Goal: Feedback & Contribution: Leave review/rating

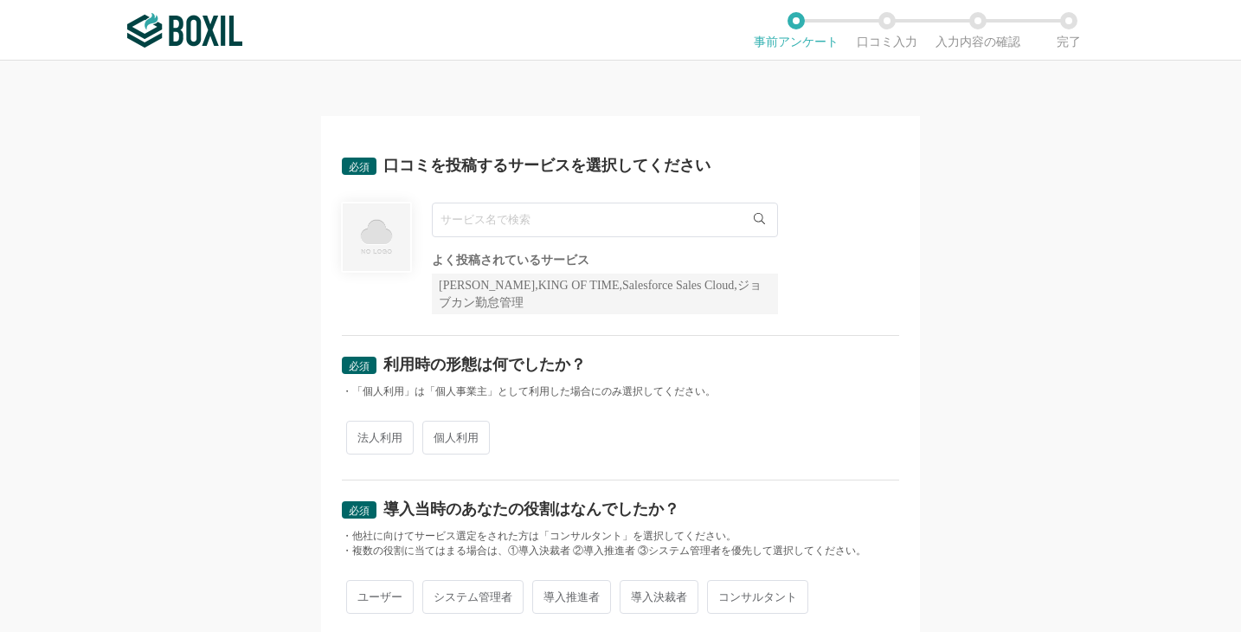
click at [491, 217] on input "text" at bounding box center [605, 219] width 346 height 35
click at [580, 223] on input "text" at bounding box center [605, 219] width 346 height 35
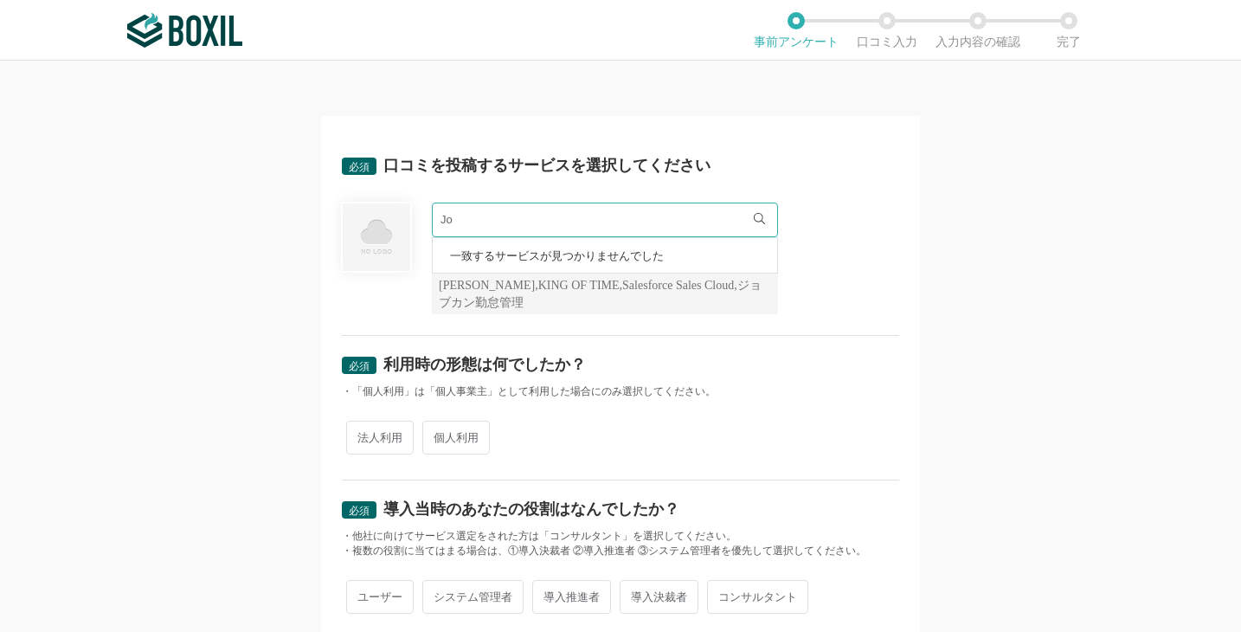
type input "J"
type input "ｊ"
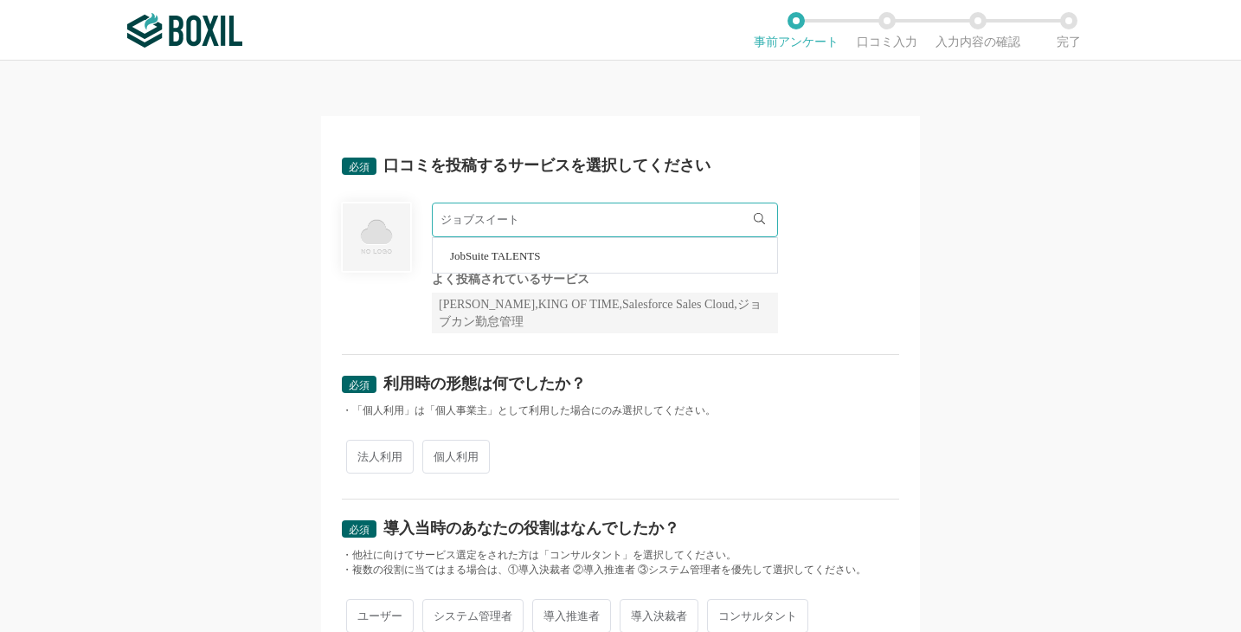
click at [501, 247] on li "JobSuite TALENTS" at bounding box center [605, 255] width 344 height 35
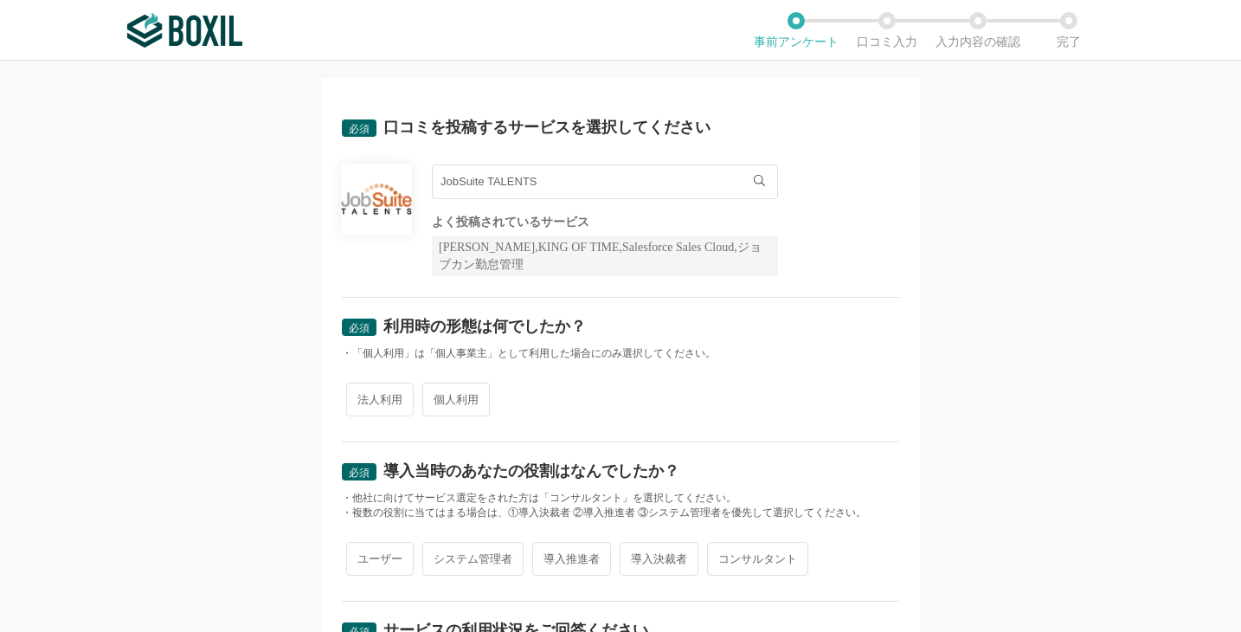
scroll to position [42, 0]
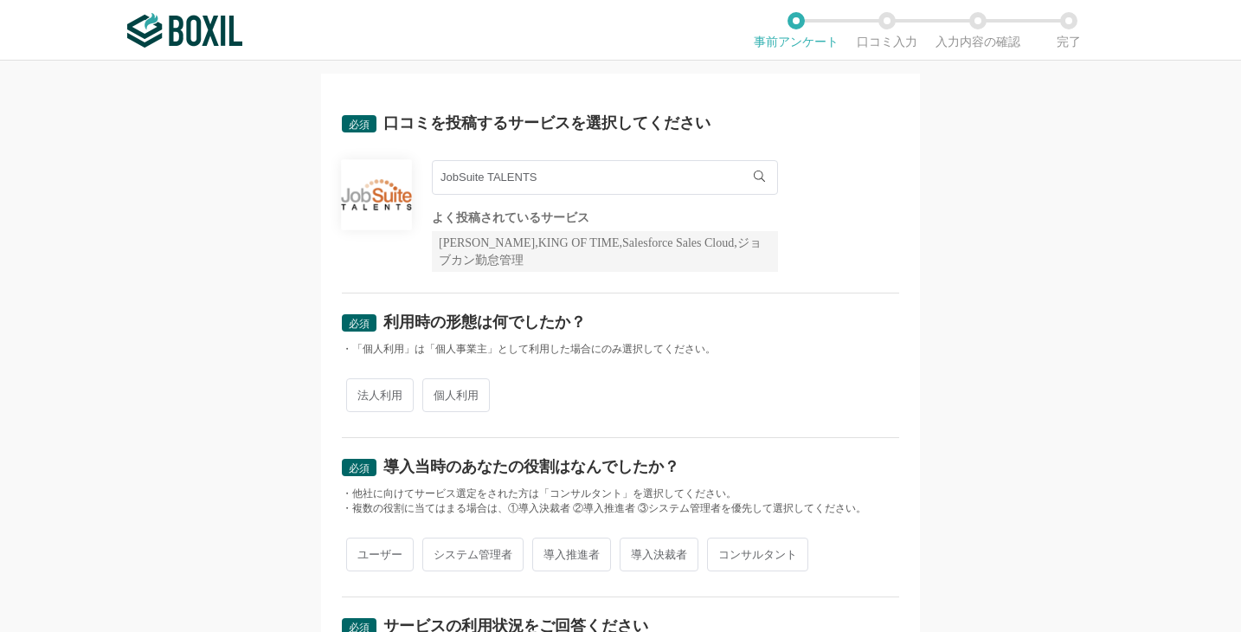
click at [540, 184] on input "JobSuite TALENTS" at bounding box center [605, 177] width 346 height 35
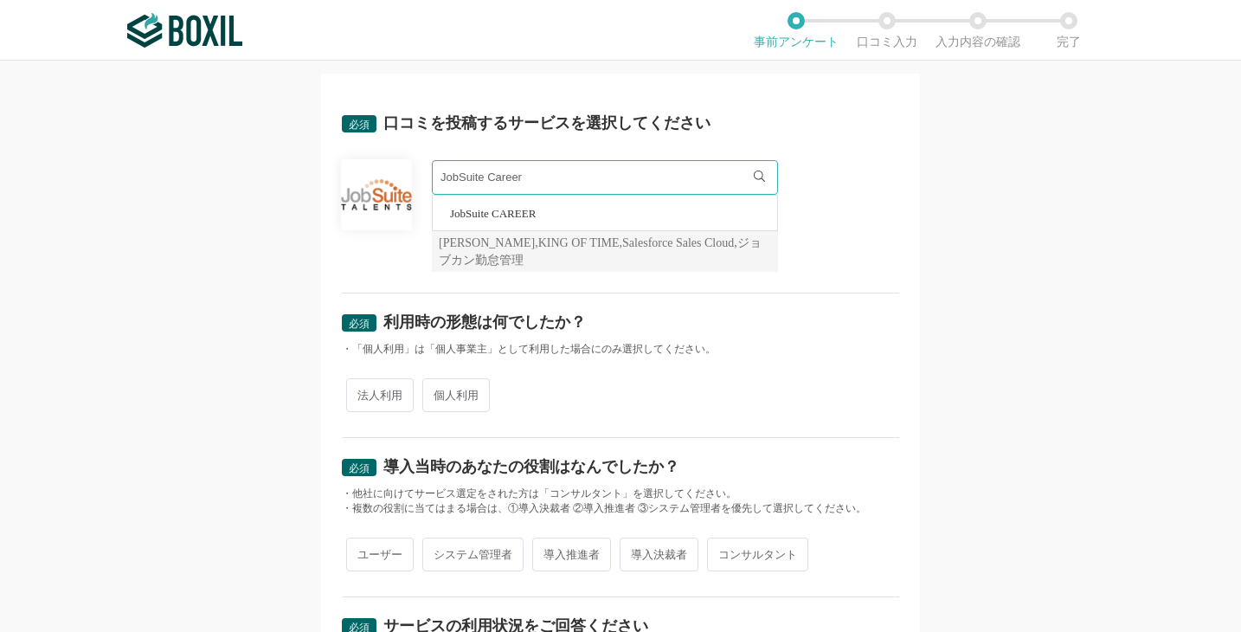
click at [592, 222] on li "JobSuite CAREER" at bounding box center [605, 213] width 344 height 35
type input "JobSuite CAREER"
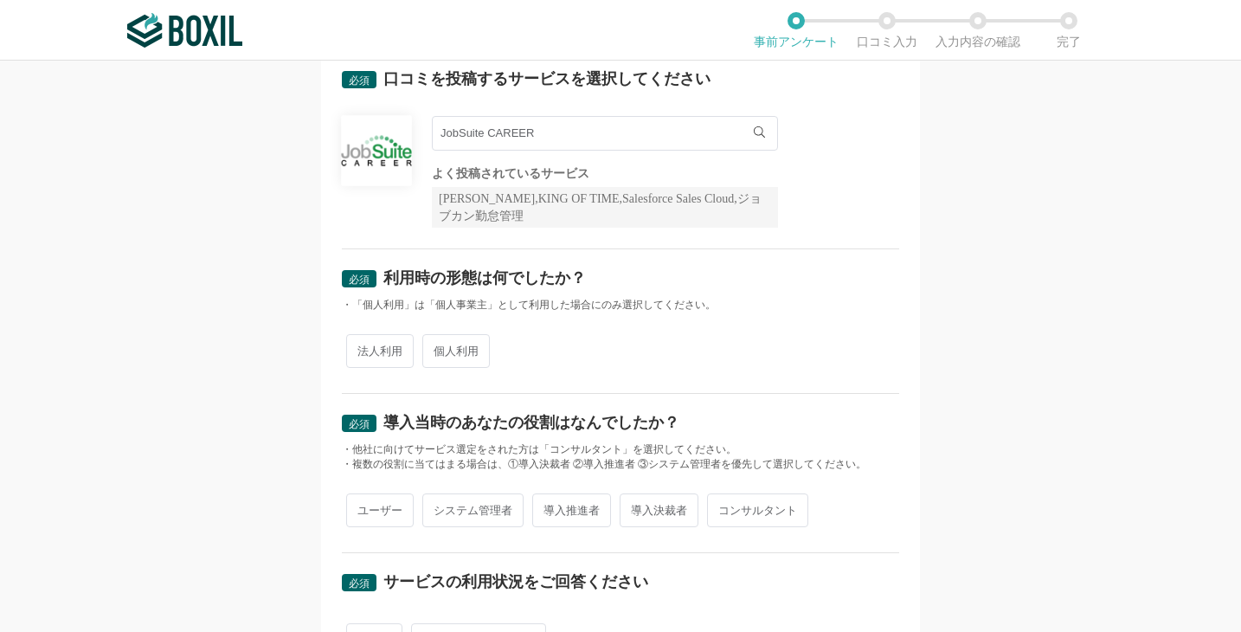
scroll to position [90, 0]
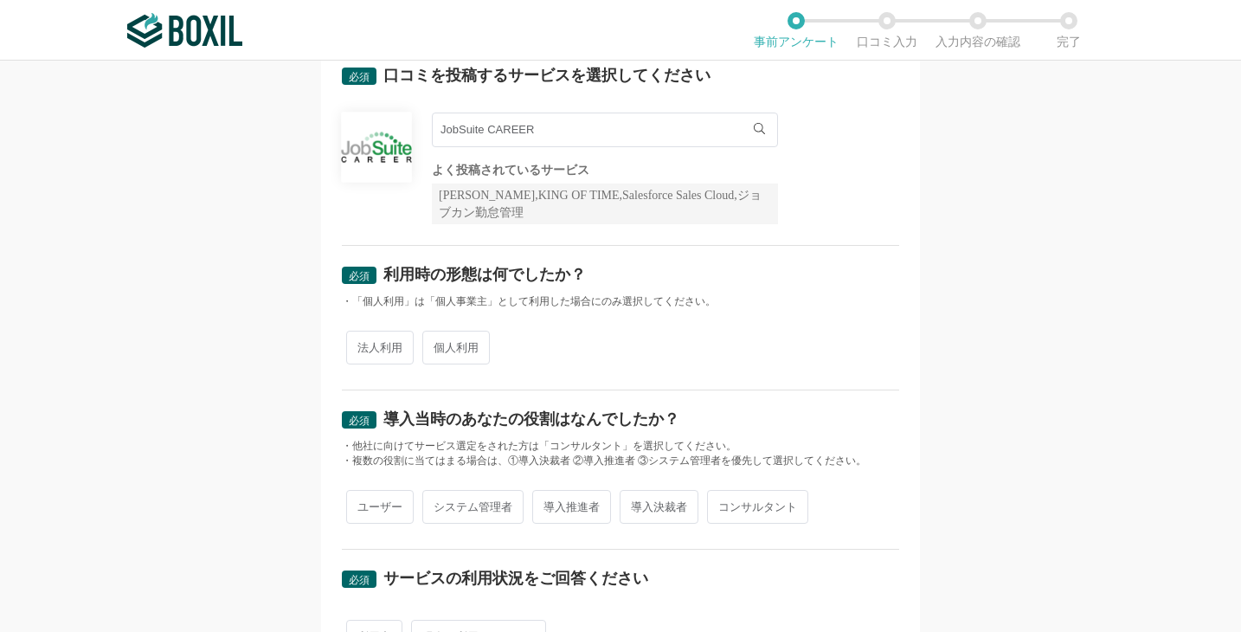
click at [379, 350] on span "法人利用" at bounding box center [379, 348] width 67 height 34
click at [362, 344] on input "法人利用" at bounding box center [355, 338] width 11 height 11
radio input "true"
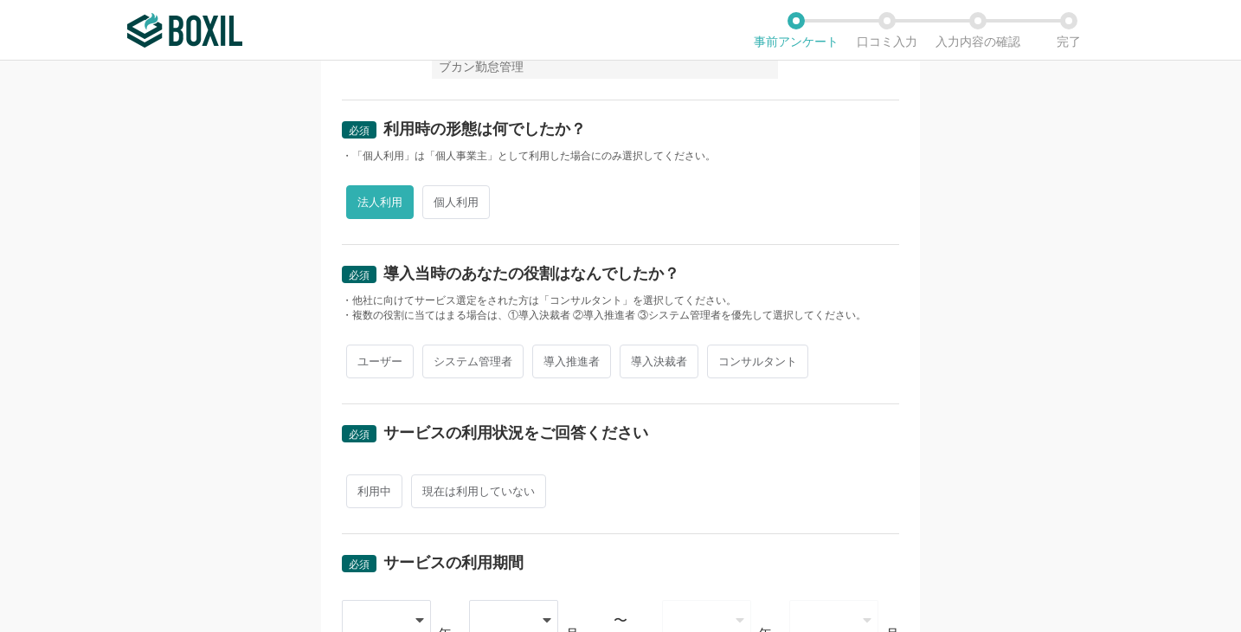
scroll to position [240, 0]
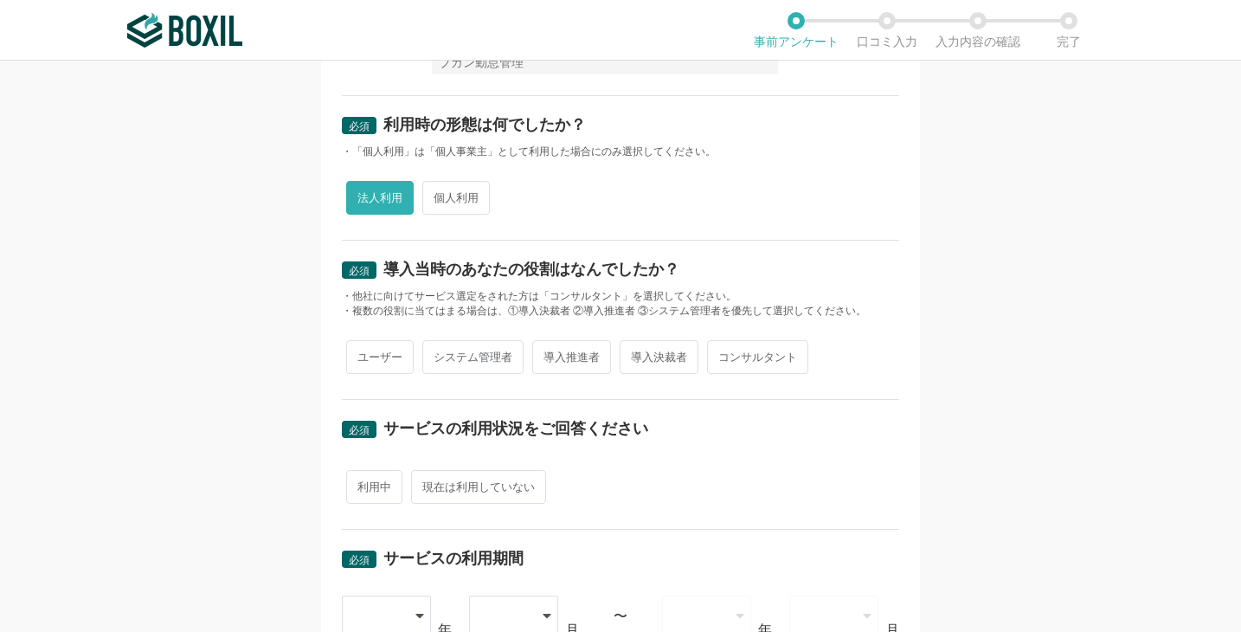
click at [435, 356] on span "システム管理者" at bounding box center [472, 357] width 101 height 34
click at [435, 354] on input "システム管理者" at bounding box center [432, 348] width 11 height 11
radio input "true"
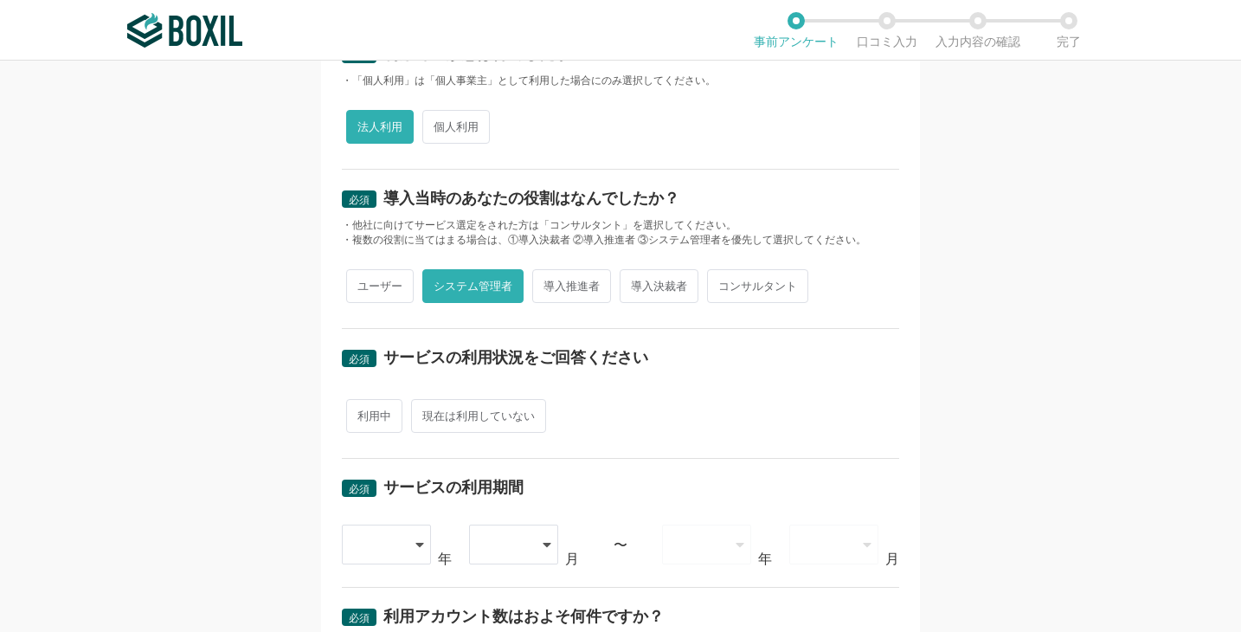
scroll to position [342, 0]
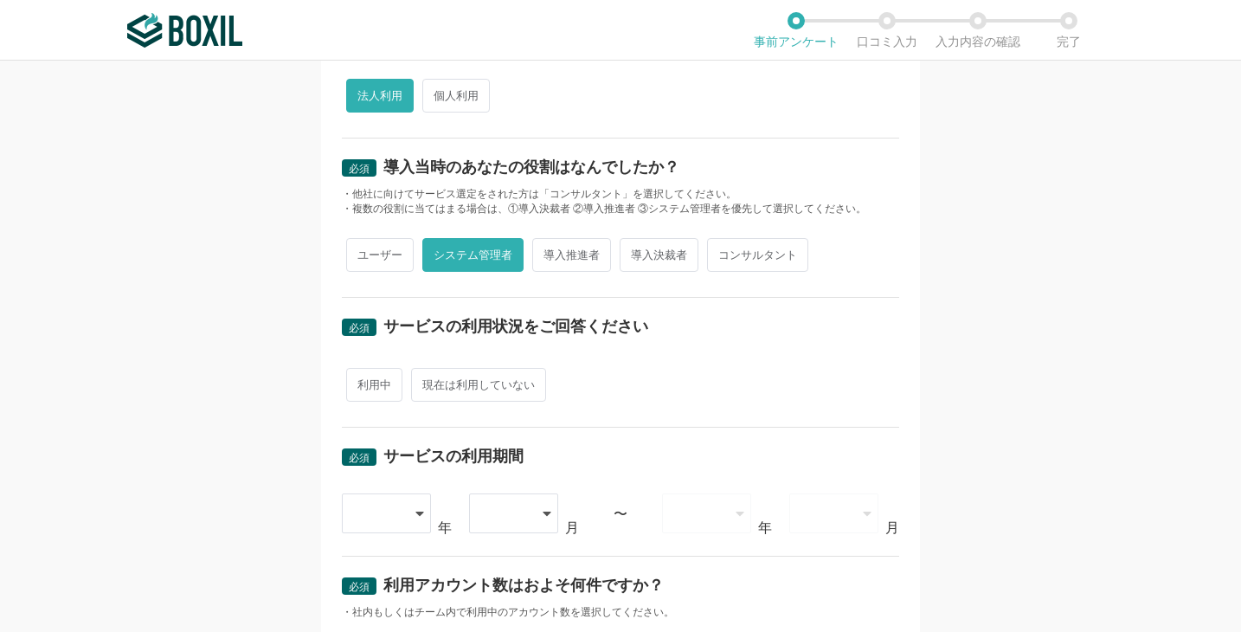
click at [365, 376] on span "利用中" at bounding box center [374, 385] width 56 height 34
click at [362, 376] on input "利用中" at bounding box center [355, 375] width 11 height 11
radio input "true"
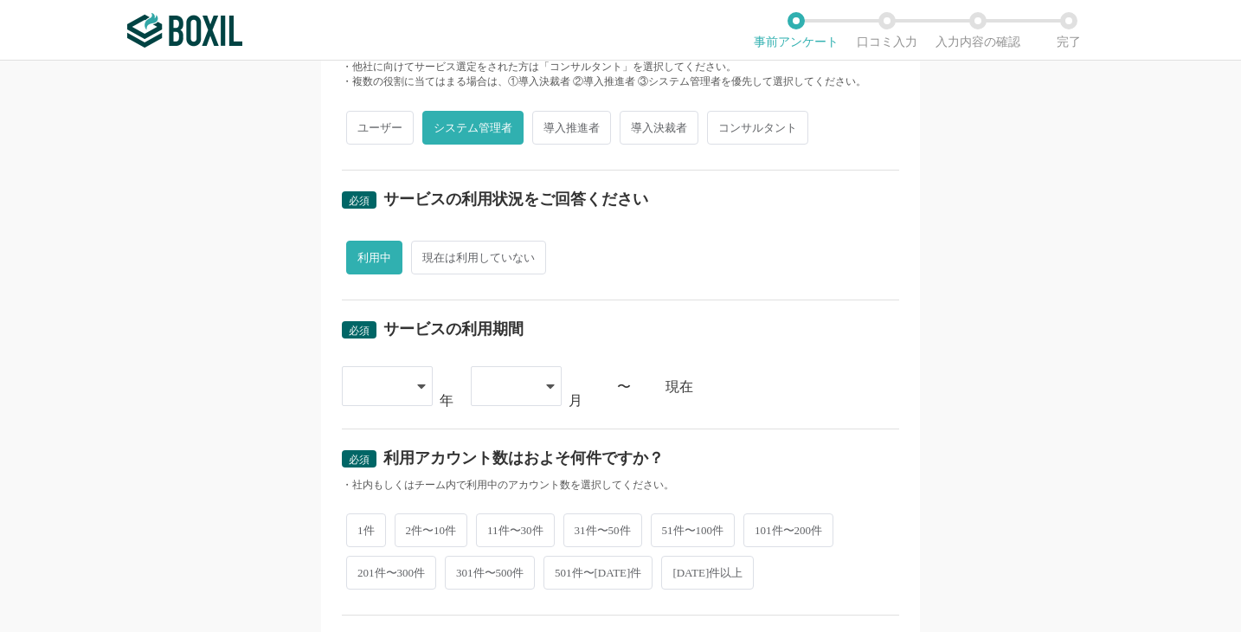
scroll to position [481, 0]
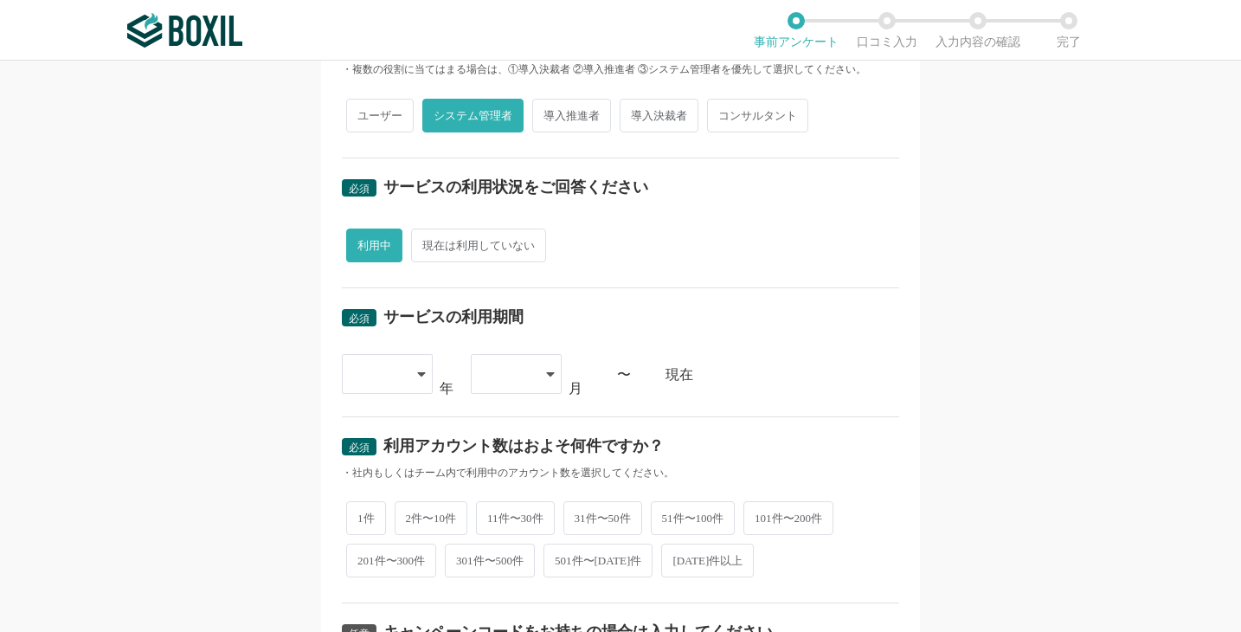
click at [365, 376] on div at bounding box center [378, 374] width 51 height 38
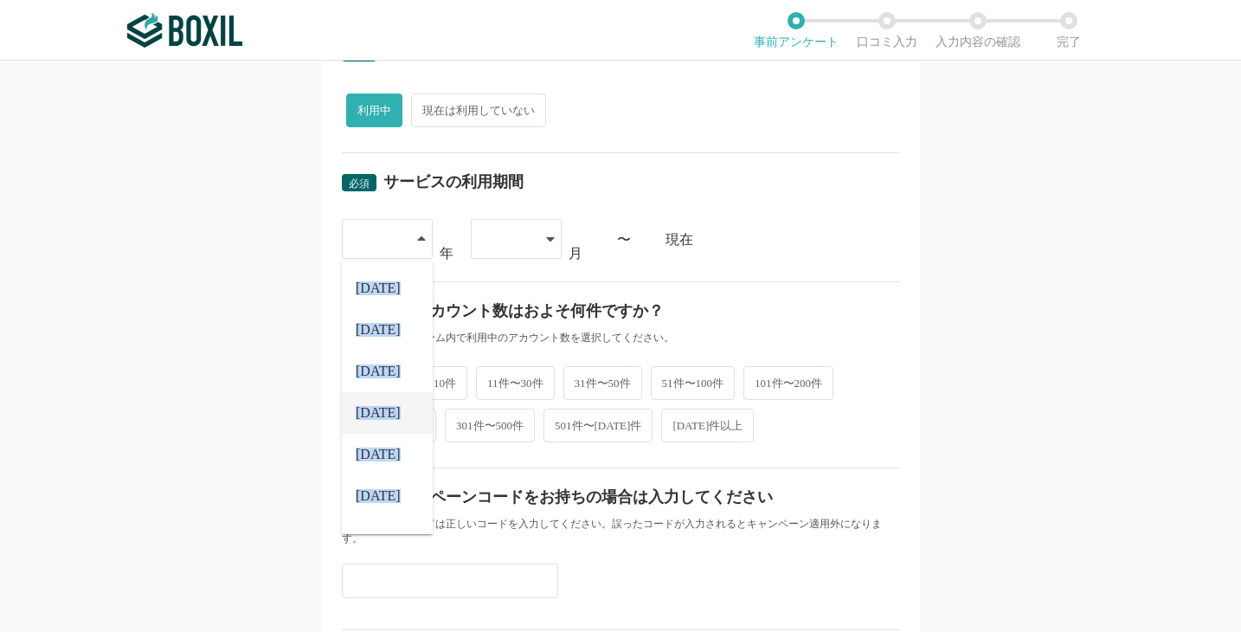
scroll to position [614, 0]
click at [378, 369] on span "[DATE]" at bounding box center [378, 373] width 45 height 14
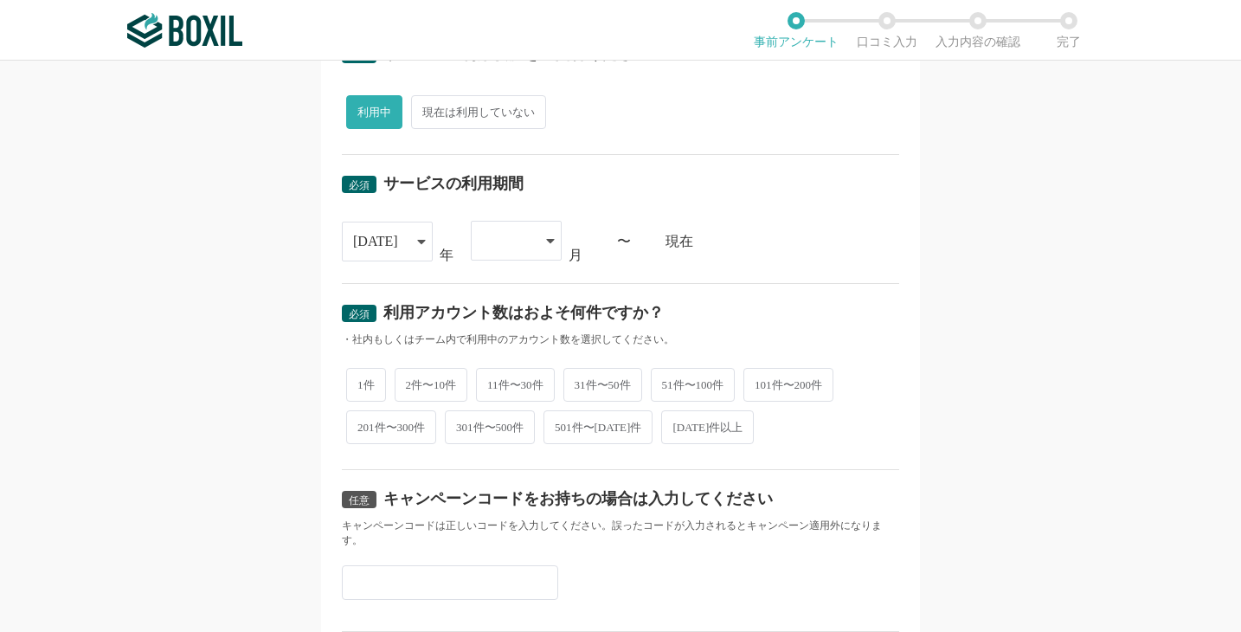
click at [494, 241] on div at bounding box center [507, 241] width 51 height 38
click at [492, 292] on span "01" at bounding box center [492, 290] width 14 height 14
click at [363, 391] on span "1件" at bounding box center [366, 383] width 40 height 34
click at [362, 380] on input "1件" at bounding box center [355, 374] width 11 height 11
radio input "true"
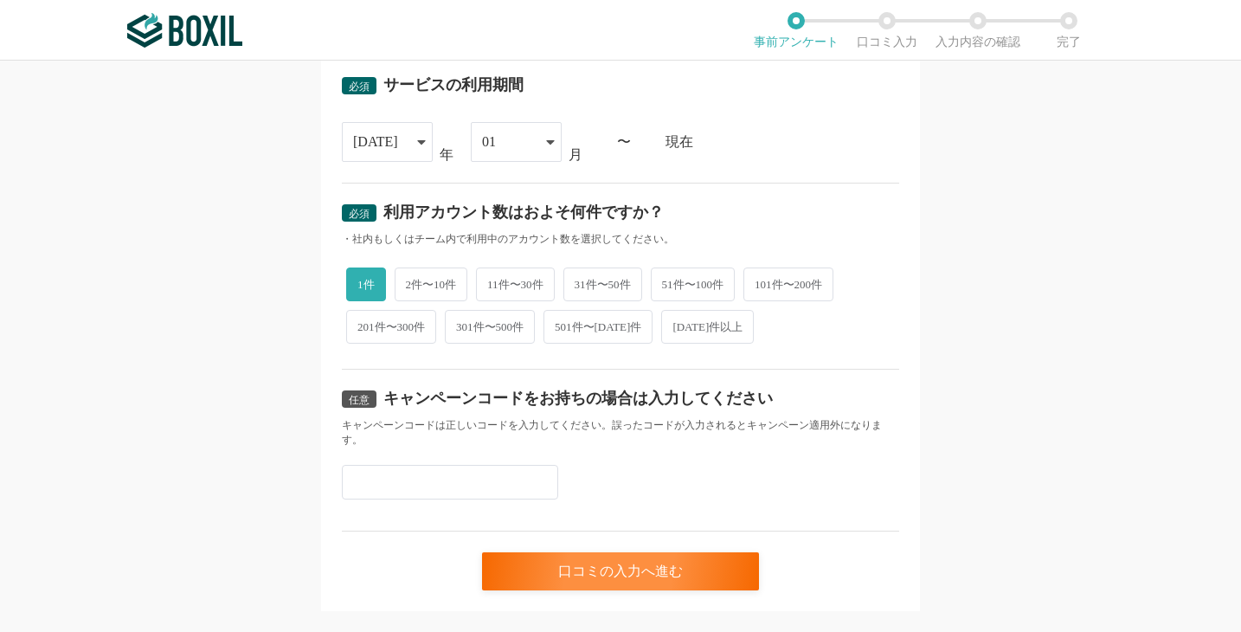
scroll to position [713, 0]
click at [533, 465] on input "text" at bounding box center [450, 482] width 216 height 35
paste input "X4CNAKQU"
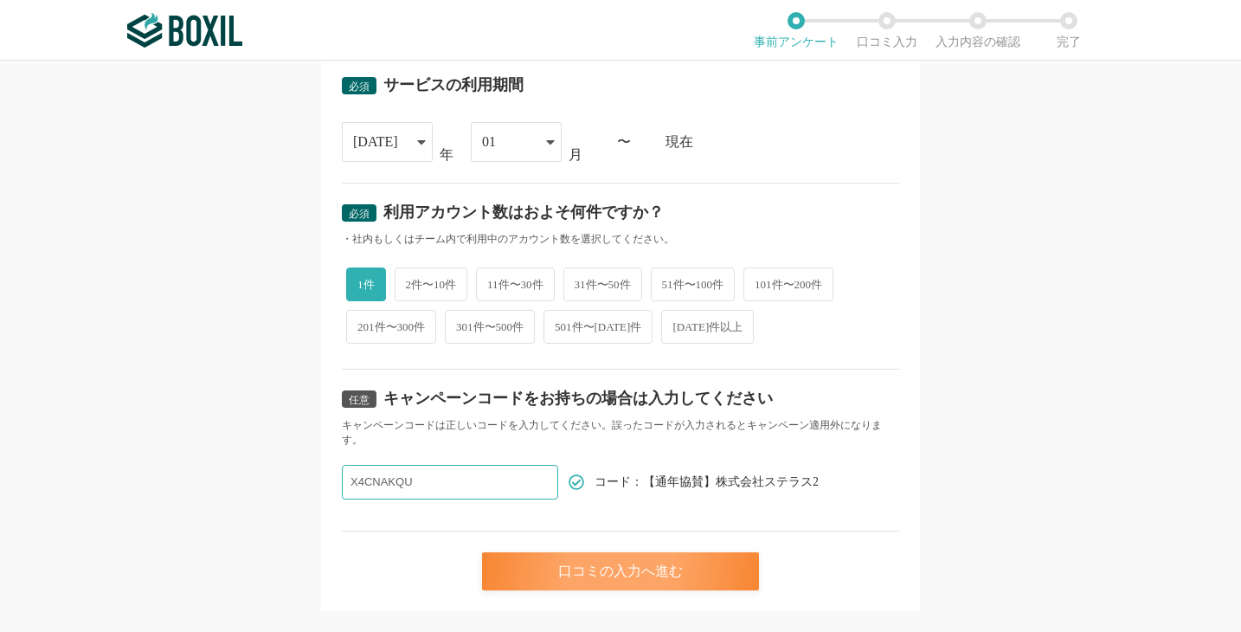
type input "X4CNAKQU"
click at [582, 552] on div "口コミの入力へ進む" at bounding box center [620, 571] width 277 height 38
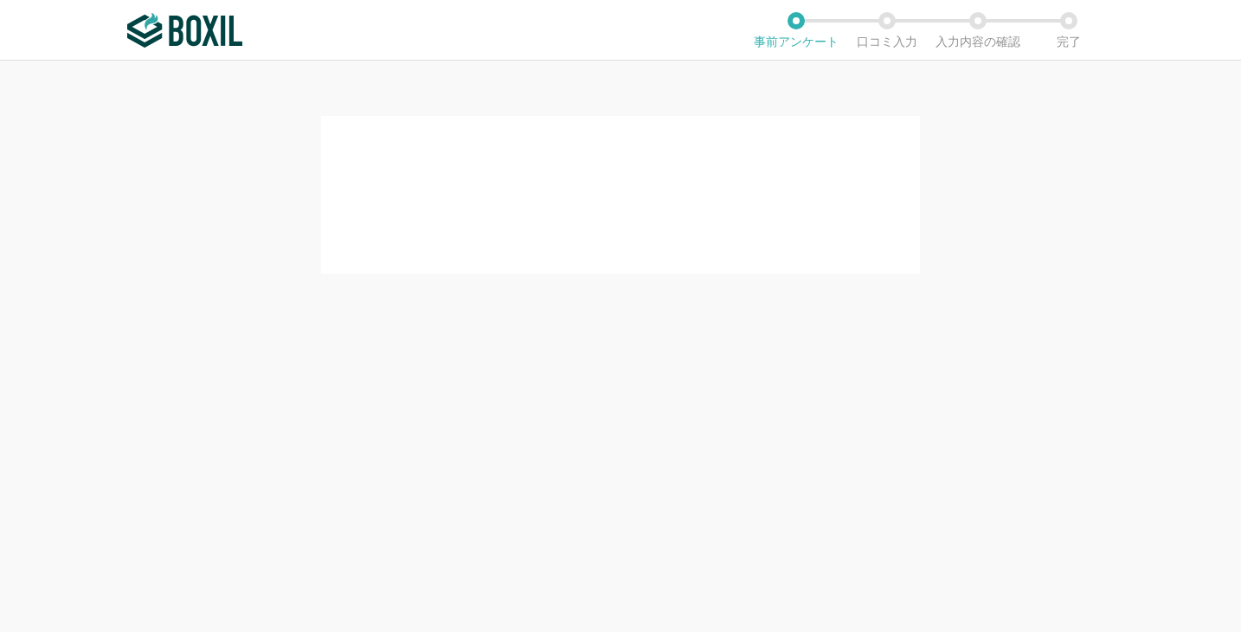
scroll to position [0, 0]
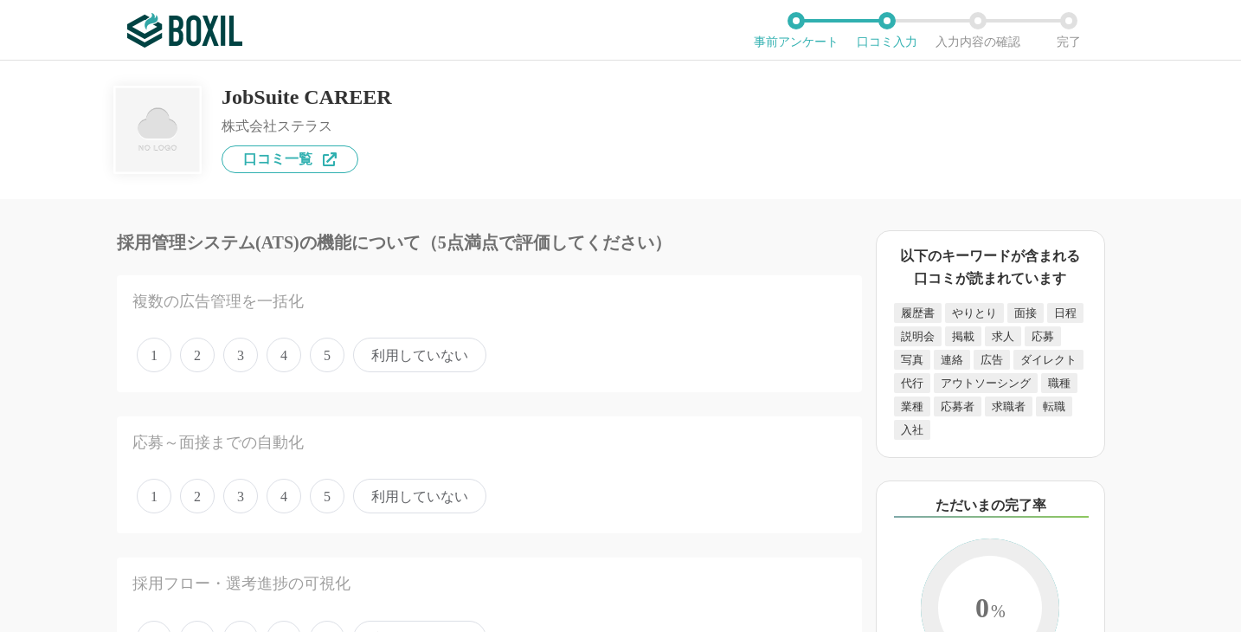
click at [326, 362] on span "5" at bounding box center [327, 354] width 35 height 35
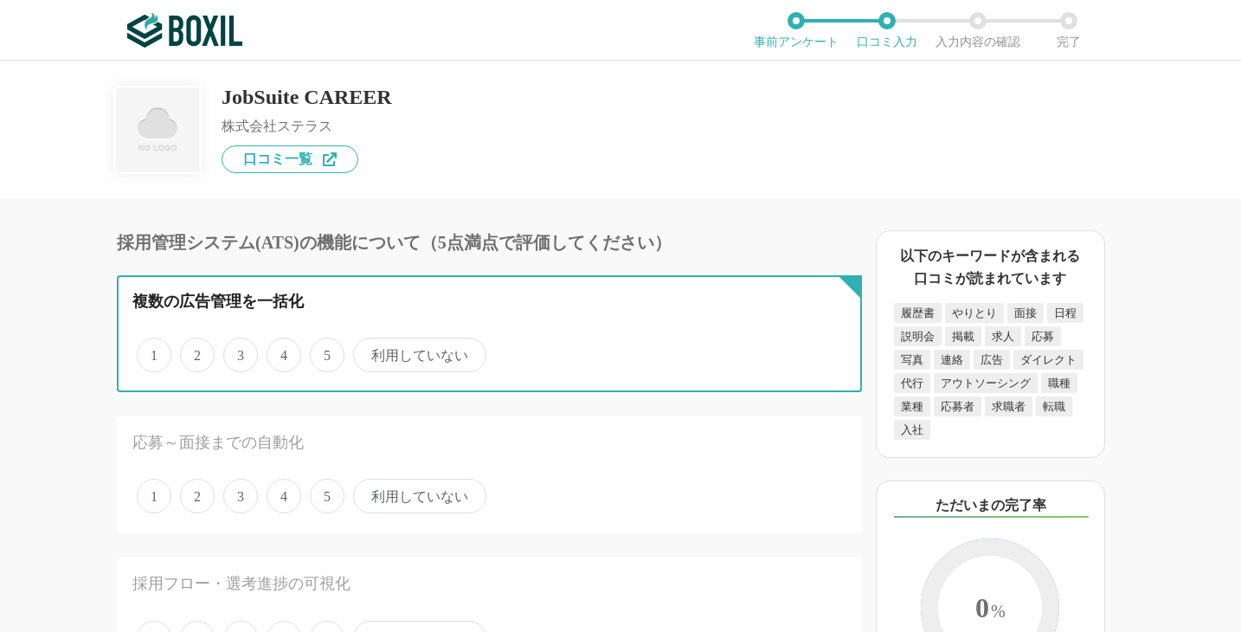
click at [325, 351] on input "5" at bounding box center [319, 345] width 11 height 11
radio input "true"
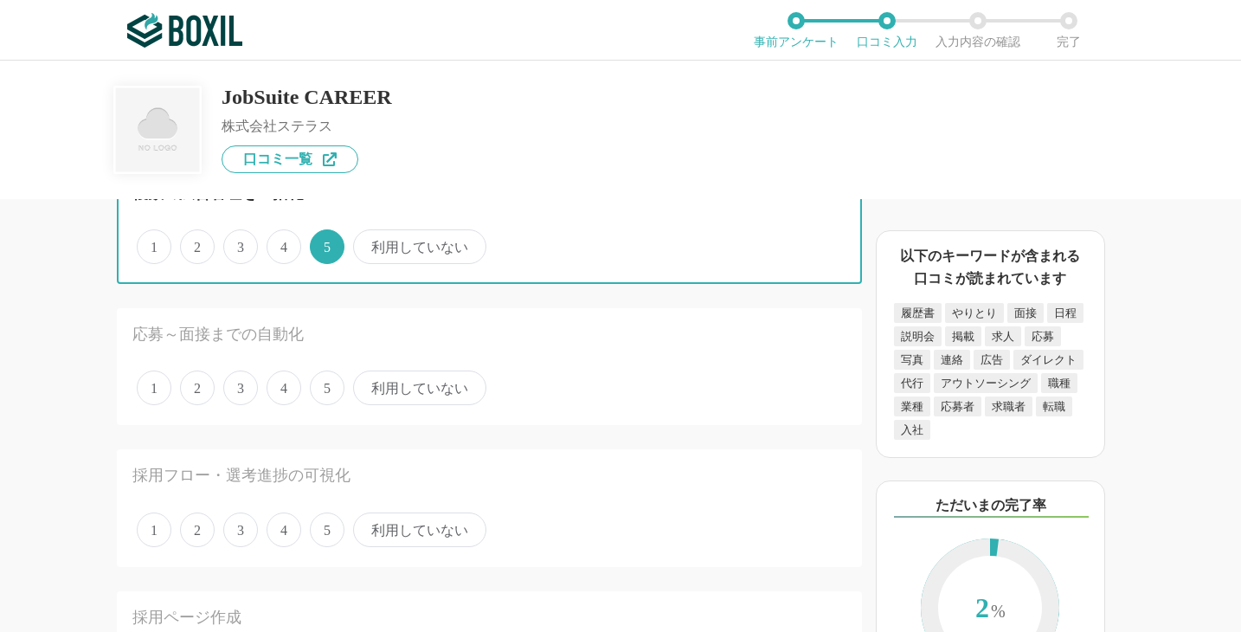
scroll to position [112, 0]
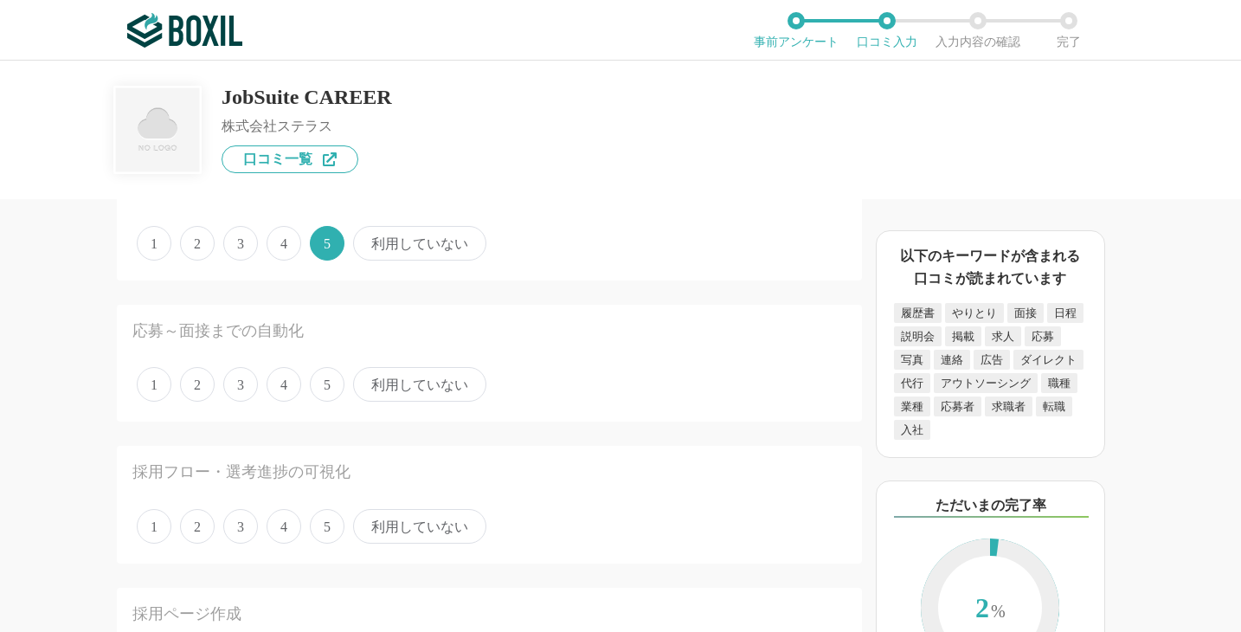
click at [247, 386] on span "3" at bounding box center [240, 384] width 35 height 35
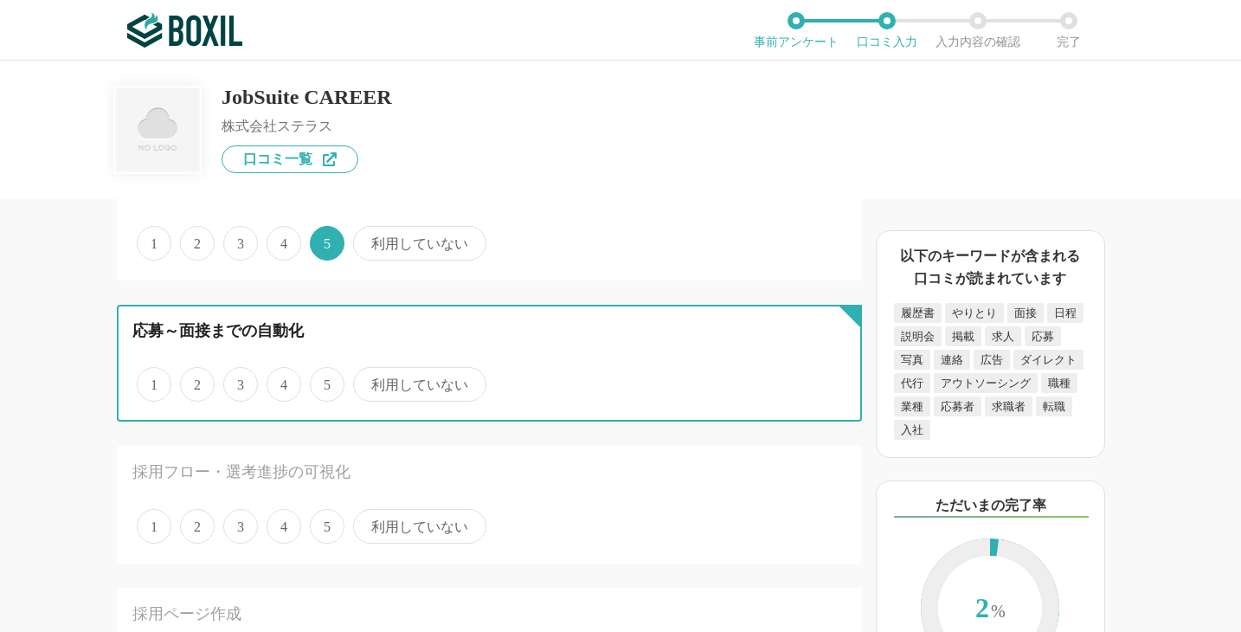
click at [239, 381] on input "3" at bounding box center [233, 374] width 11 height 11
radio input "true"
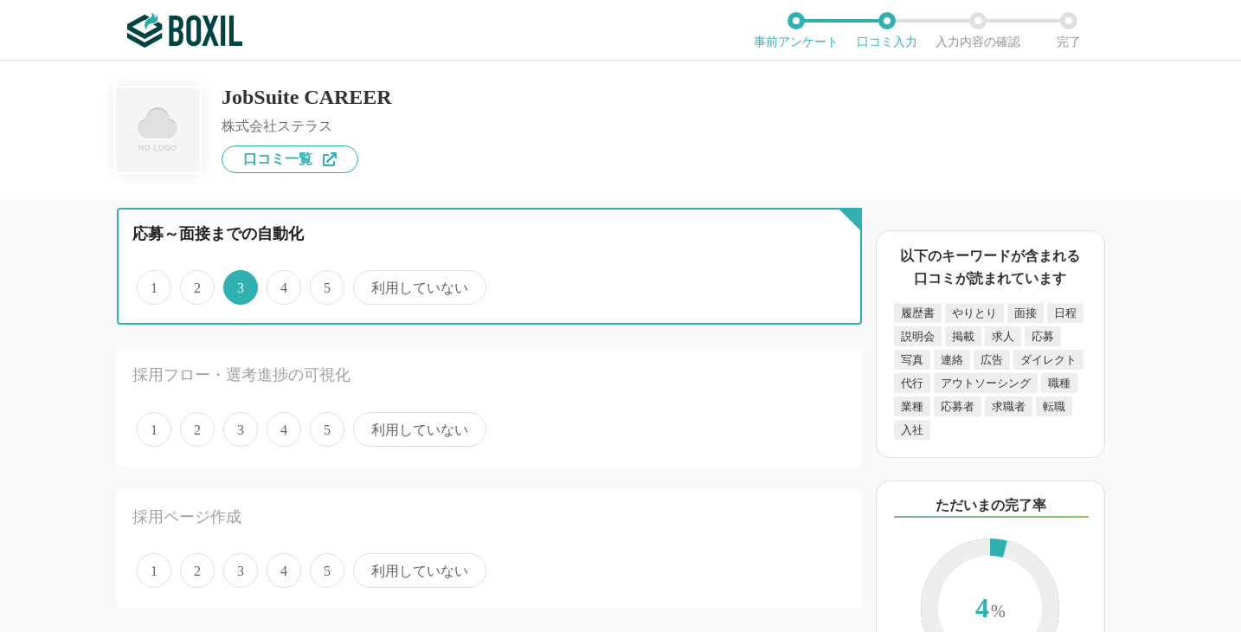
scroll to position [214, 0]
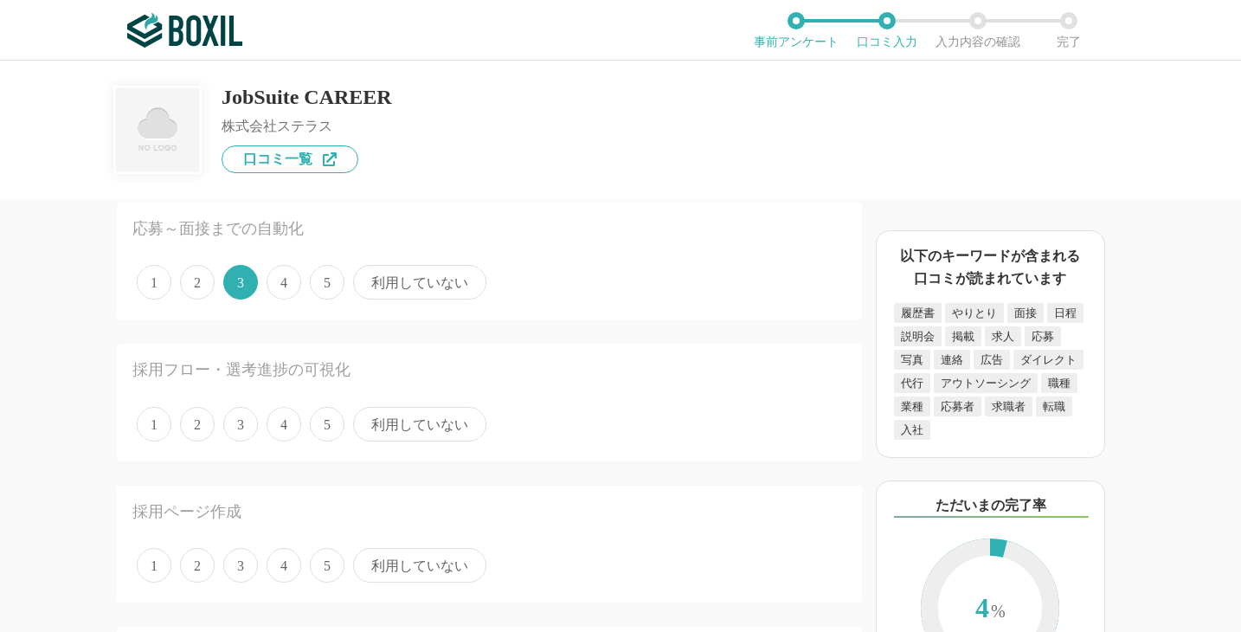
click at [328, 430] on span "5" at bounding box center [327, 424] width 35 height 35
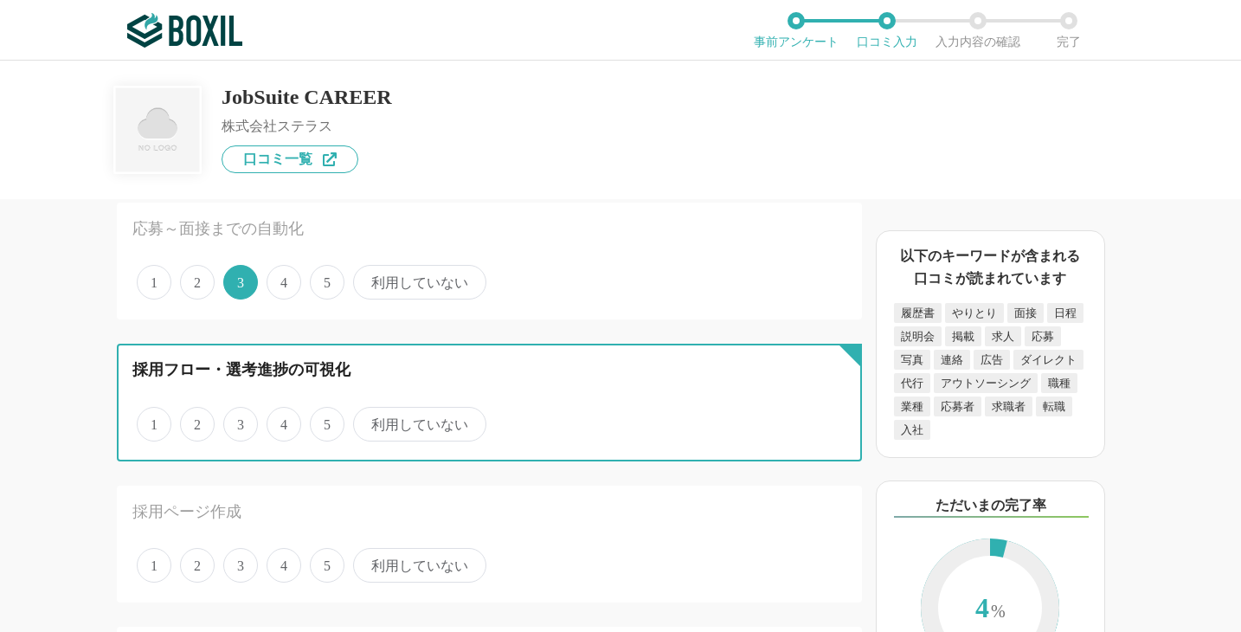
click at [325, 421] on input "5" at bounding box center [319, 414] width 11 height 11
radio input "true"
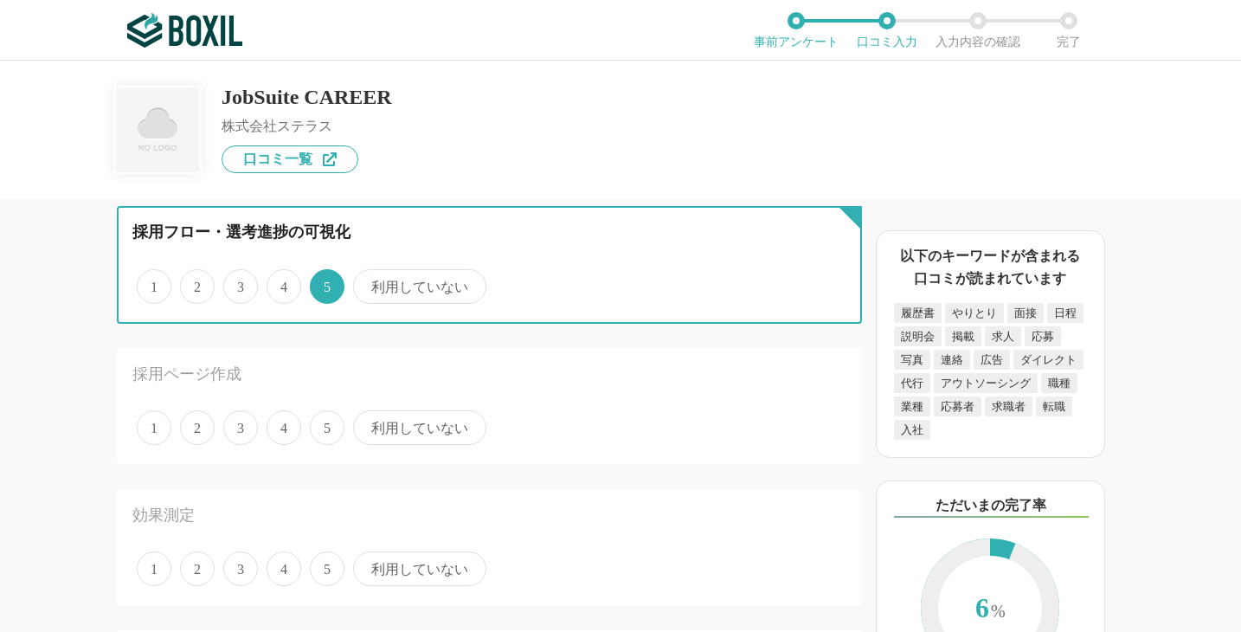
scroll to position [356, 0]
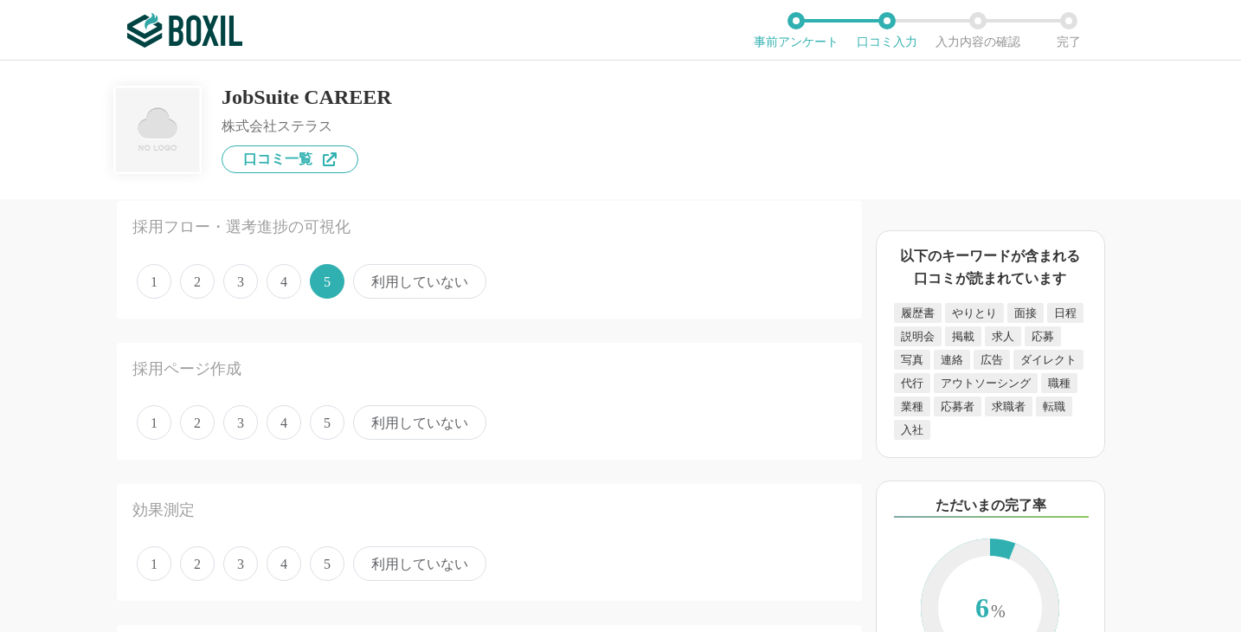
click at [286, 426] on span "4" at bounding box center [284, 422] width 35 height 35
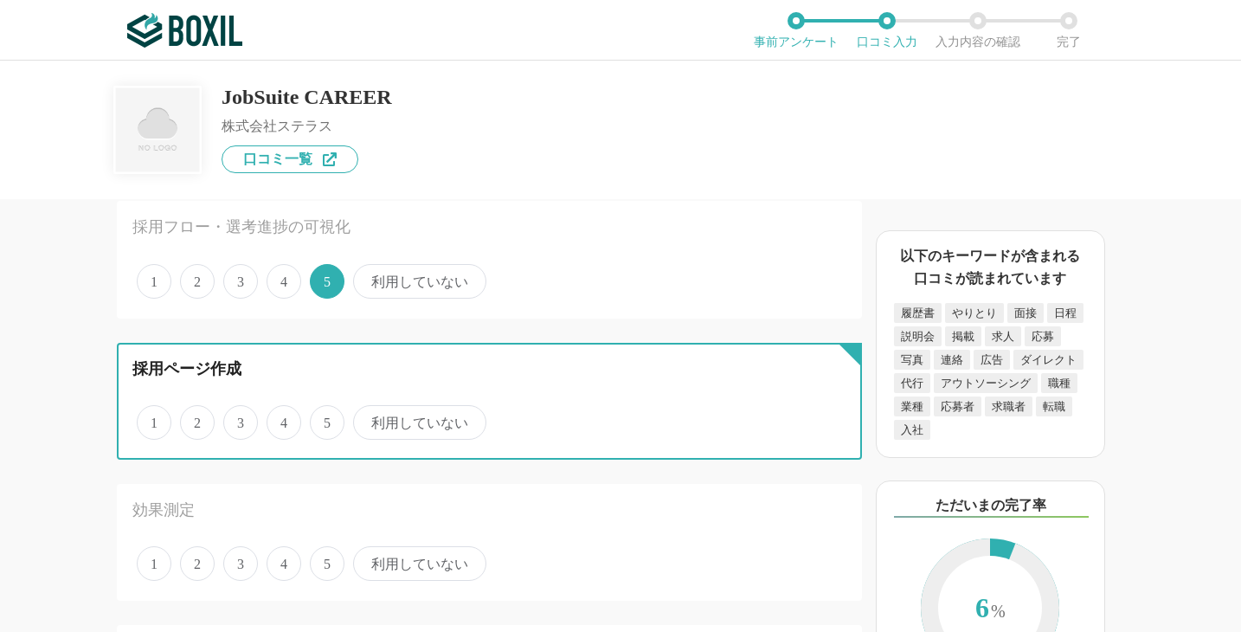
click at [282, 419] on input "4" at bounding box center [276, 413] width 11 height 11
radio input "true"
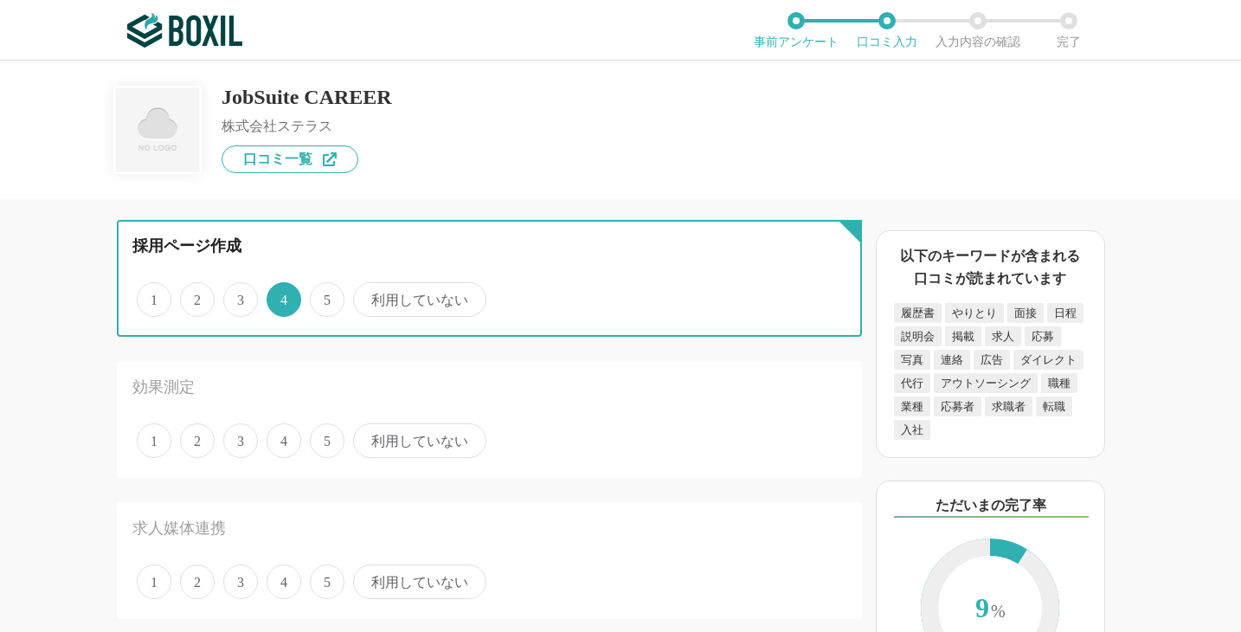
scroll to position [482, 0]
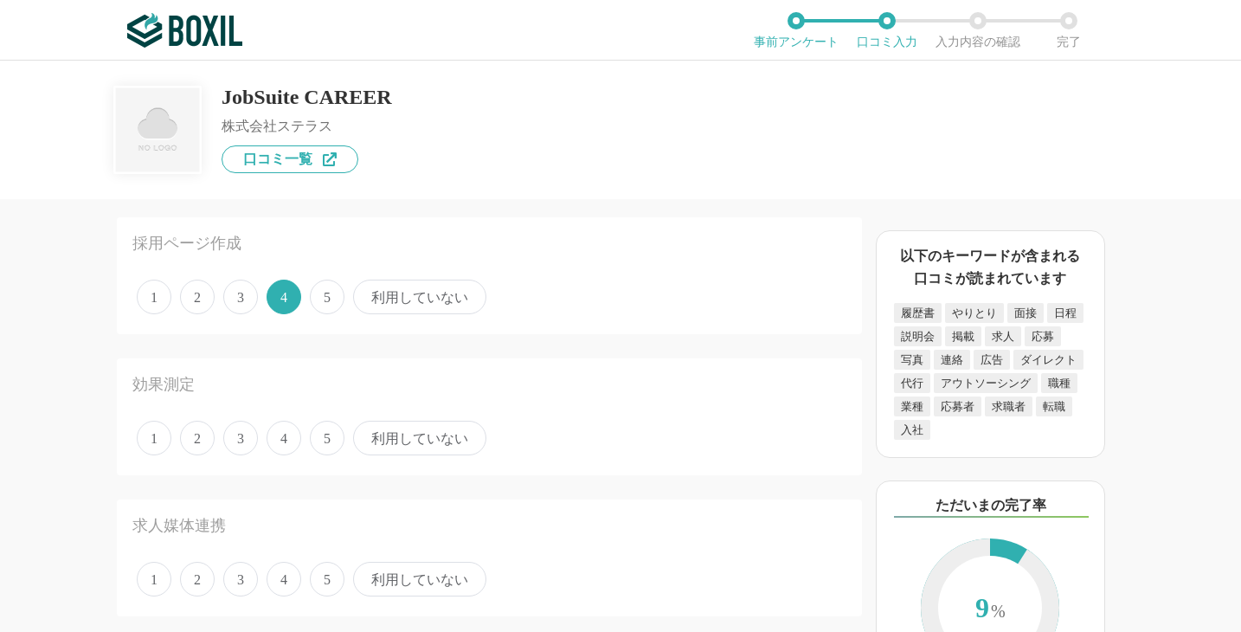
click at [288, 437] on span "4" at bounding box center [284, 438] width 35 height 35
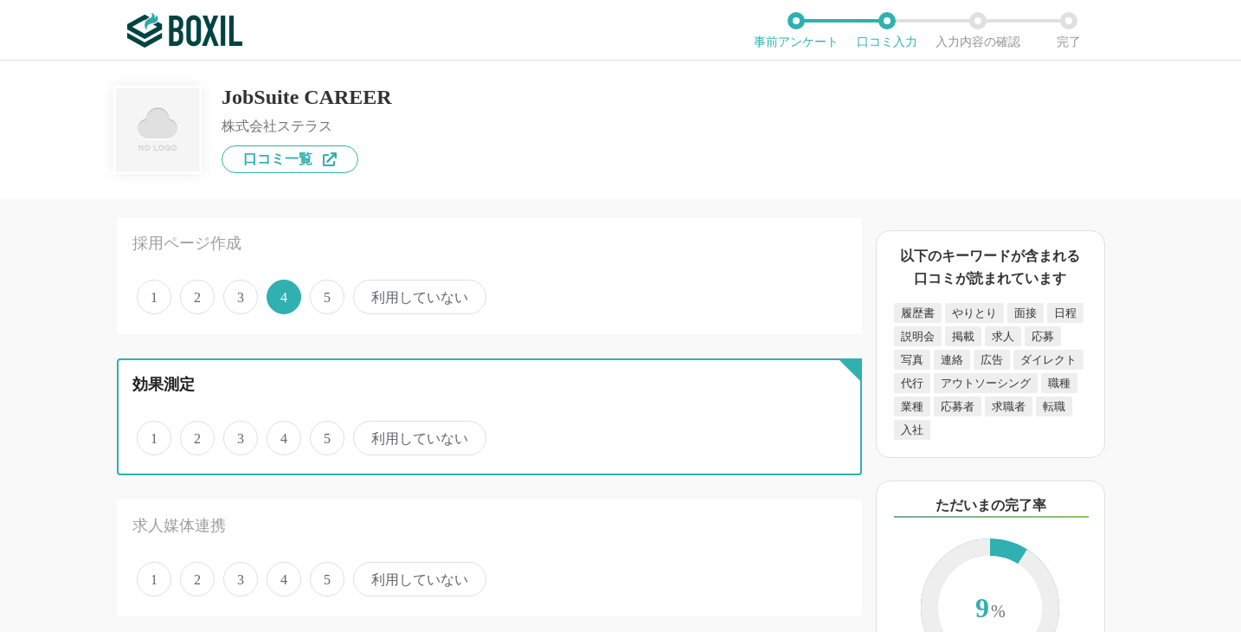
click at [282, 434] on input "4" at bounding box center [276, 428] width 11 height 11
radio input "true"
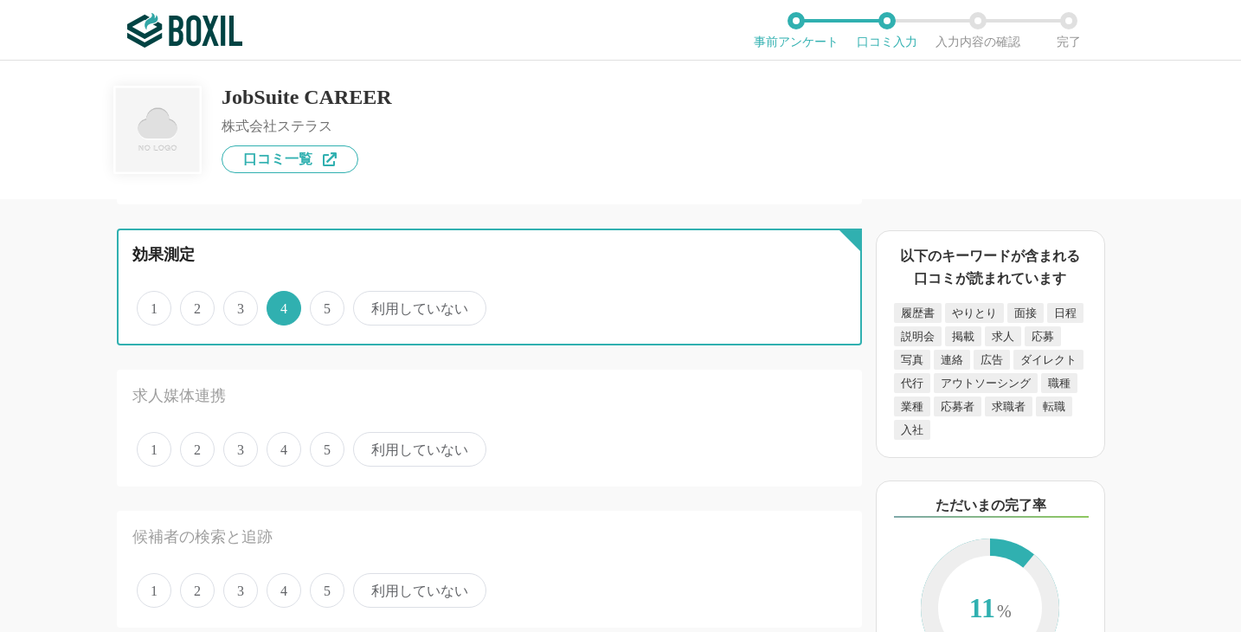
scroll to position [613, 0]
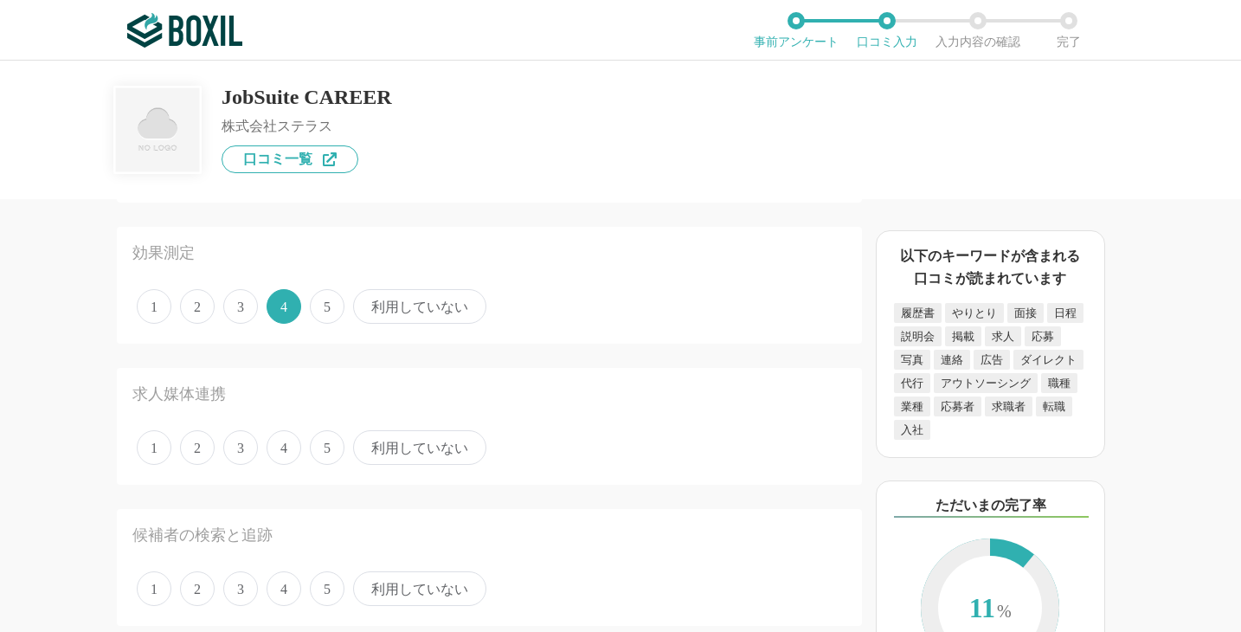
click at [385, 448] on span "利用していない" at bounding box center [419, 447] width 133 height 35
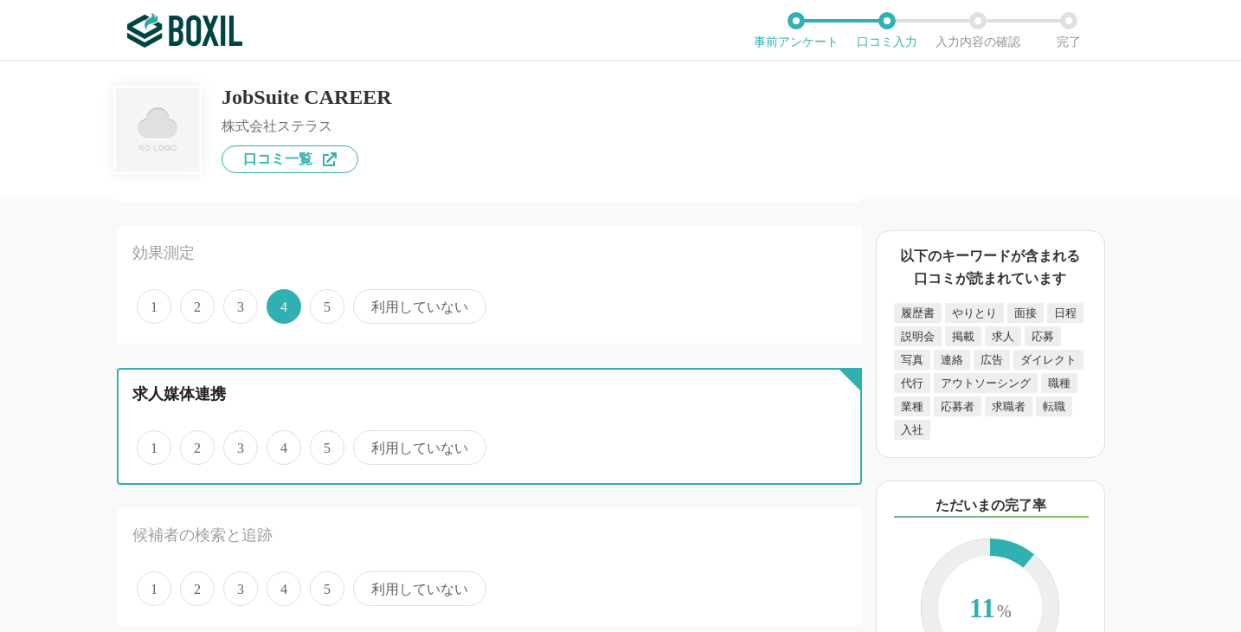
click at [369, 444] on input "利用していない" at bounding box center [362, 438] width 11 height 11
radio input "true"
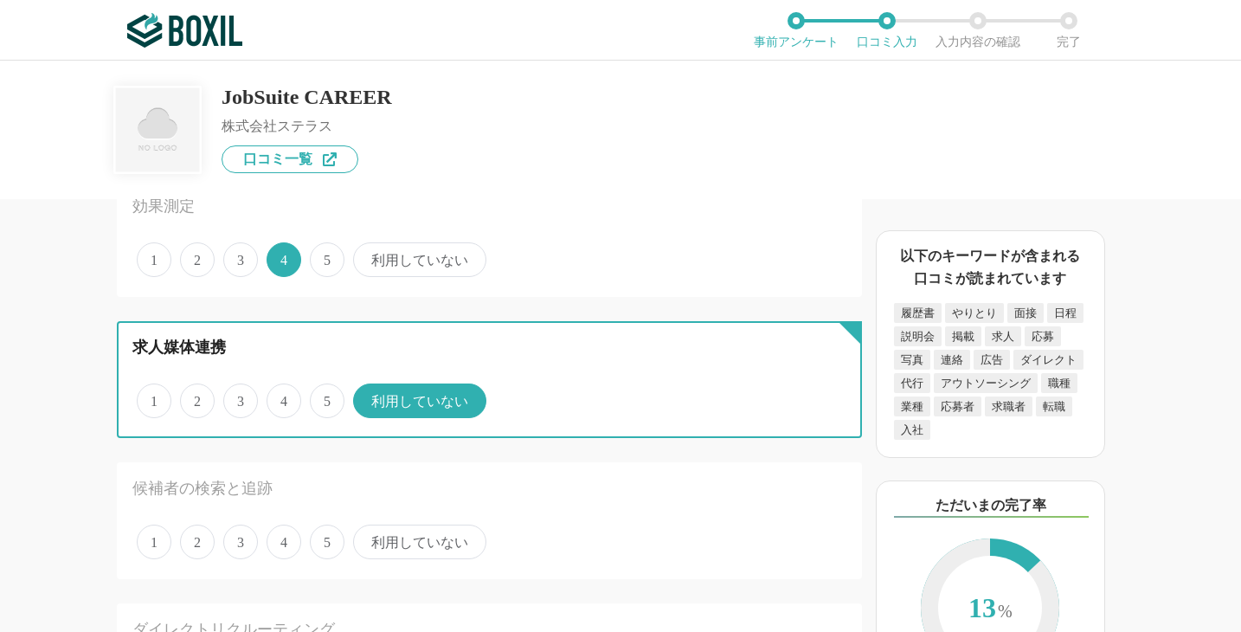
scroll to position [671, 0]
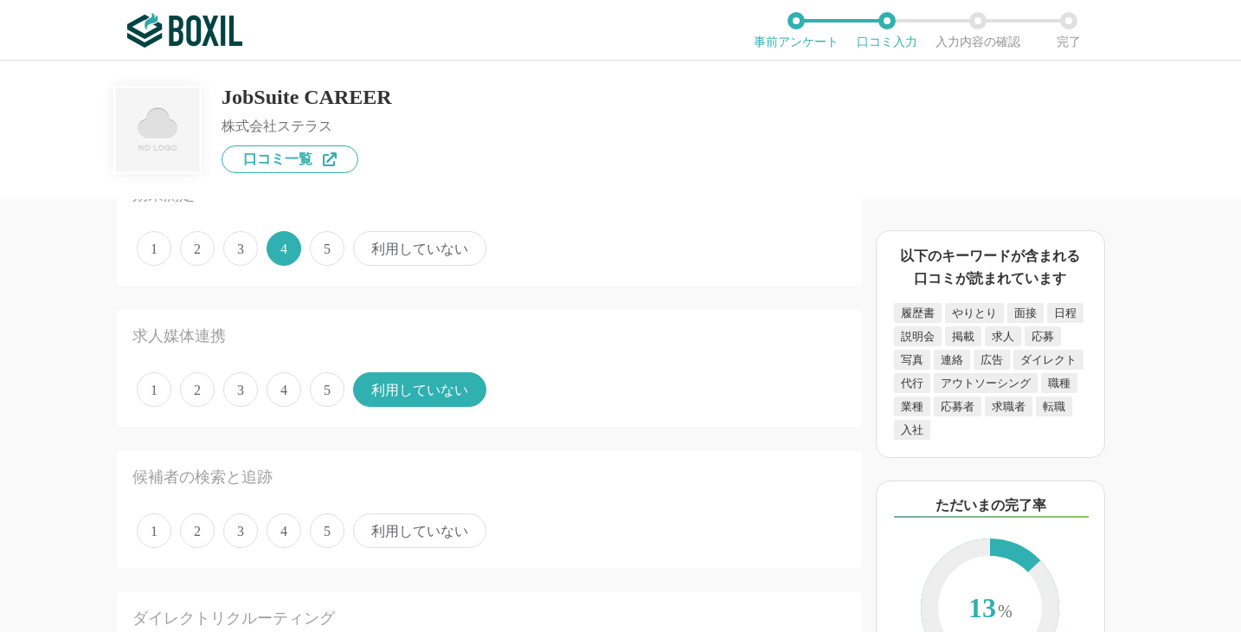
click at [275, 395] on span "4" at bounding box center [284, 389] width 35 height 35
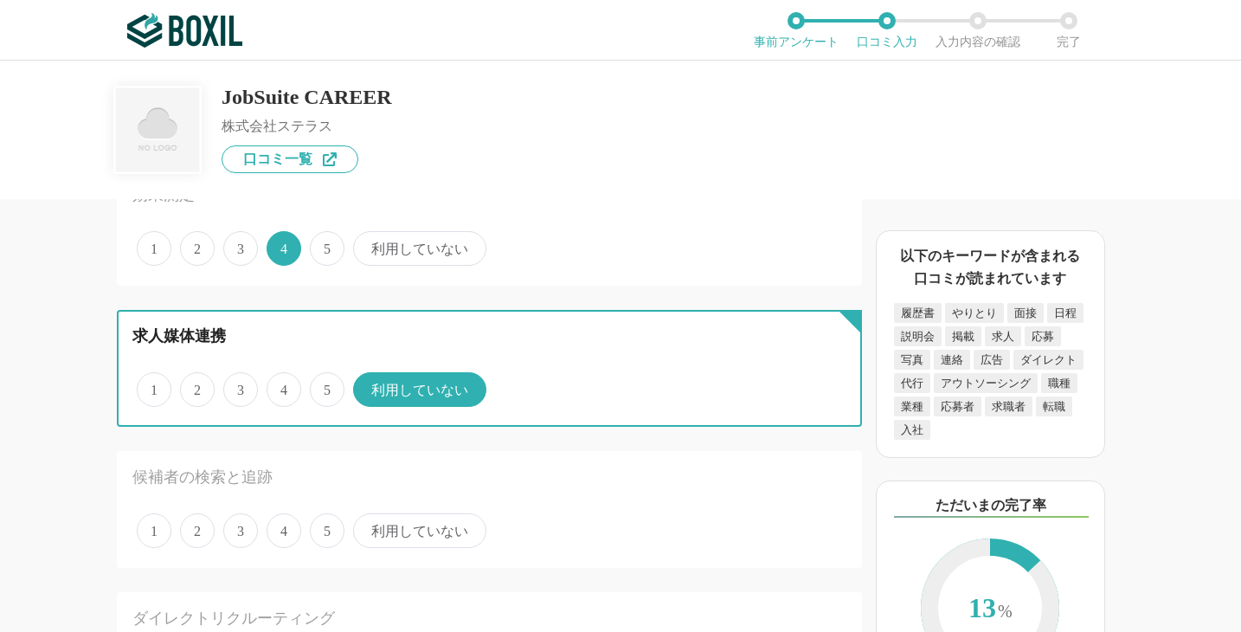
click at [275, 386] on input "4" at bounding box center [276, 380] width 11 height 11
radio input "true"
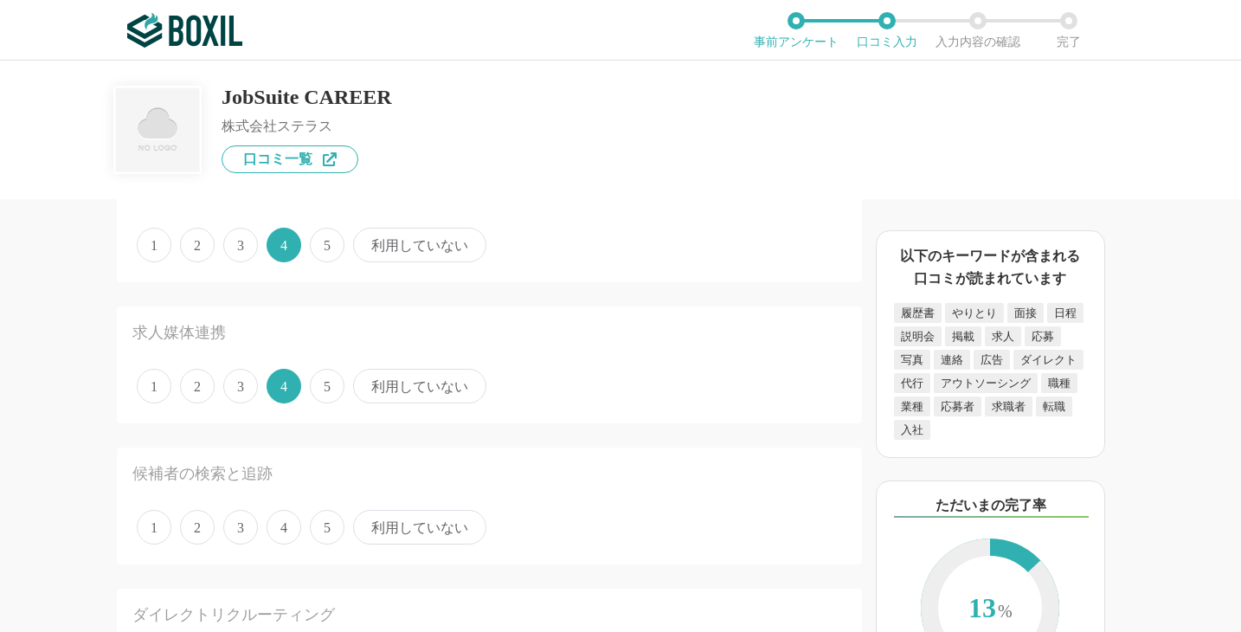
click at [246, 383] on span "3" at bounding box center [240, 386] width 35 height 35
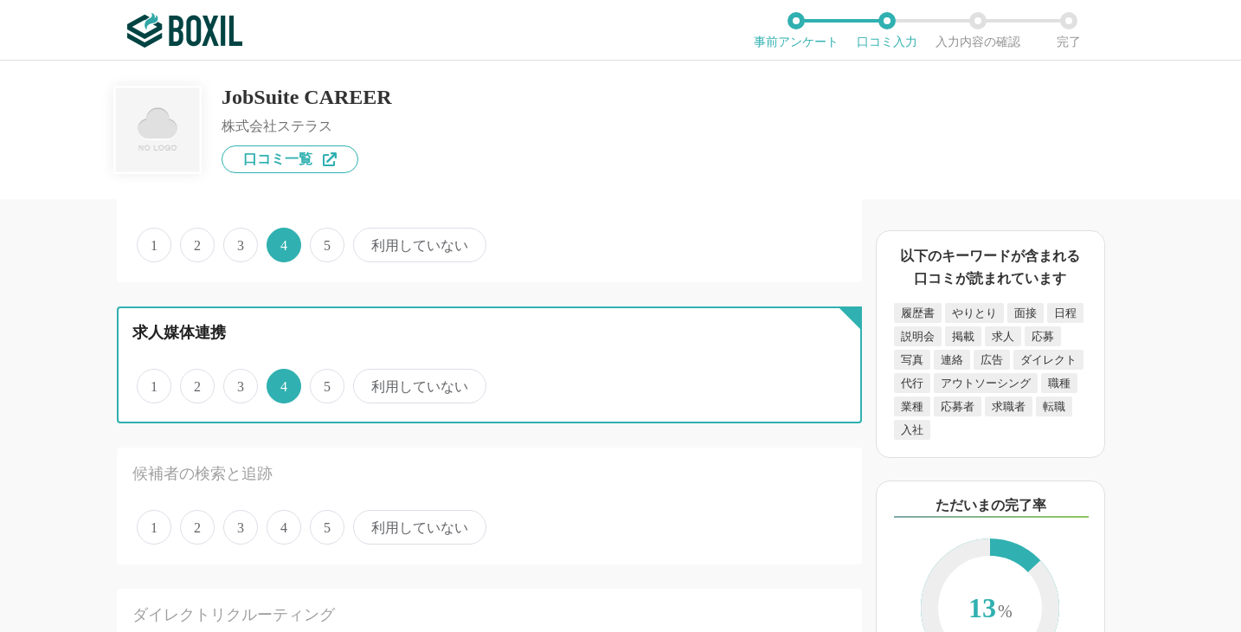
click at [239, 382] on input "3" at bounding box center [233, 376] width 11 height 11
radio input "true"
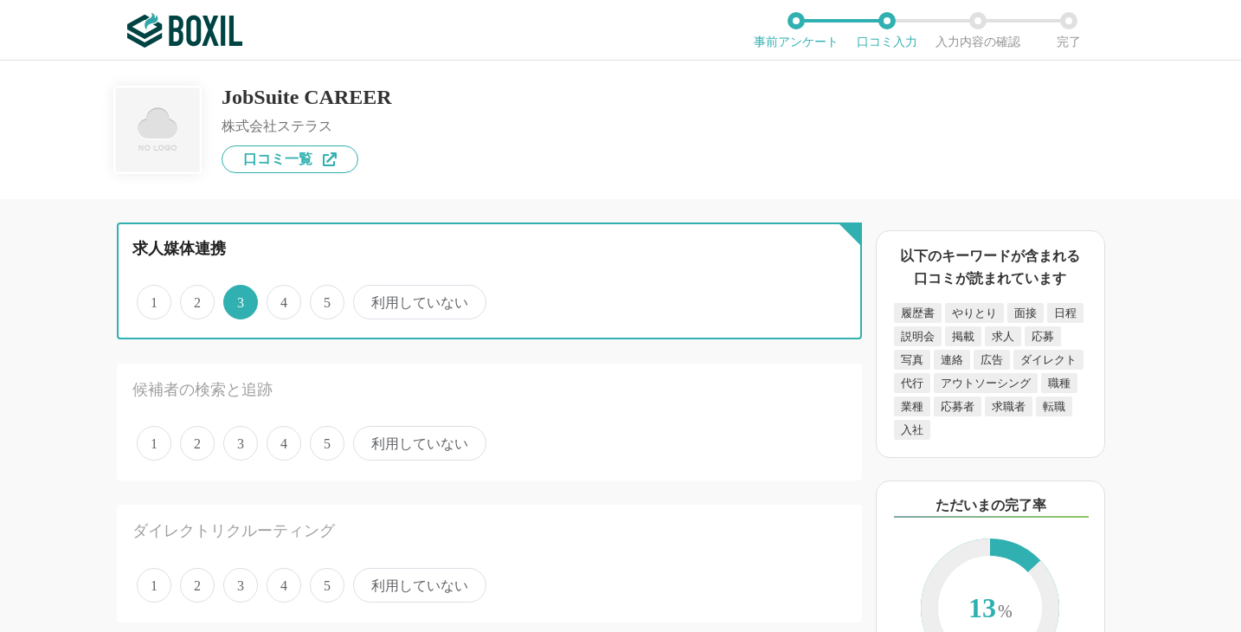
scroll to position [766, 0]
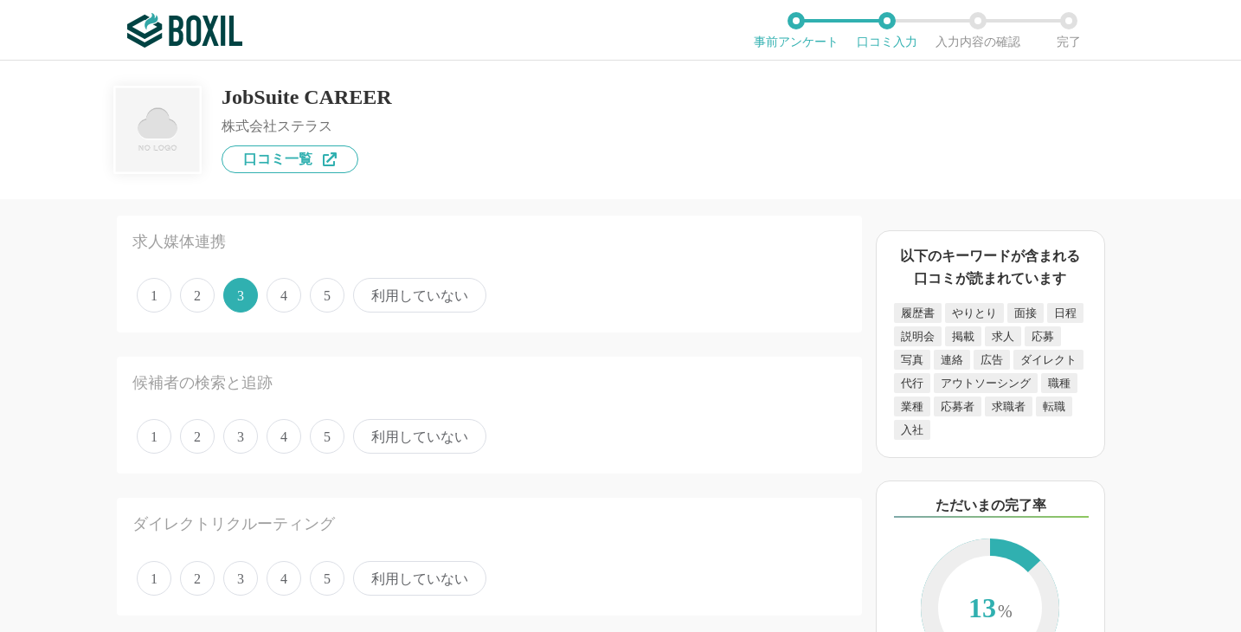
click at [286, 290] on span "4" at bounding box center [284, 295] width 35 height 35
click at [282, 290] on input "4" at bounding box center [276, 285] width 11 height 11
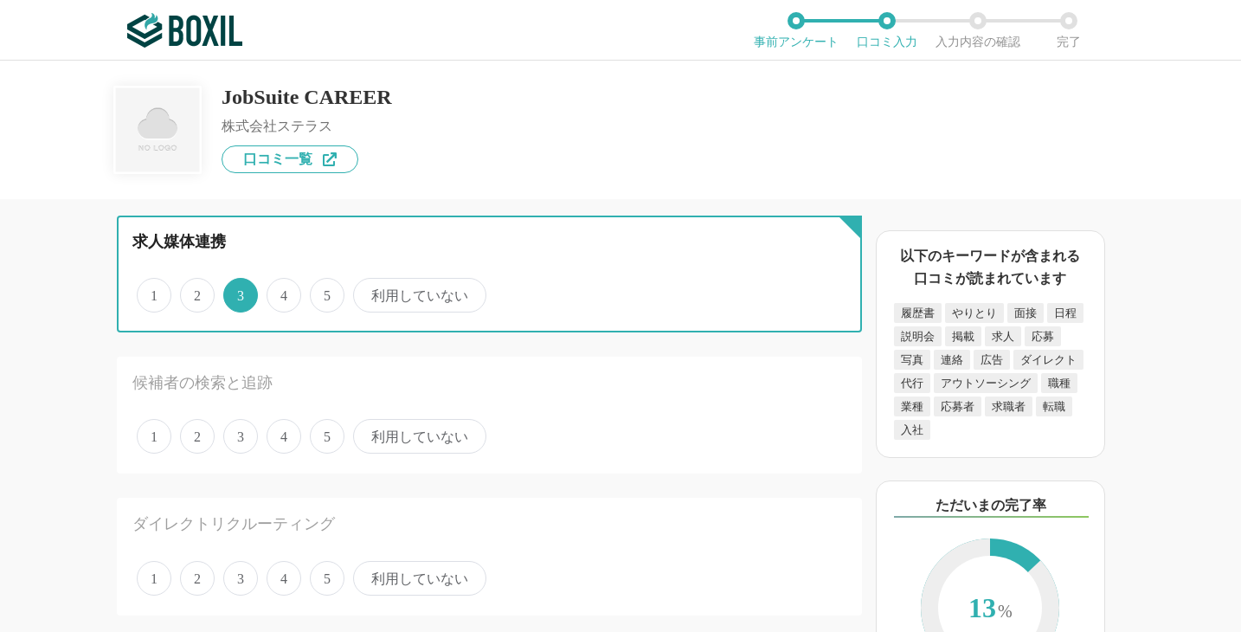
radio input "true"
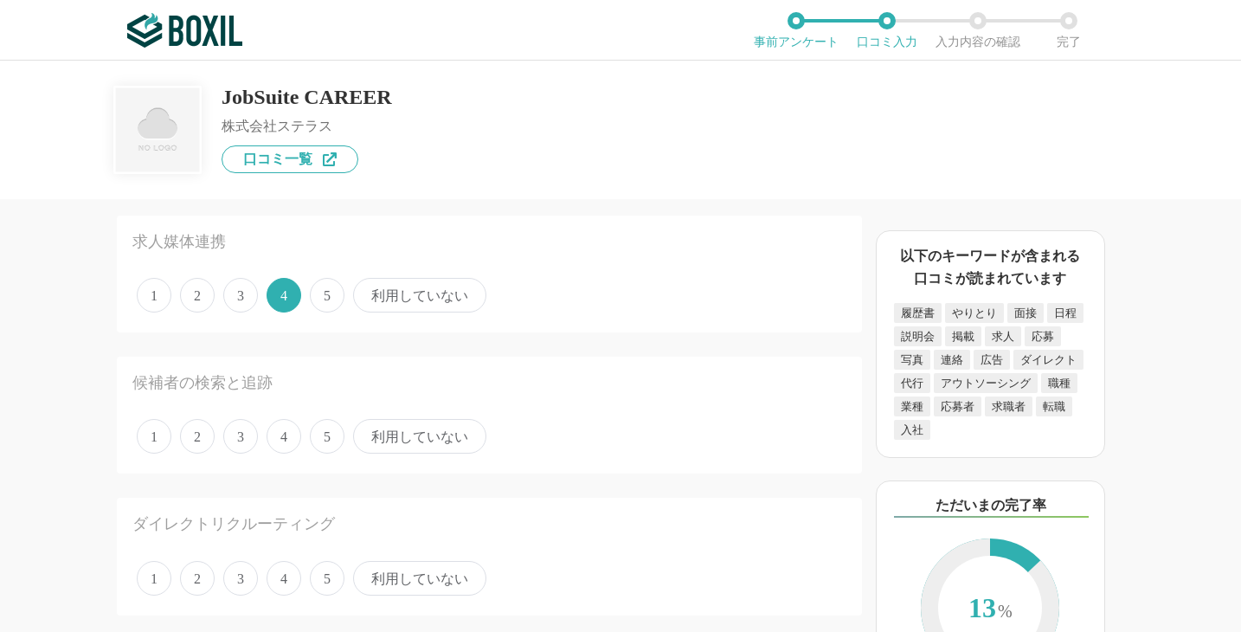
click at [339, 442] on span "5" at bounding box center [327, 436] width 35 height 35
click at [325, 433] on input "5" at bounding box center [319, 426] width 11 height 11
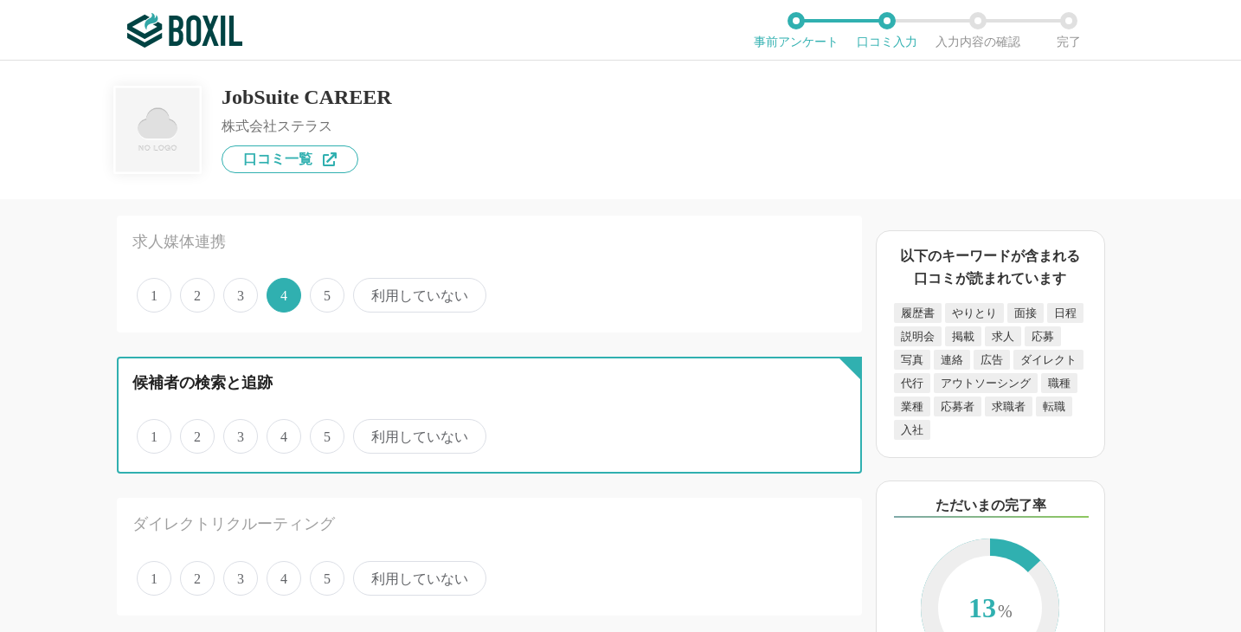
radio input "true"
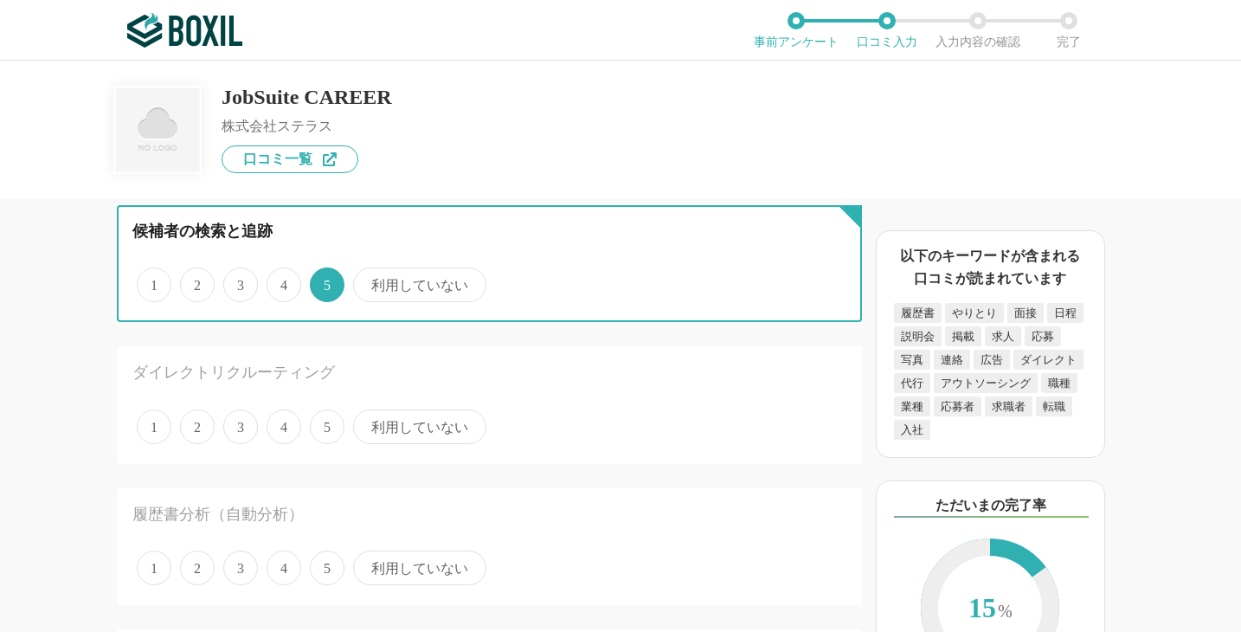
scroll to position [920, 0]
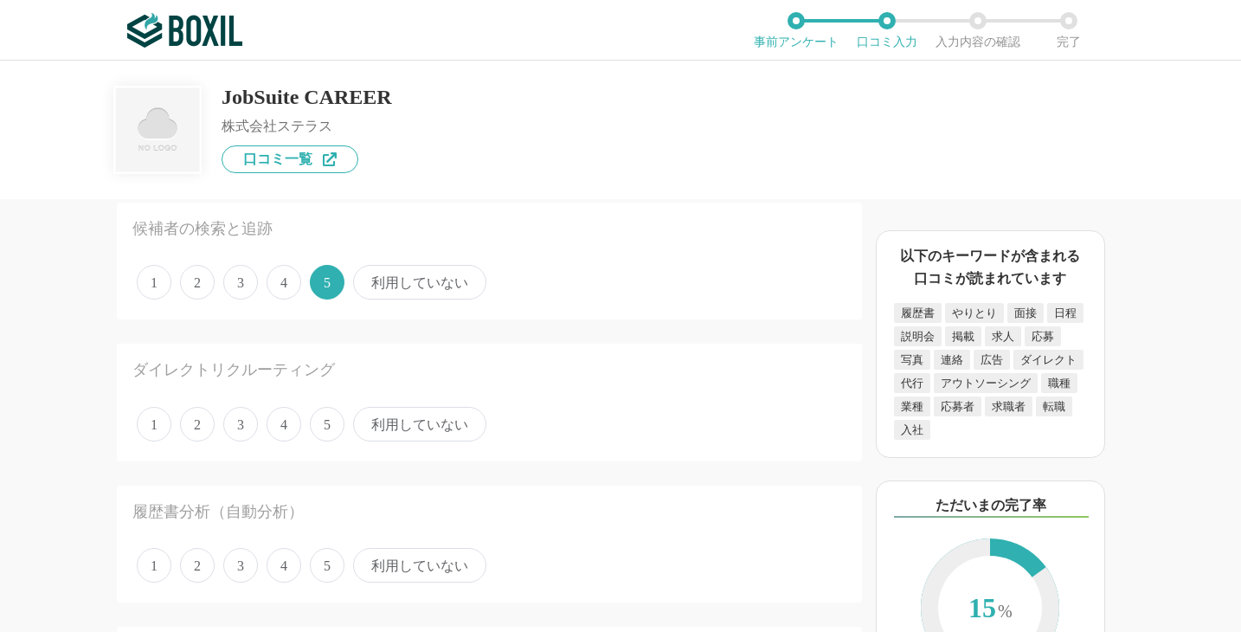
click at [293, 429] on span "4" at bounding box center [284, 424] width 35 height 35
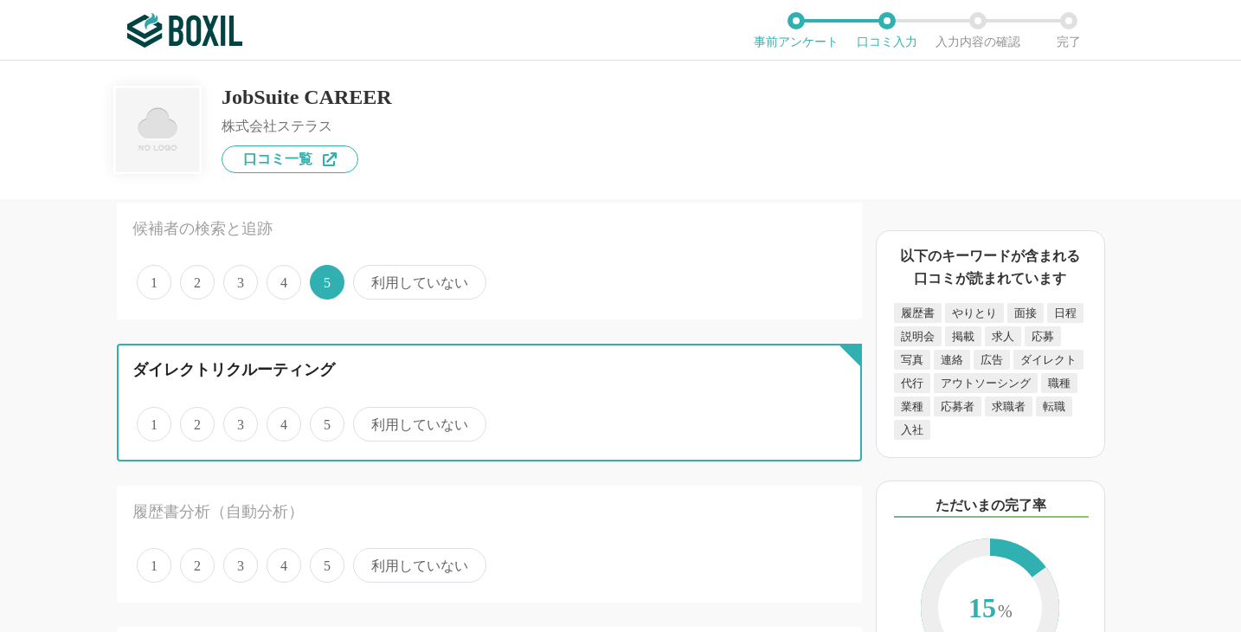
click at [282, 421] on input "4" at bounding box center [276, 414] width 11 height 11
radio input "true"
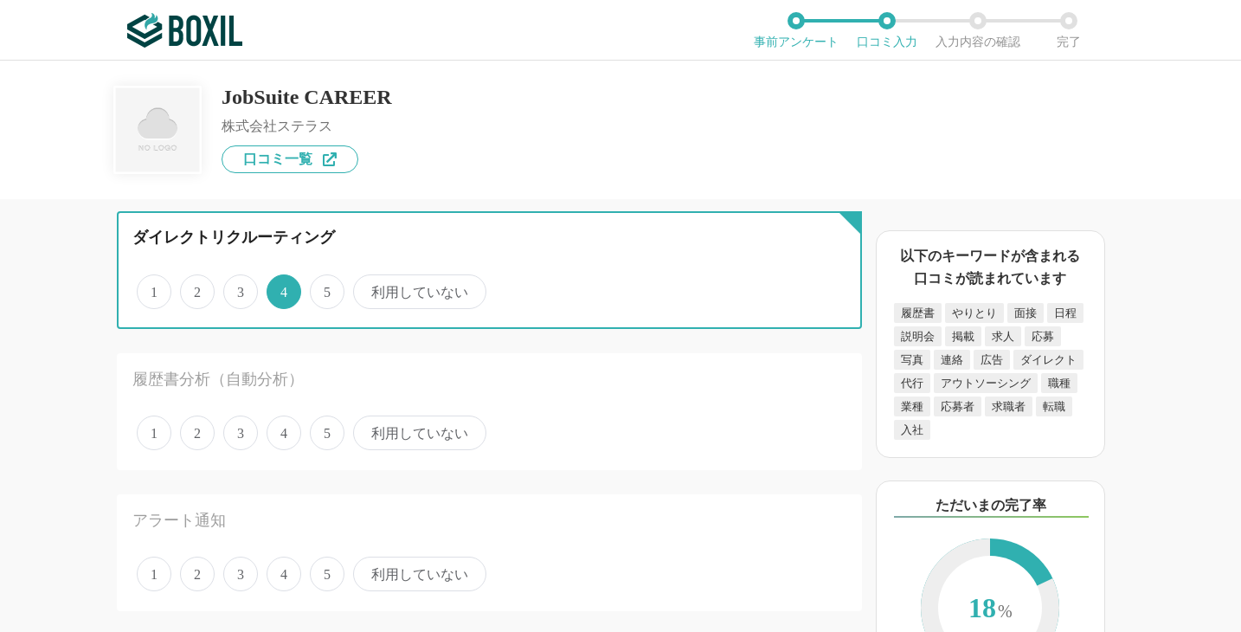
scroll to position [1051, 0]
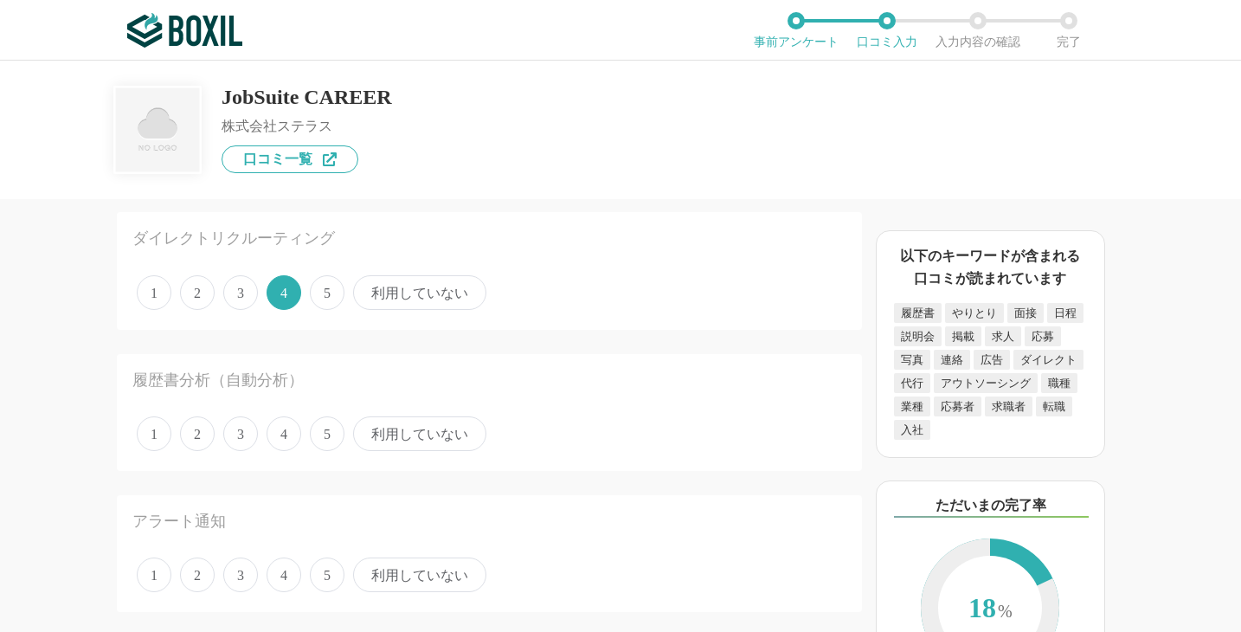
click at [407, 446] on span "利用していない" at bounding box center [419, 433] width 133 height 35
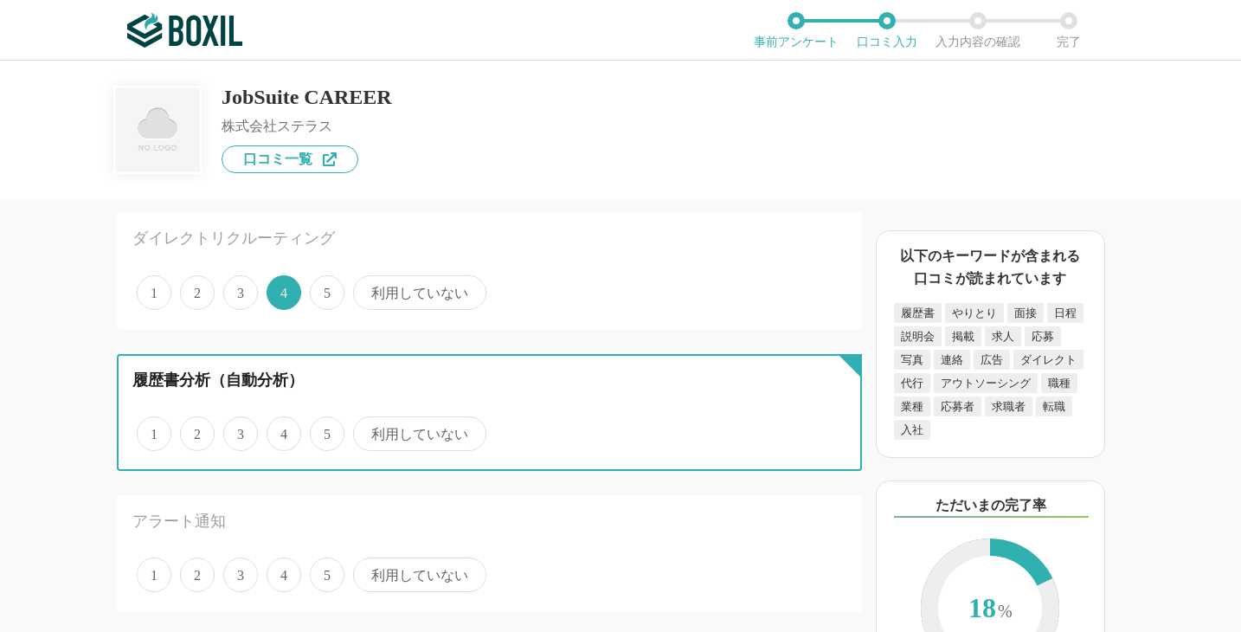
click at [369, 430] on input "利用していない" at bounding box center [362, 424] width 11 height 11
radio input "true"
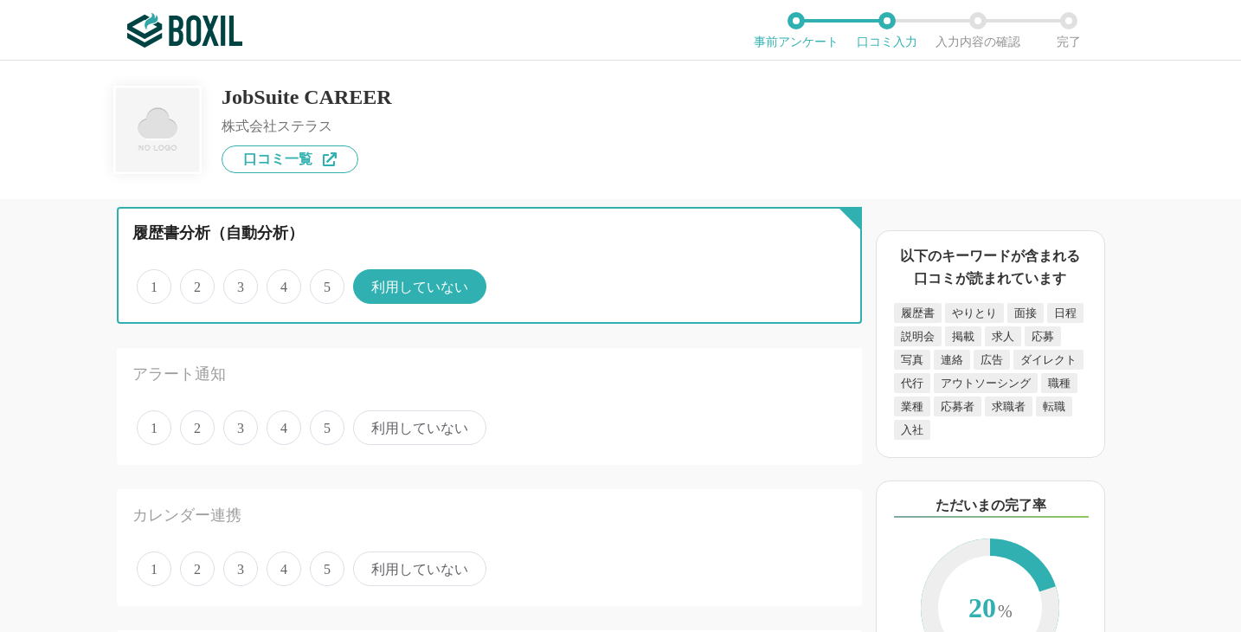
scroll to position [1200, 0]
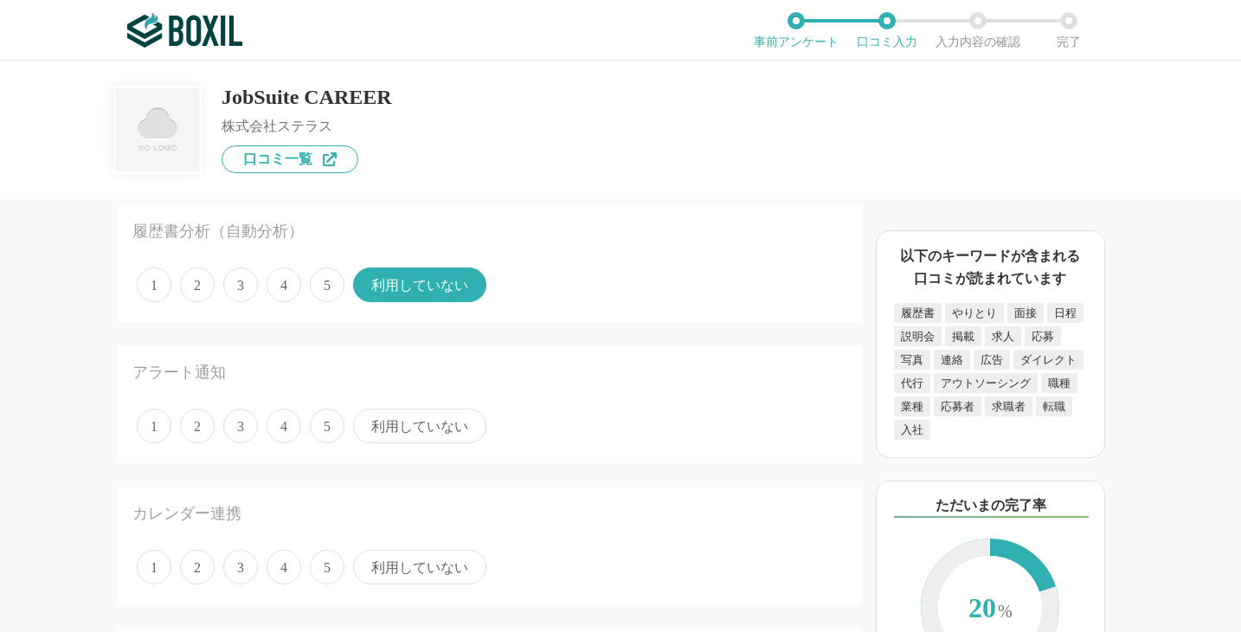
click at [287, 429] on span "4" at bounding box center [284, 425] width 35 height 35
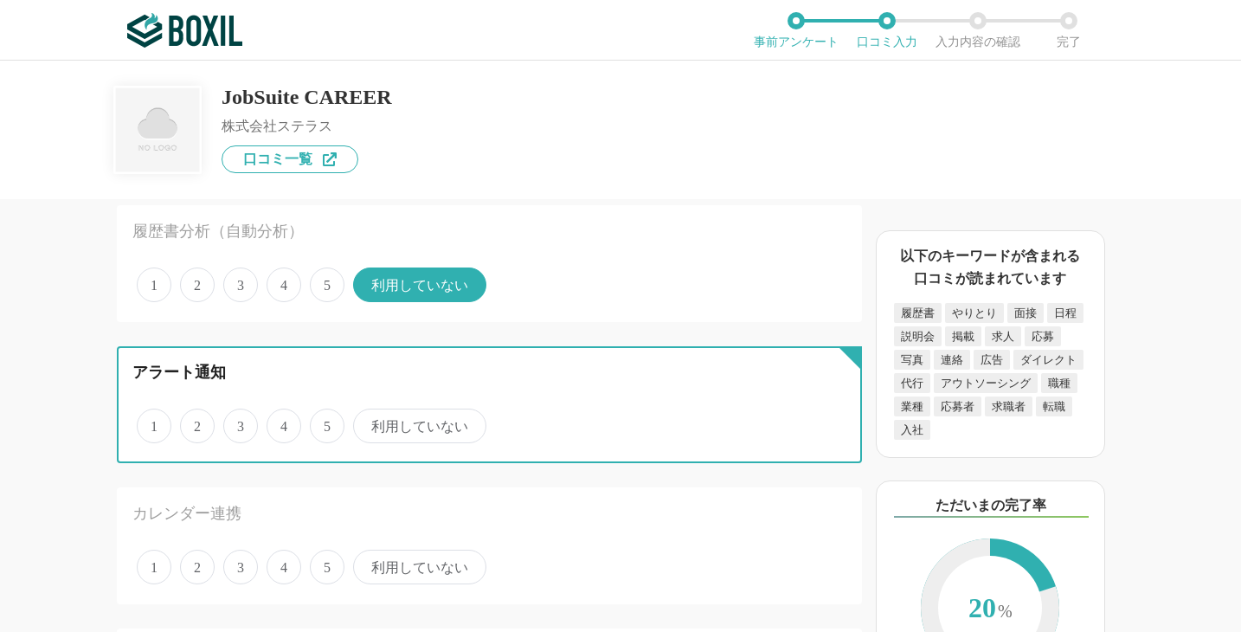
click at [282, 422] on input "4" at bounding box center [276, 416] width 11 height 11
radio input "true"
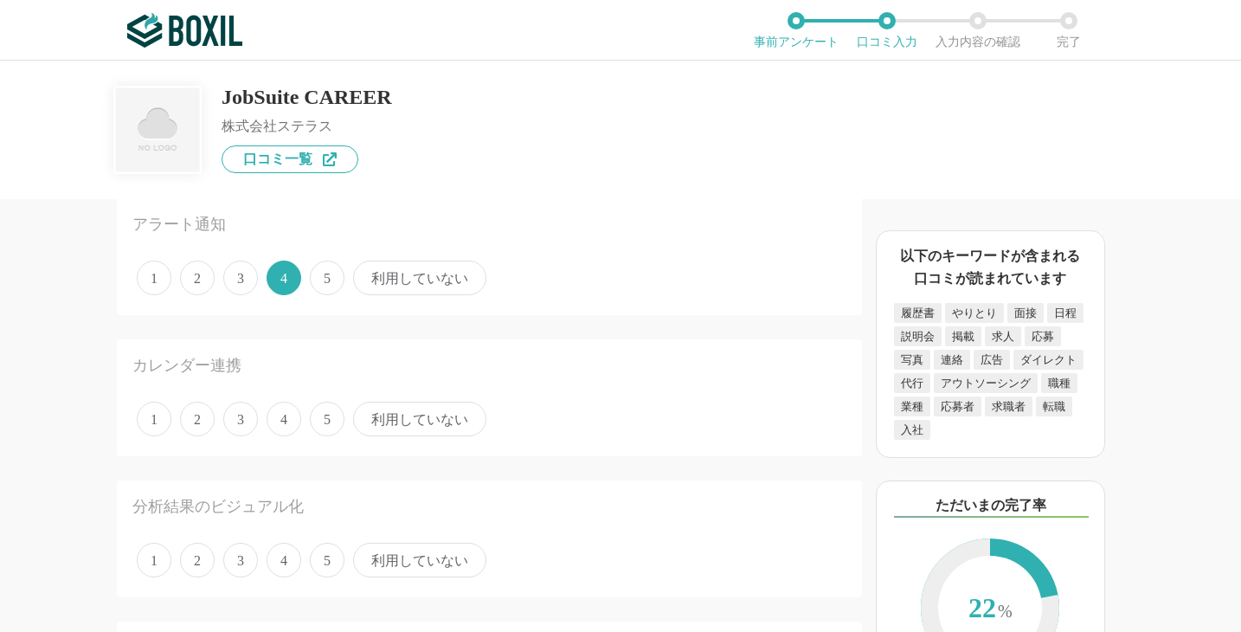
click at [401, 425] on span "利用していない" at bounding box center [419, 418] width 133 height 35
click at [369, 415] on input "利用していない" at bounding box center [362, 409] width 11 height 11
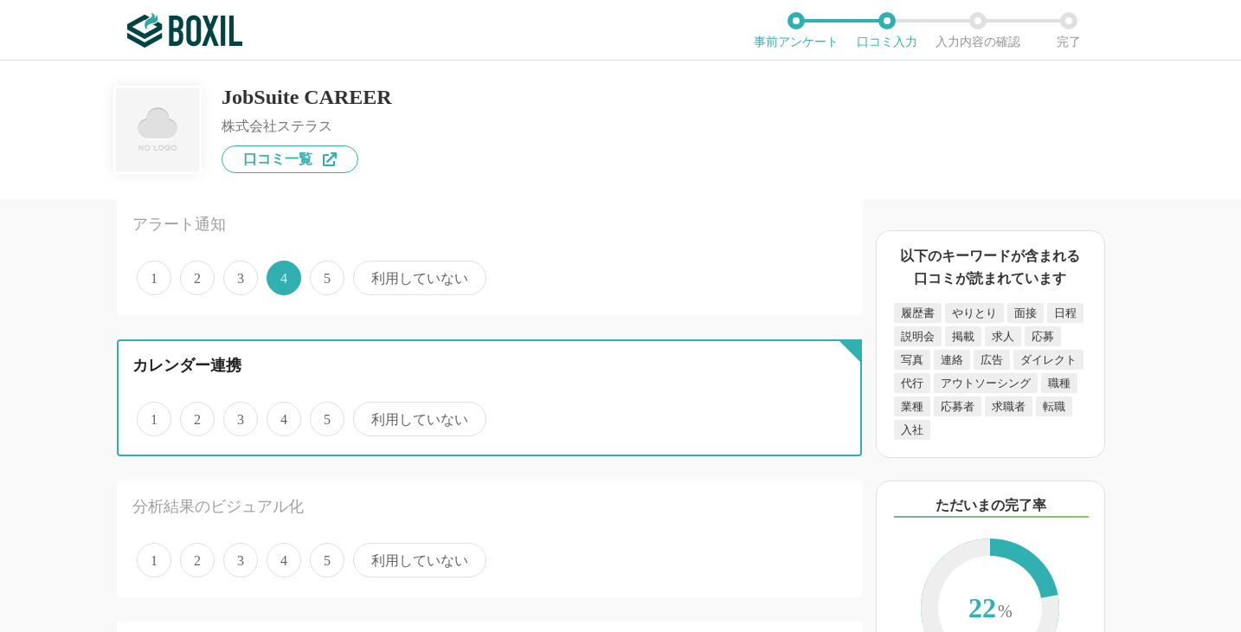
radio input "true"
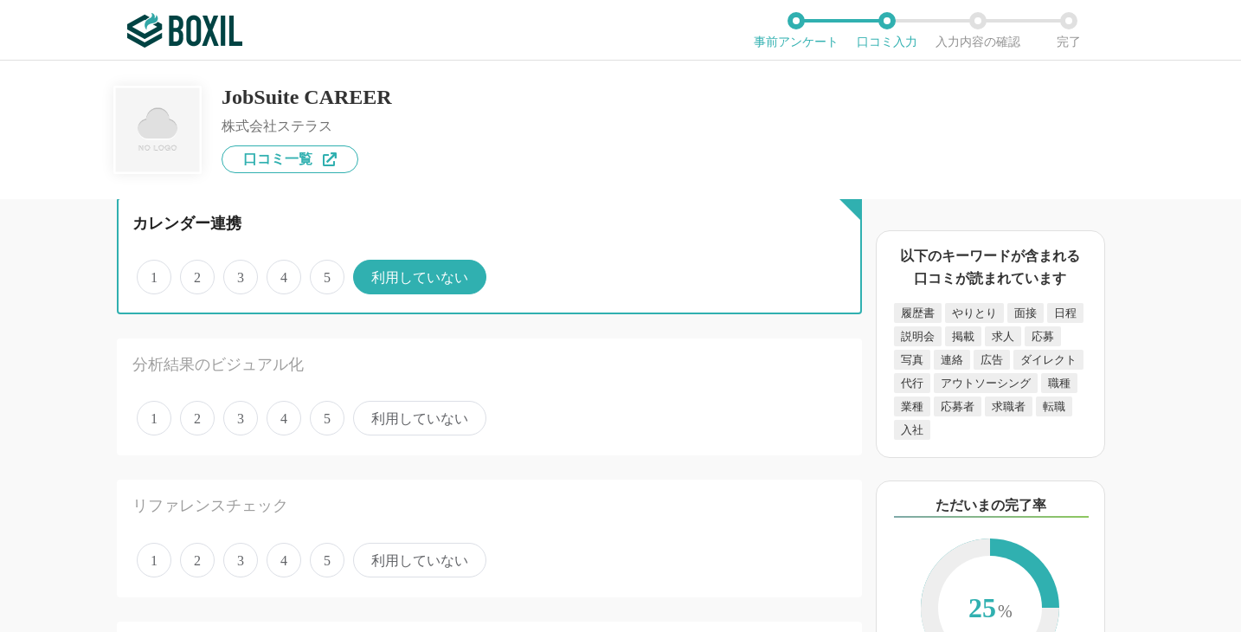
scroll to position [1494, 0]
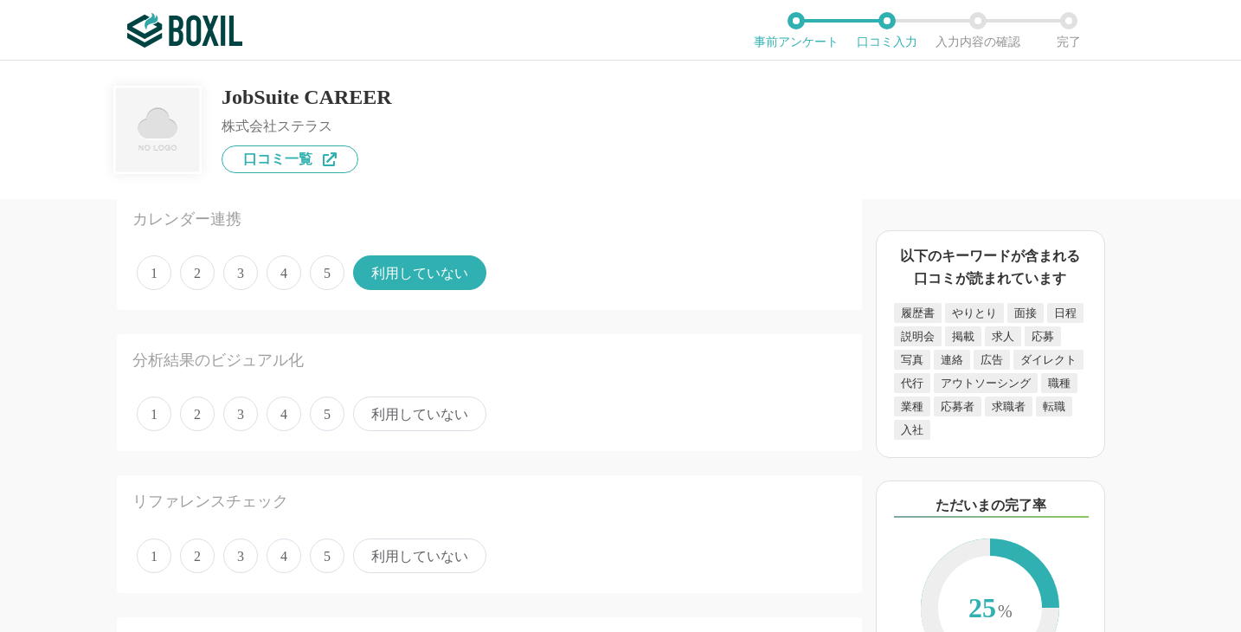
click at [284, 419] on span "4" at bounding box center [284, 413] width 35 height 35
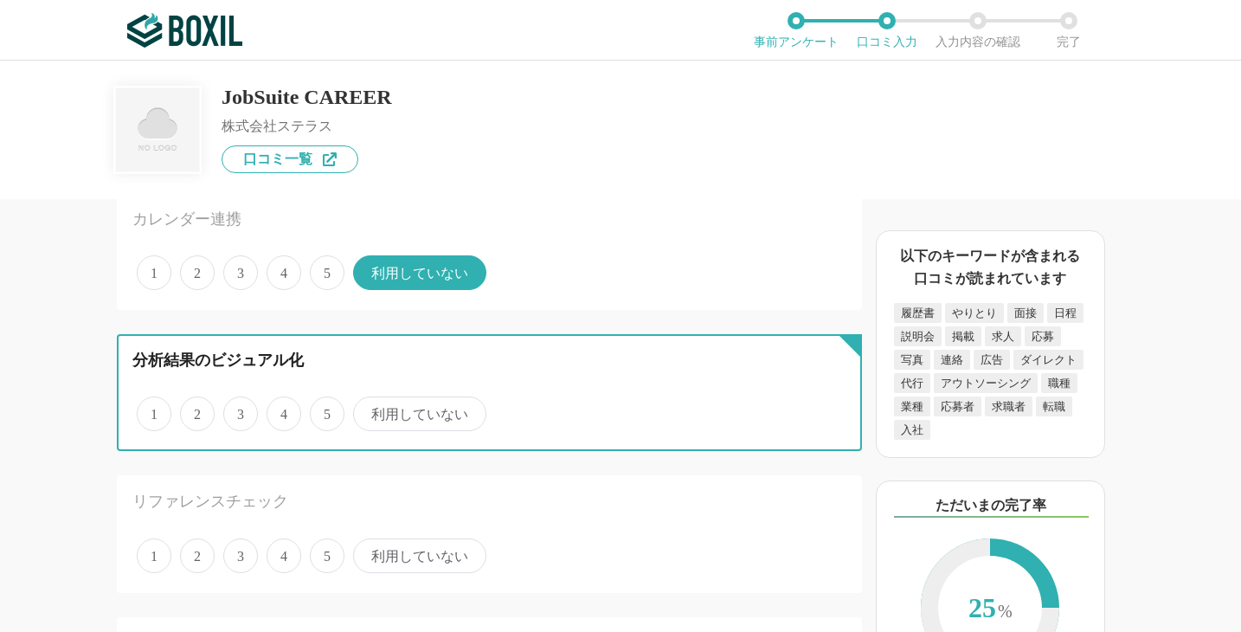
click at [282, 410] on input "4" at bounding box center [276, 404] width 11 height 11
radio input "true"
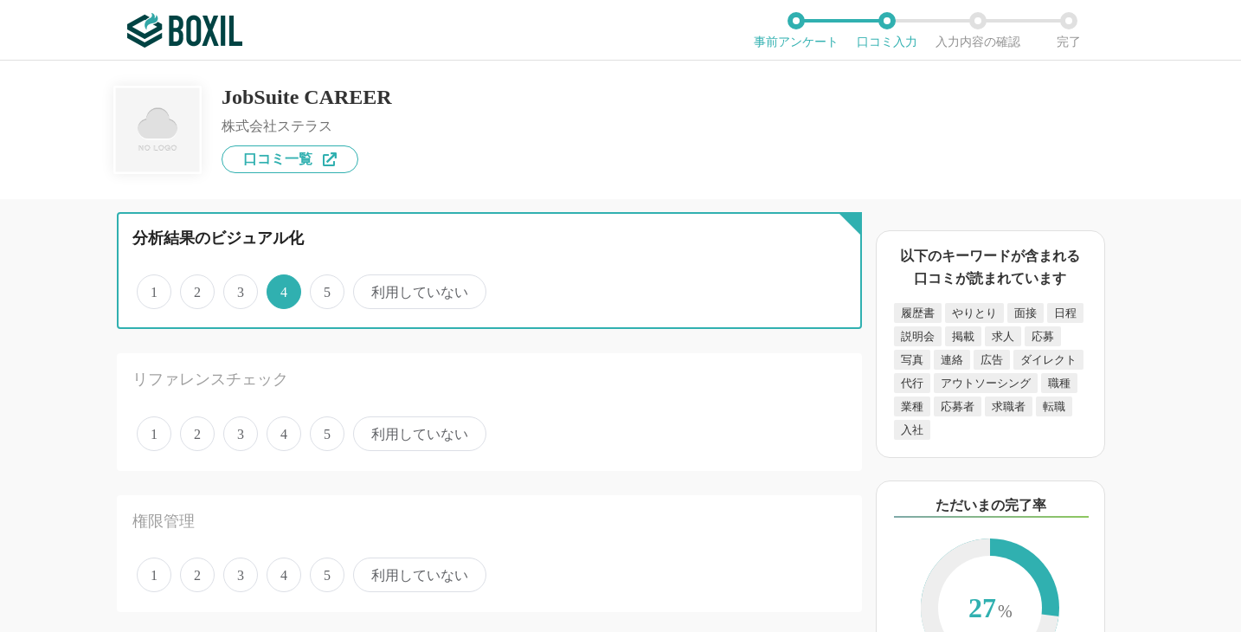
scroll to position [1626, 0]
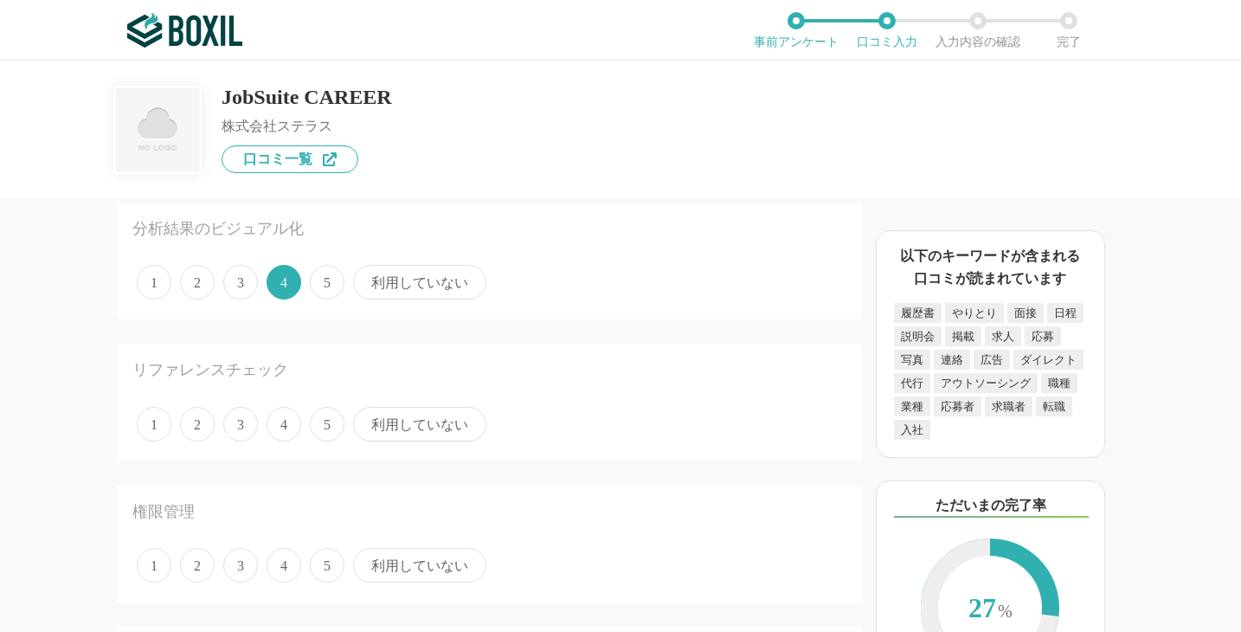
click at [284, 419] on span "4" at bounding box center [284, 424] width 35 height 35
click at [282, 419] on input "4" at bounding box center [276, 414] width 11 height 11
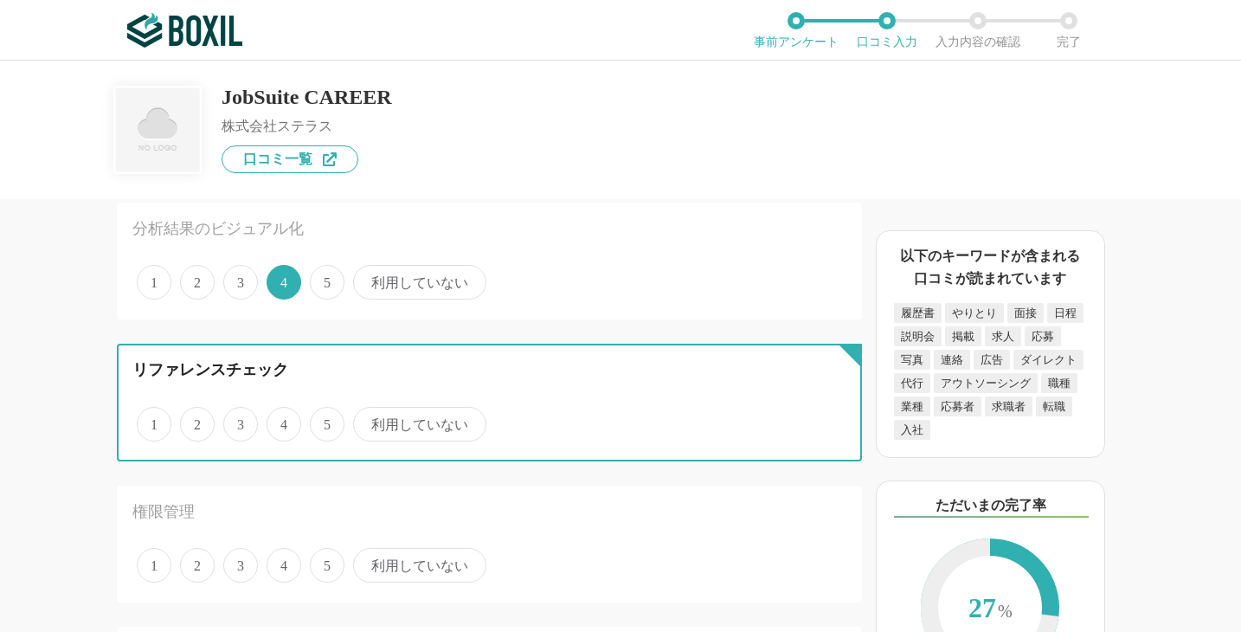
radio input "true"
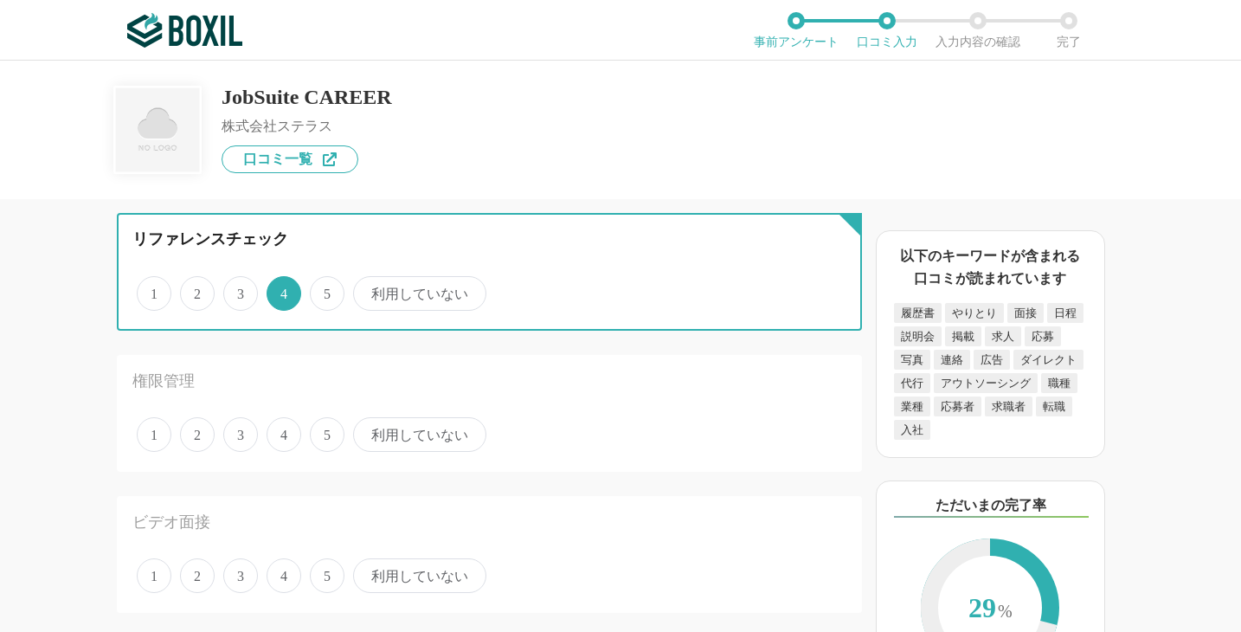
scroll to position [1758, 0]
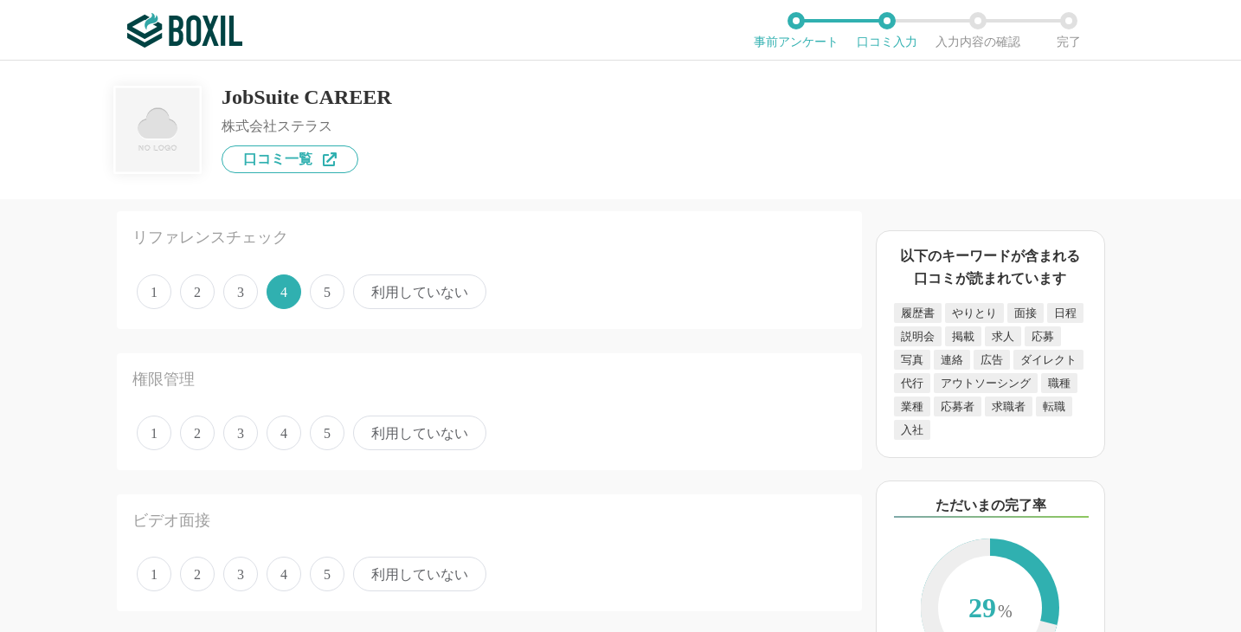
click at [230, 441] on span "3" at bounding box center [240, 432] width 35 height 35
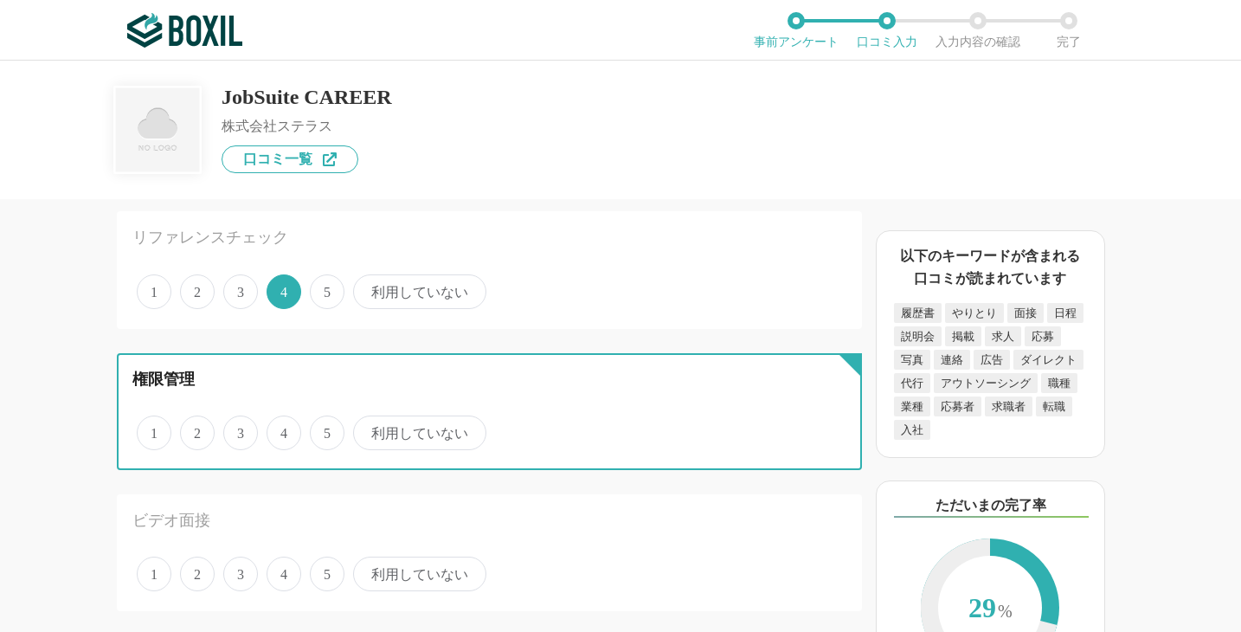
click at [230, 429] on input "3" at bounding box center [233, 423] width 11 height 11
radio input "true"
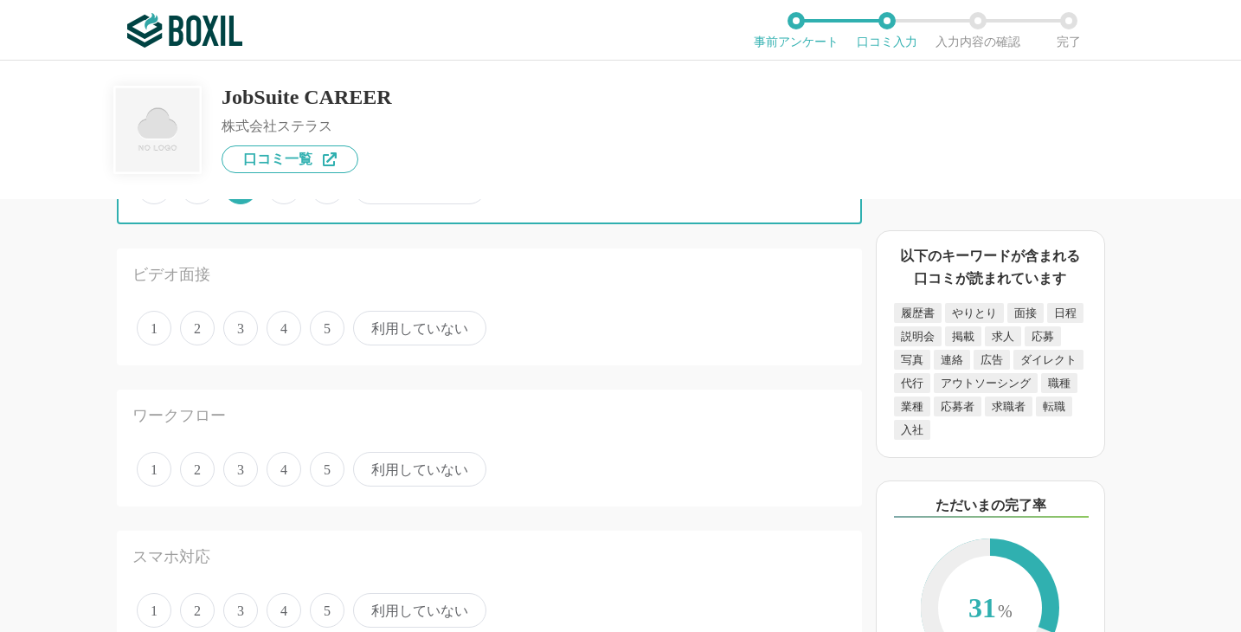
scroll to position [2009, 0]
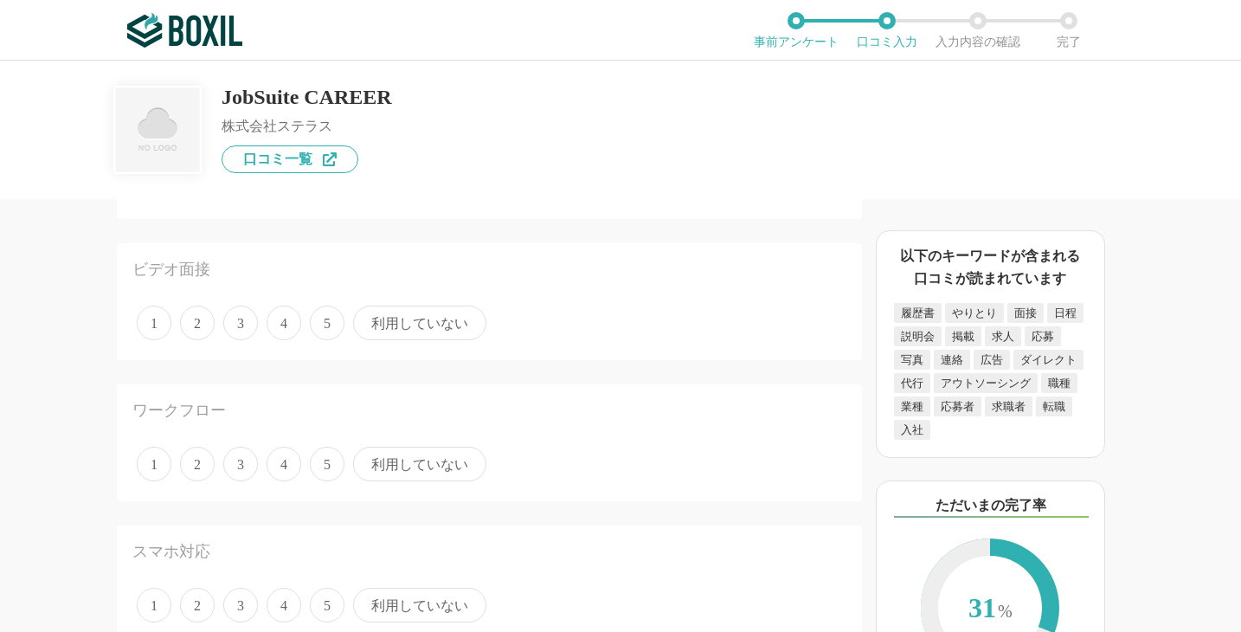
click at [395, 319] on span "利用していない" at bounding box center [419, 322] width 133 height 35
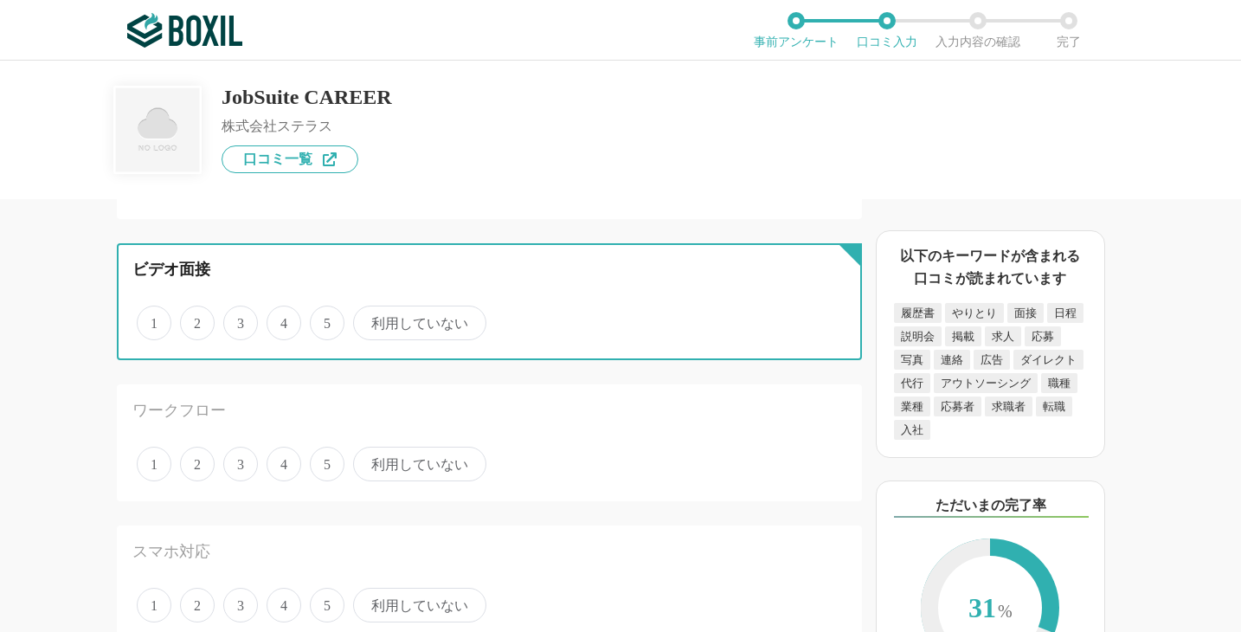
click at [369, 319] on input "利用していない" at bounding box center [362, 313] width 11 height 11
radio input "true"
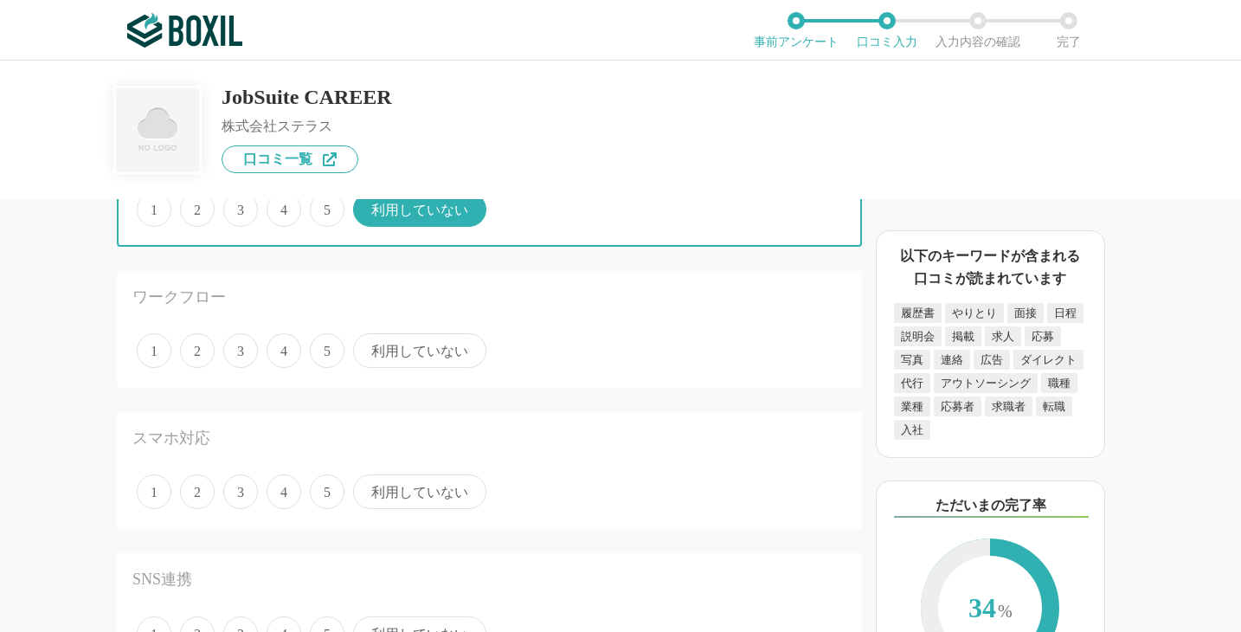
scroll to position [2121, 0]
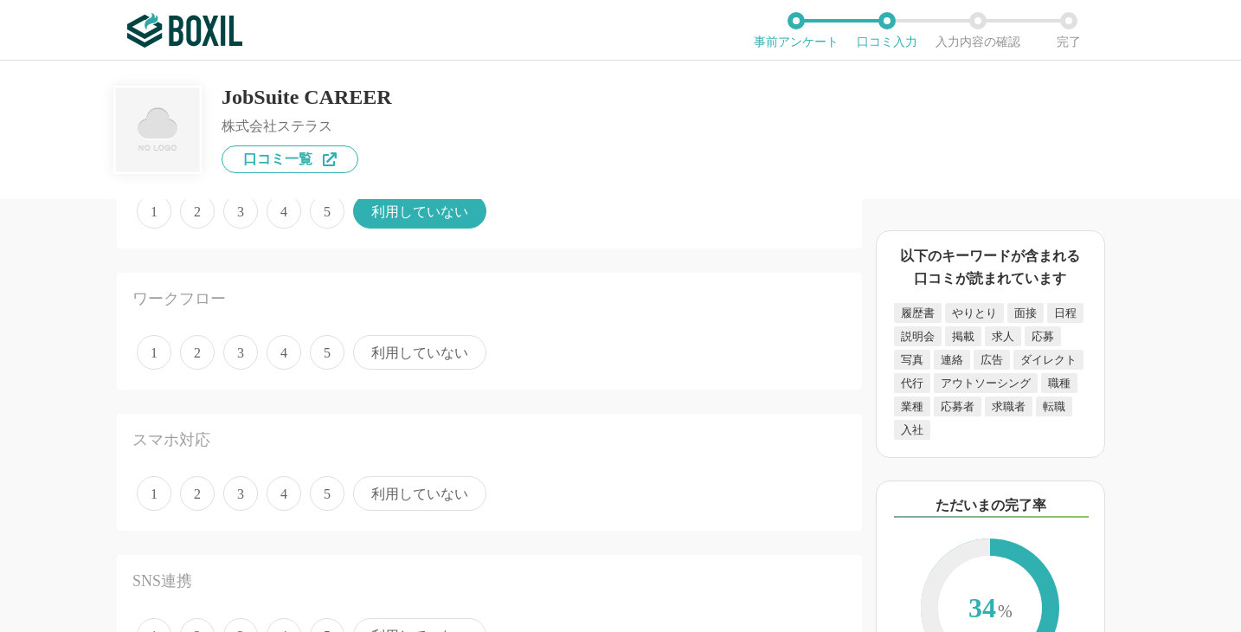
click at [287, 349] on span "4" at bounding box center [284, 352] width 35 height 35
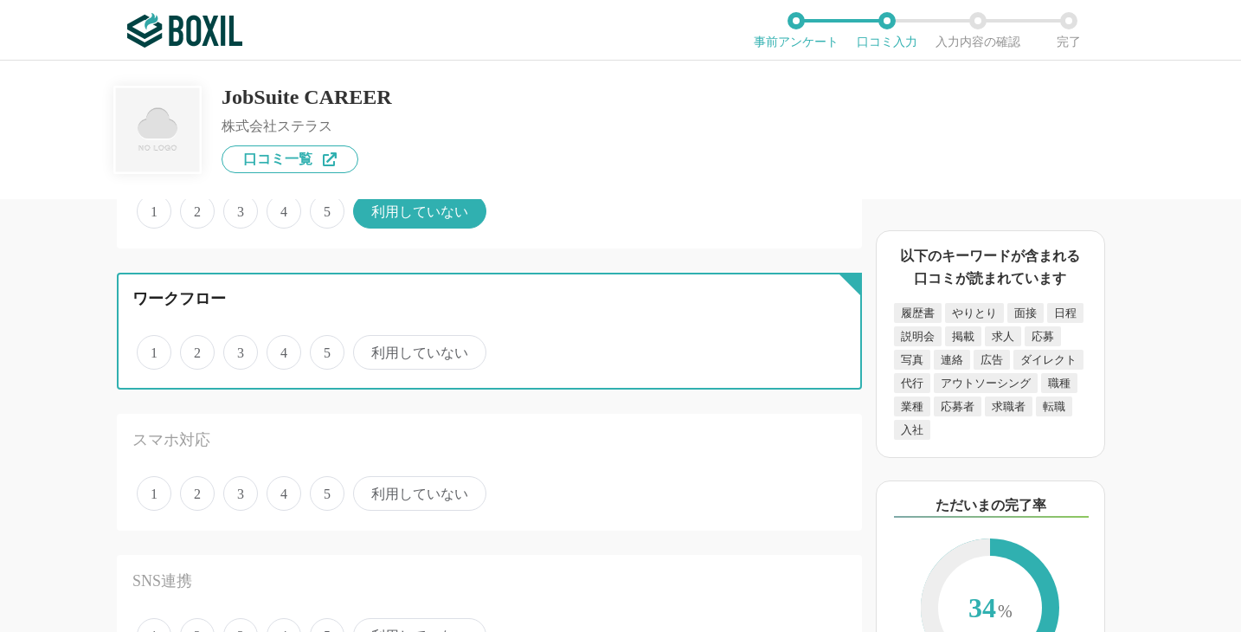
click at [282, 349] on input "4" at bounding box center [276, 342] width 11 height 11
radio input "true"
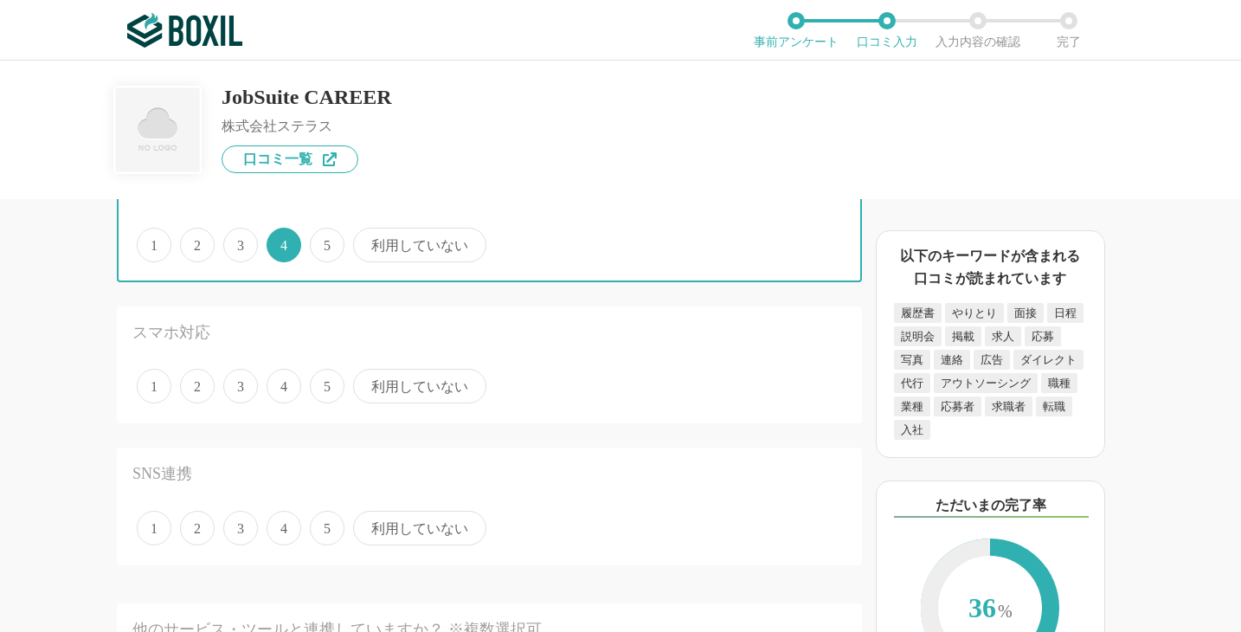
scroll to position [2235, 0]
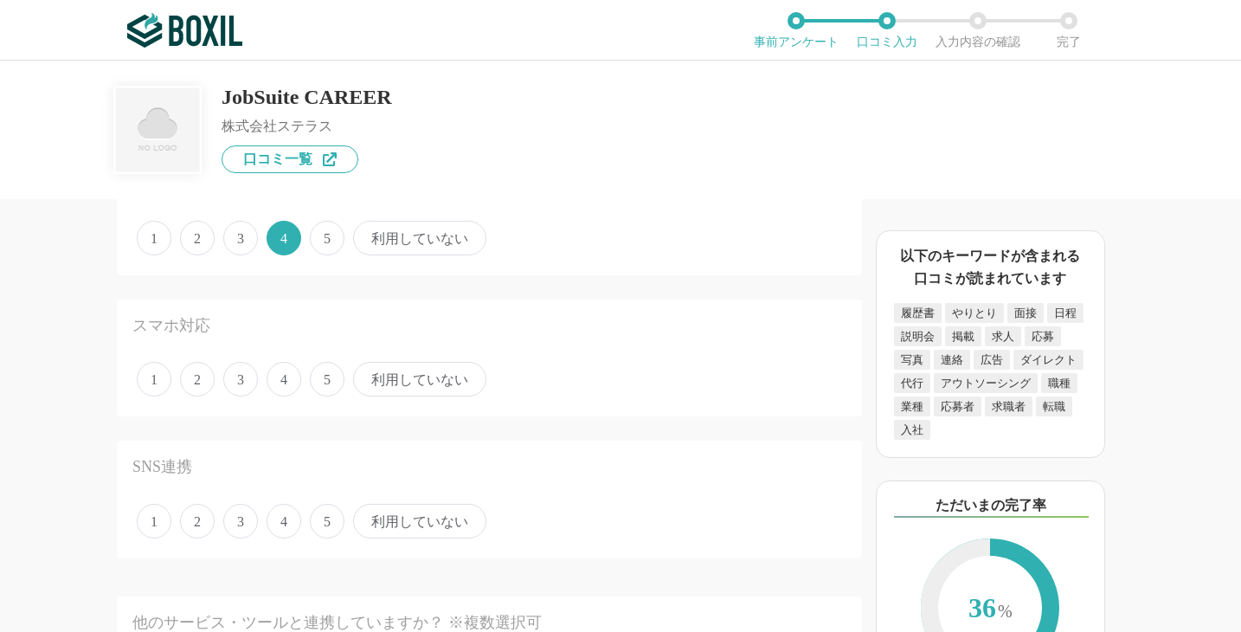
click at [384, 382] on span "利用していない" at bounding box center [419, 379] width 133 height 35
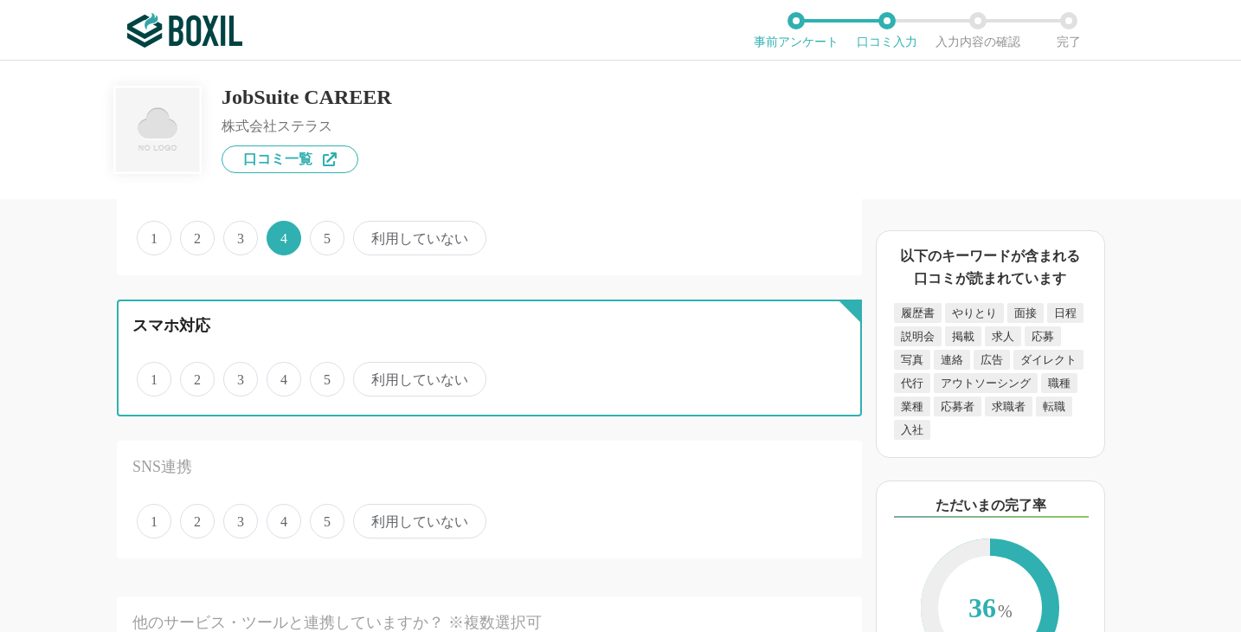
click at [369, 376] on input "利用していない" at bounding box center [362, 369] width 11 height 11
radio input "true"
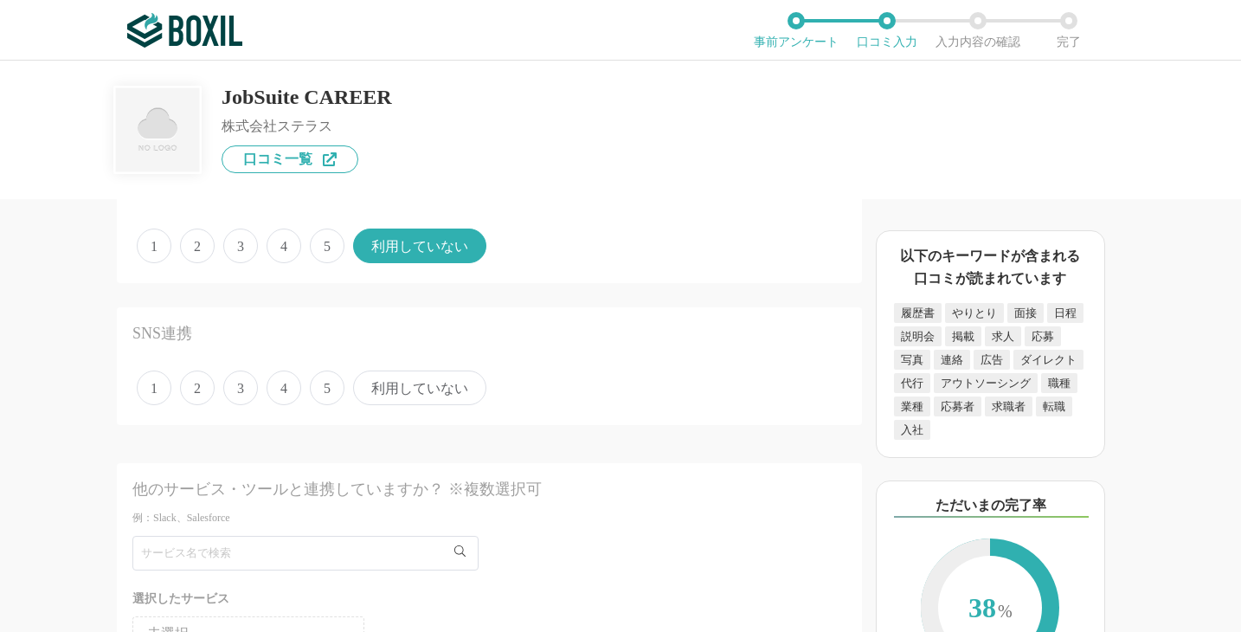
click at [384, 387] on span "利用していない" at bounding box center [419, 387] width 133 height 35
click at [369, 384] on input "利用していない" at bounding box center [362, 378] width 11 height 11
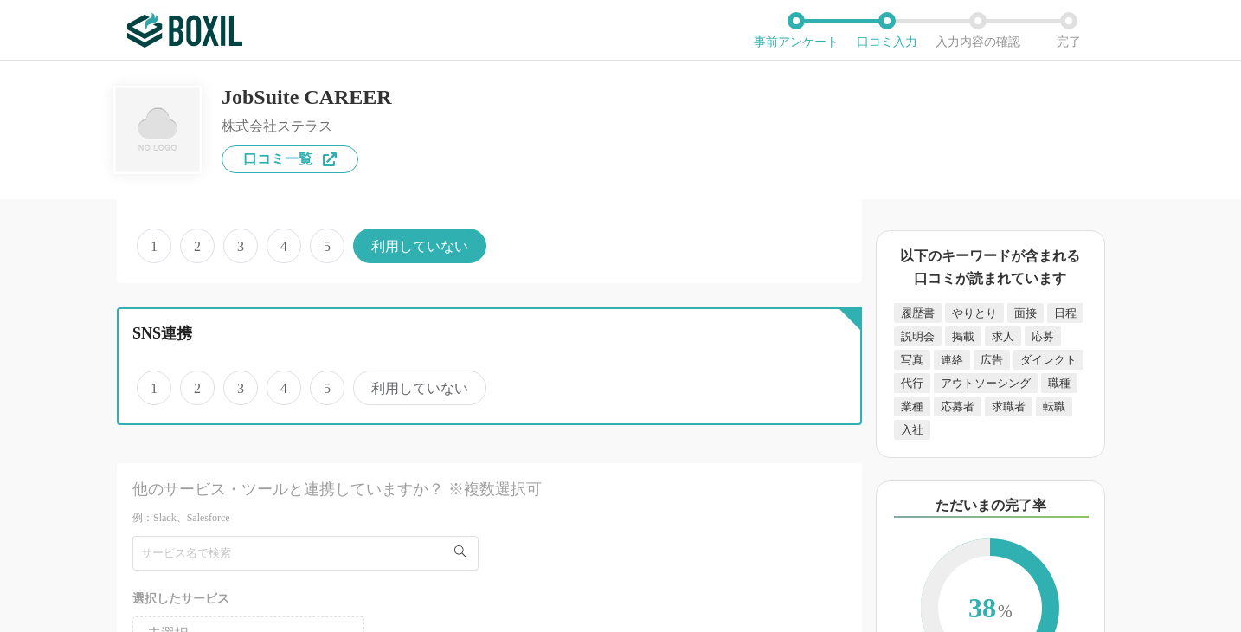
radio input "true"
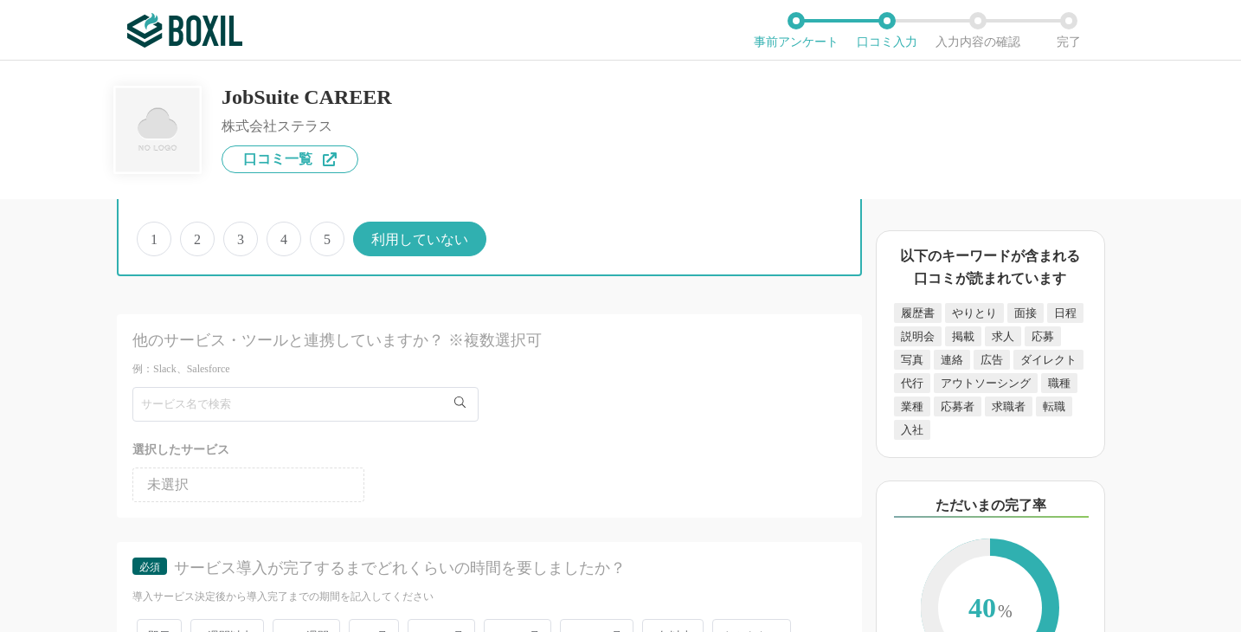
scroll to position [2521, 0]
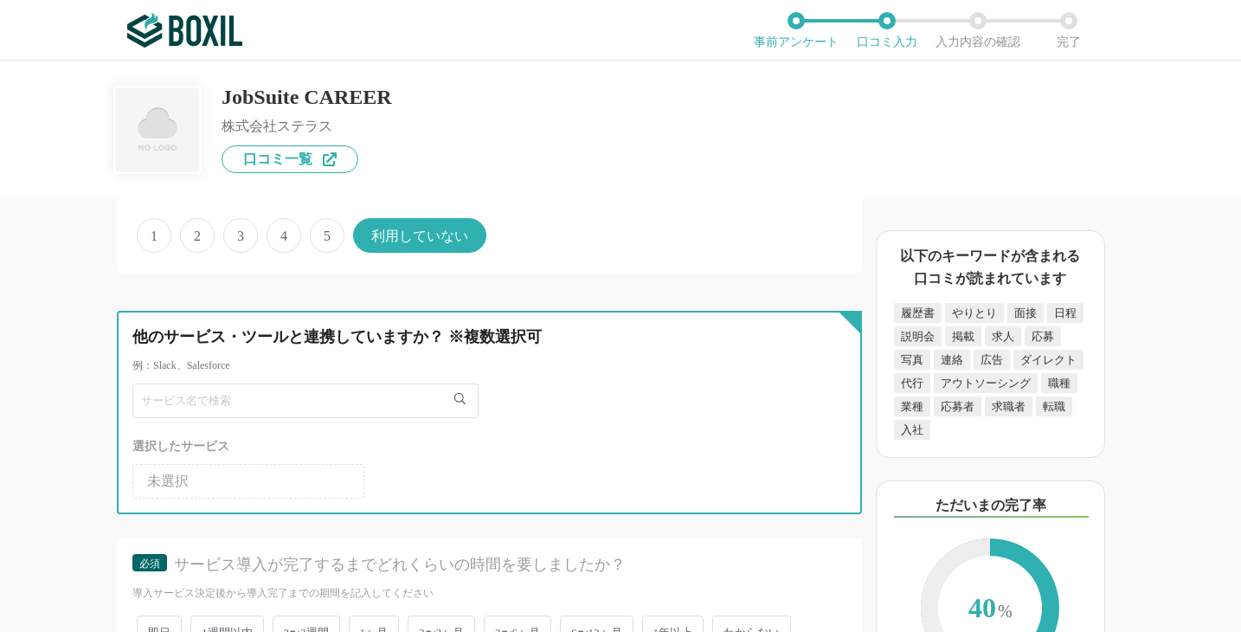
click at [369, 403] on input "text" at bounding box center [305, 400] width 346 height 35
type input "Slack"
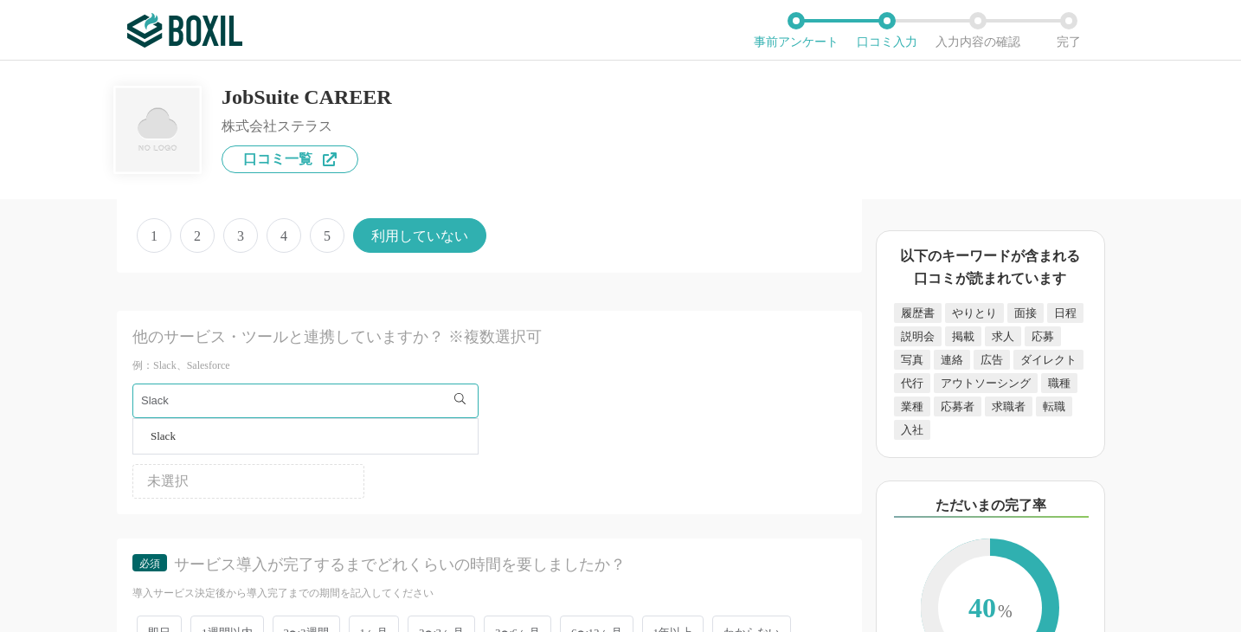
click at [311, 435] on li "Slack" at bounding box center [305, 436] width 344 height 35
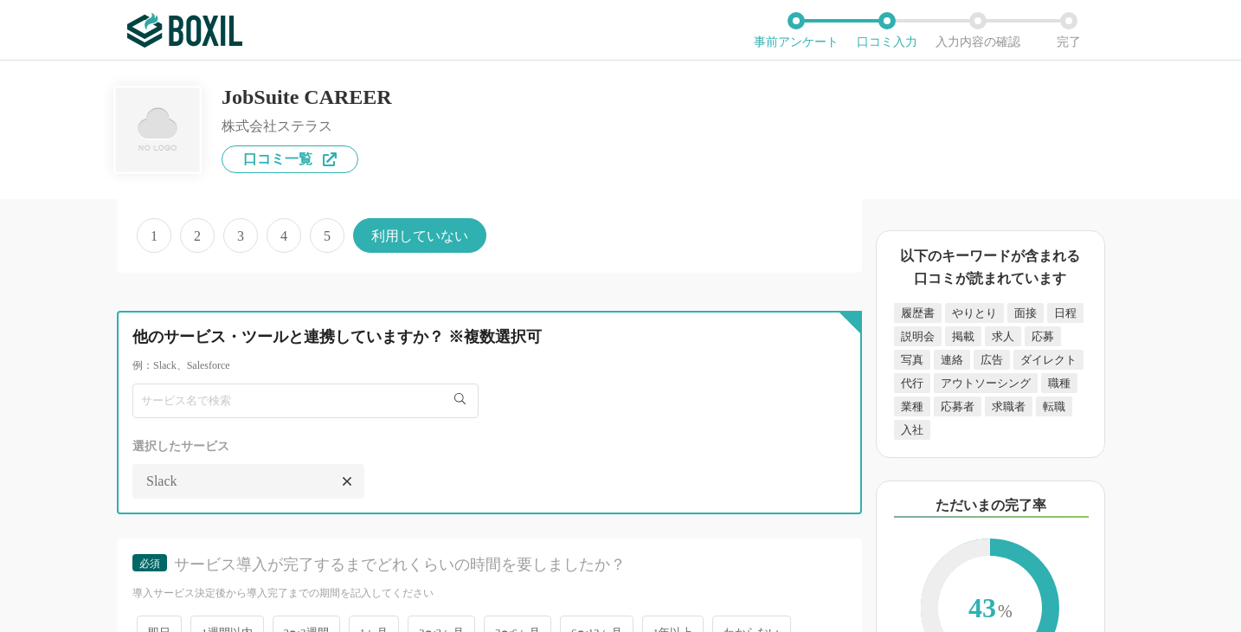
click at [247, 407] on input "text" at bounding box center [305, 400] width 346 height 35
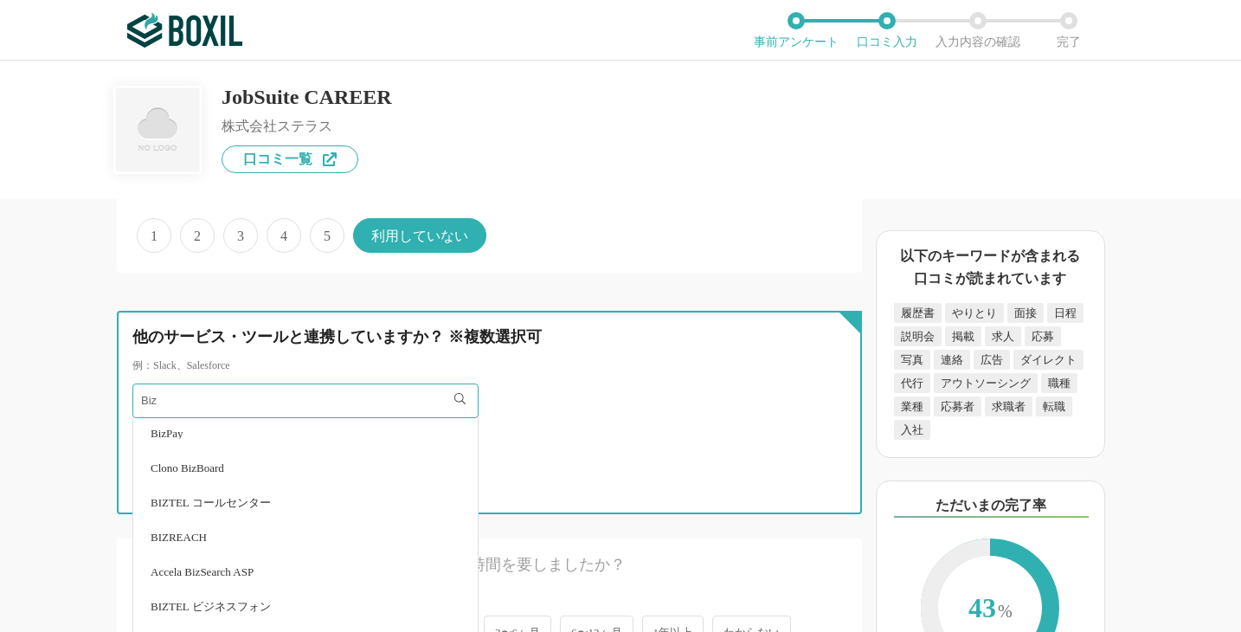
scroll to position [76, 0]
type input "Biz"
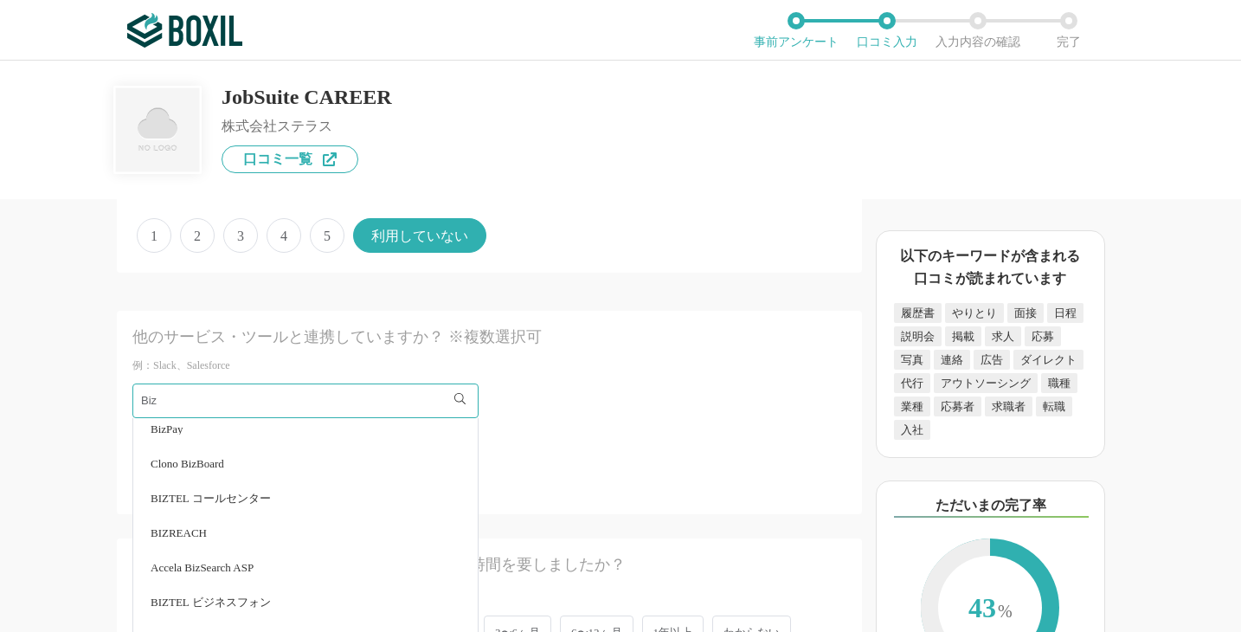
click at [183, 531] on span "BIZREACH" at bounding box center [179, 532] width 56 height 11
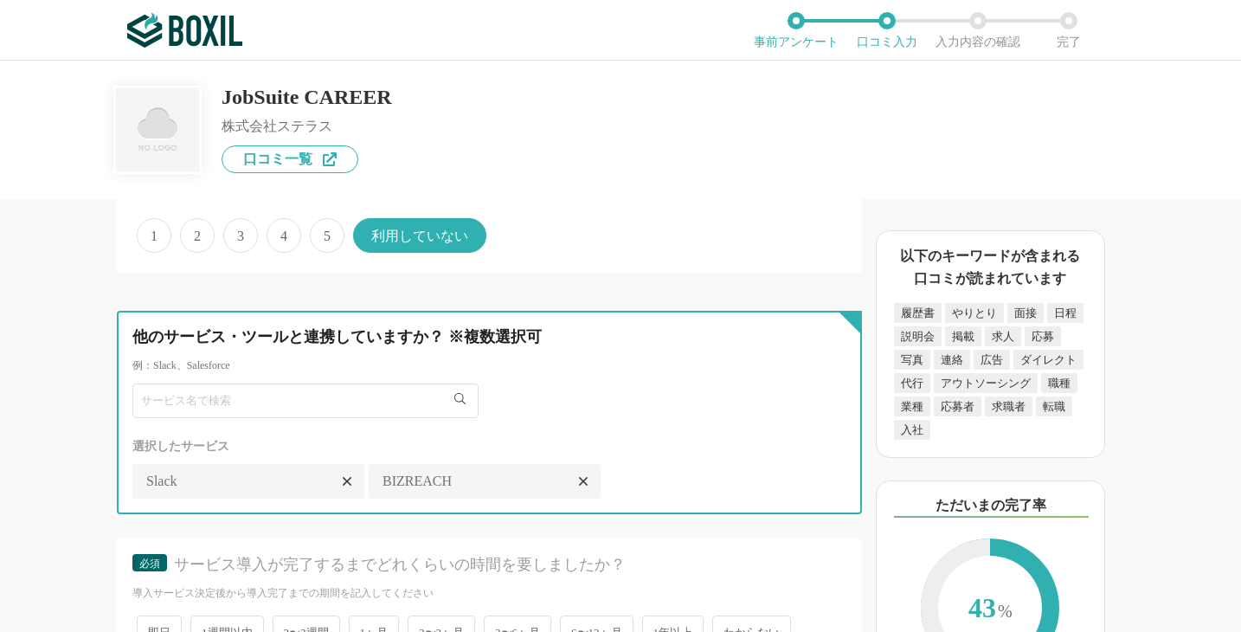
click at [228, 402] on input "text" at bounding box center [305, 400] width 346 height 35
type input "R"
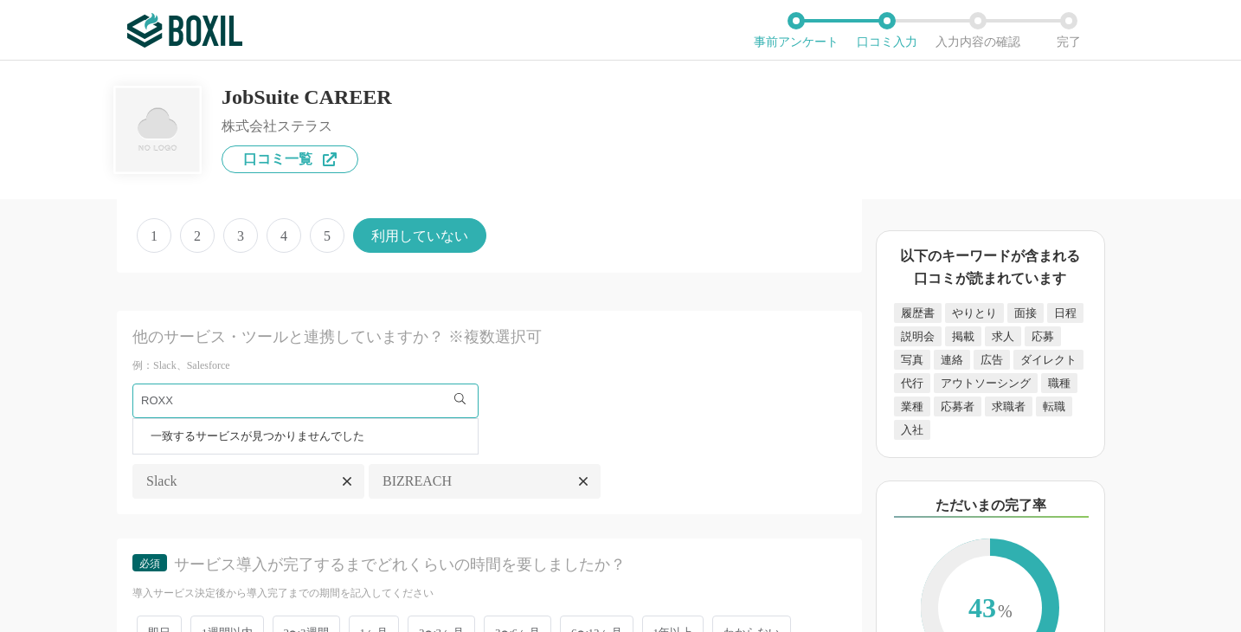
click at [227, 424] on li "一致するサービスが見つかりませんでした" at bounding box center [305, 436] width 344 height 35
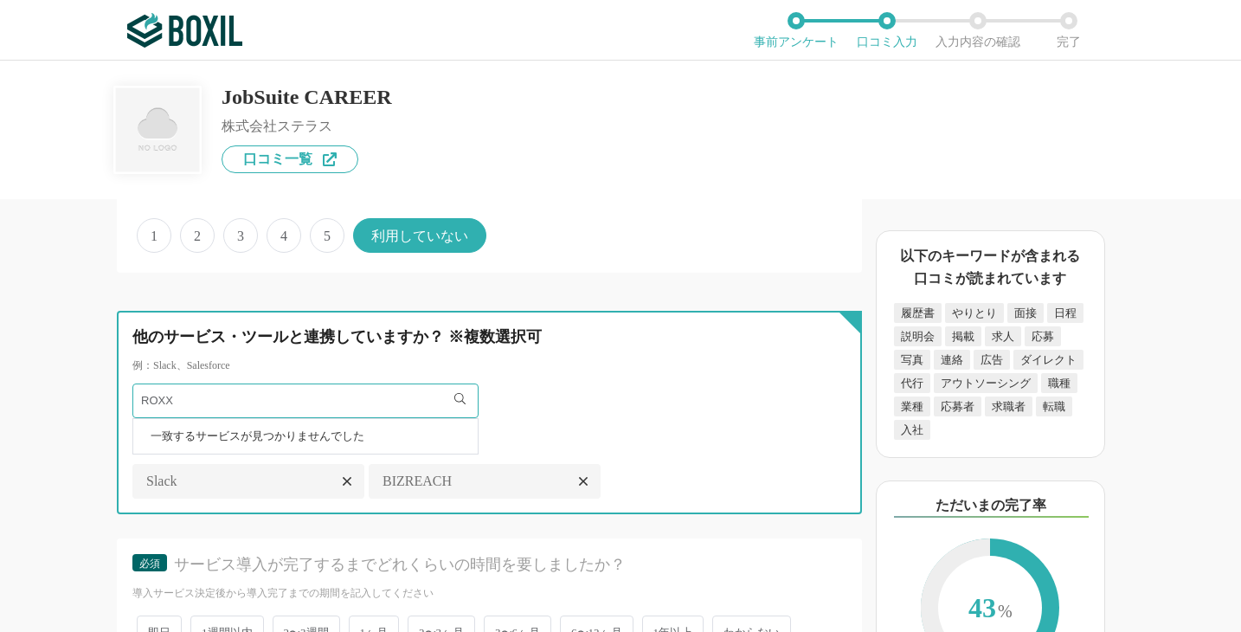
click at [228, 404] on input "ROXX" at bounding box center [305, 400] width 346 height 35
type input "R"
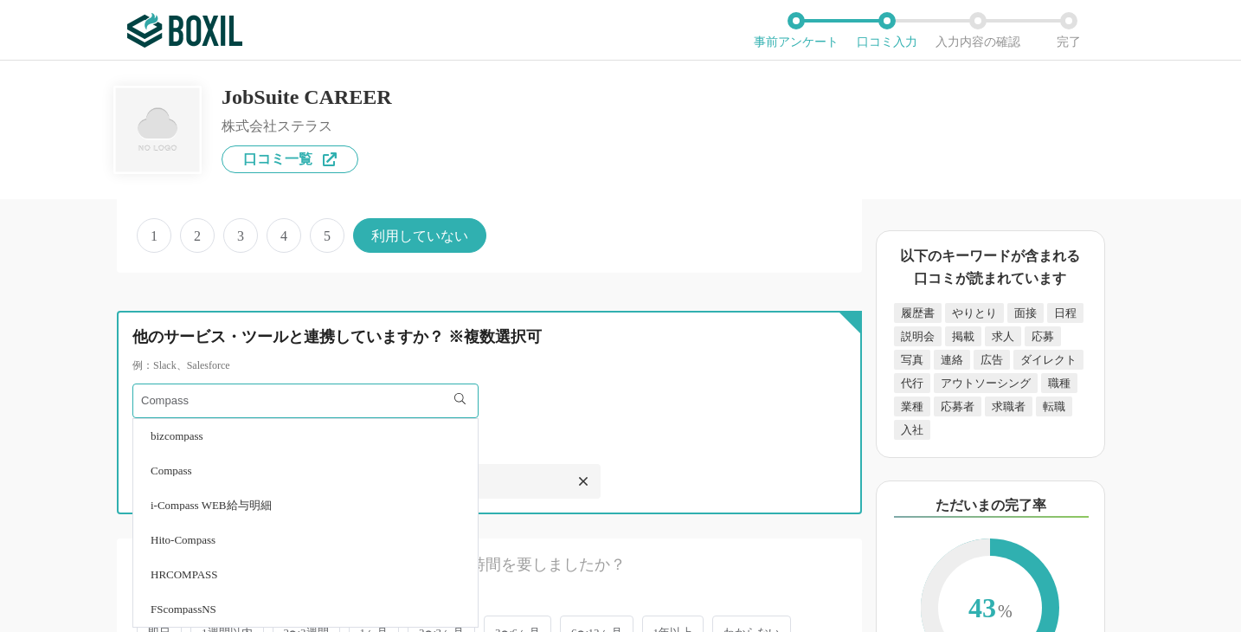
type input "Compass"
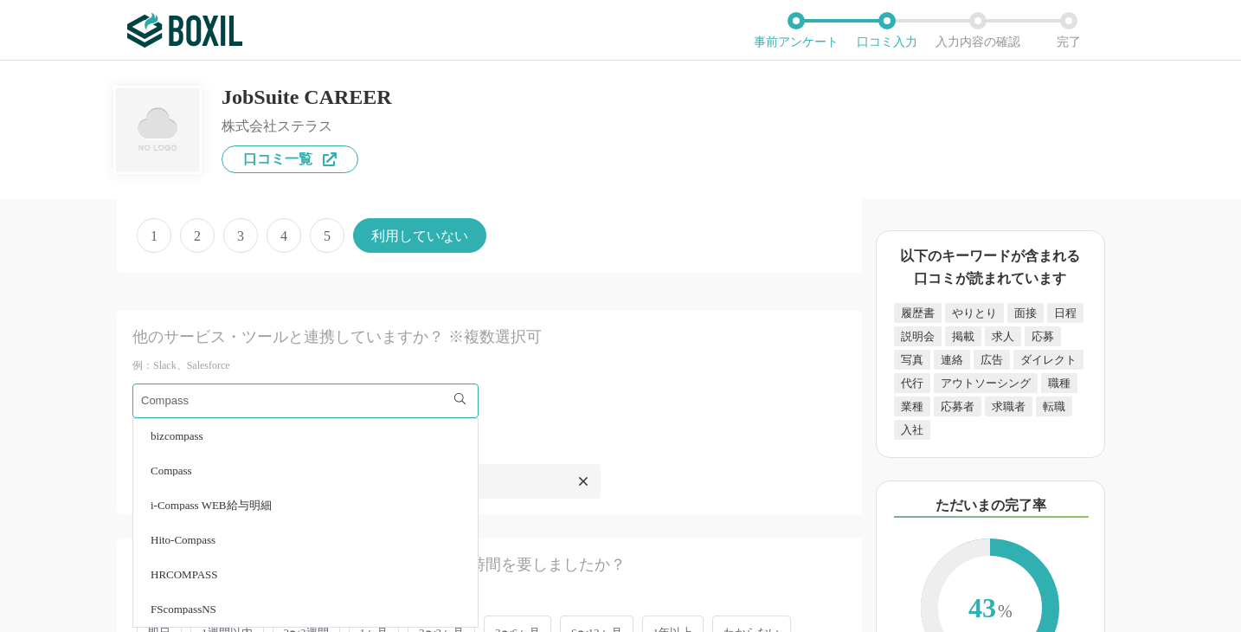
click at [202, 473] on li "Compass" at bounding box center [305, 470] width 344 height 35
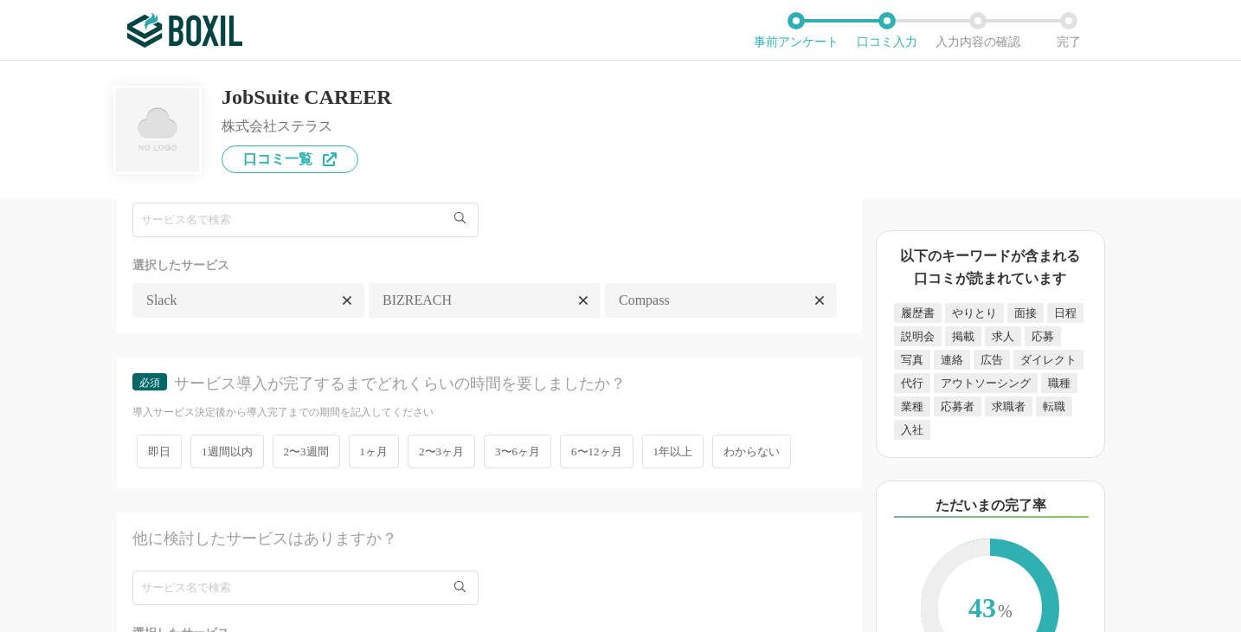
scroll to position [2856, 0]
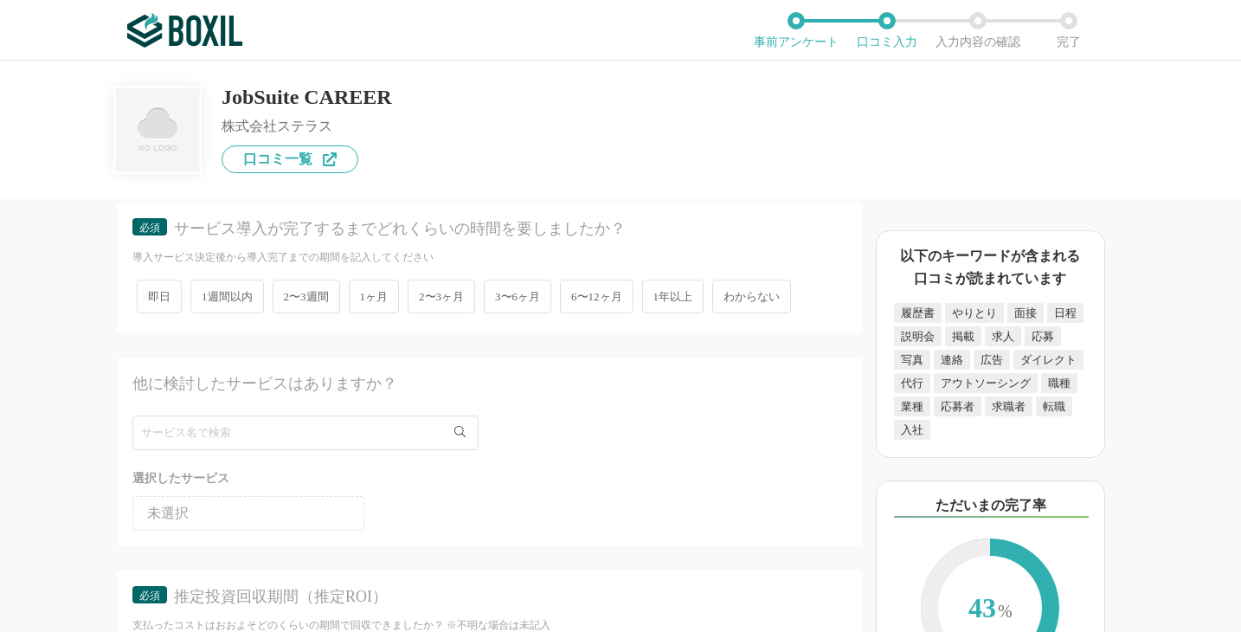
click at [424, 313] on span "2〜3ヶ月" at bounding box center [441, 296] width 67 height 34
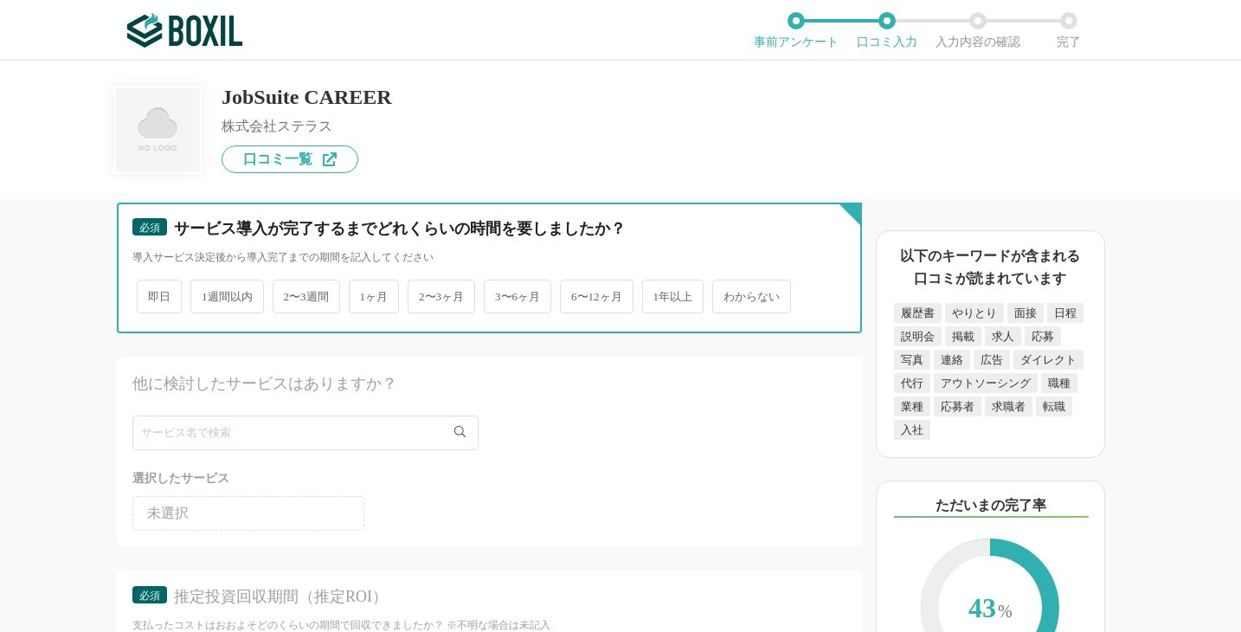
click at [423, 293] on input "2〜3ヶ月" at bounding box center [417, 287] width 11 height 11
radio input "true"
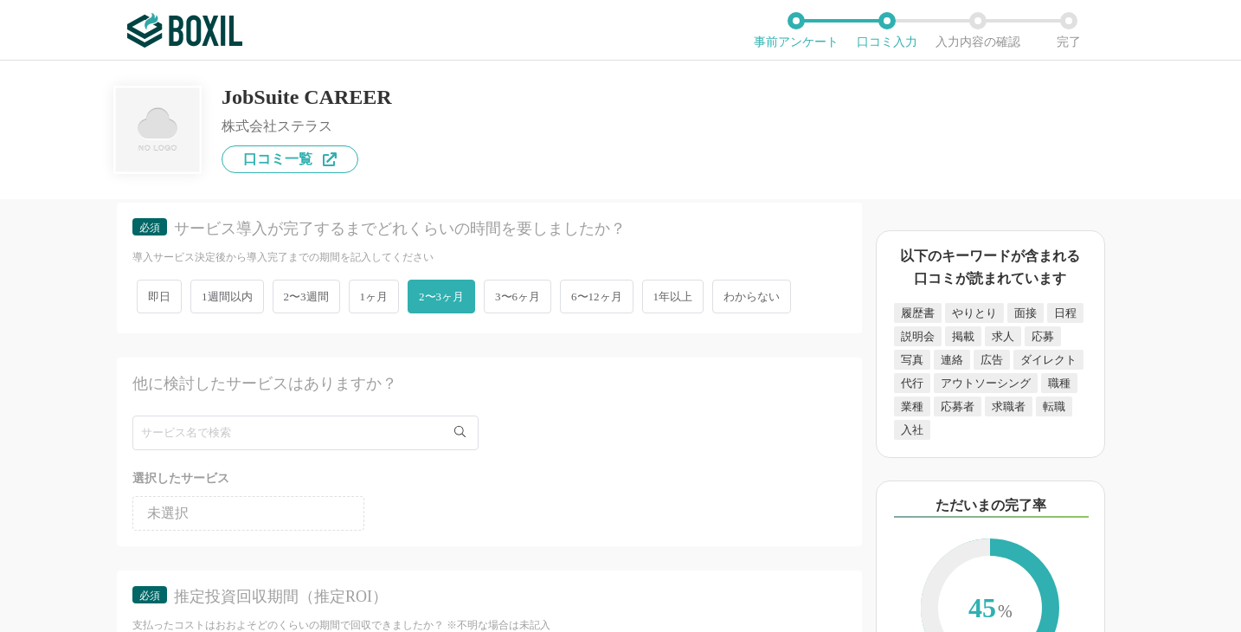
click at [386, 313] on span "1ヶ月" at bounding box center [374, 296] width 51 height 34
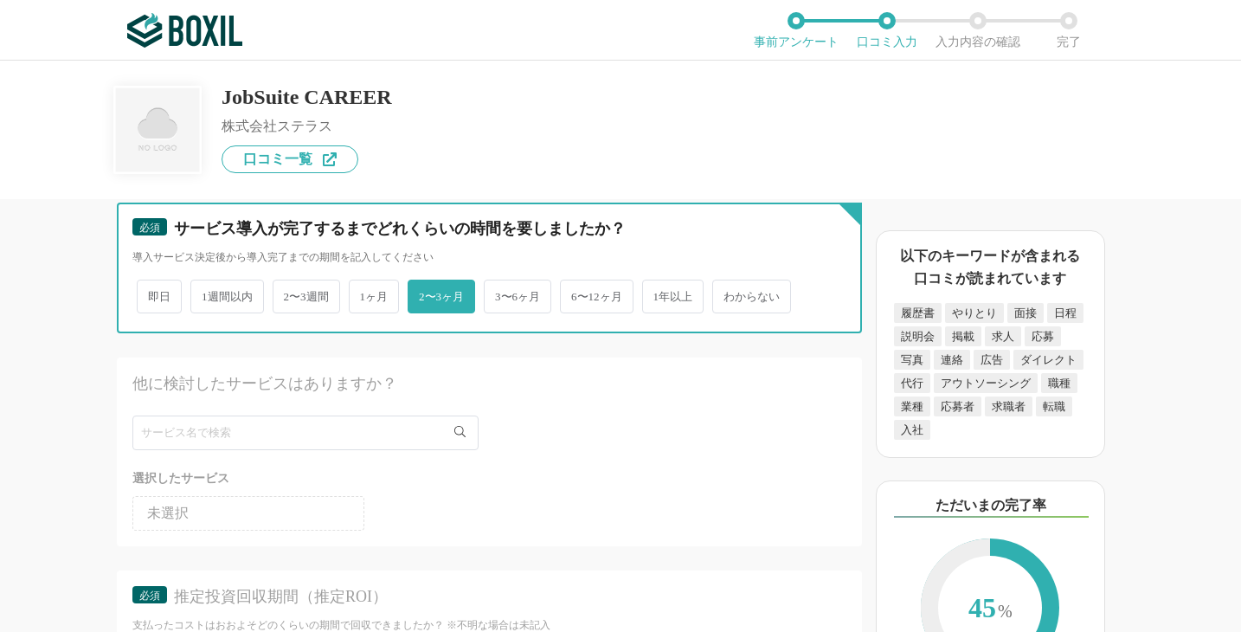
click at [364, 293] on input "1ヶ月" at bounding box center [358, 287] width 11 height 11
radio input "true"
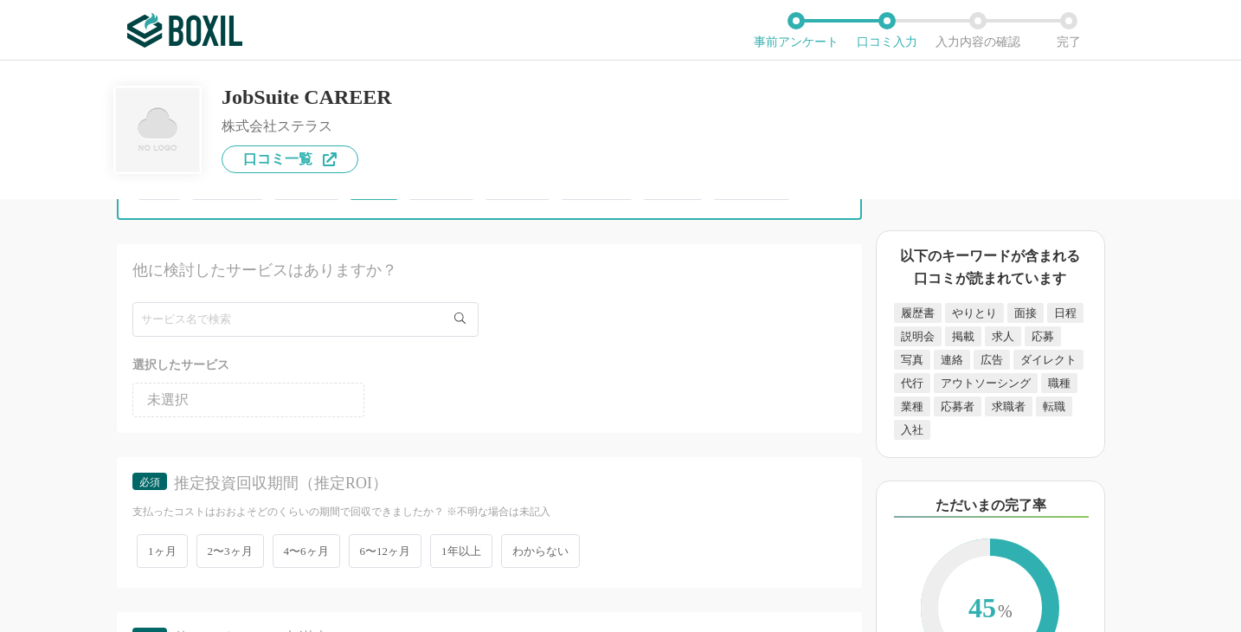
scroll to position [2973, 0]
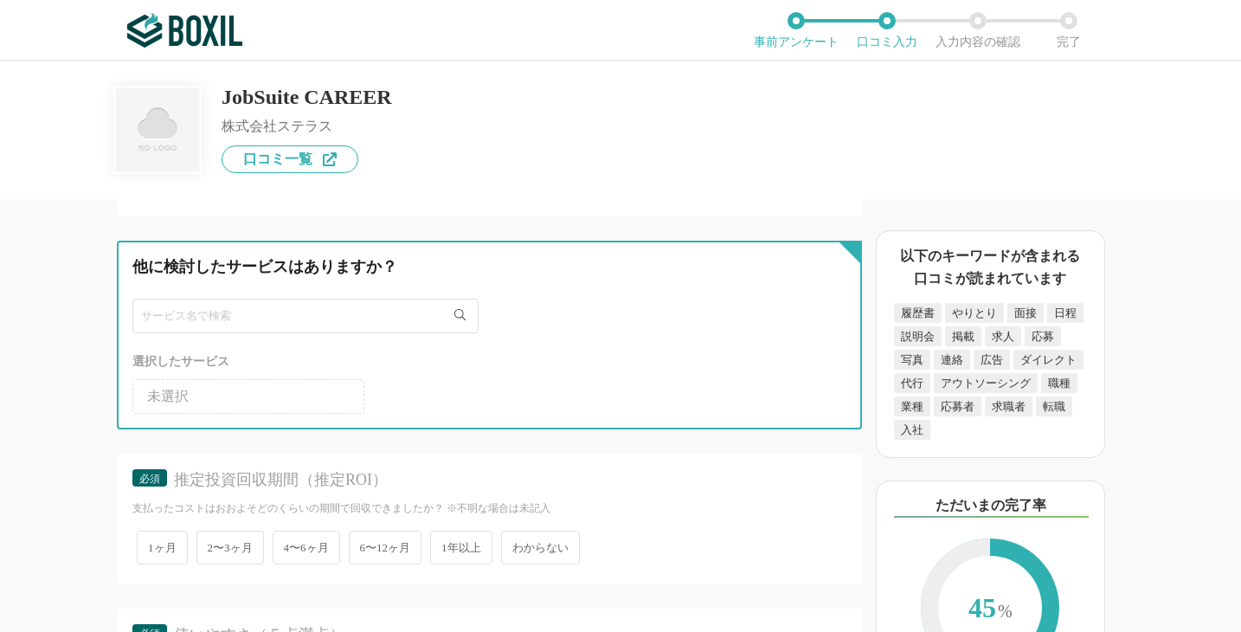
click at [221, 333] on input "text" at bounding box center [305, 316] width 346 height 35
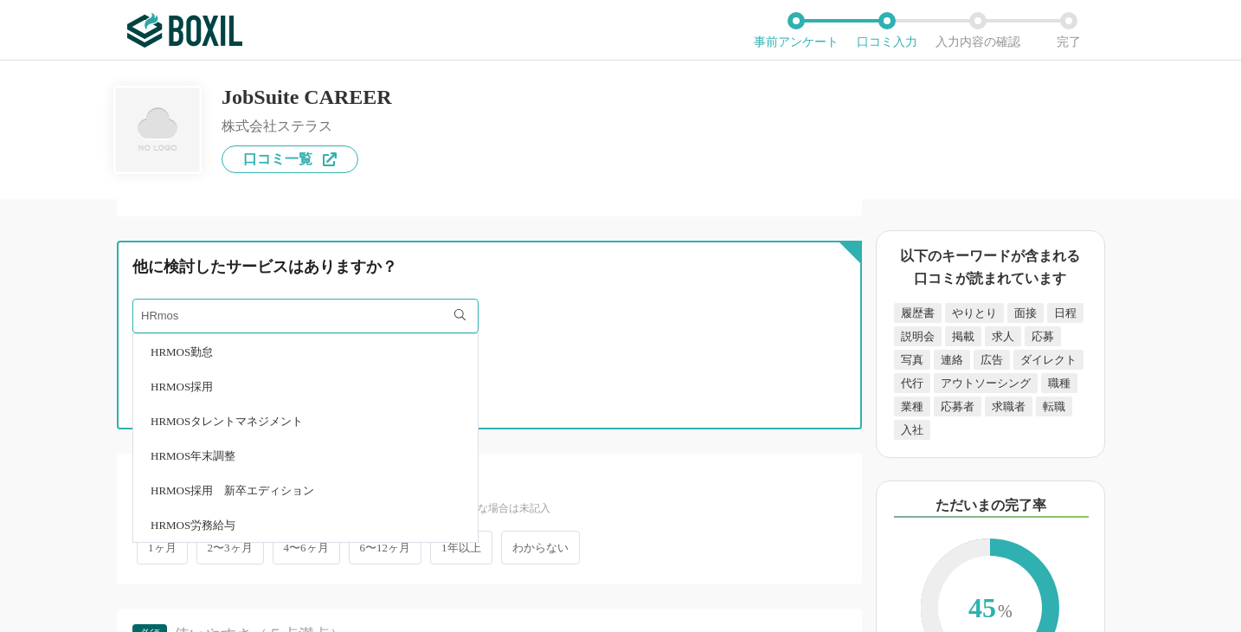
type input "HRmos"
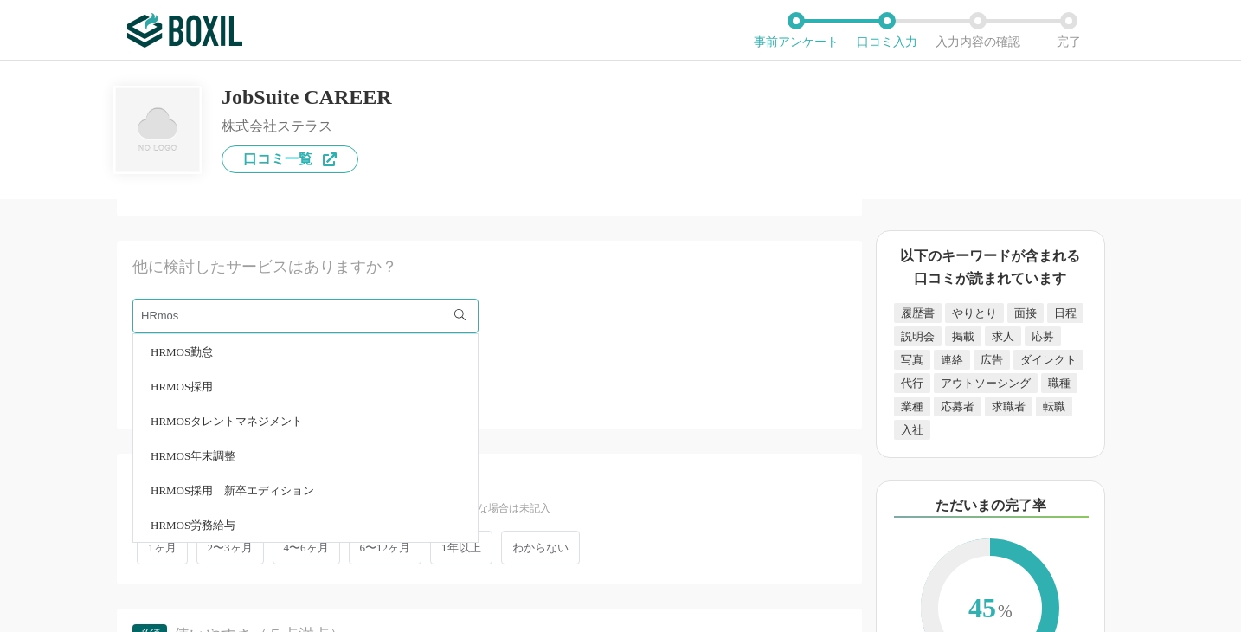
click at [206, 392] on span "HRMOS採用" at bounding box center [182, 386] width 62 height 11
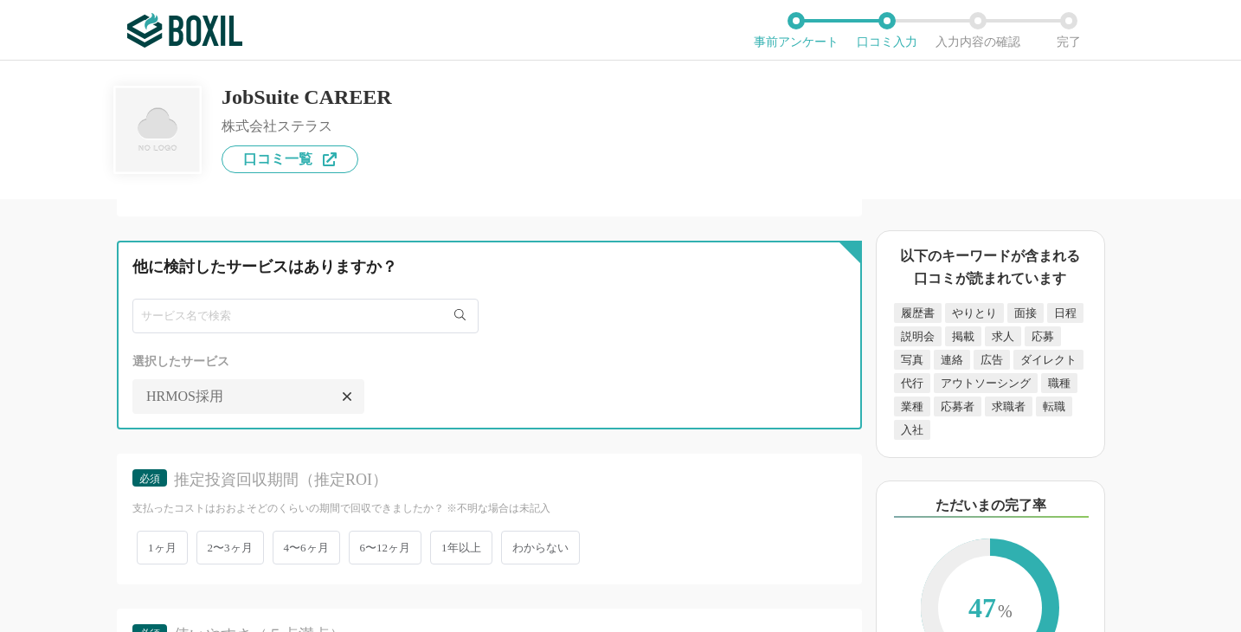
click at [205, 333] on input "text" at bounding box center [305, 316] width 346 height 35
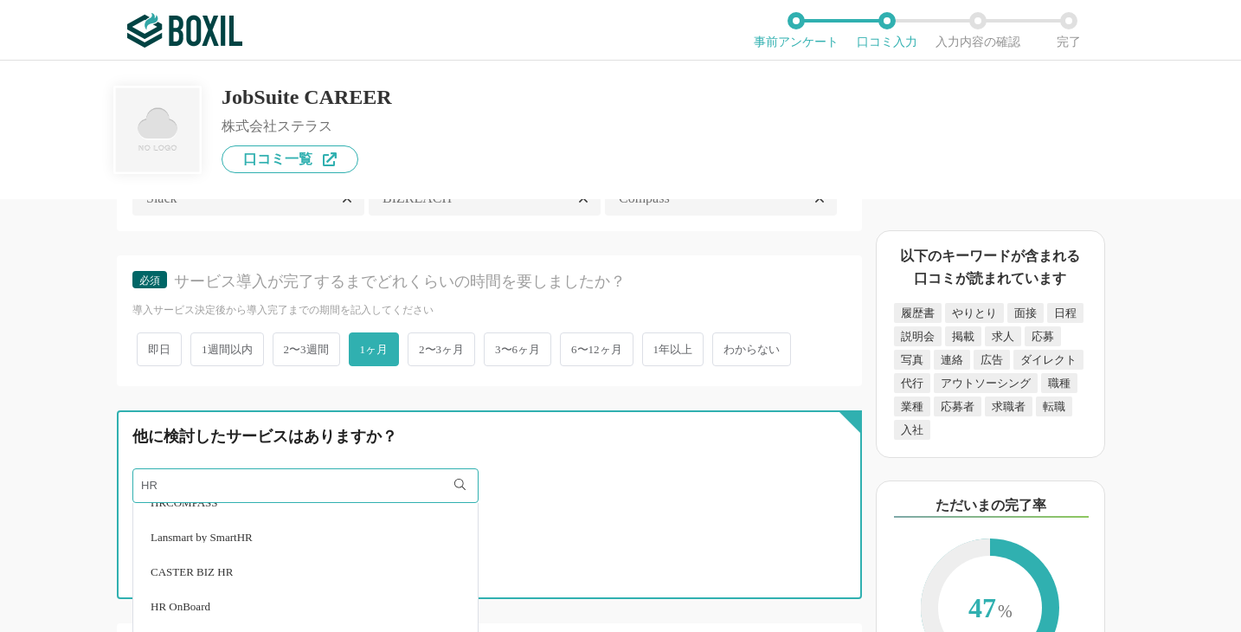
scroll to position [2766, 0]
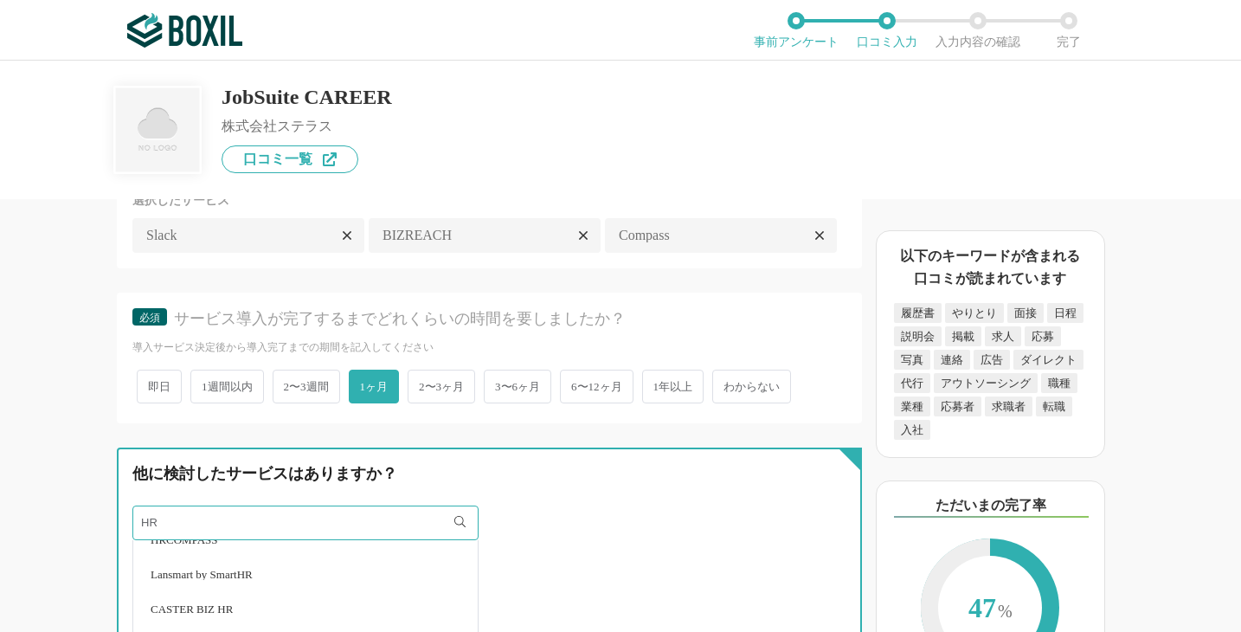
click at [260, 540] on input "HR" at bounding box center [305, 522] width 346 height 35
type input "H"
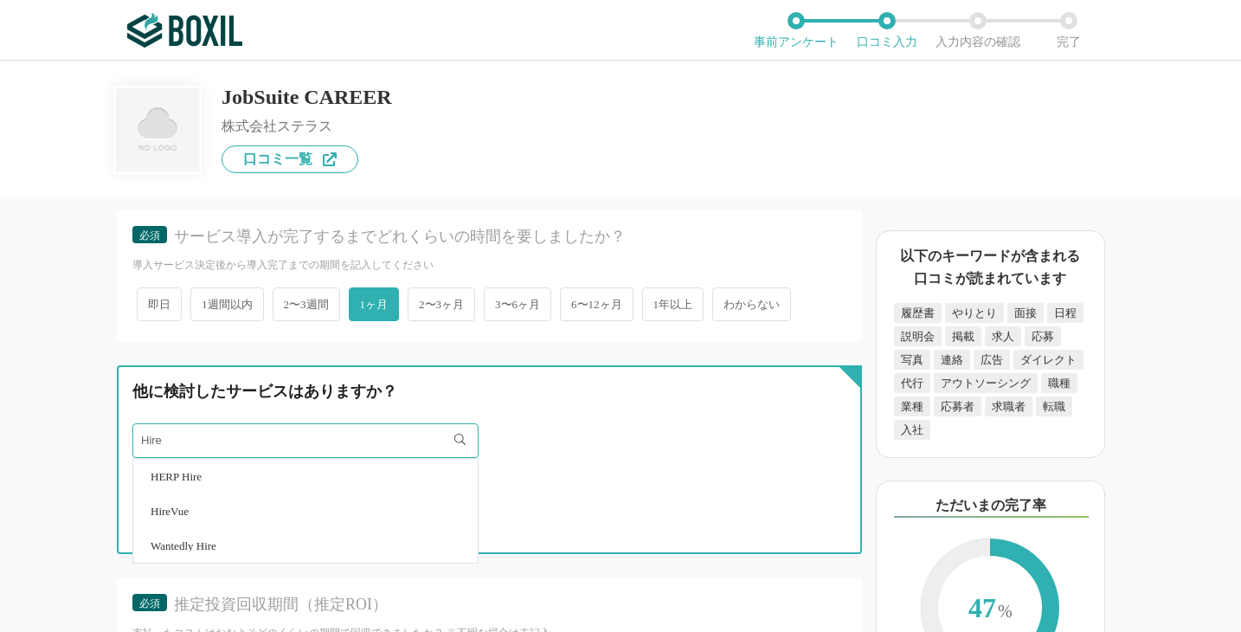
scroll to position [2867, 0]
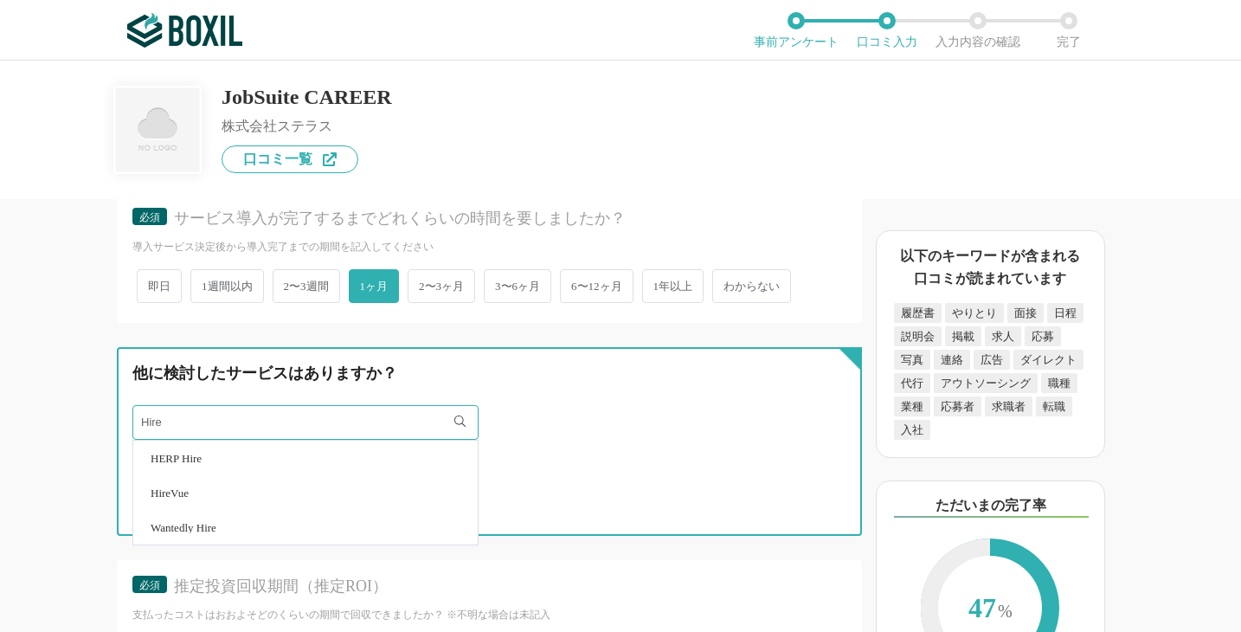
type input "Hire"
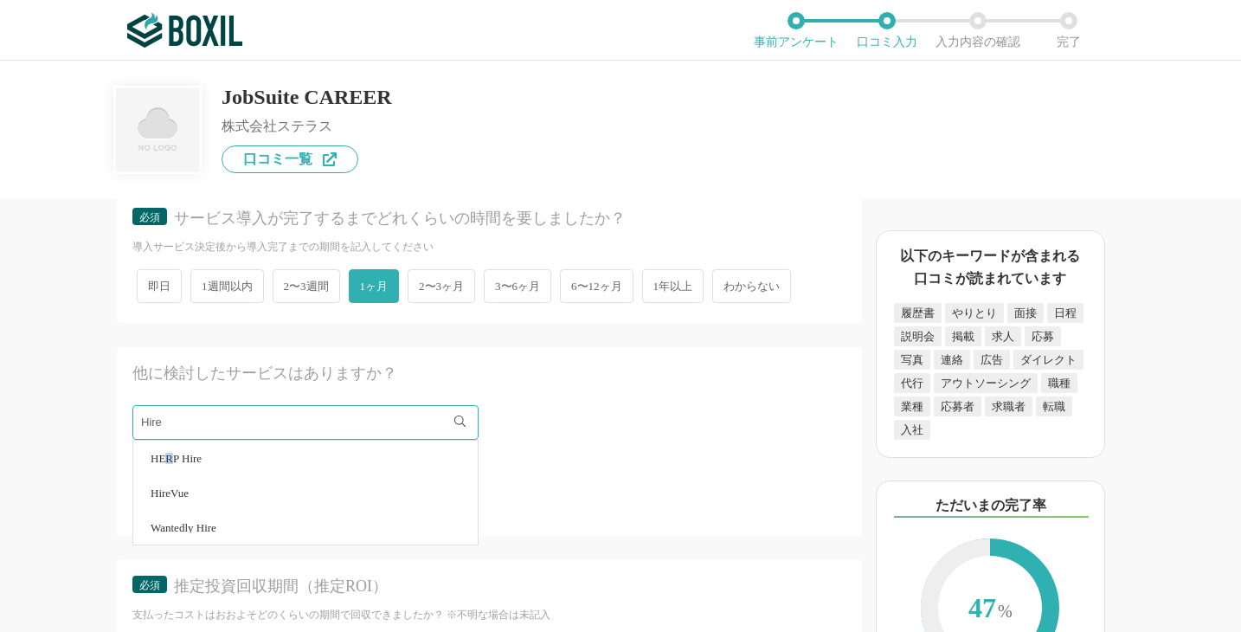
click at [170, 464] on span "HERP Hire" at bounding box center [176, 458] width 51 height 11
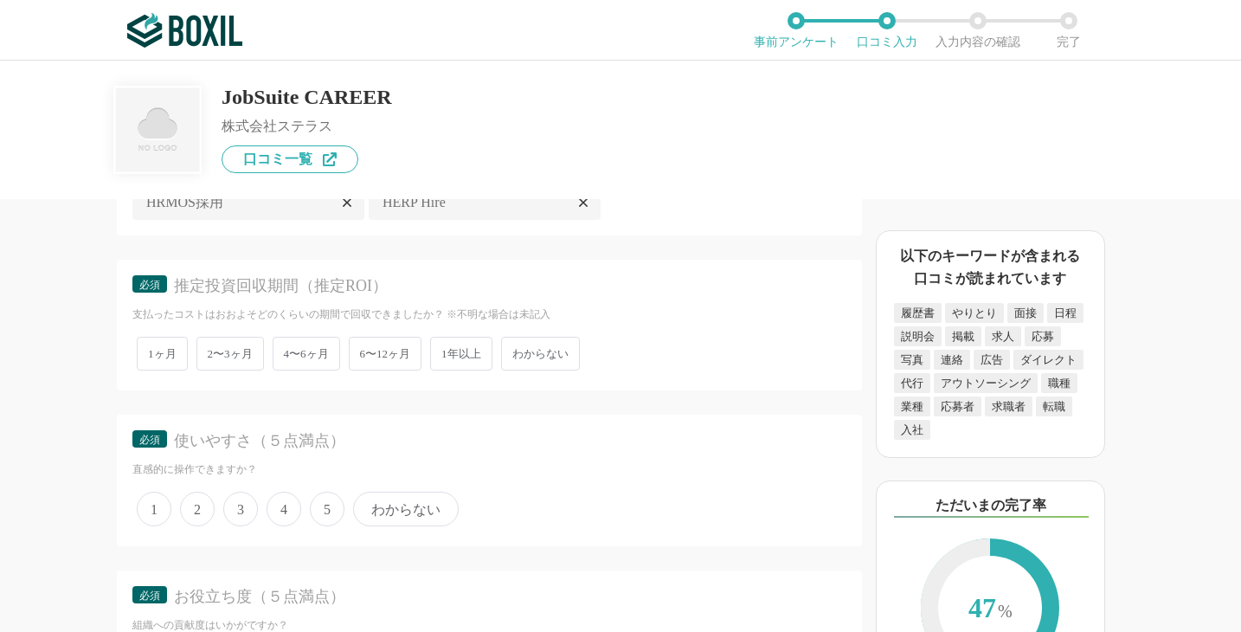
scroll to position [3168, 0]
click at [171, 369] on span "1ヶ月" at bounding box center [162, 353] width 51 height 34
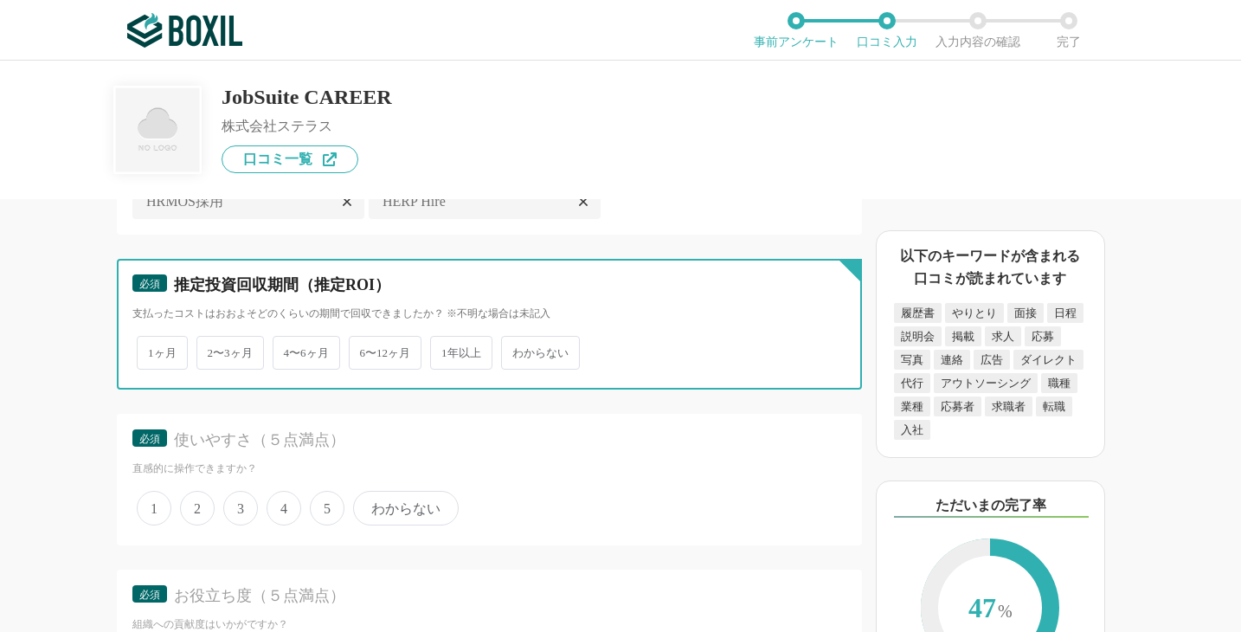
click at [152, 350] on input "1ヶ月" at bounding box center [146, 343] width 11 height 11
radio input "true"
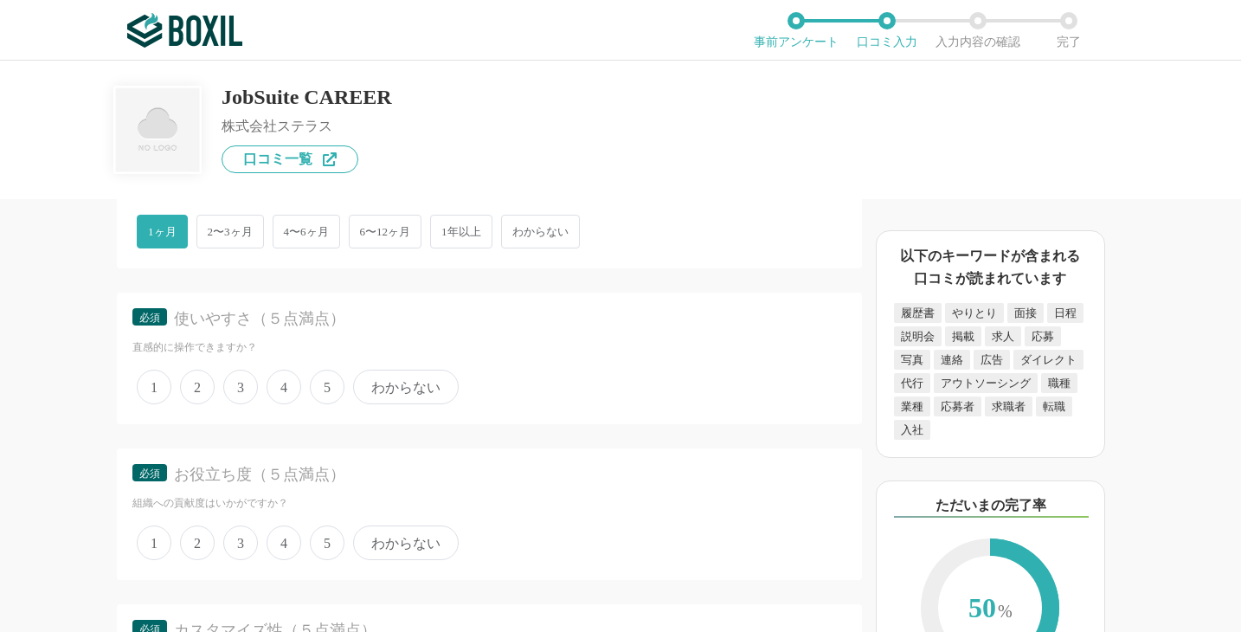
click at [324, 404] on span "5" at bounding box center [327, 386] width 35 height 35
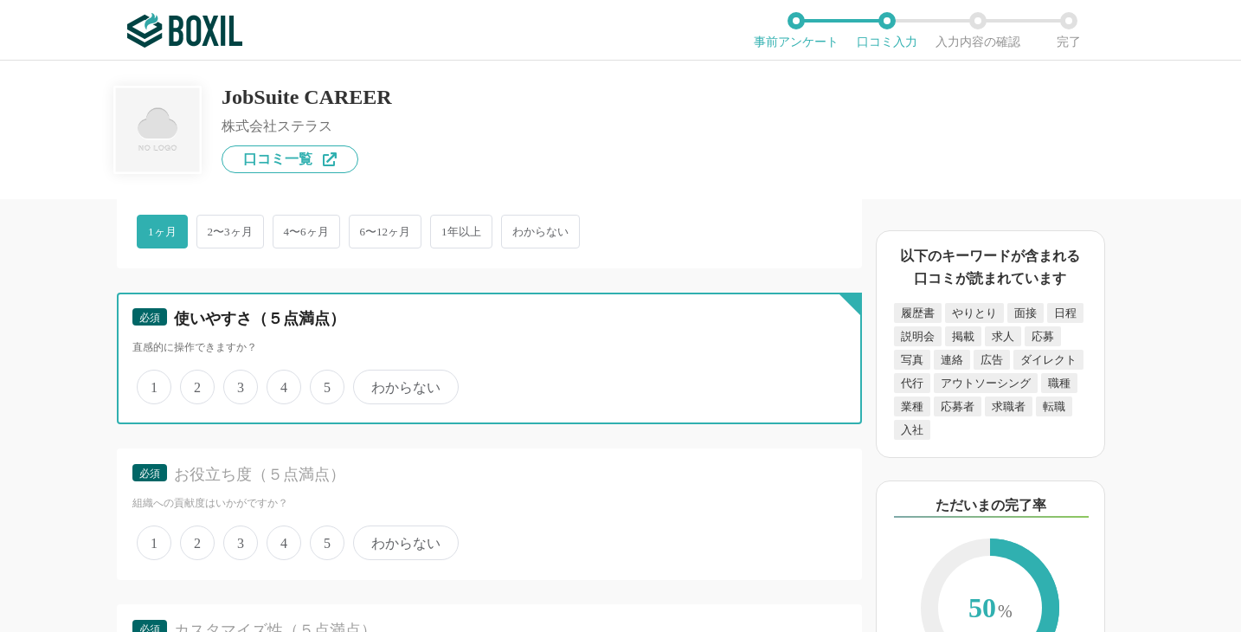
click at [324, 383] on input "5" at bounding box center [319, 377] width 11 height 11
radio input "true"
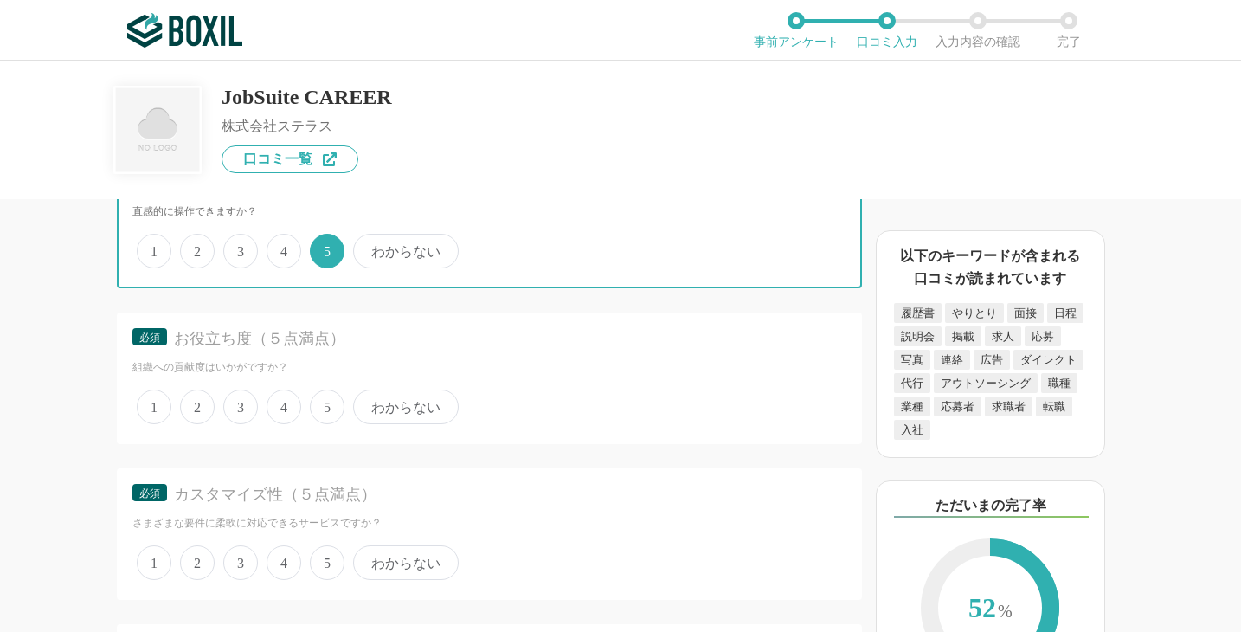
scroll to position [3426, 0]
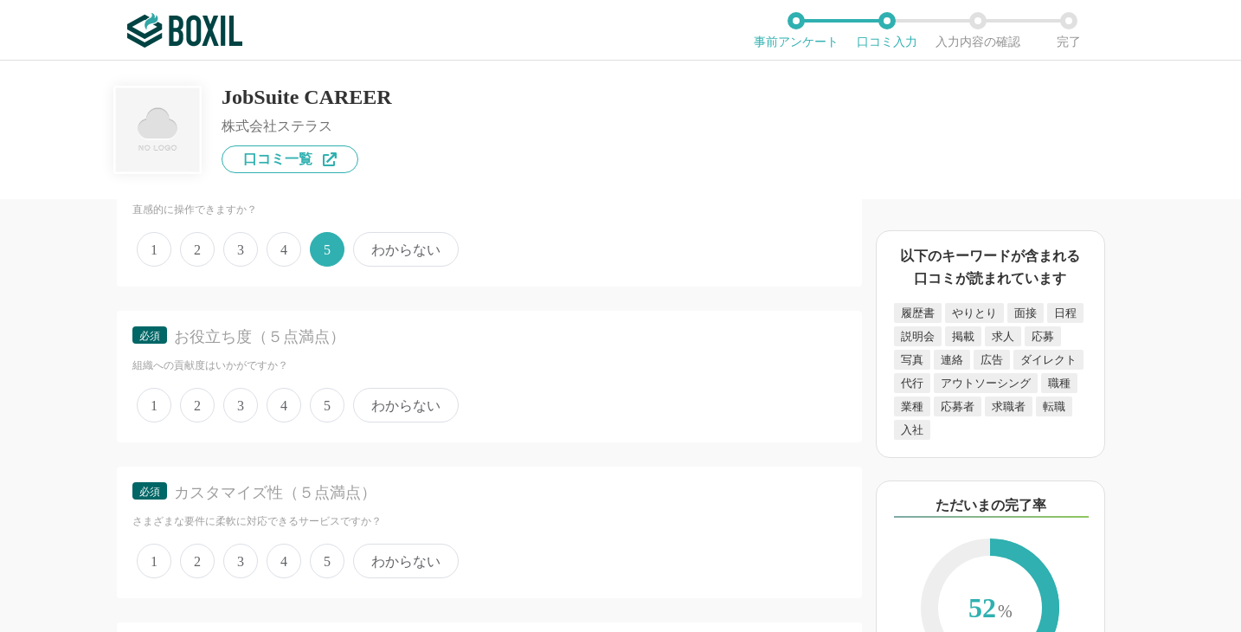
click at [283, 267] on span "4" at bounding box center [284, 249] width 35 height 35
click at [282, 246] on input "4" at bounding box center [276, 239] width 11 height 11
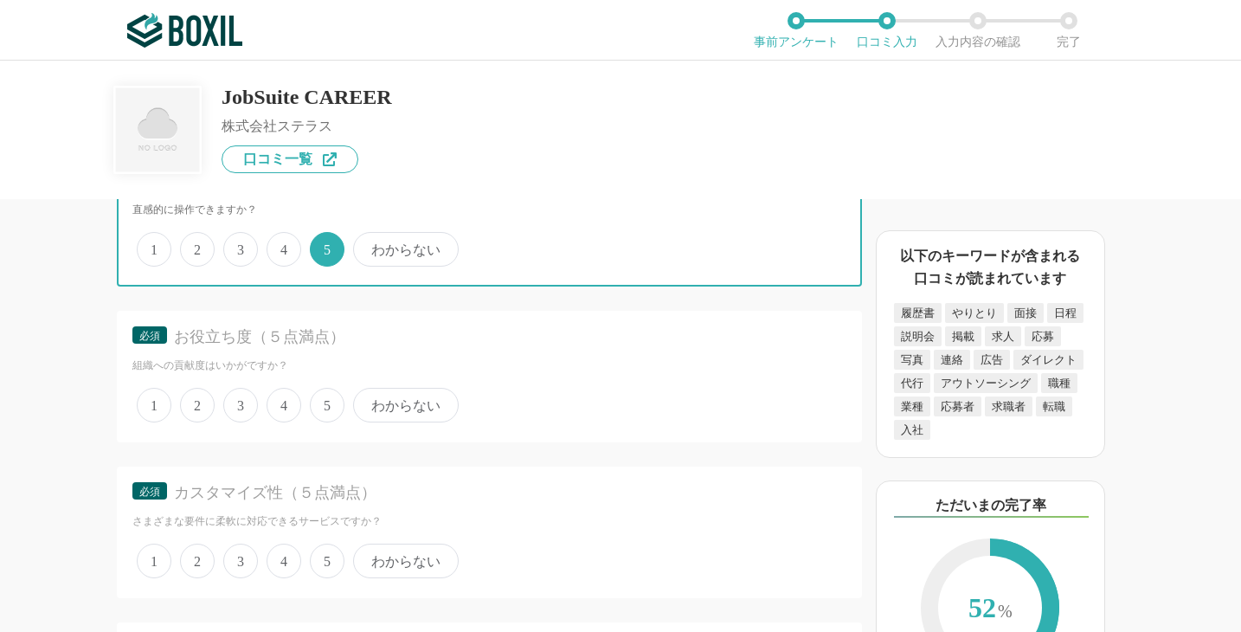
radio input "true"
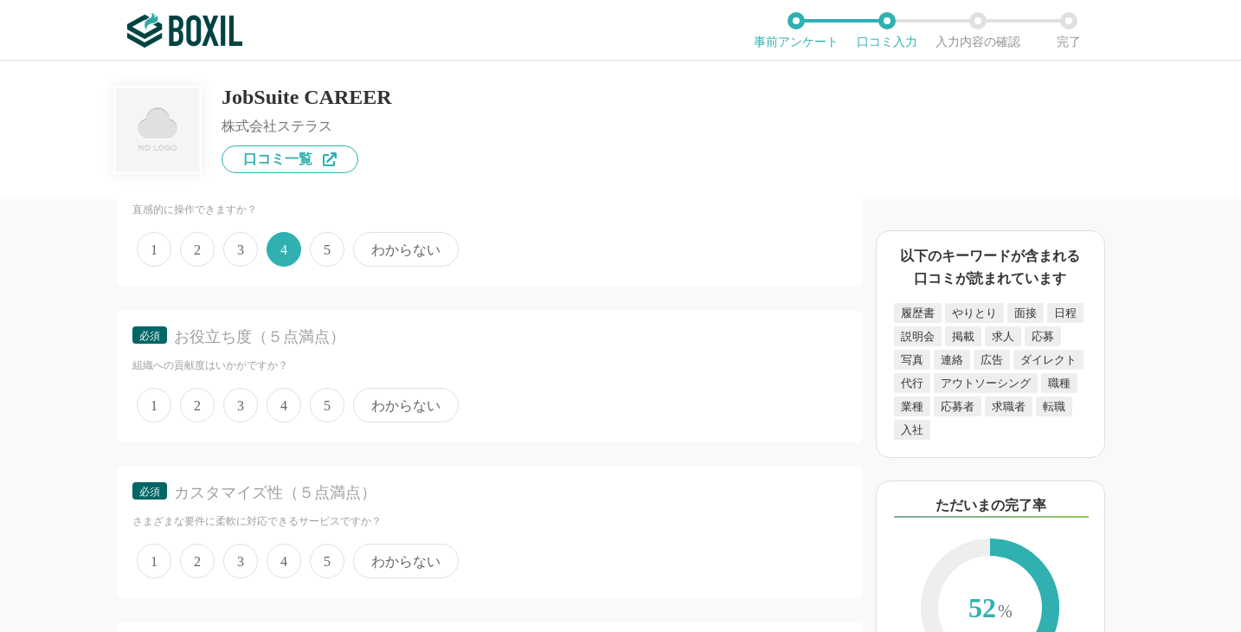
click at [282, 422] on span "4" at bounding box center [284, 405] width 35 height 35
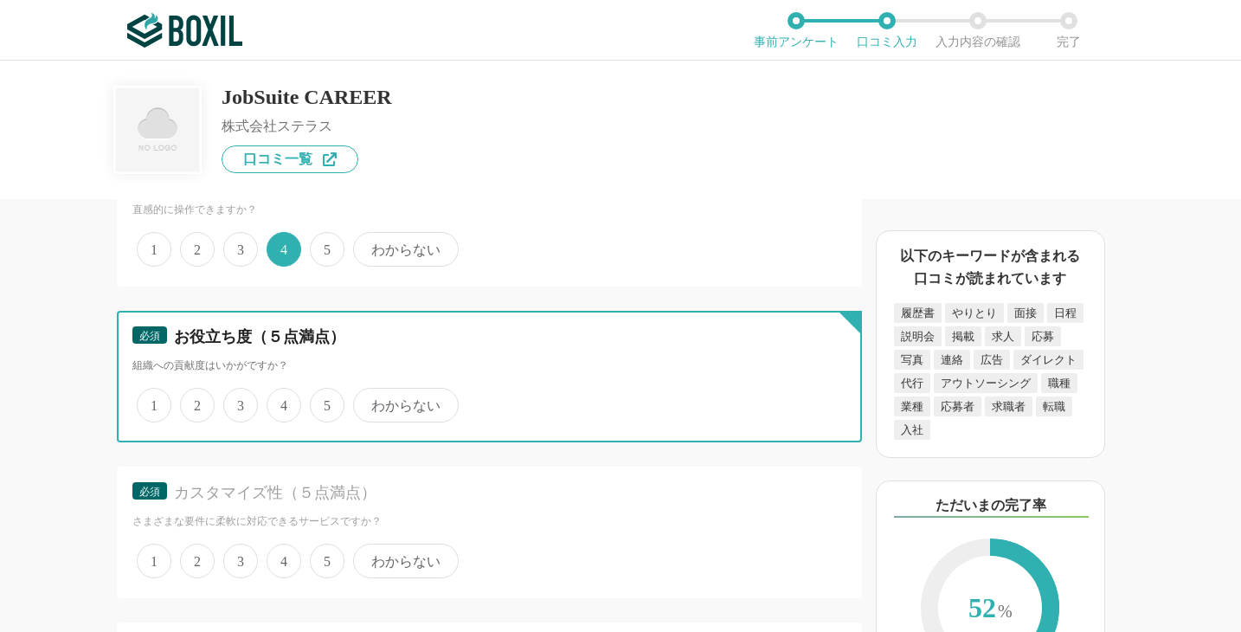
click at [282, 401] on input "4" at bounding box center [276, 395] width 11 height 11
radio input "true"
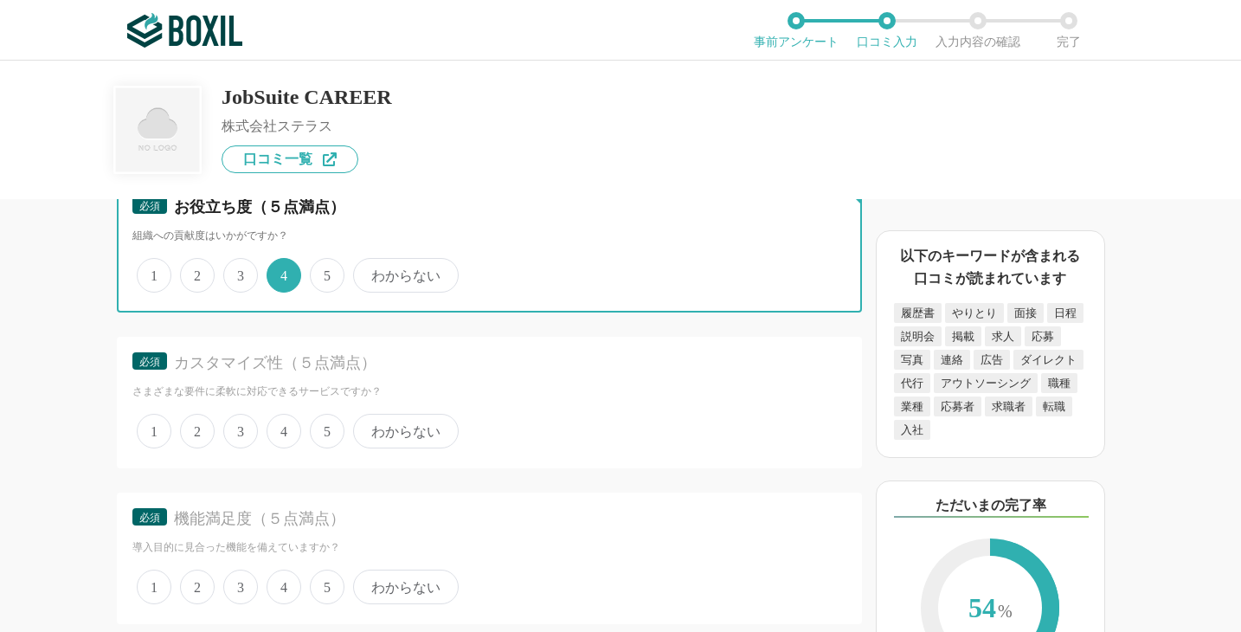
scroll to position [3562, 0]
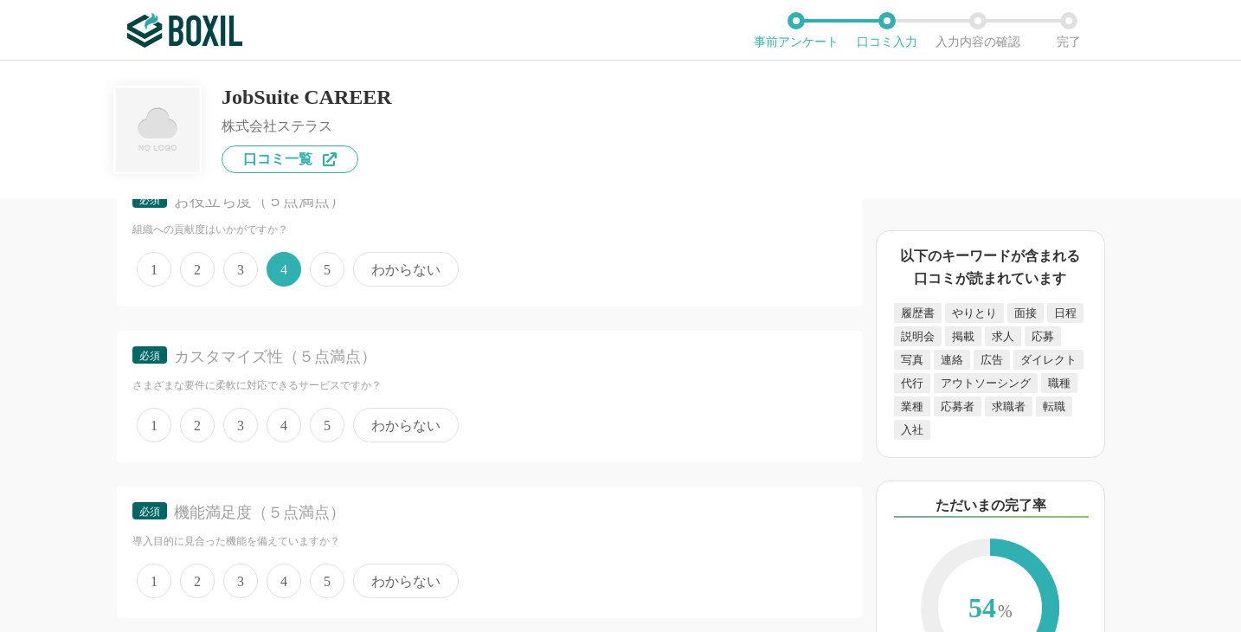
click at [251, 442] on span "3" at bounding box center [240, 425] width 35 height 35
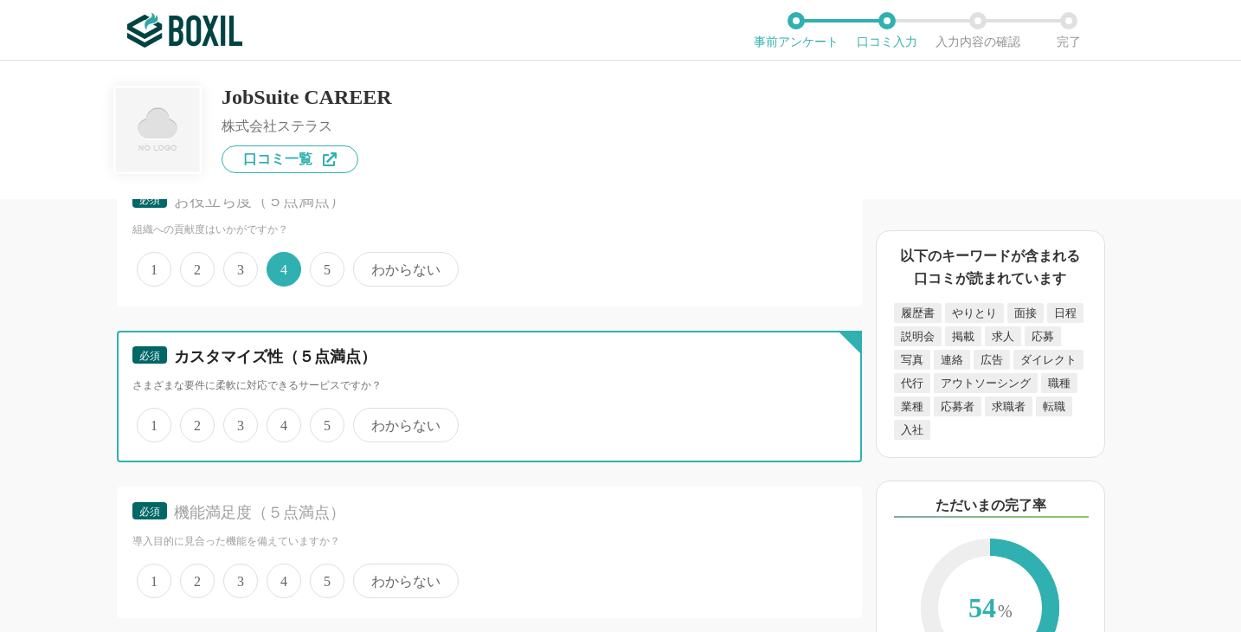
click at [239, 421] on input "3" at bounding box center [233, 415] width 11 height 11
radio input "true"
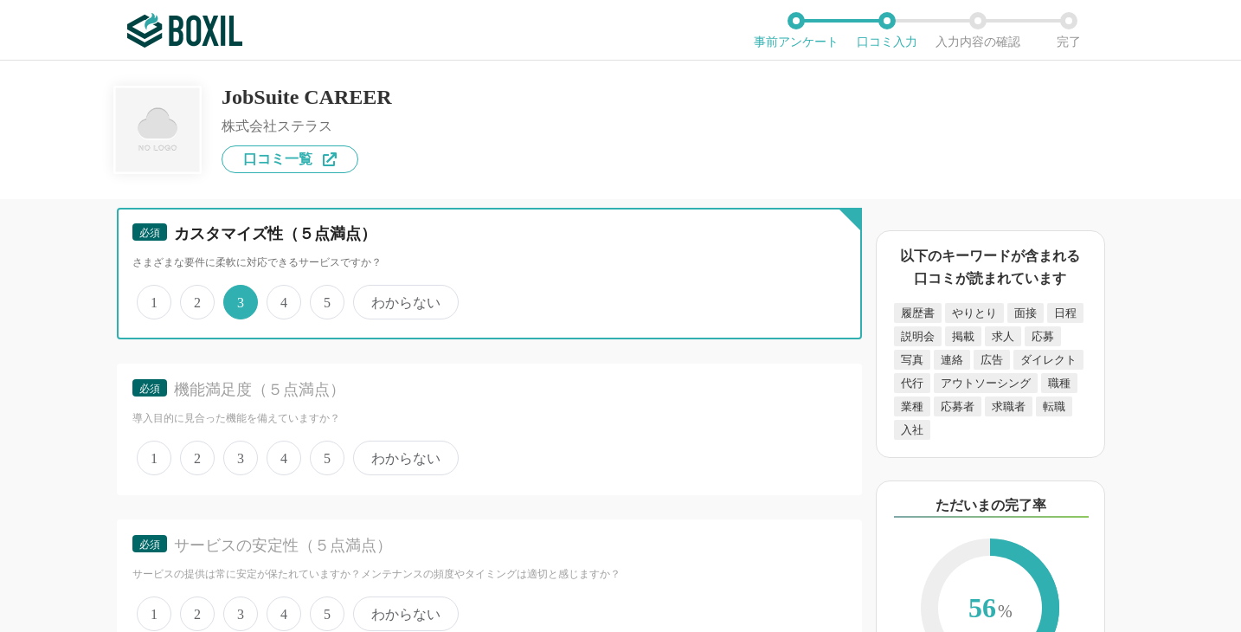
scroll to position [3689, 0]
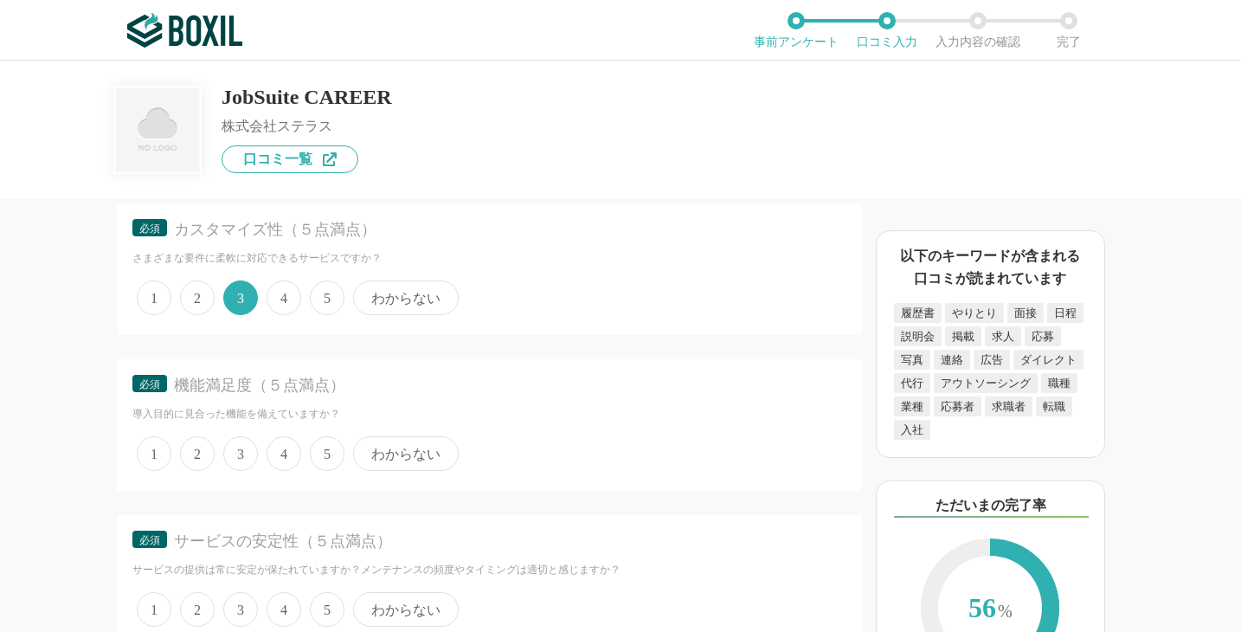
click at [285, 315] on span "4" at bounding box center [284, 297] width 35 height 35
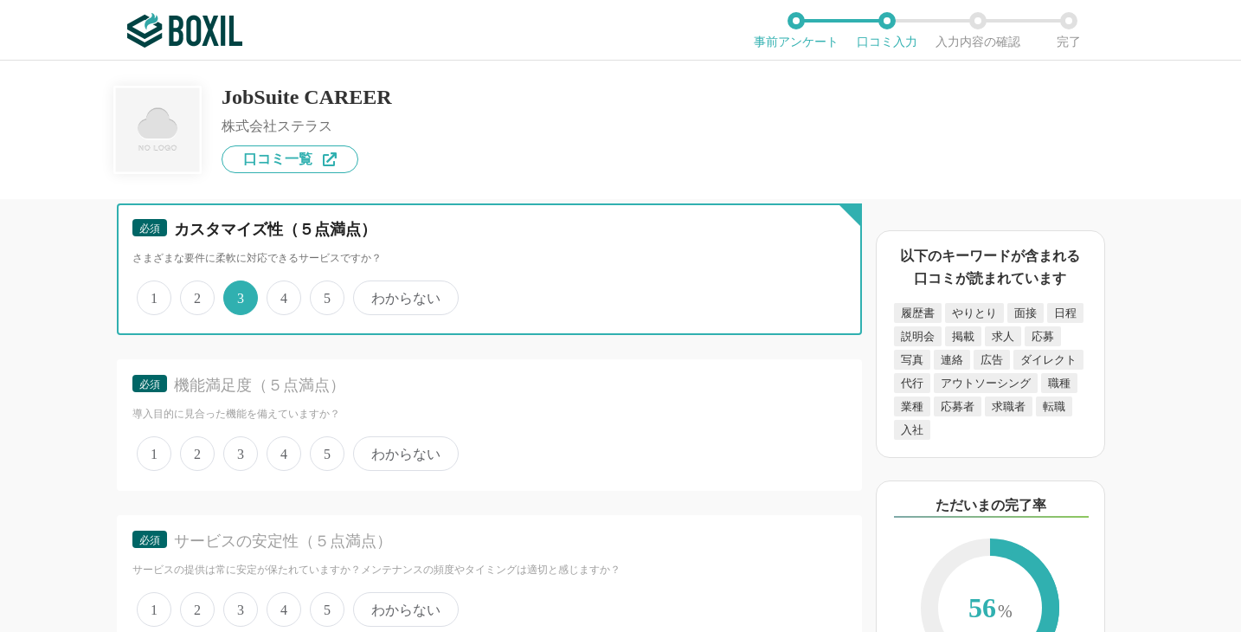
click at [282, 294] on input "4" at bounding box center [276, 288] width 11 height 11
radio input "true"
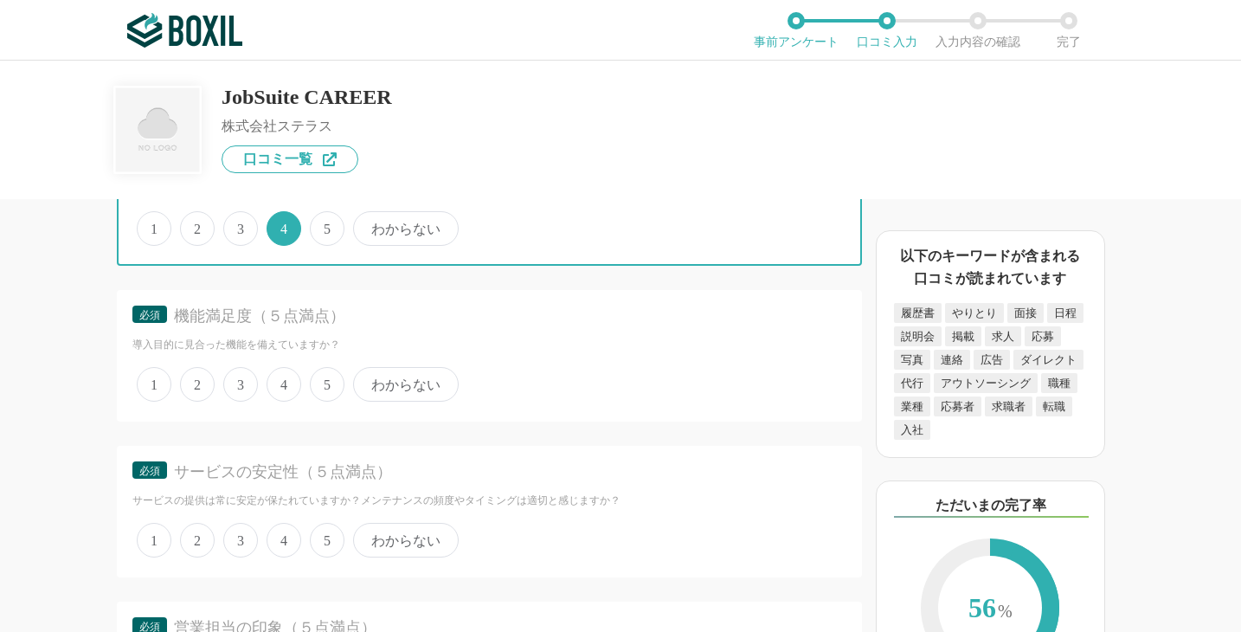
scroll to position [3762, 0]
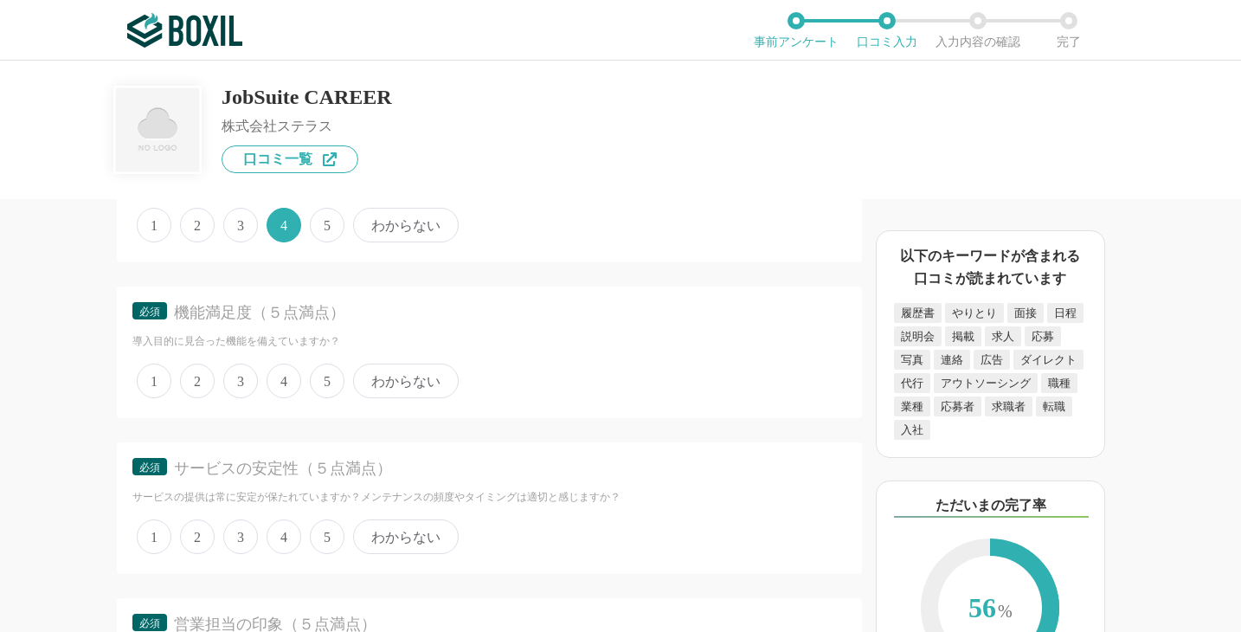
click at [290, 398] on span "4" at bounding box center [284, 380] width 35 height 35
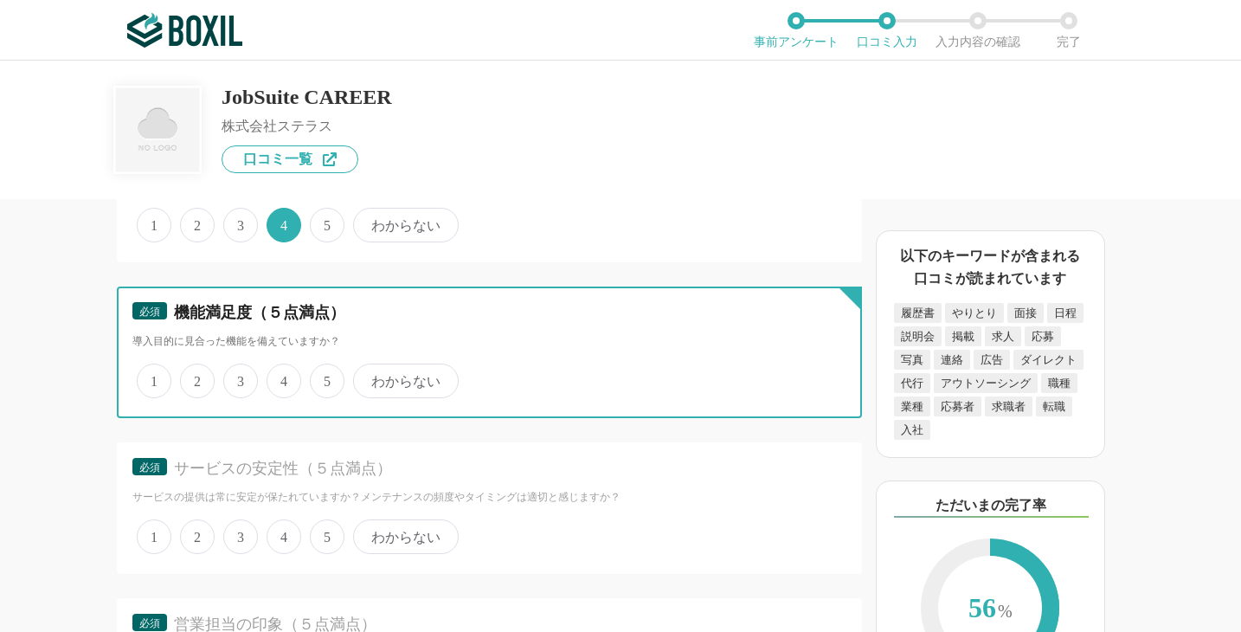
click at [282, 377] on input "4" at bounding box center [276, 371] width 11 height 11
radio input "true"
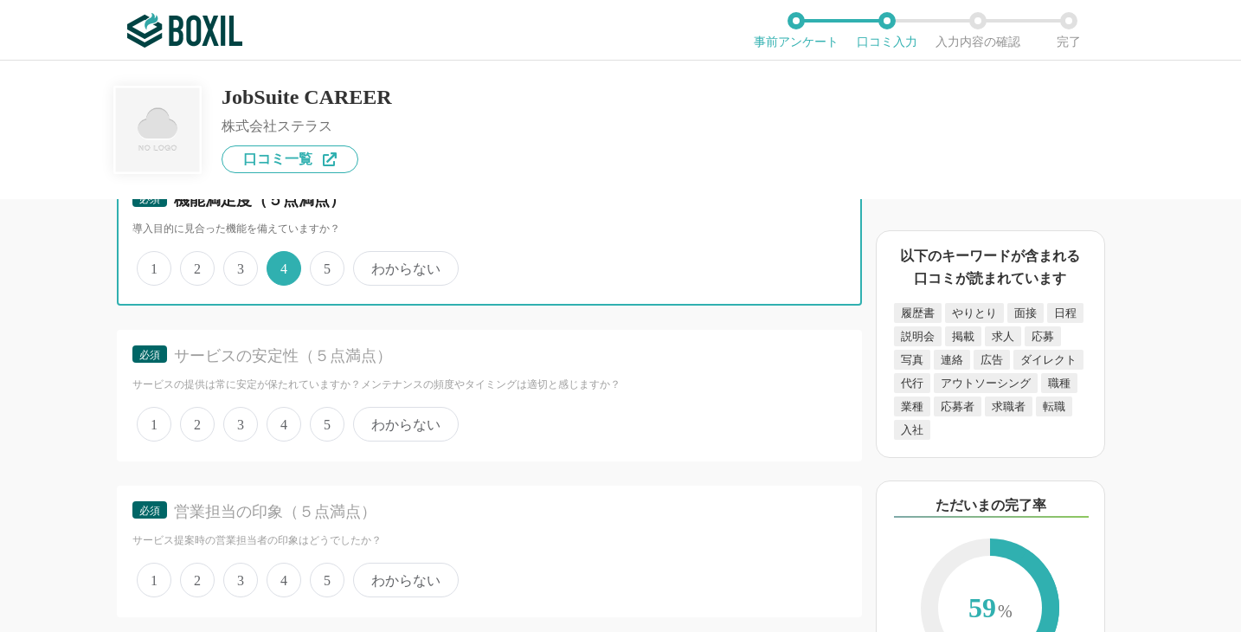
scroll to position [3877, 0]
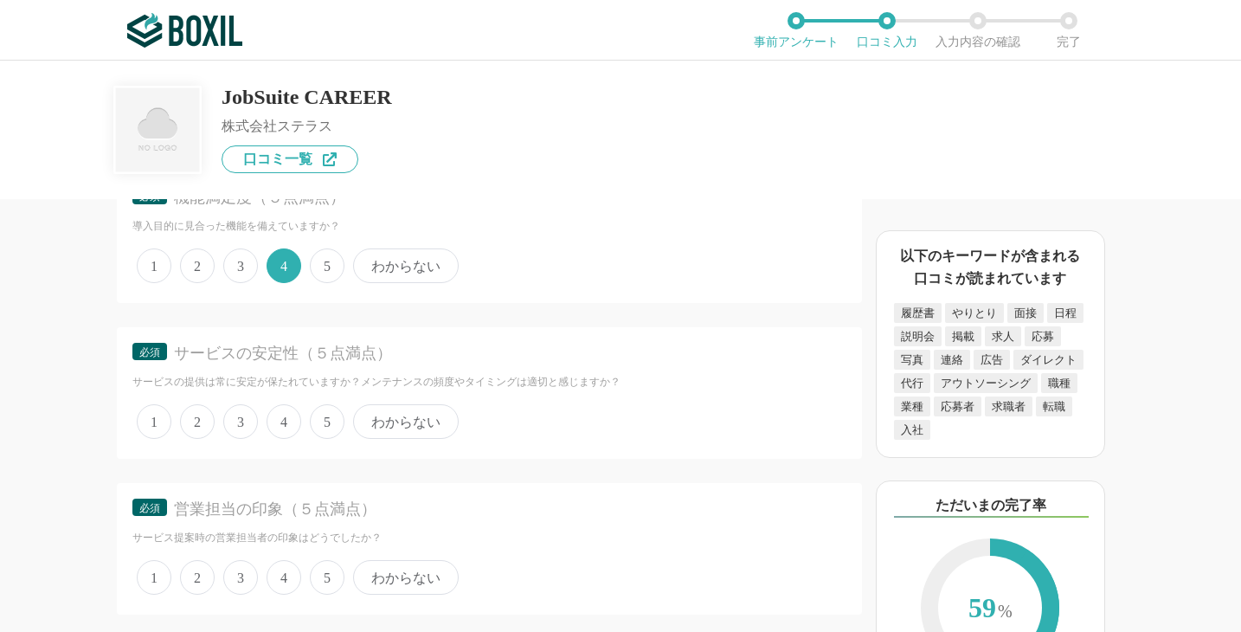
click at [323, 439] on span "5" at bounding box center [327, 421] width 35 height 35
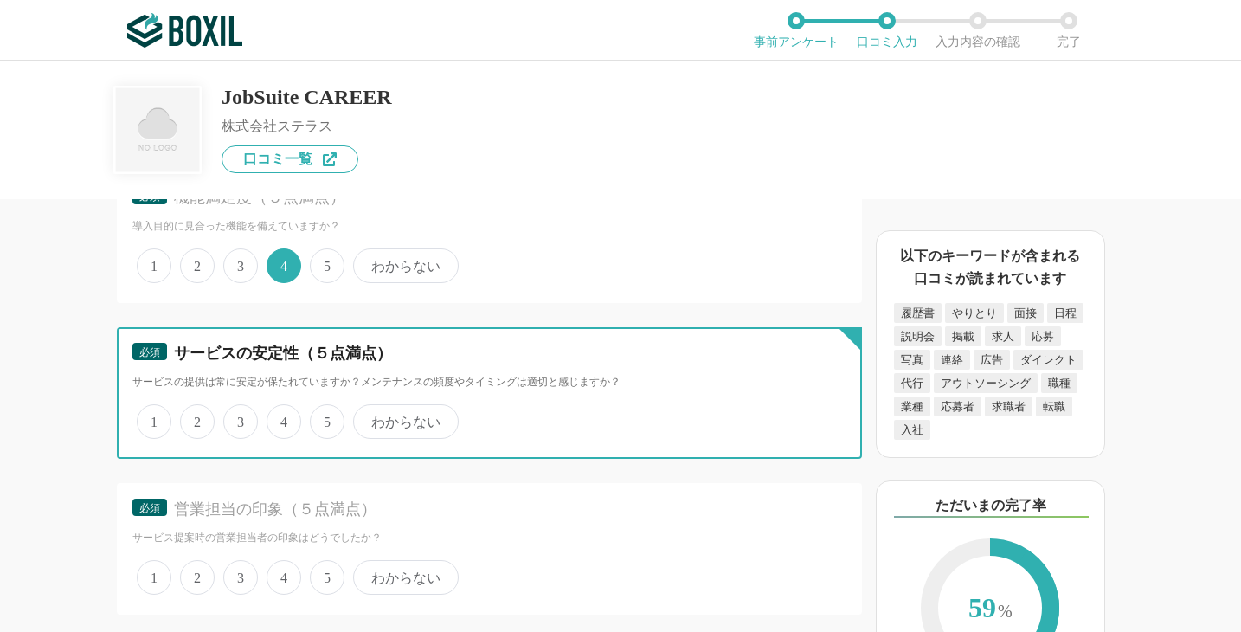
click at [323, 418] on input "5" at bounding box center [319, 412] width 11 height 11
radio input "true"
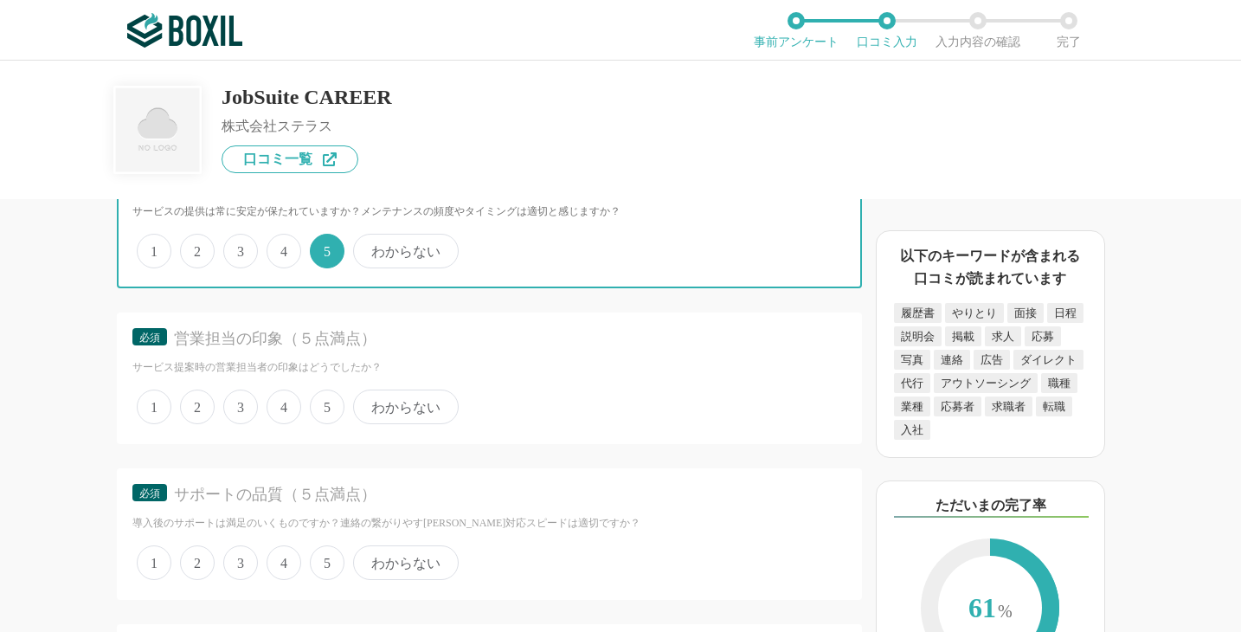
scroll to position [4052, 0]
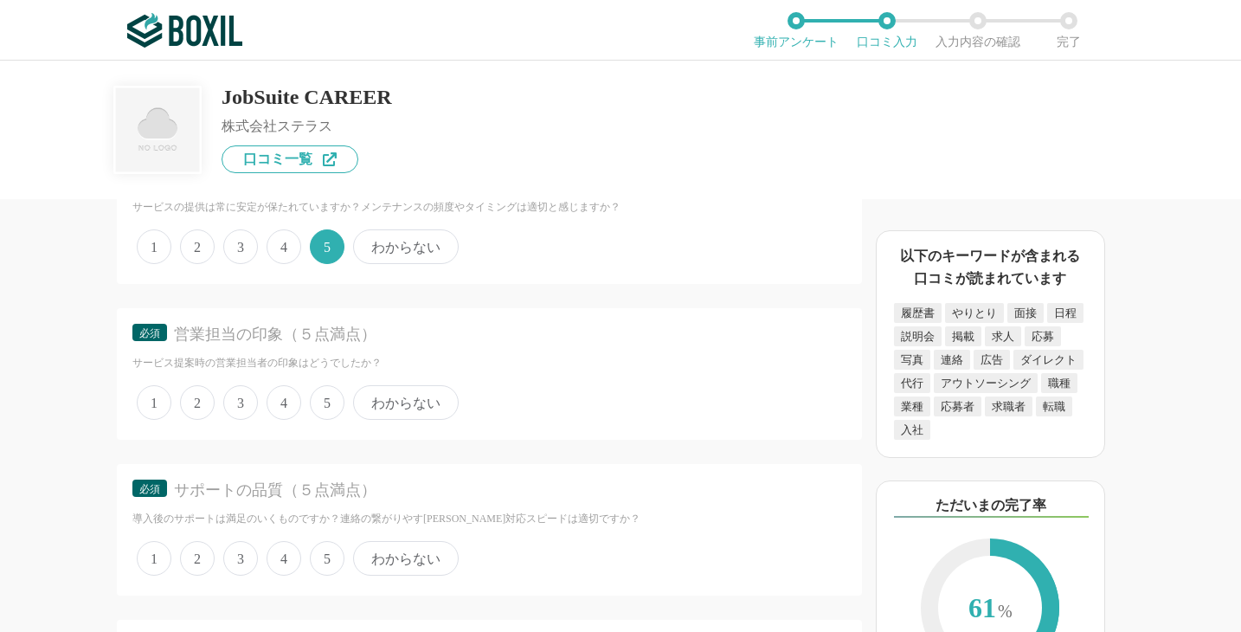
click at [321, 420] on span "5" at bounding box center [327, 402] width 35 height 35
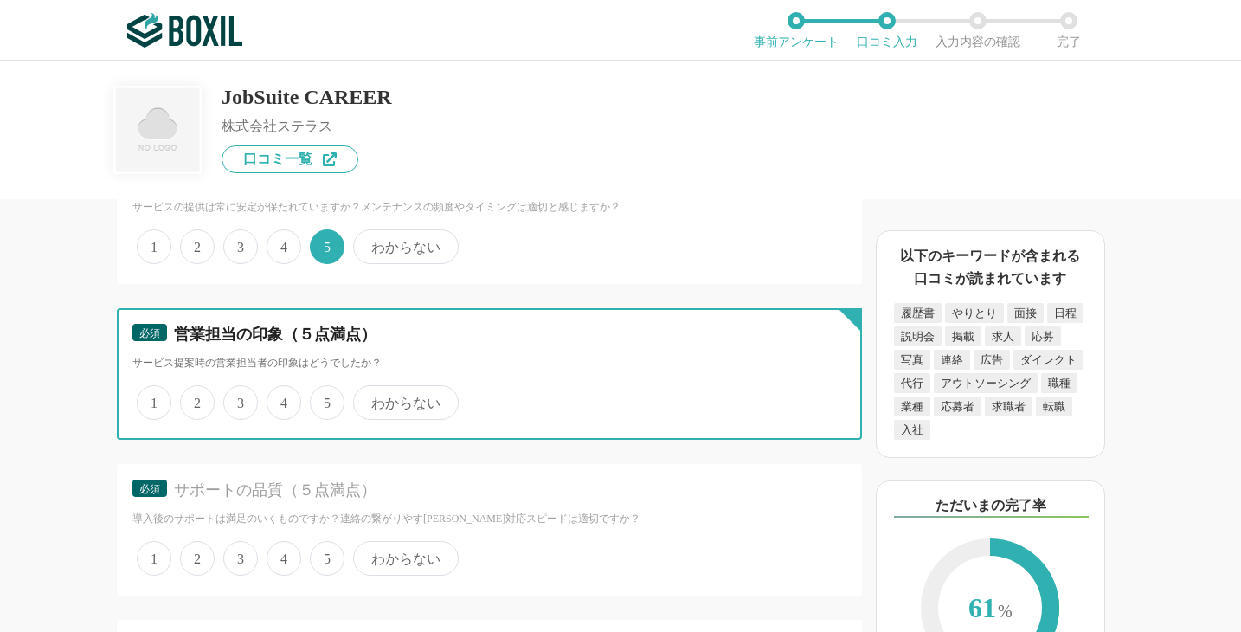
click at [321, 399] on input "5" at bounding box center [319, 393] width 11 height 11
radio input "true"
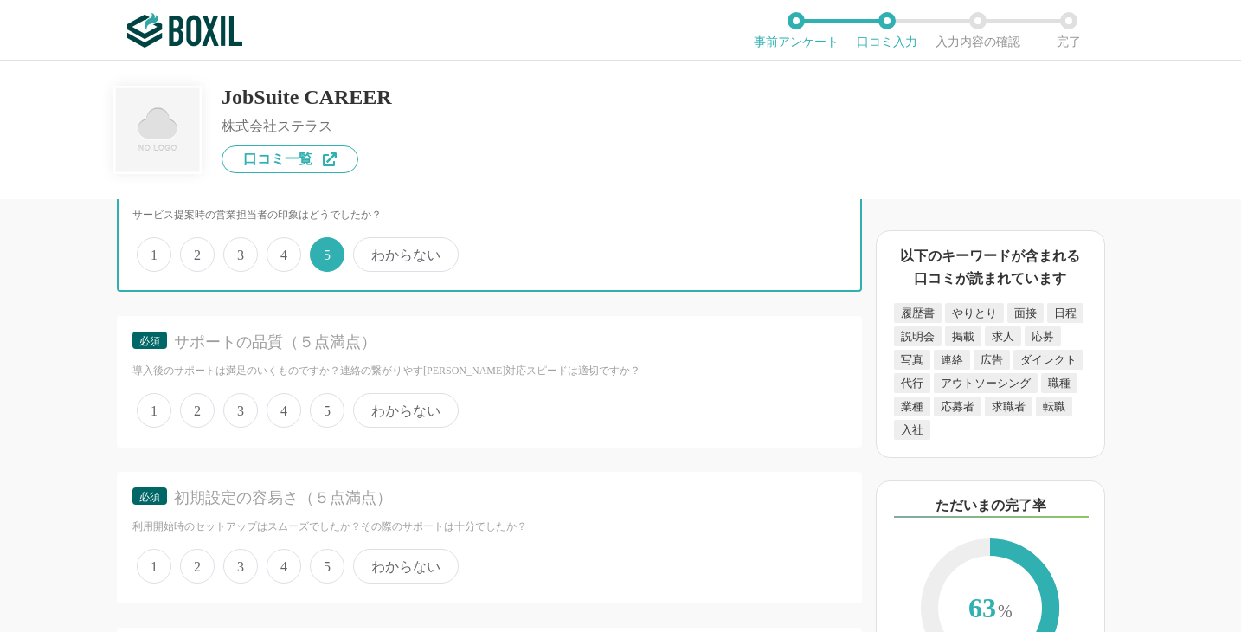
scroll to position [4202, 0]
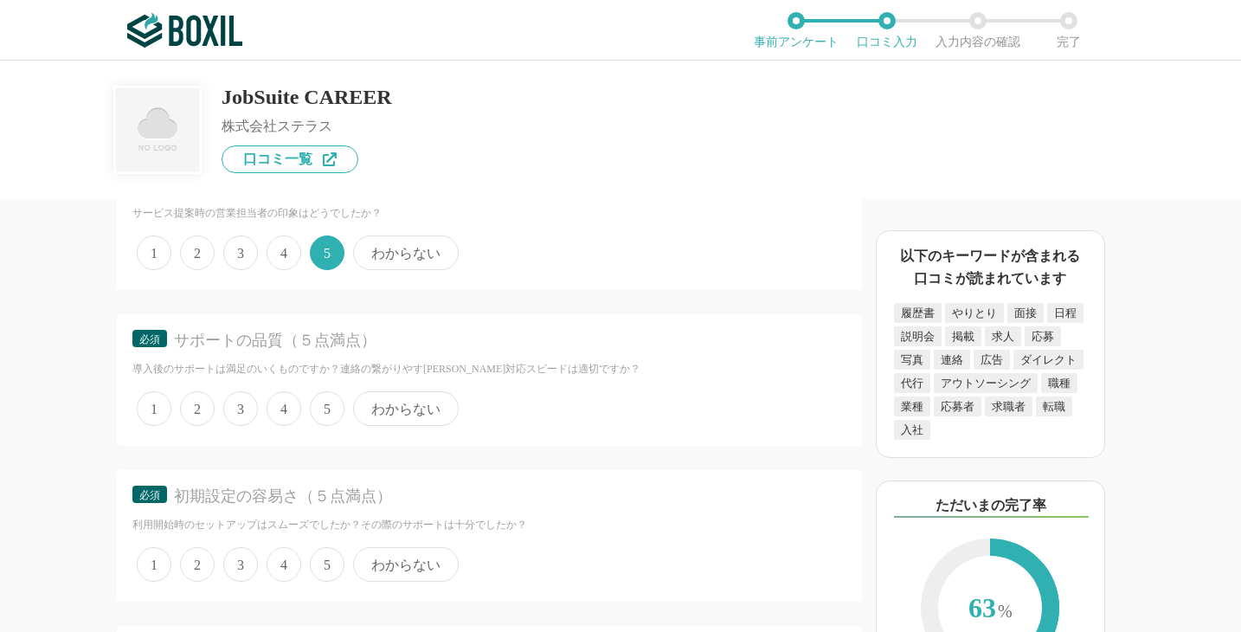
click at [282, 426] on span "4" at bounding box center [284, 408] width 35 height 35
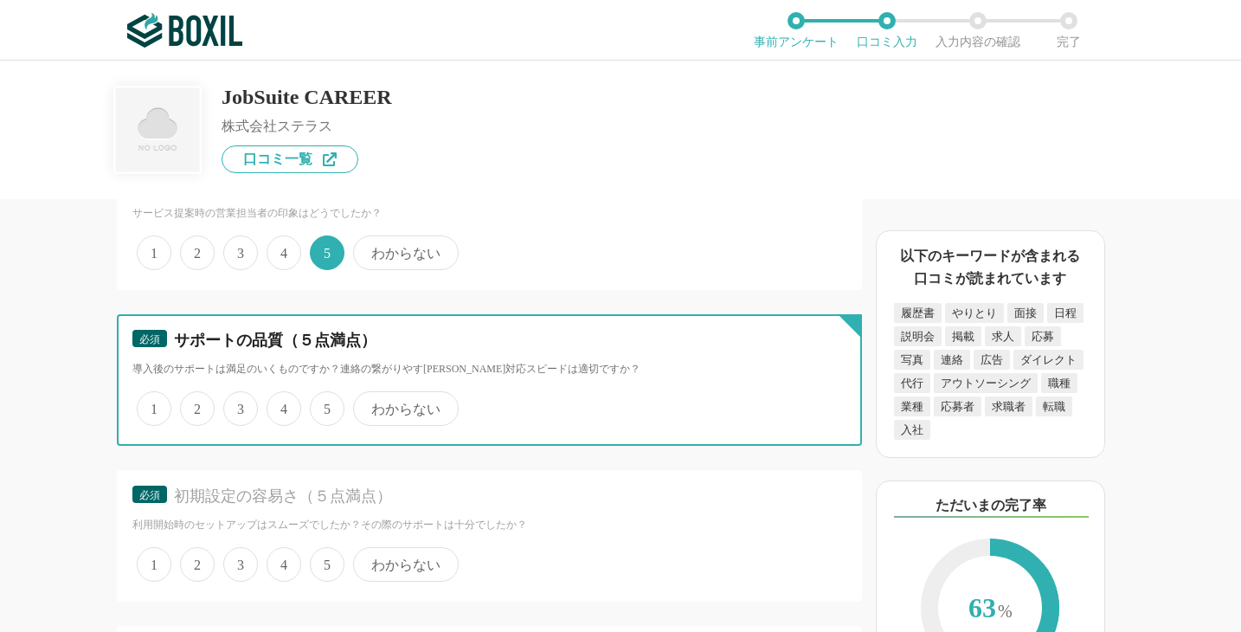
click at [282, 405] on input "4" at bounding box center [276, 399] width 11 height 11
radio input "true"
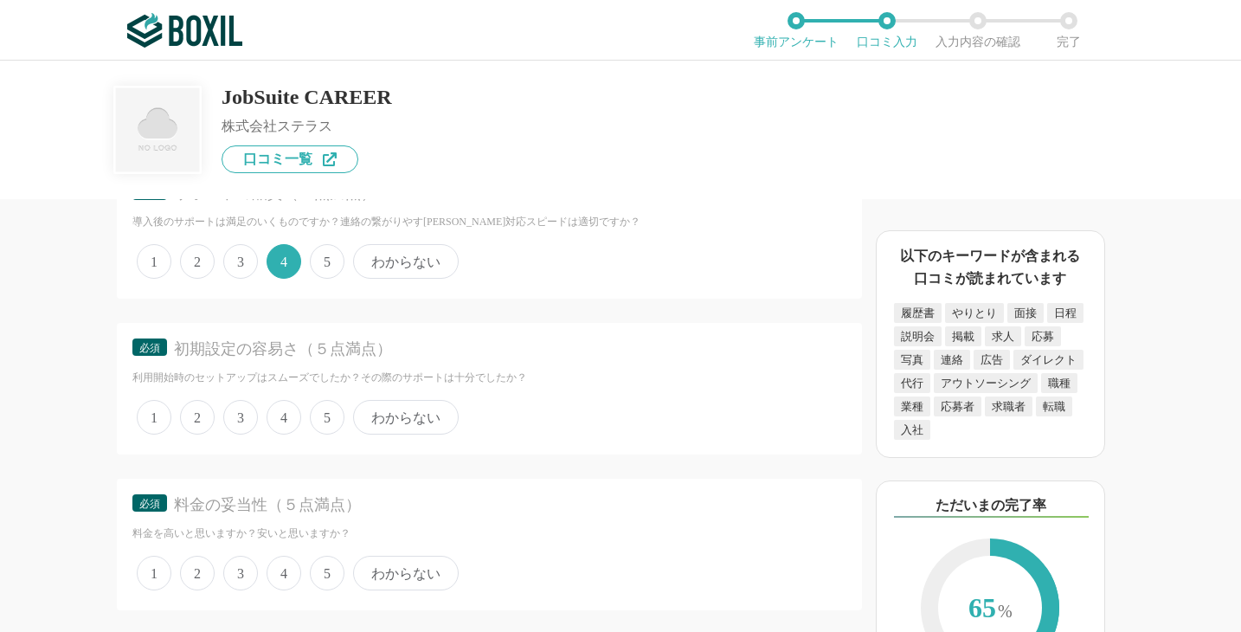
click at [282, 434] on span "4" at bounding box center [284, 417] width 35 height 35
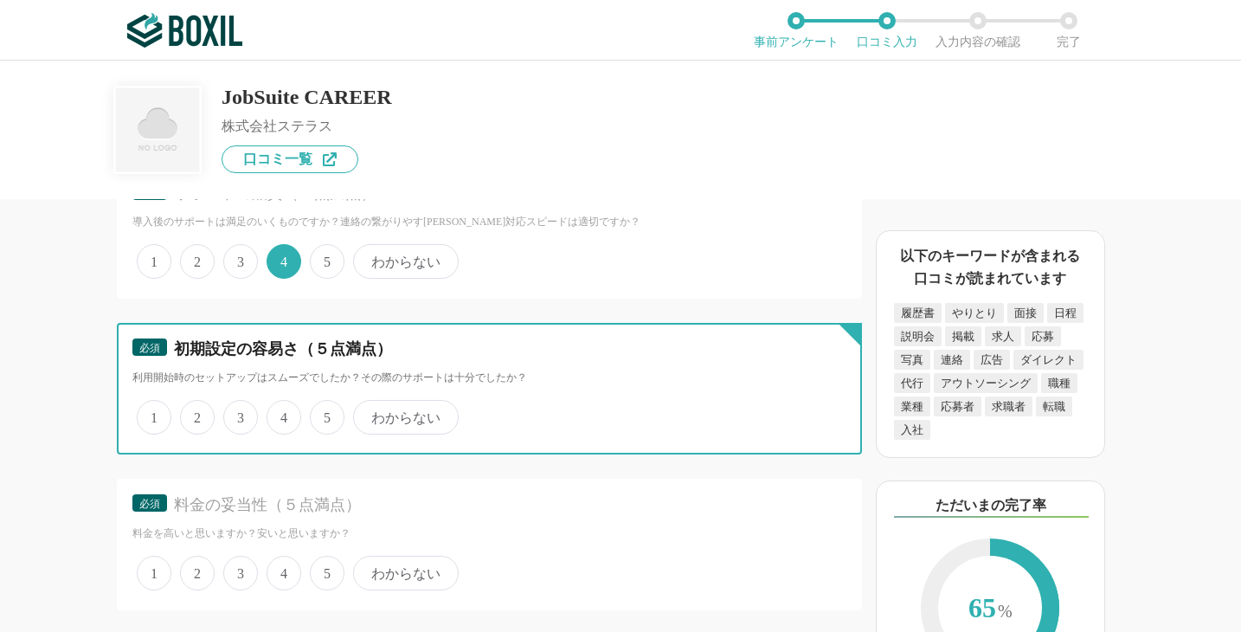
click at [282, 414] on input "4" at bounding box center [276, 407] width 11 height 11
radio input "true"
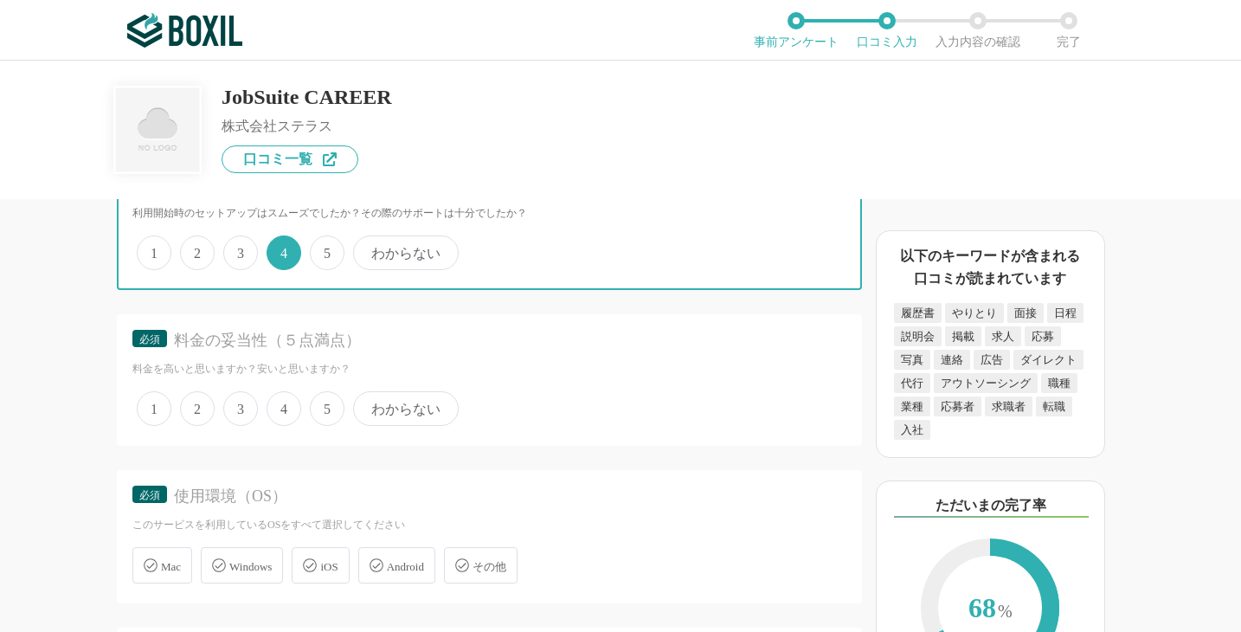
scroll to position [4518, 0]
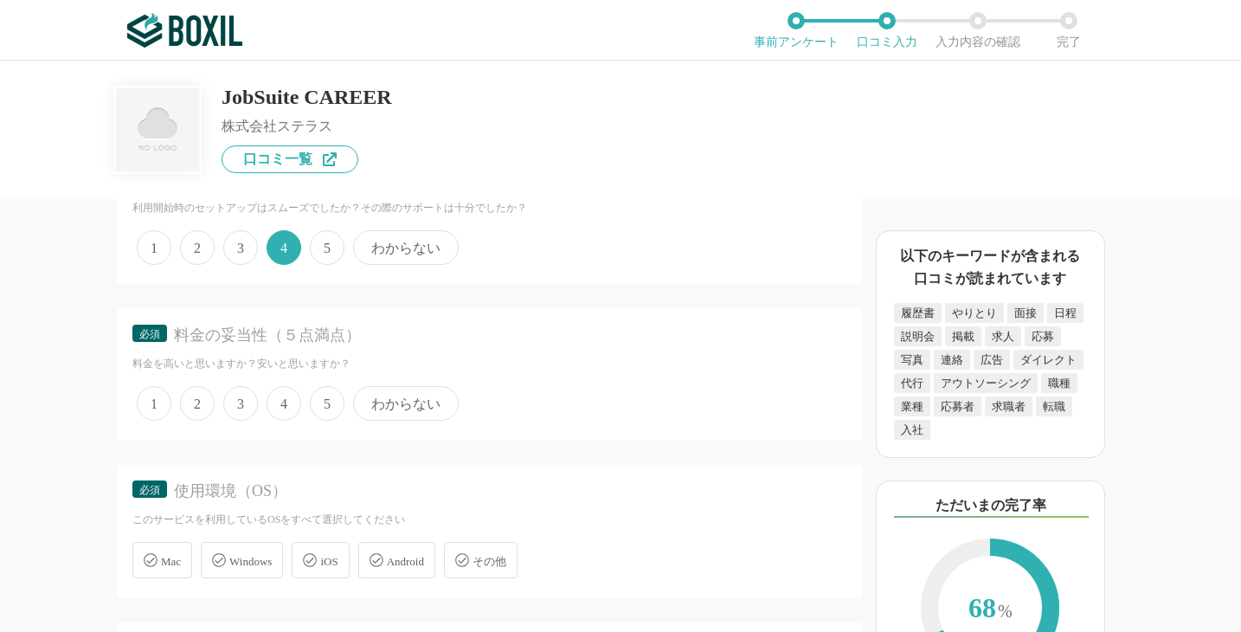
click at [282, 421] on span "4" at bounding box center [284, 403] width 35 height 35
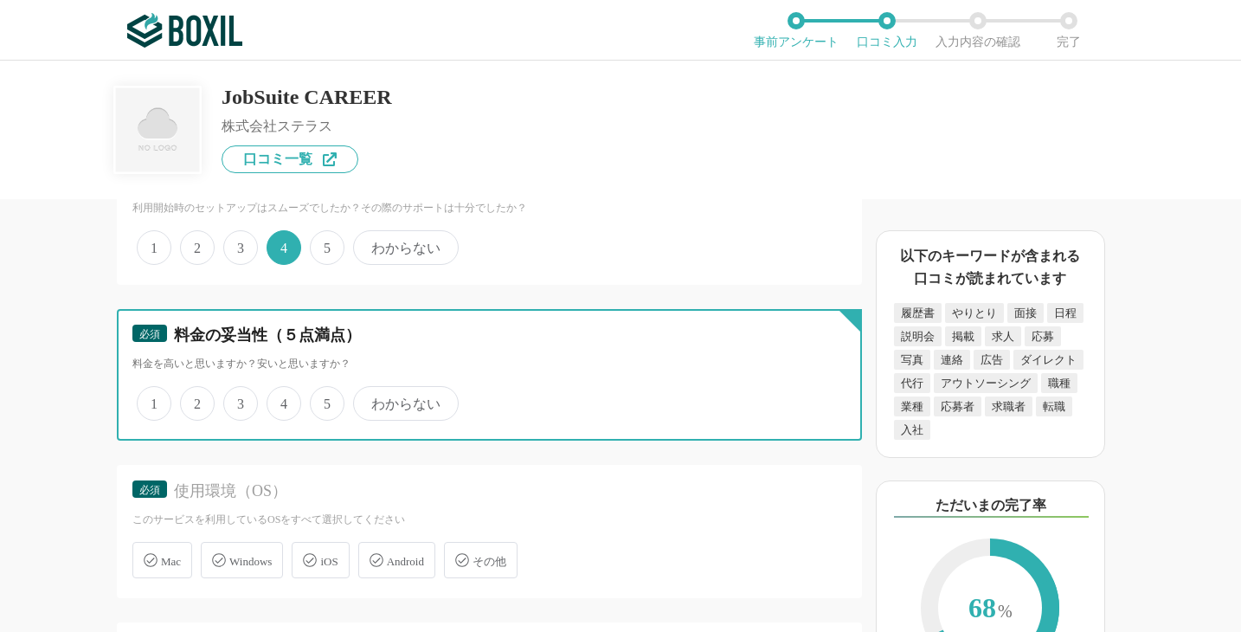
click at [282, 400] on input "4" at bounding box center [276, 394] width 11 height 11
radio input "true"
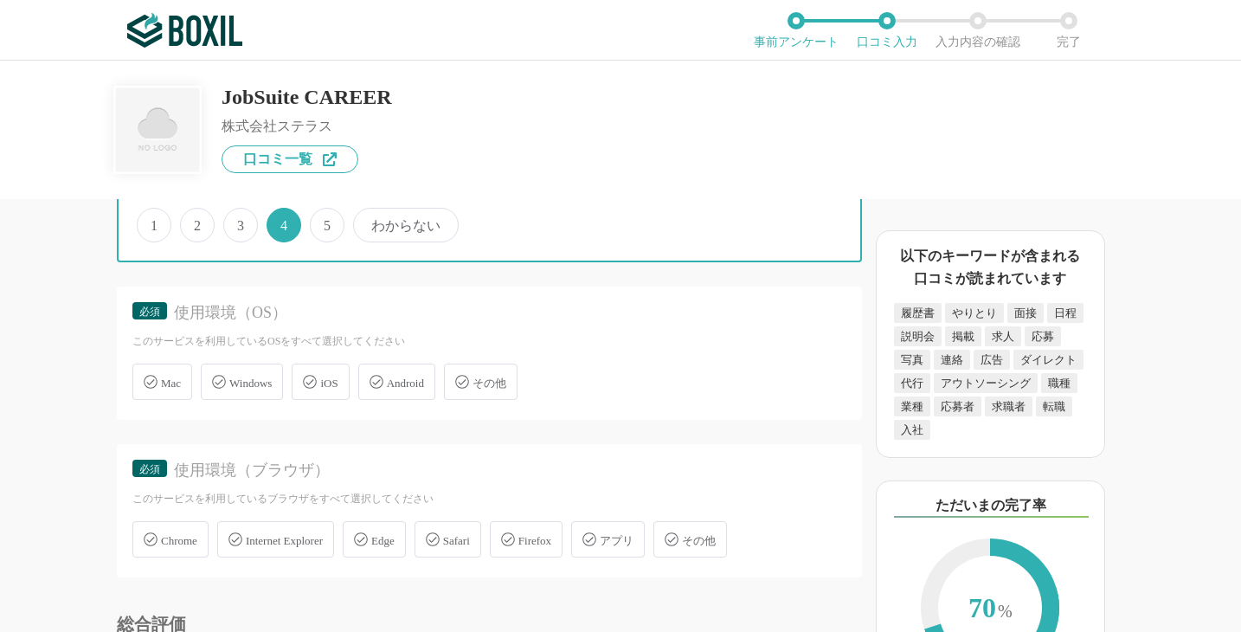
scroll to position [4698, 0]
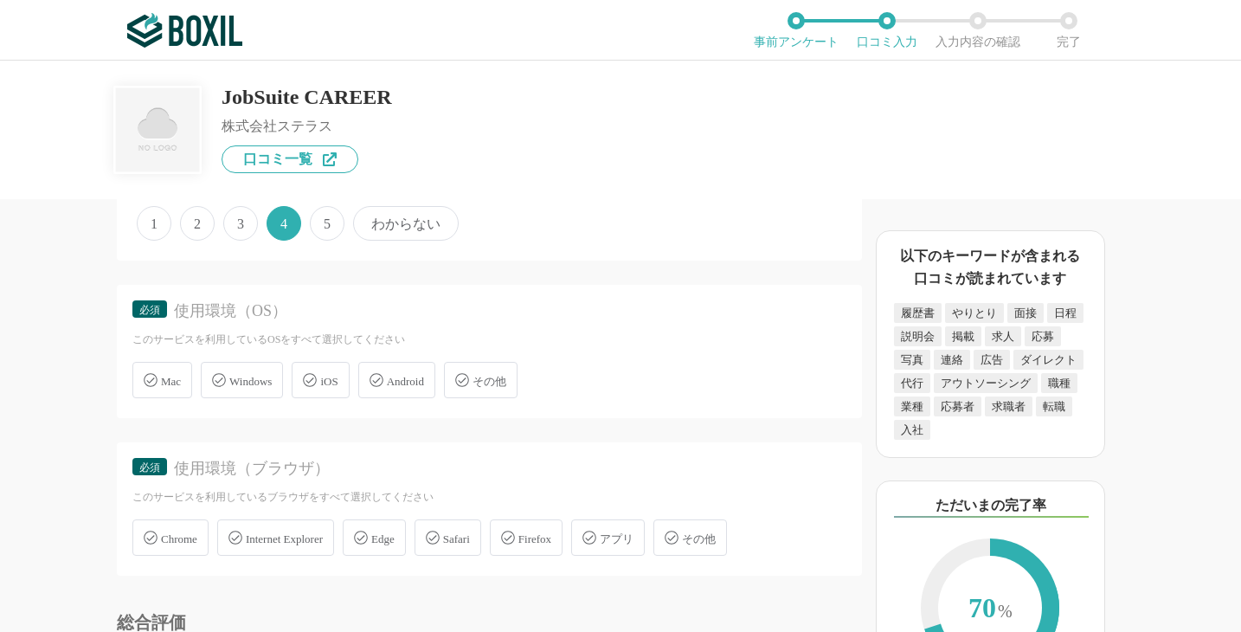
click at [185, 398] on div "Mac" at bounding box center [162, 380] width 60 height 36
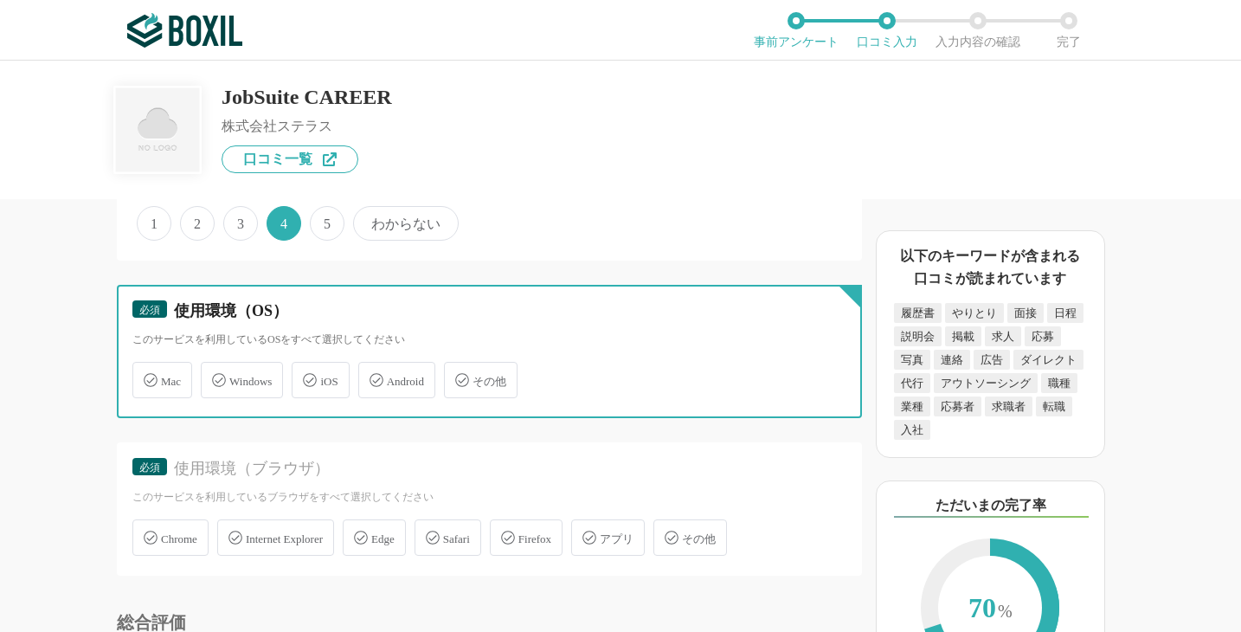
click at [147, 376] on input "Mac" at bounding box center [141, 369] width 11 height 11
checkbox input "true"
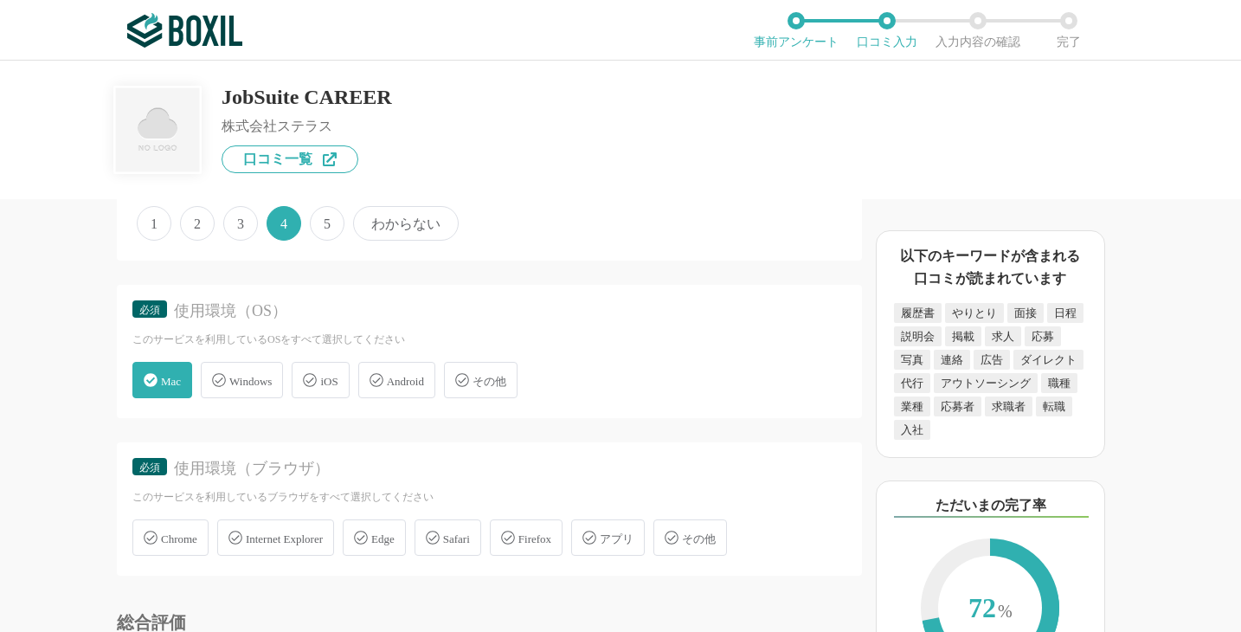
click at [232, 398] on div "Windows" at bounding box center [242, 380] width 82 height 36
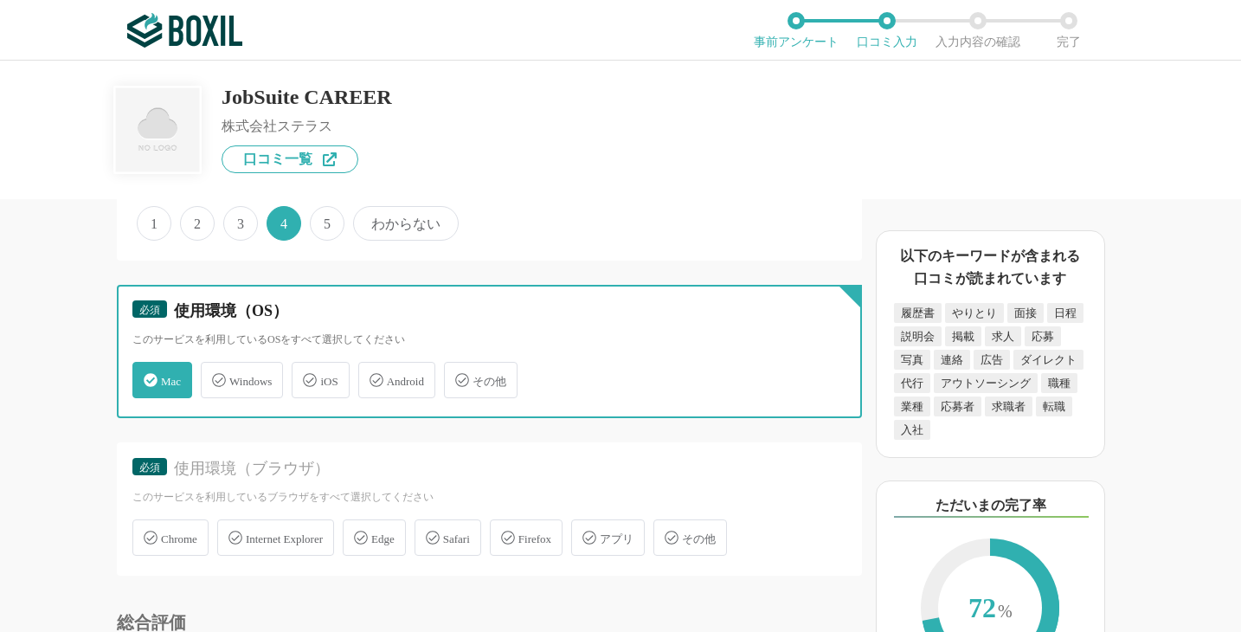
click at [215, 376] on input "Windows" at bounding box center [209, 369] width 11 height 11
checkbox input "true"
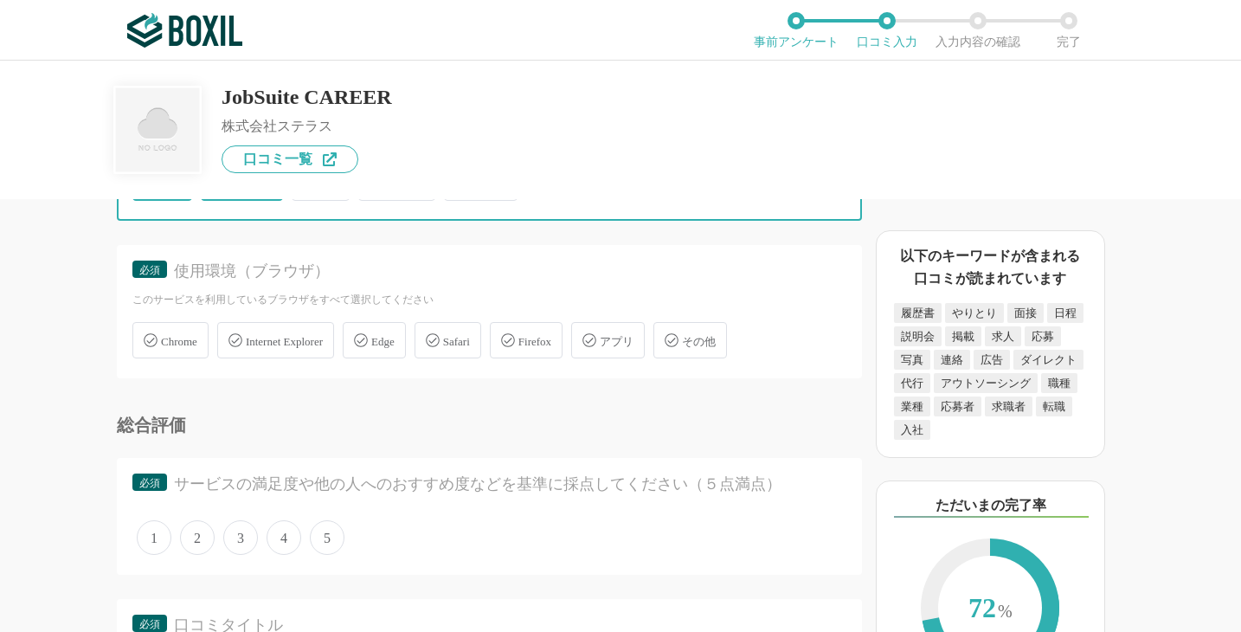
scroll to position [4899, 0]
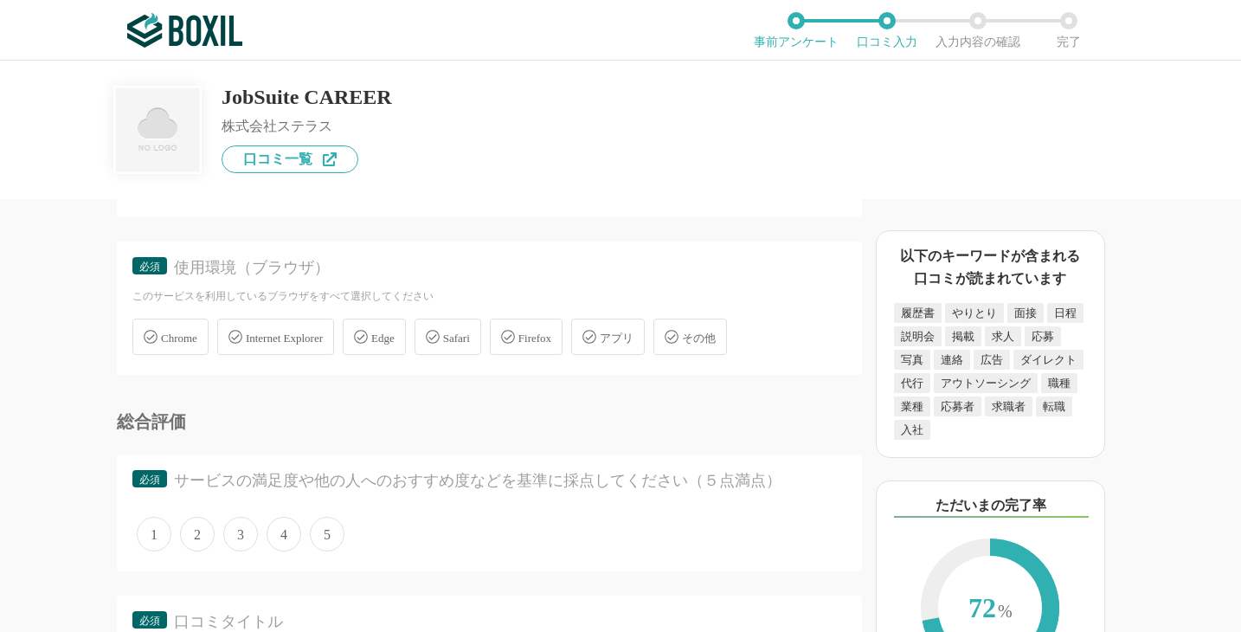
click at [184, 355] on div "Chrome" at bounding box center [170, 336] width 76 height 36
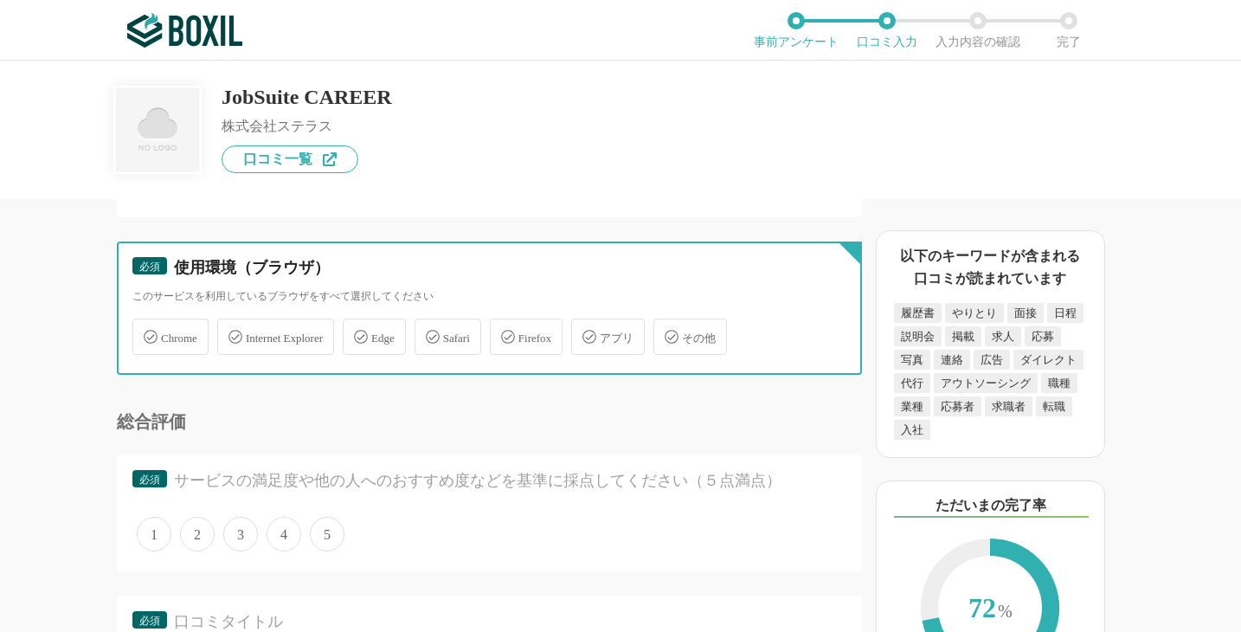
click at [147, 332] on input "Chrome" at bounding box center [141, 326] width 11 height 11
checkbox input "true"
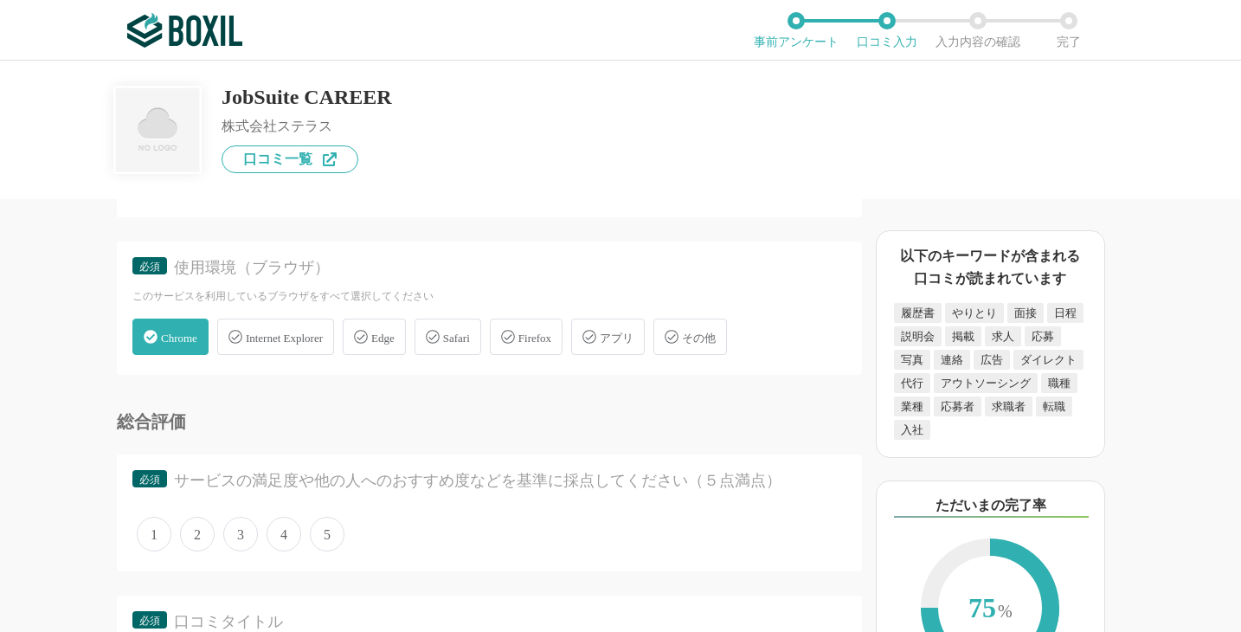
click at [395, 344] on span "Edge" at bounding box center [382, 337] width 23 height 13
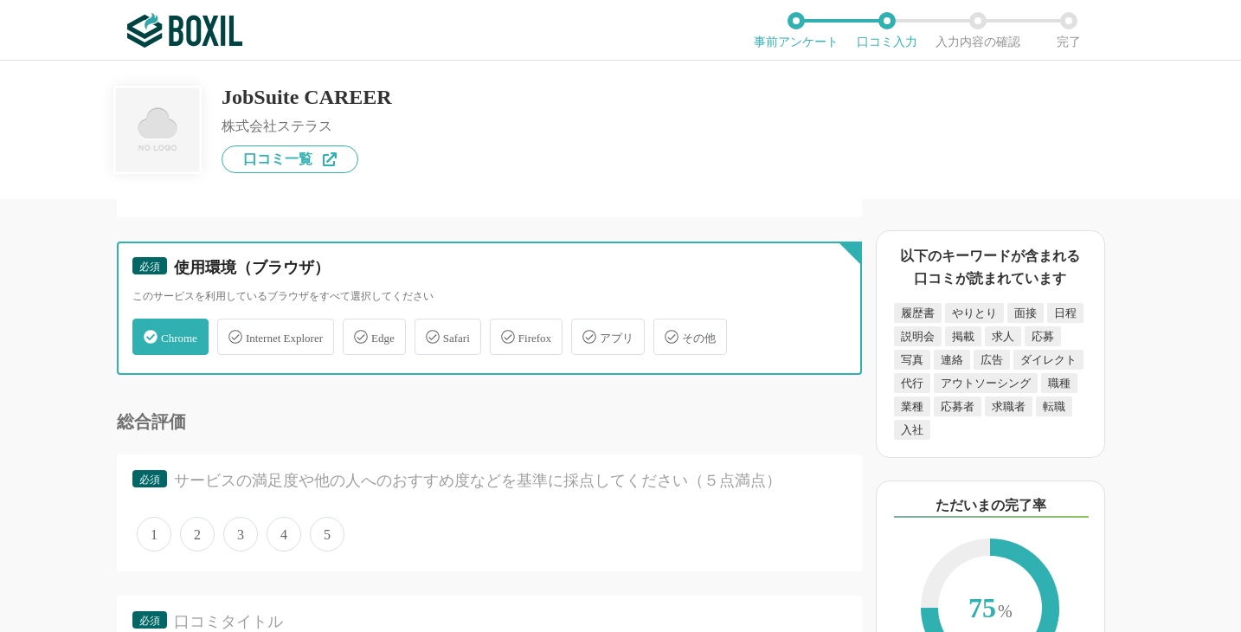
click at [357, 332] on input "Edge" at bounding box center [351, 326] width 11 height 11
checkbox input "true"
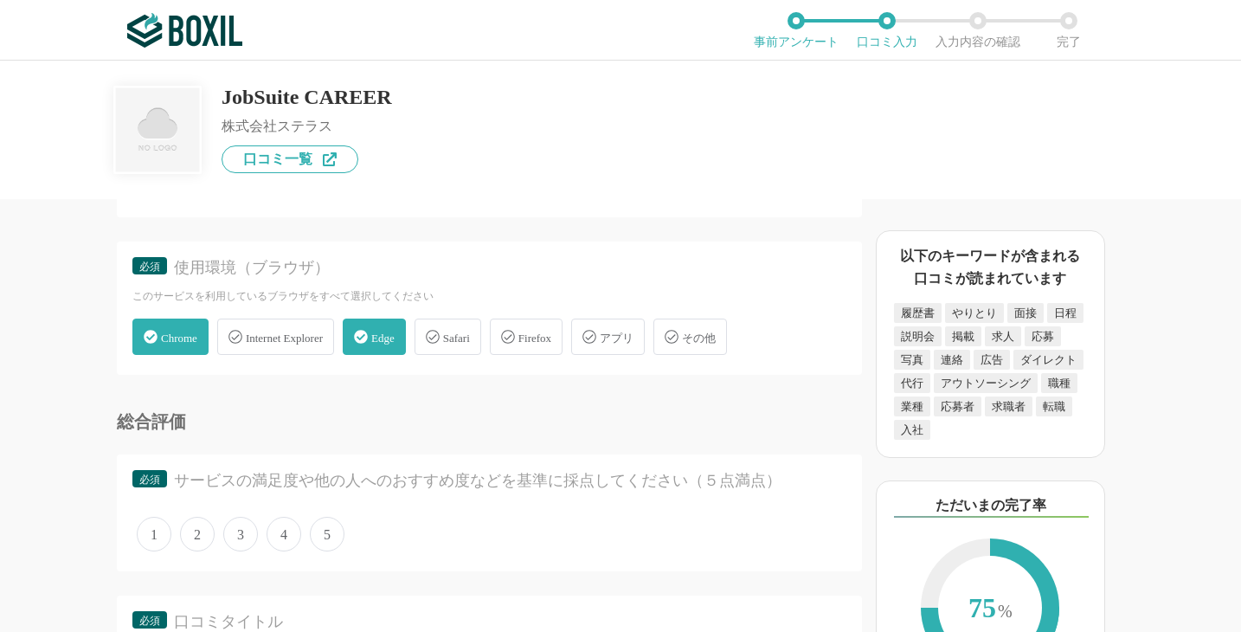
click at [470, 344] on span "Safari" at bounding box center [456, 337] width 27 height 13
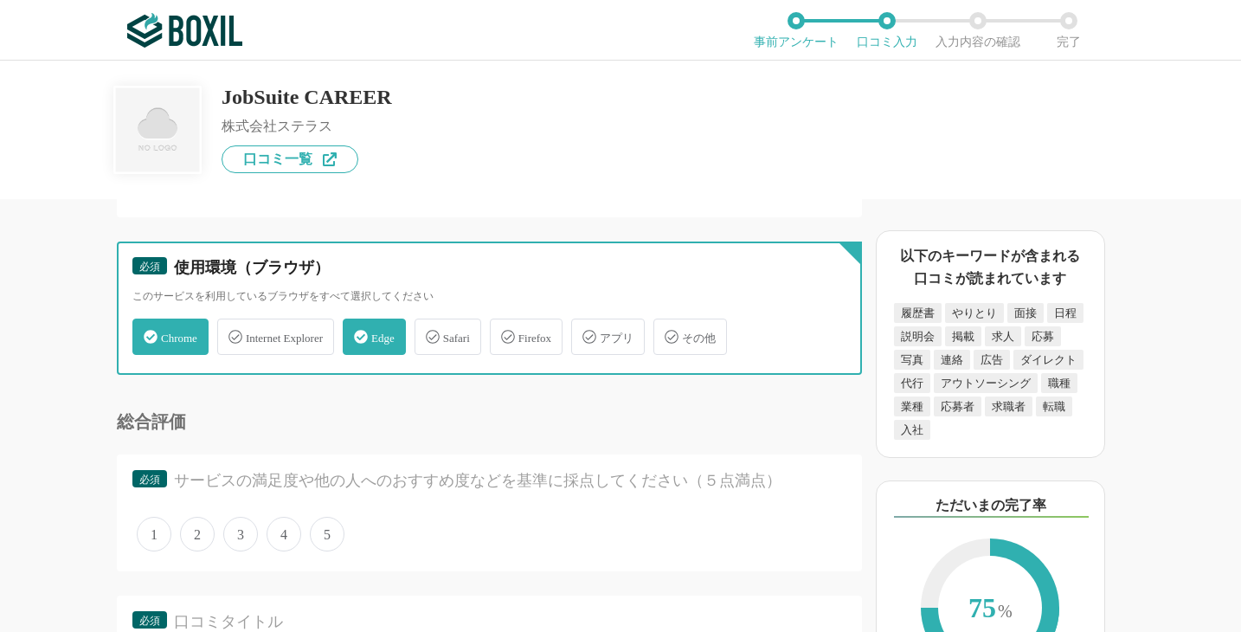
click at [429, 332] on input "Safari" at bounding box center [423, 326] width 11 height 11
checkbox input "true"
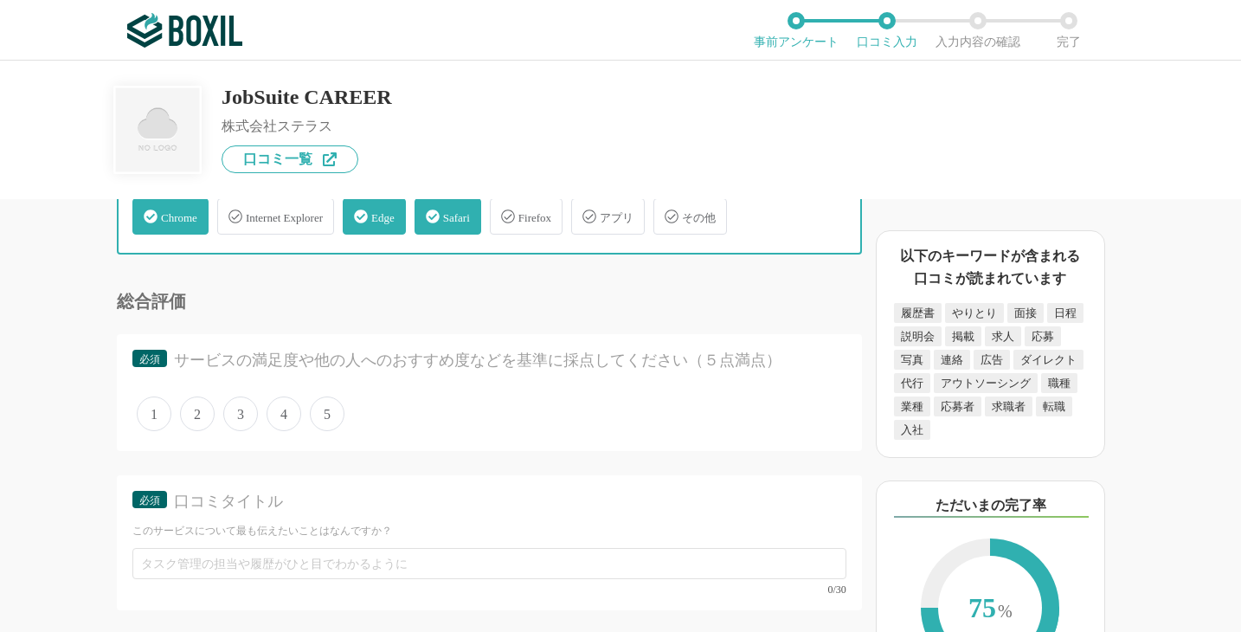
scroll to position [5025, 0]
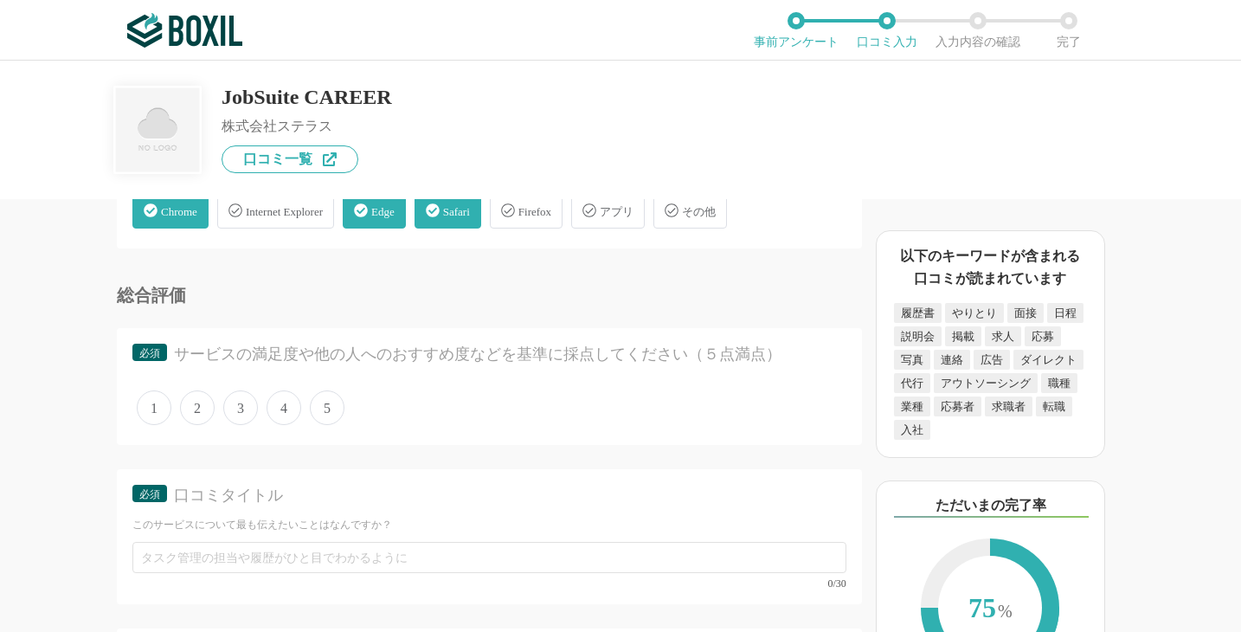
click at [551, 218] on span "Firefox" at bounding box center [534, 211] width 33 height 13
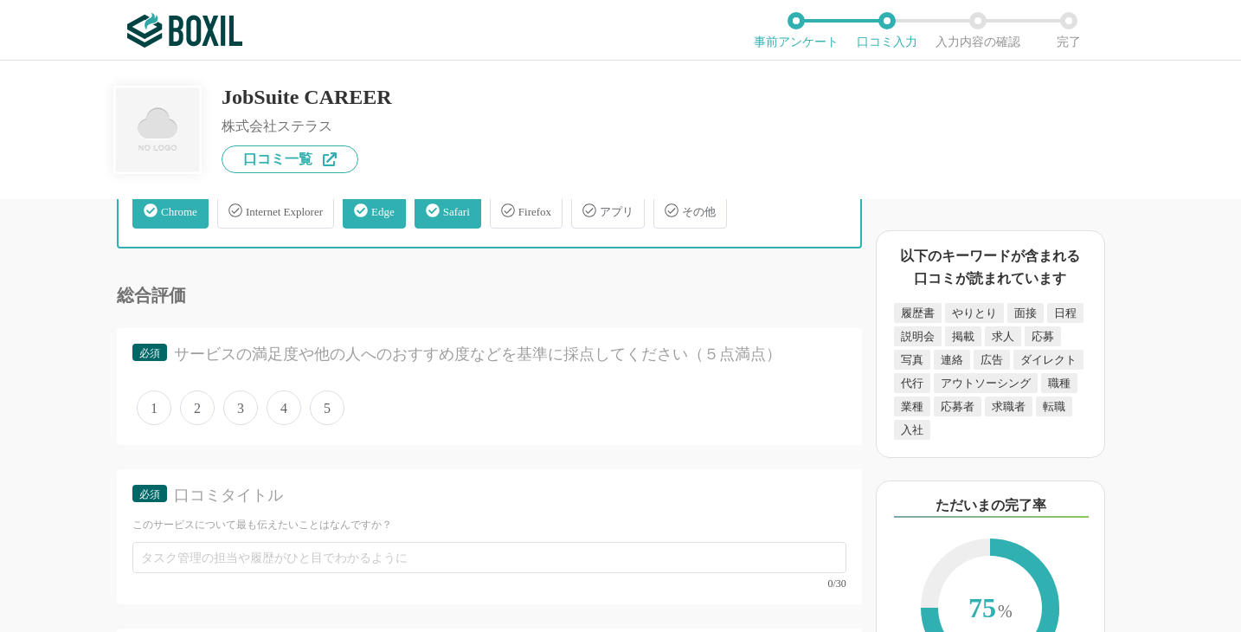
click at [504, 206] on input "Firefox" at bounding box center [498, 200] width 11 height 11
checkbox input "true"
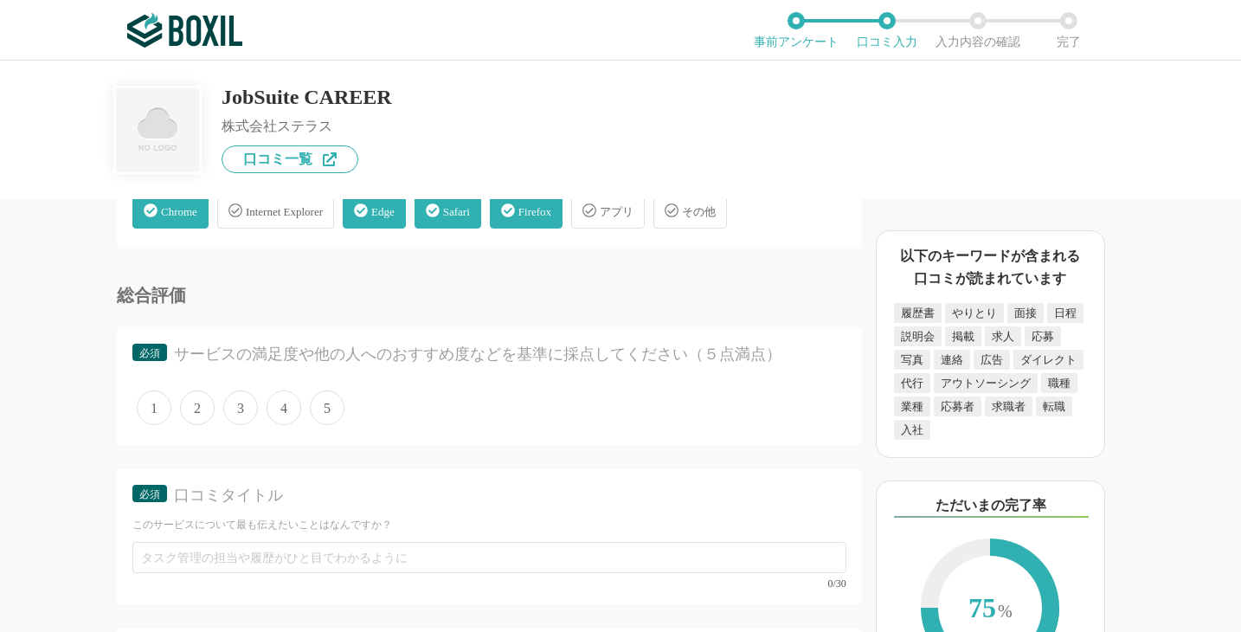
click at [368, 217] on icon at bounding box center [361, 210] width 14 height 14
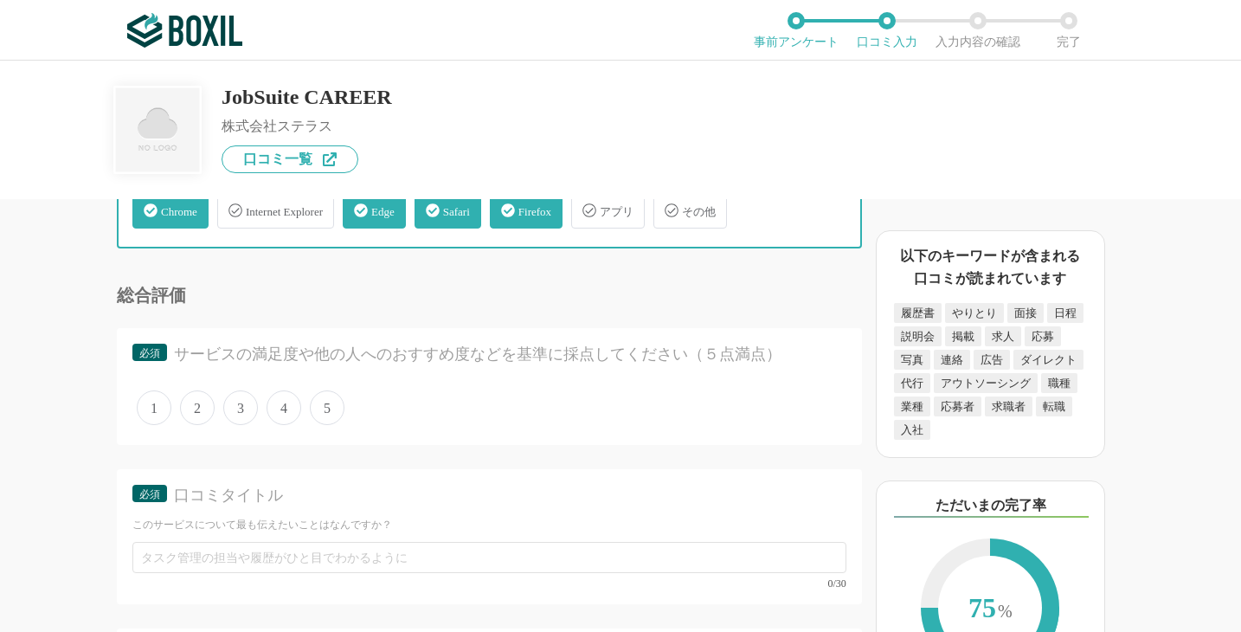
click at [357, 206] on input "Edge" at bounding box center [351, 200] width 11 height 11
checkbox input "false"
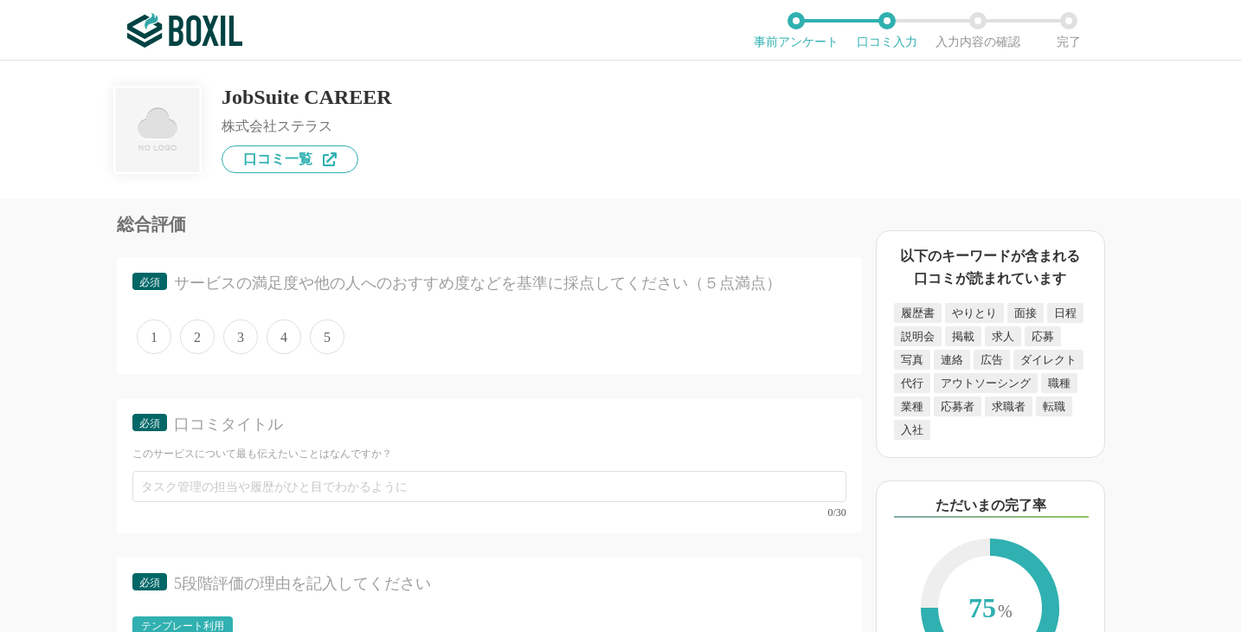
scroll to position [5102, 0]
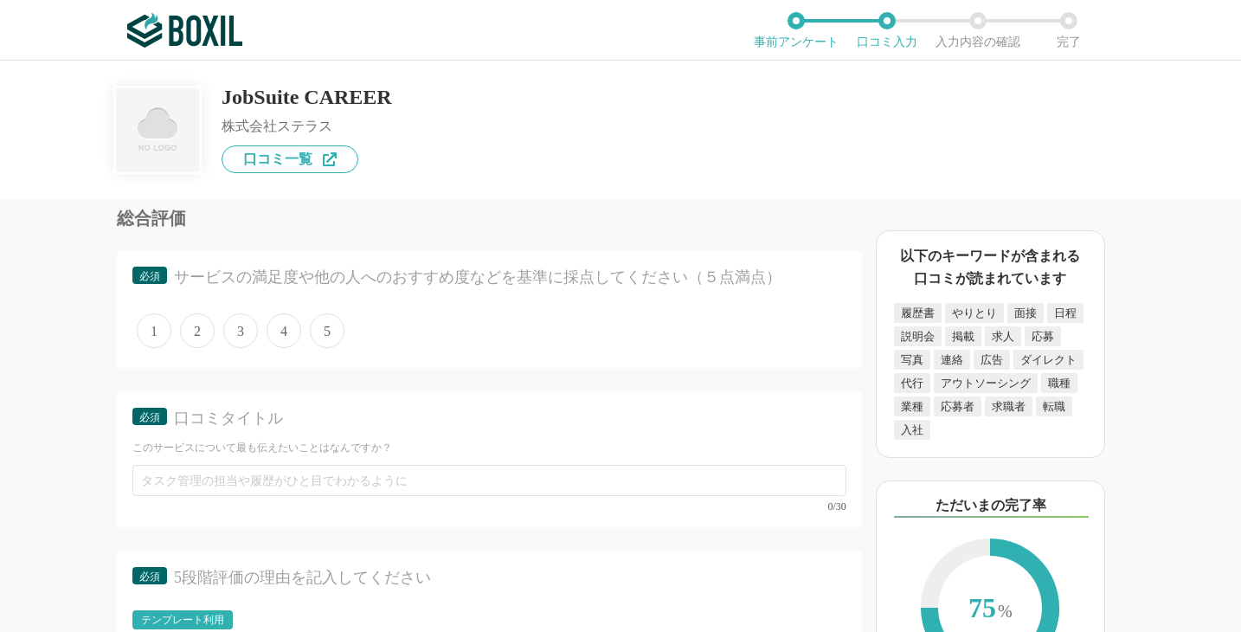
click at [337, 348] on span "5" at bounding box center [327, 330] width 35 height 35
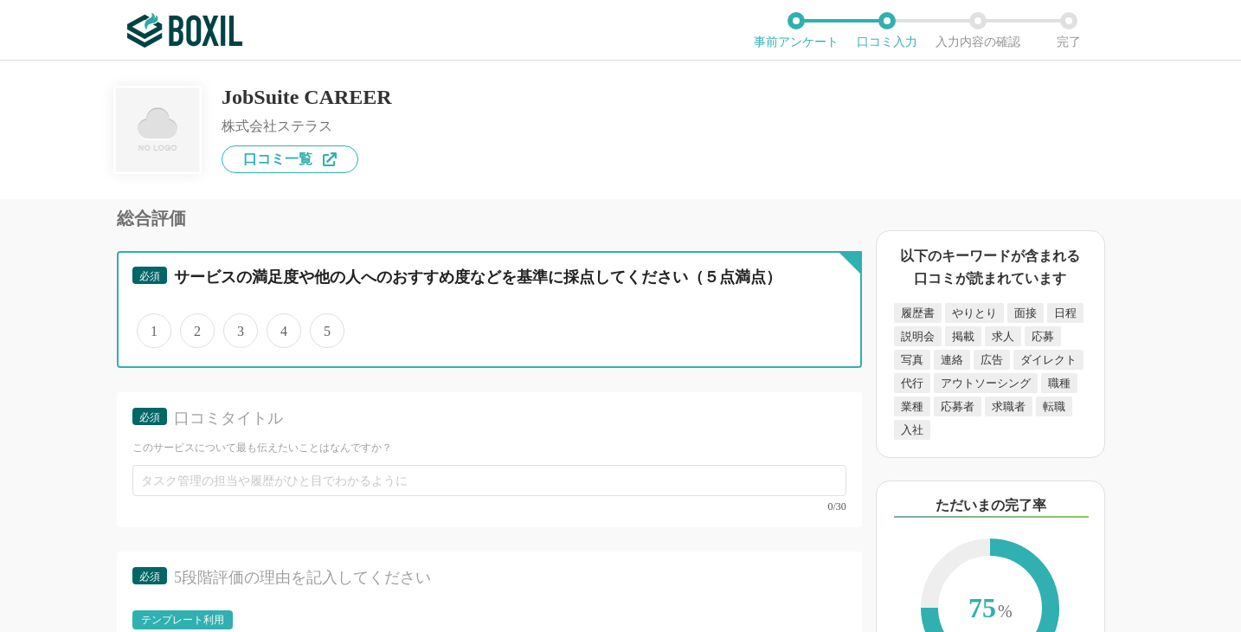
click at [325, 327] on input "5" at bounding box center [319, 321] width 11 height 11
radio input "true"
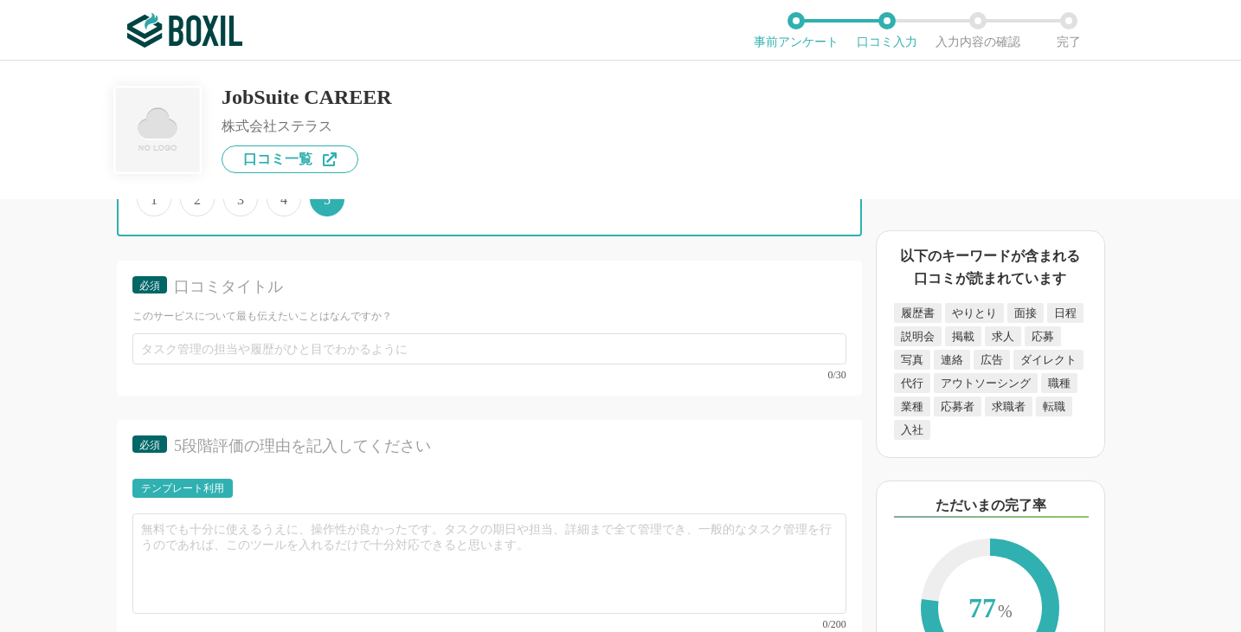
scroll to position [5239, 0]
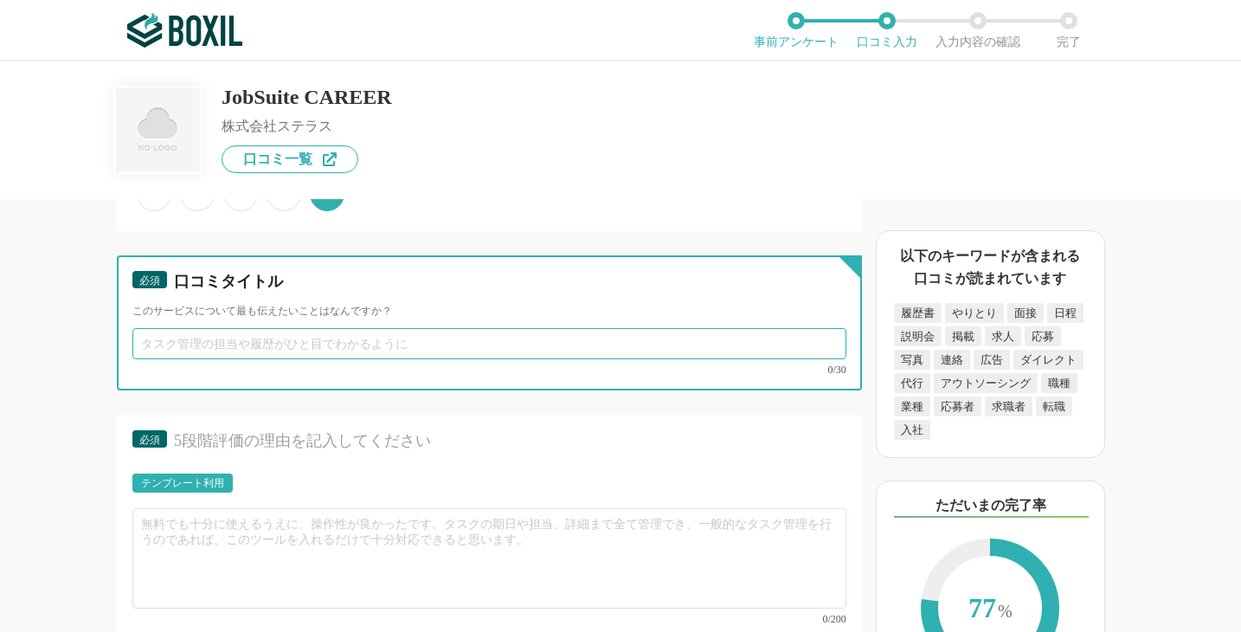
click at [319, 359] on input "text" at bounding box center [489, 343] width 714 height 31
type input "d"
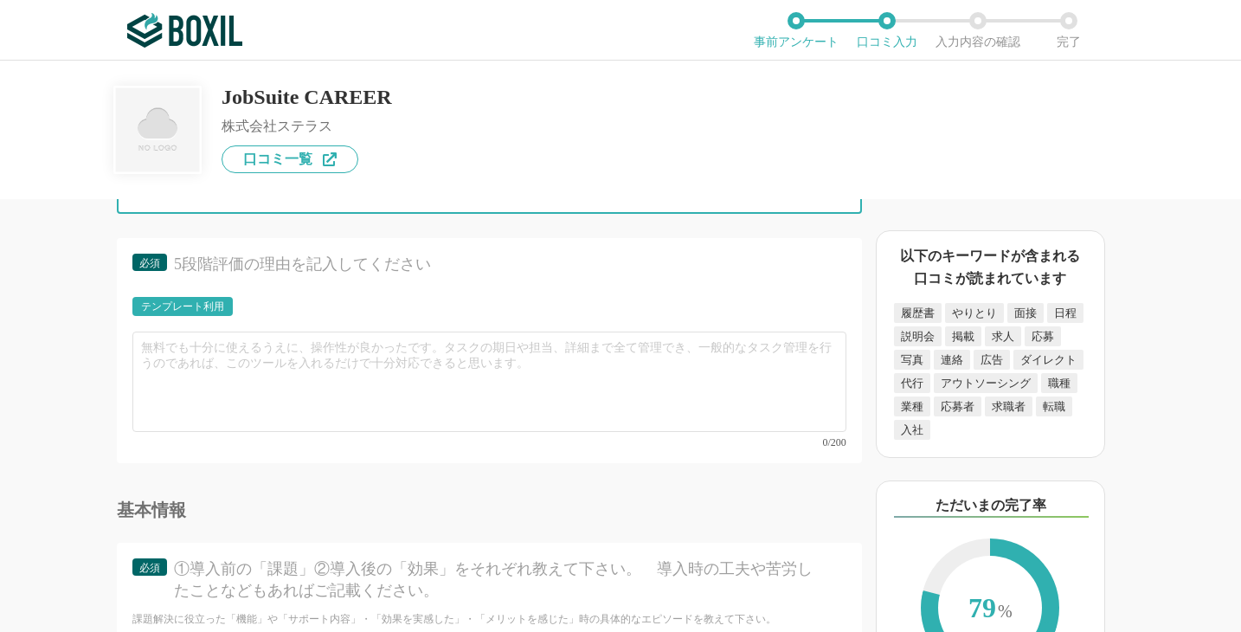
scroll to position [5417, 0]
type input "ダッシュボードが見やすく、やることがわかりやすい"
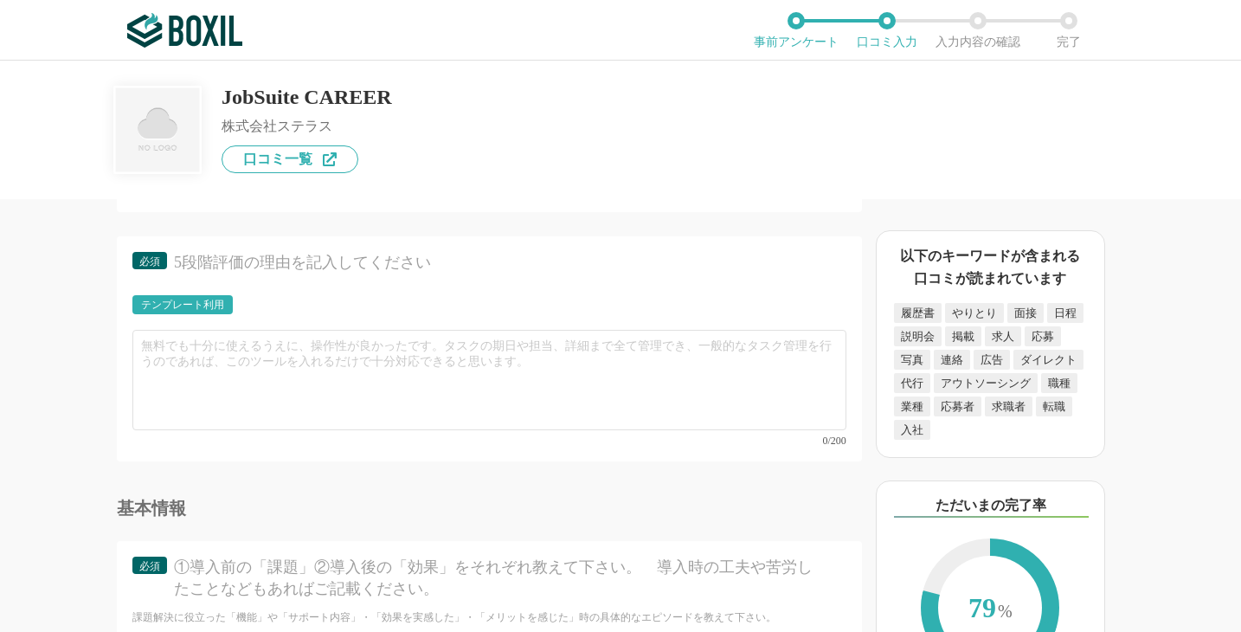
click at [222, 310] on div "テンプレート利用" at bounding box center [182, 304] width 83 height 10
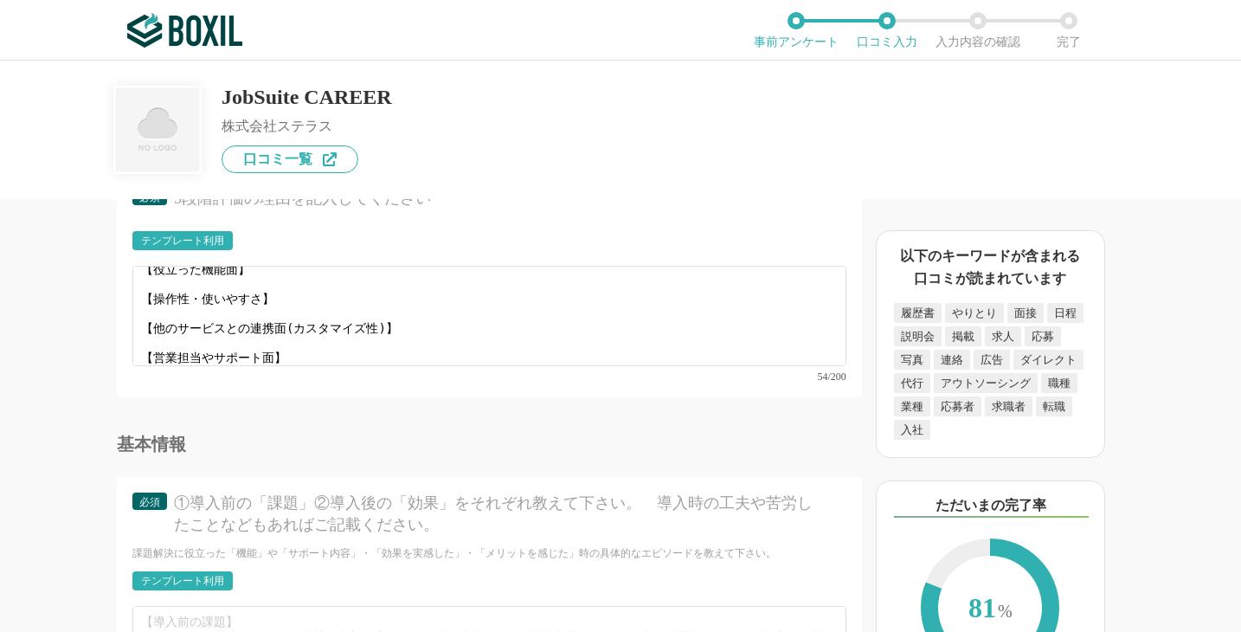
scroll to position [0, 0]
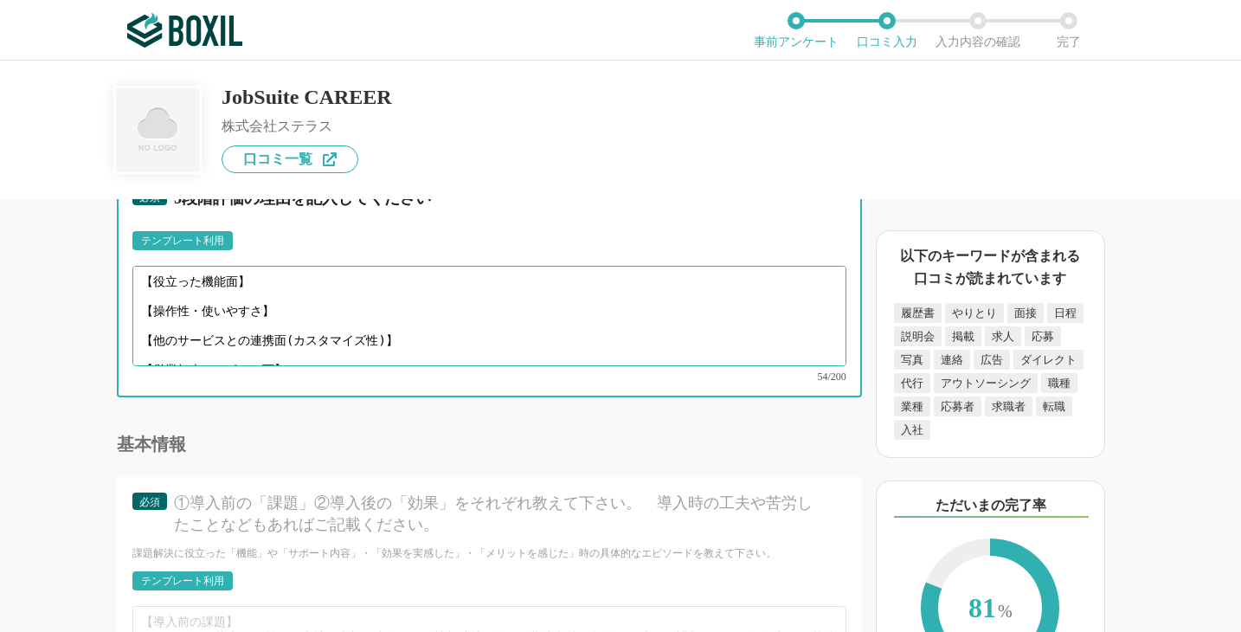
click at [271, 326] on textarea "【役立った機能面】 【操作性・使いやすさ】 【他のサービスとの連携面(カスタマイズ性)】 【営業担当やサポート面】" at bounding box center [489, 316] width 714 height 100
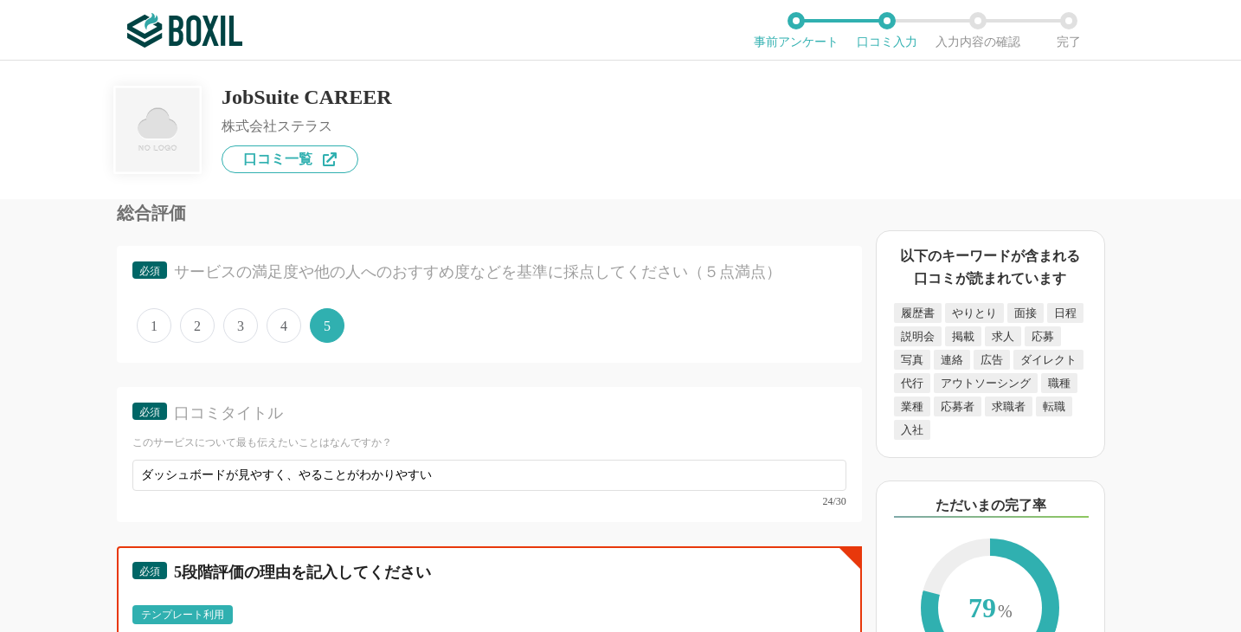
scroll to position [5107, 0]
click at [290, 344] on span "4" at bounding box center [284, 326] width 35 height 35
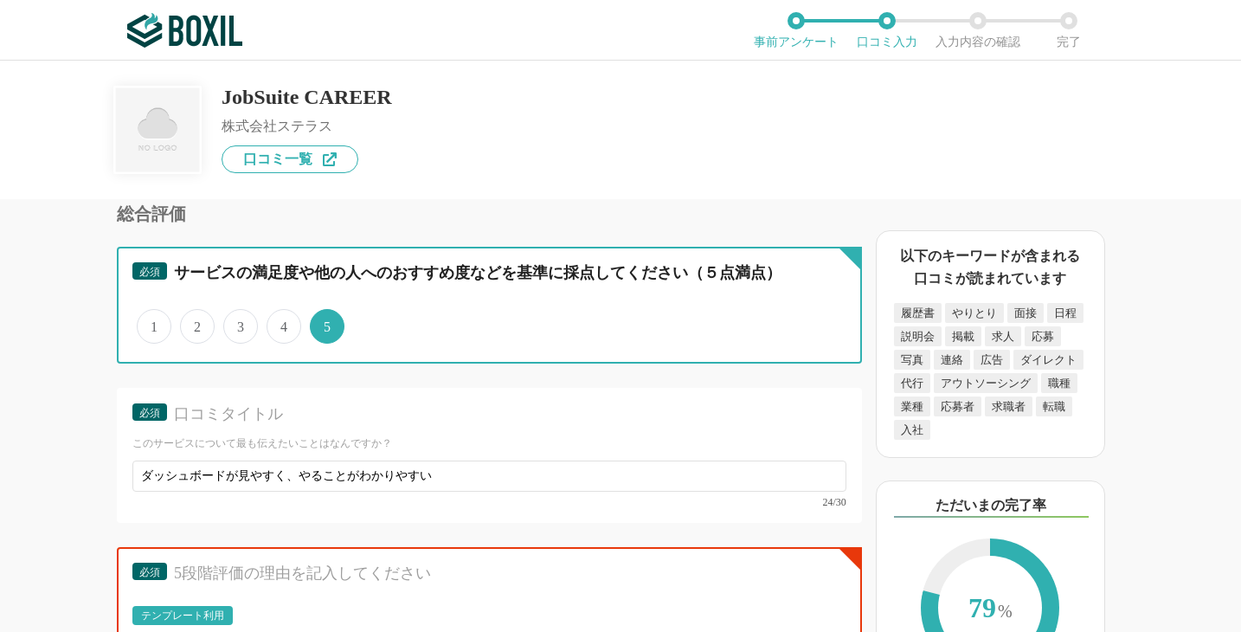
click at [282, 323] on input "4" at bounding box center [276, 316] width 11 height 11
radio input "true"
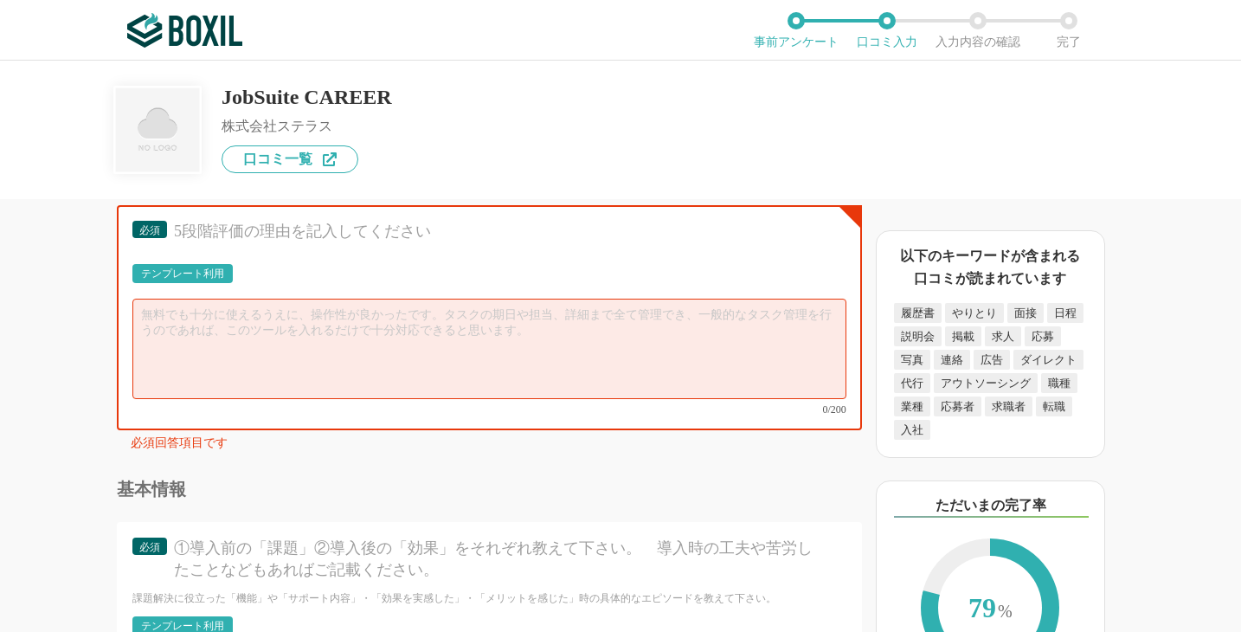
scroll to position [5451, 0]
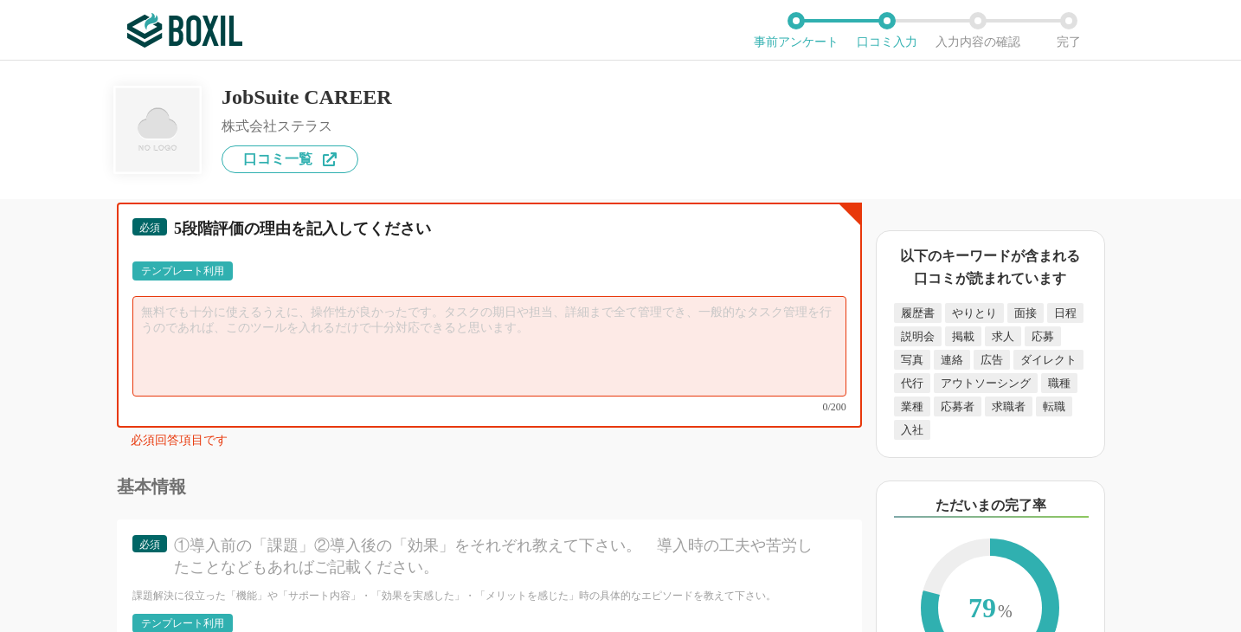
click at [273, 372] on textarea at bounding box center [489, 346] width 714 height 100
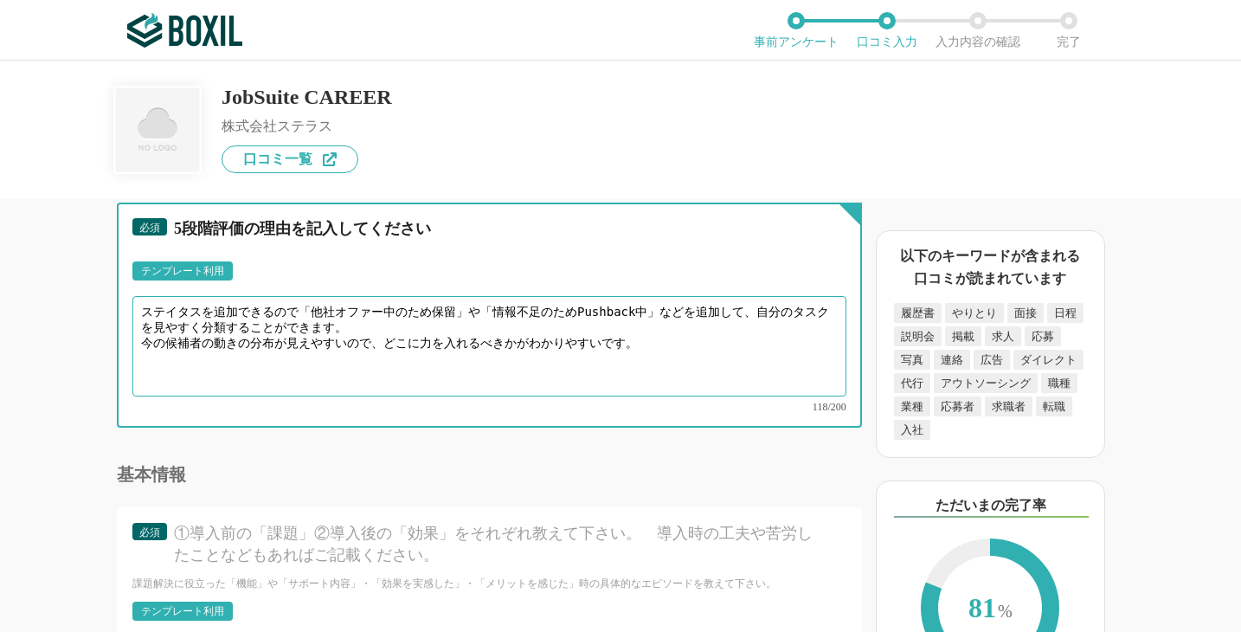
drag, startPoint x: 303, startPoint y: 326, endPoint x: 161, endPoint y: 283, distance: 148.4
click at [153, 281] on div "必須 5段階評価の理由を記入してください テンプレート利用 ፠テンプレート文言が変更されてない箇所がある、または使用できないテキスト（記号）が含まれています。…" at bounding box center [489, 314] width 745 height 224
type textarea "ステイタスを追加できるので「他社オファー中のため保留」や「情報不足のためPushback中」などを追加して、自分のタスクを見やすく分類することができます。 今…"
click at [499, 396] on textarea "ステイタスを追加できるので「他社オファー中のため保留」や「情報不足のためPushback中」などを追加して、自分のタスクを見やすく分類することができます。 今…" at bounding box center [489, 346] width 714 height 100
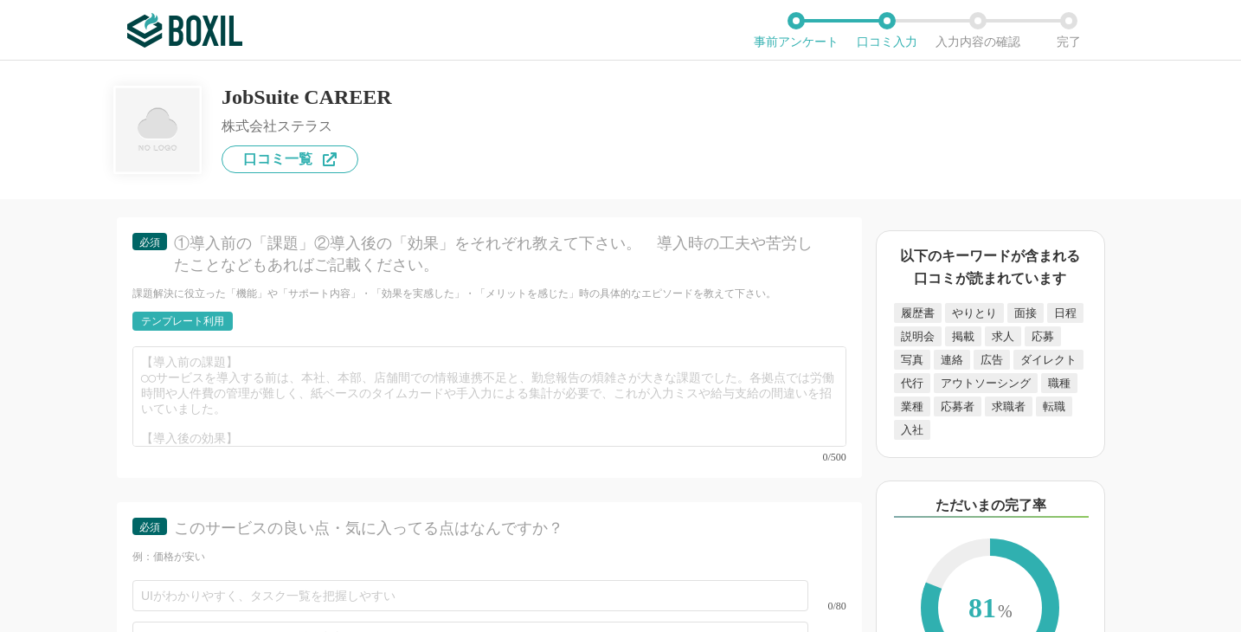
scroll to position [5733, 0]
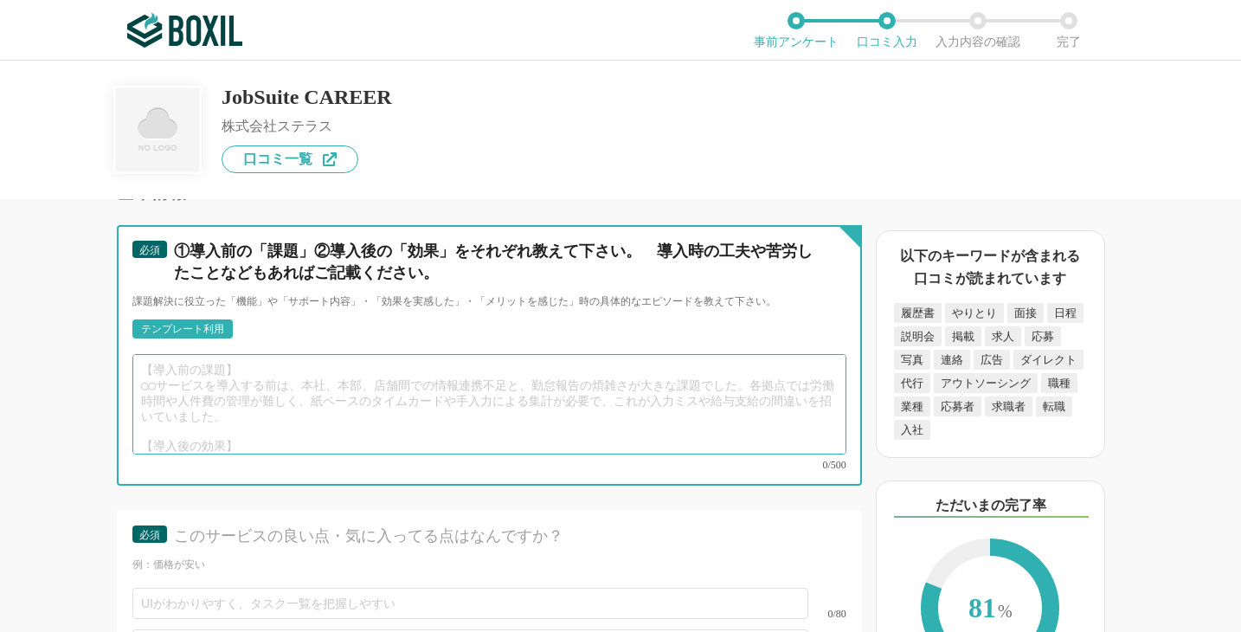
click at [372, 421] on textarea at bounding box center [489, 404] width 714 height 100
click at [369, 414] on textarea at bounding box center [489, 404] width 714 height 100
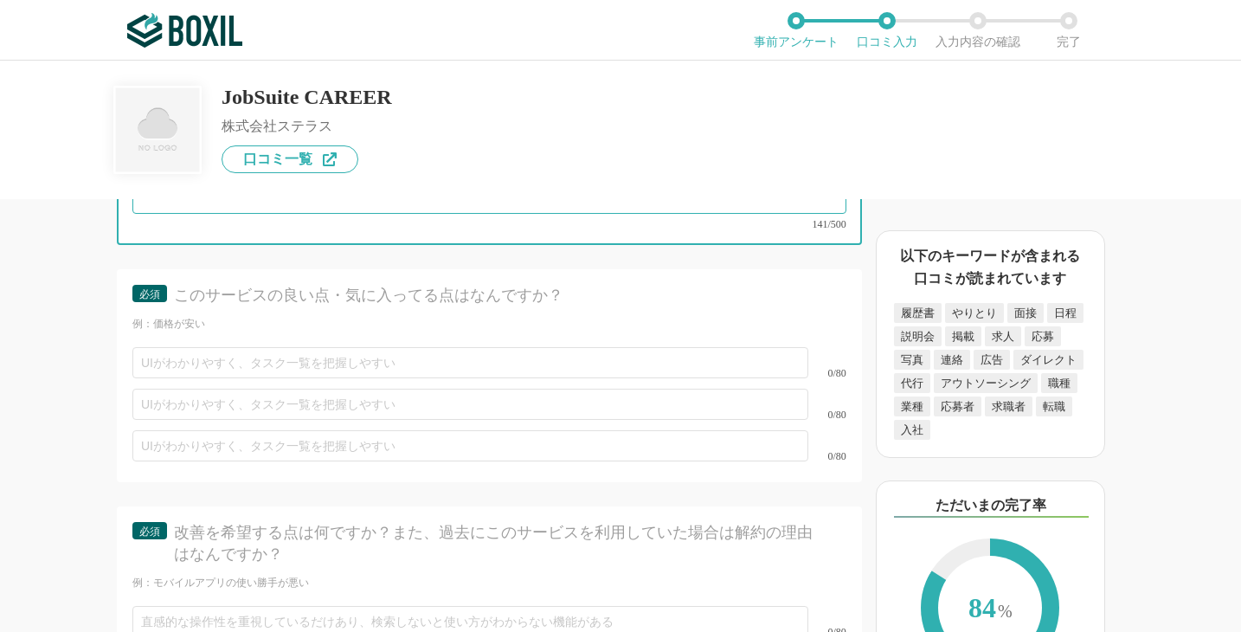
scroll to position [5977, 0]
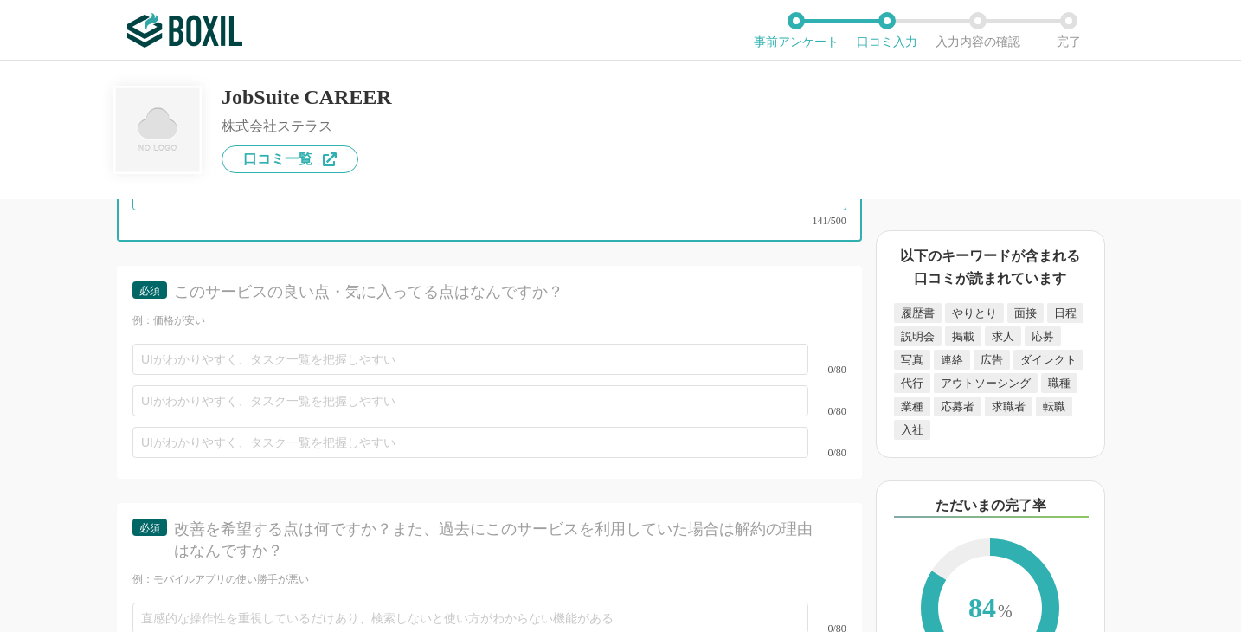
type textarea "以前利用のATSは集計が苦手で、プロセスのトラックのみにとどまっていたので、JobSuiteの集計で通過率やNG理由などを可視化したり出来るのが良かったです。…"
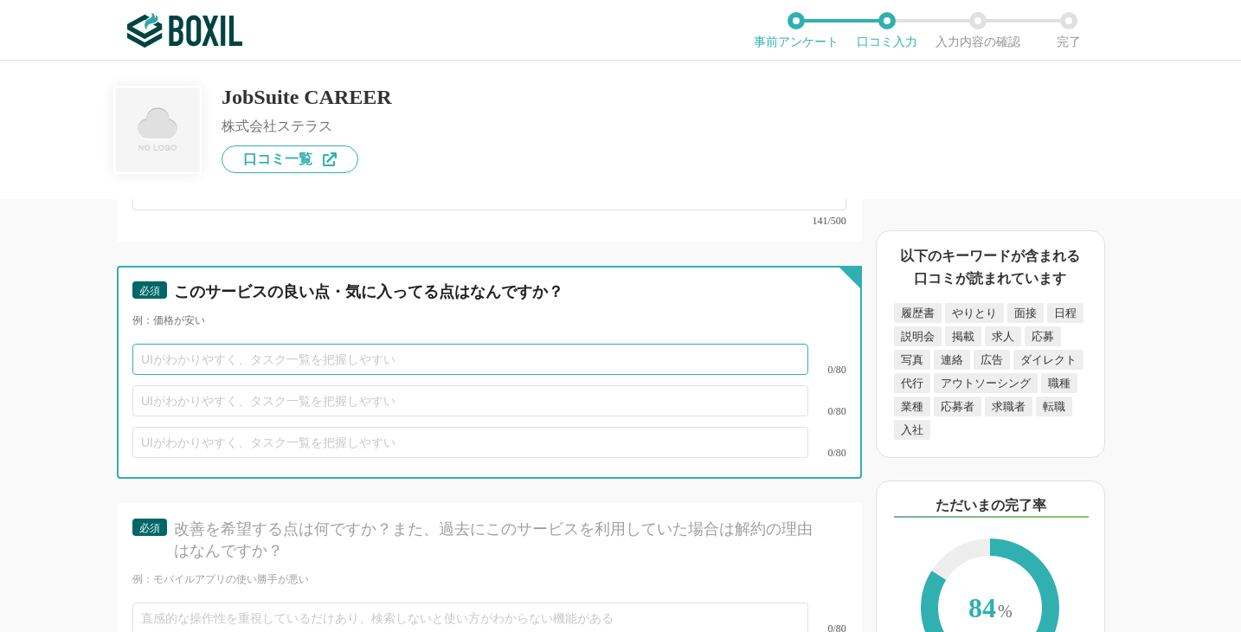
click at [425, 375] on input "text" at bounding box center [470, 359] width 676 height 31
type input "ダッシュボード"
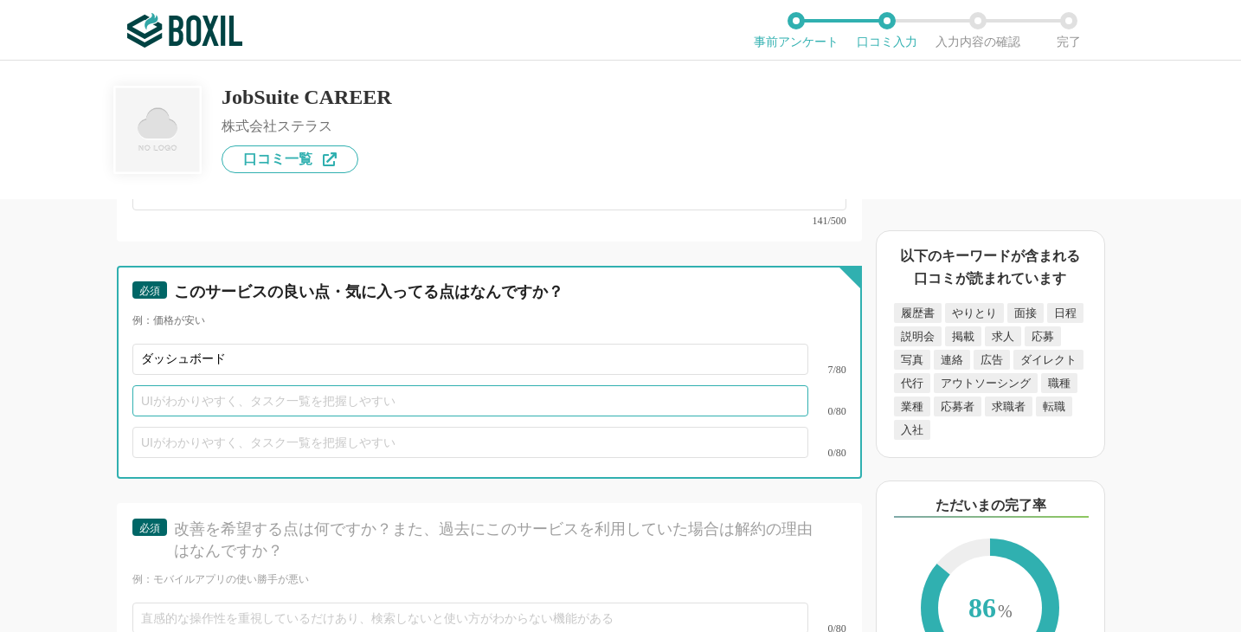
click at [417, 416] on input "text" at bounding box center [470, 400] width 676 height 31
type input "ステイタスの名前を追加出来る点"
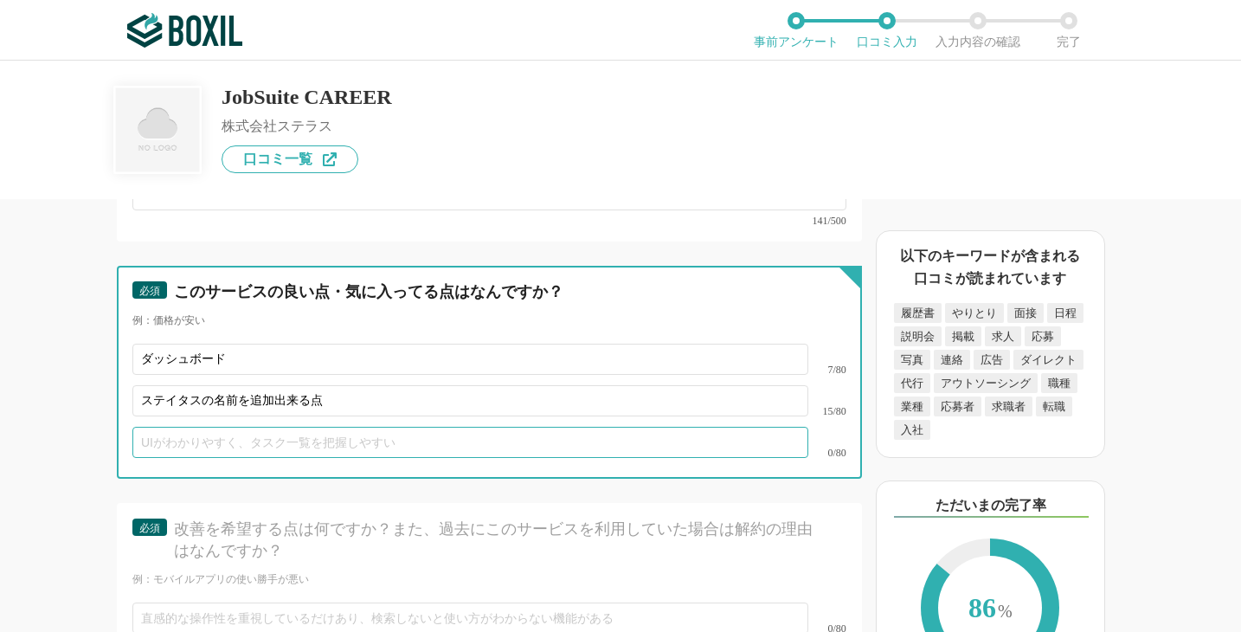
click at [243, 458] on input "text" at bounding box center [470, 442] width 676 height 31
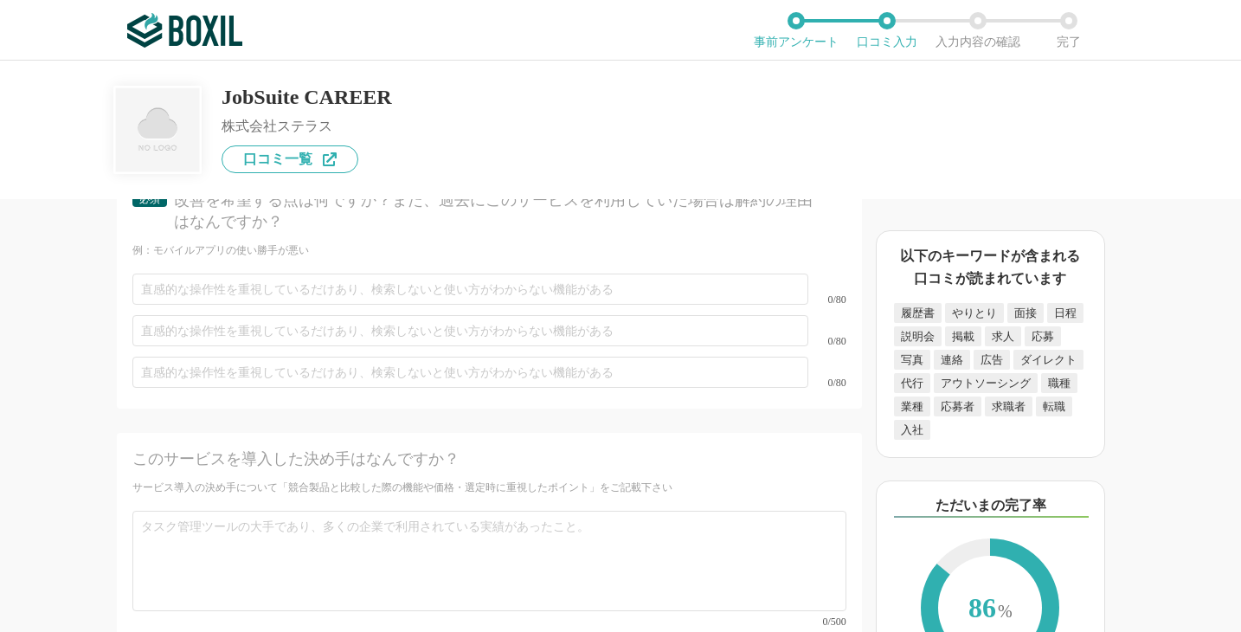
scroll to position [6244, 0]
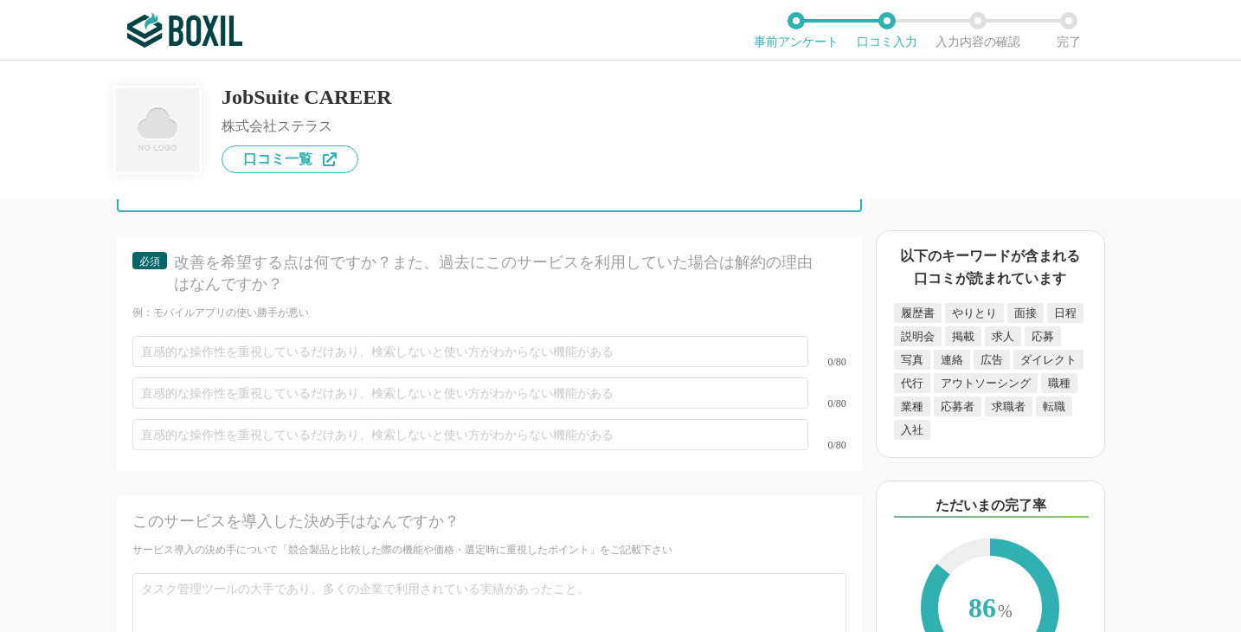
type input "選考プロセスの表と[PERSON_NAME]が見やすい"
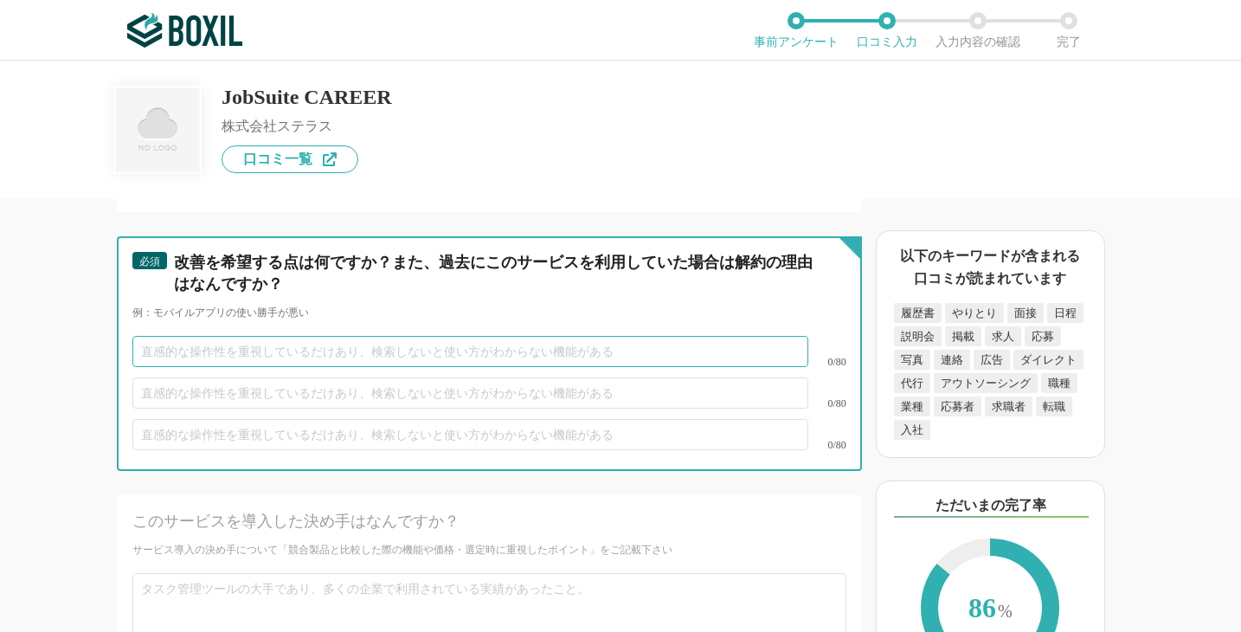
click at [261, 367] on input "text" at bounding box center [470, 351] width 676 height 31
type input "面接官に対して、直接評価を入れる画面に行くリンクが提供出来るとよりよいです。"
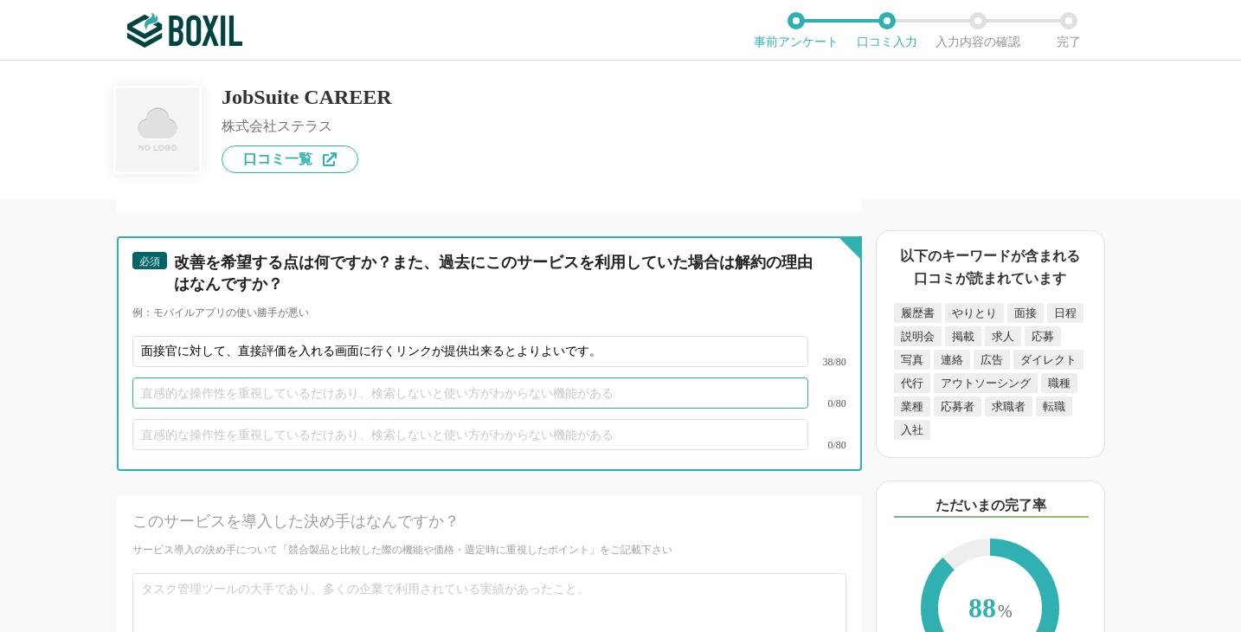
click at [593, 408] on input "text" at bounding box center [470, 392] width 676 height 31
click at [254, 408] on input "ステイタスそのものを追加したい場合に追加できないのが難点です。" at bounding box center [470, 392] width 676 height 31
type input "ステイタスそのもの(カジュアル面談やPhone screeningなど）を追加したい場合に追加できないのが難点です。"
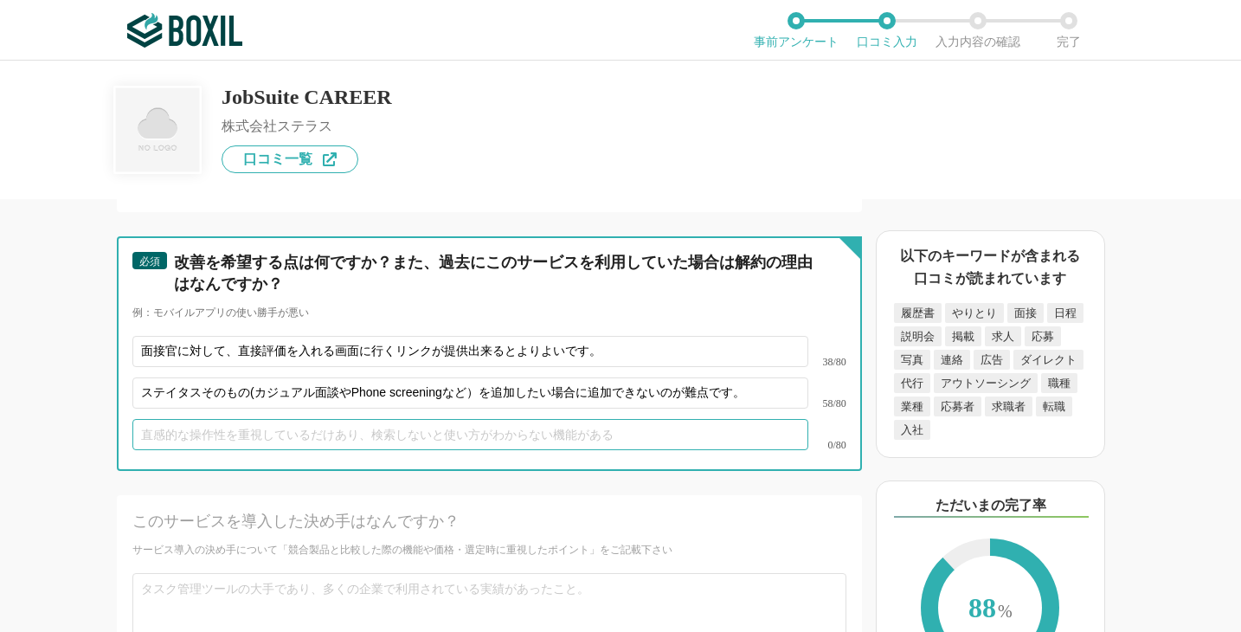
click at [259, 450] on input "text" at bounding box center [470, 434] width 676 height 31
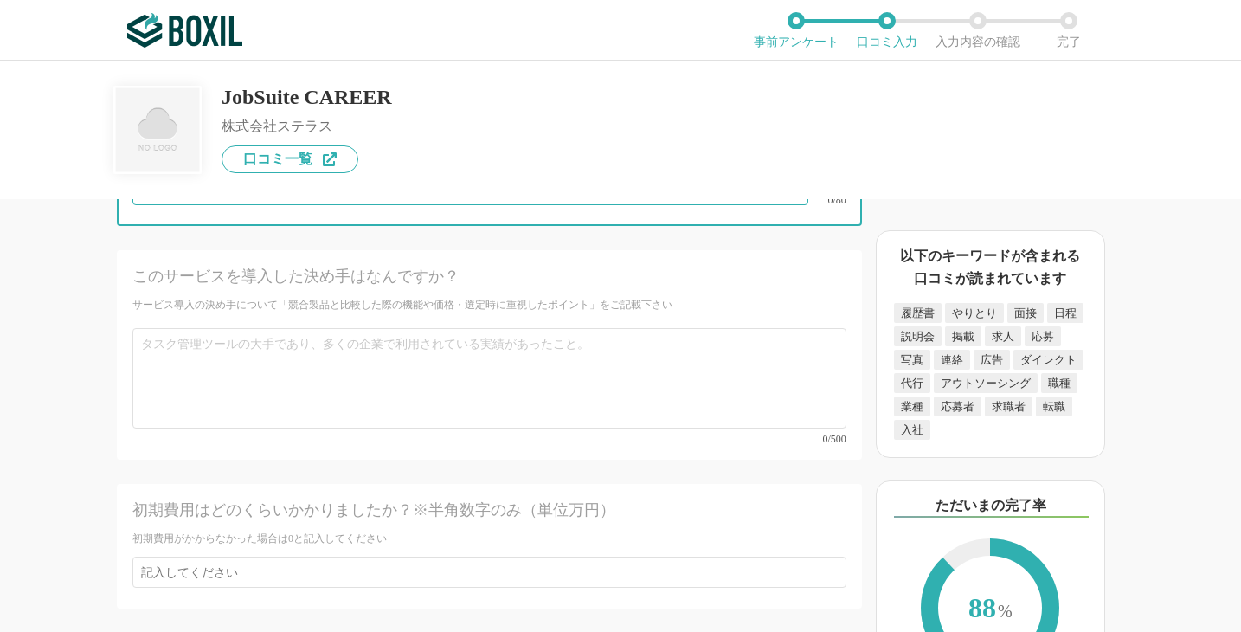
scroll to position [6490, 0]
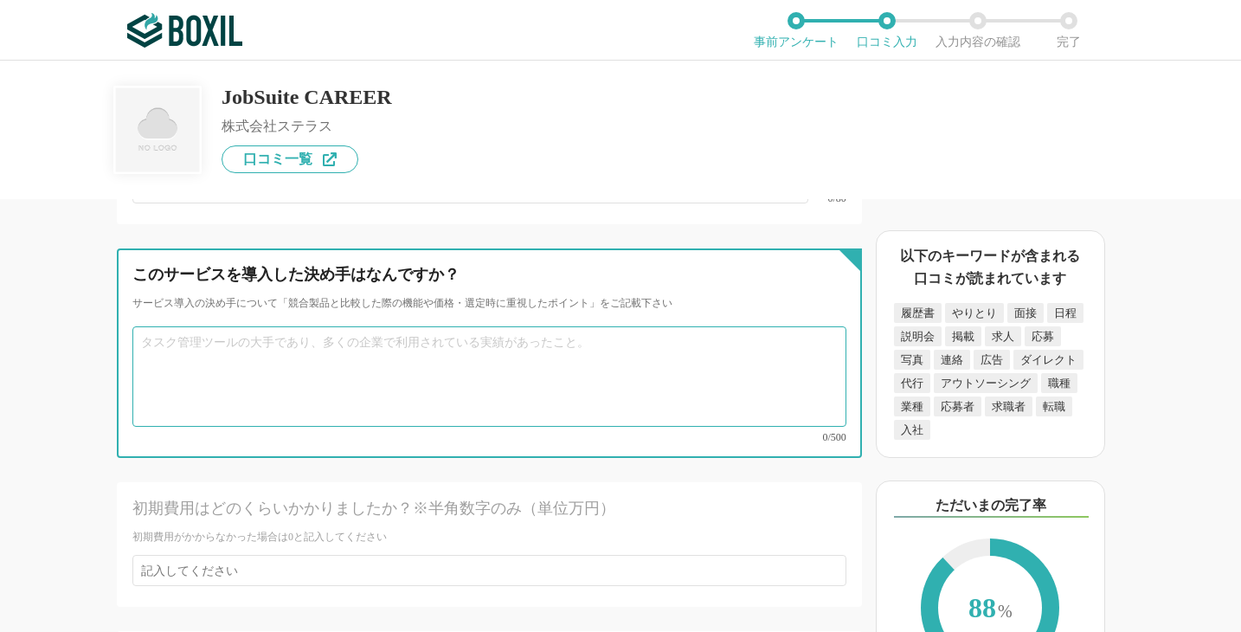
click at [267, 397] on textarea at bounding box center [489, 376] width 714 height 100
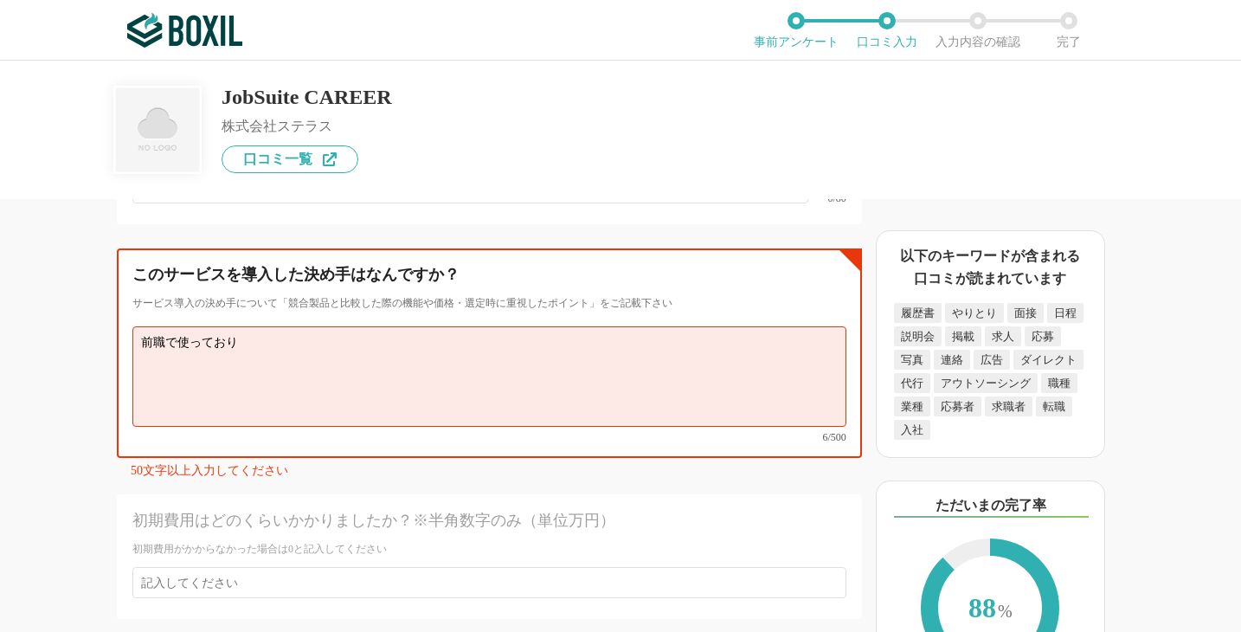
type textarea "前職で使っており、"
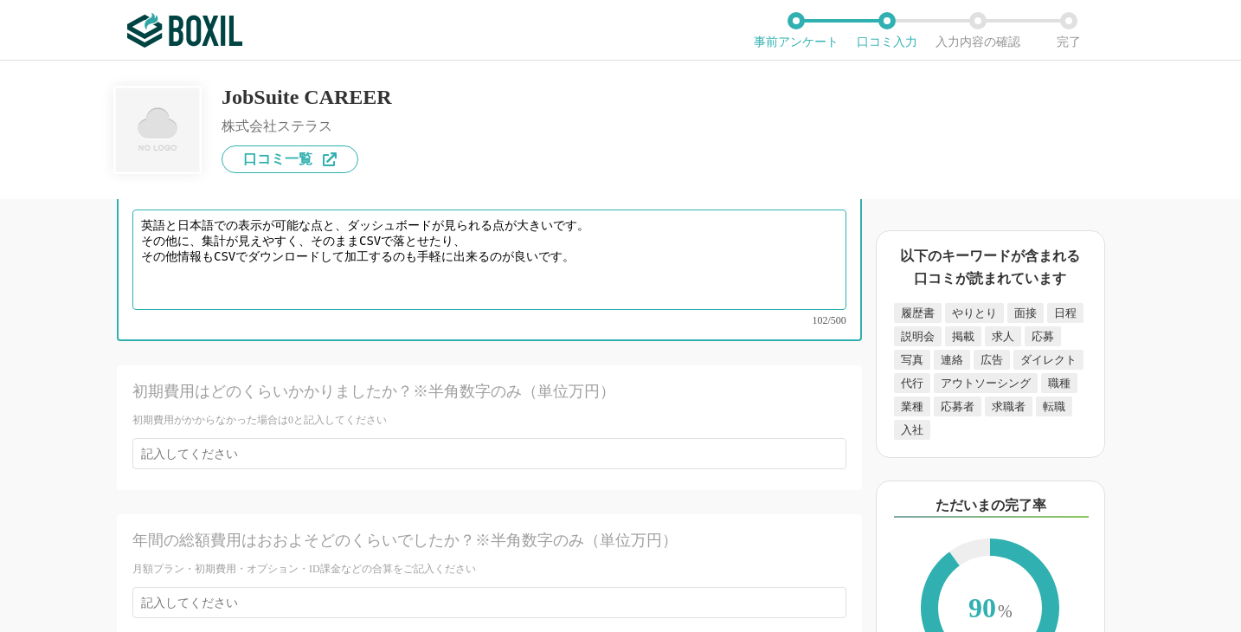
scroll to position [6618, 0]
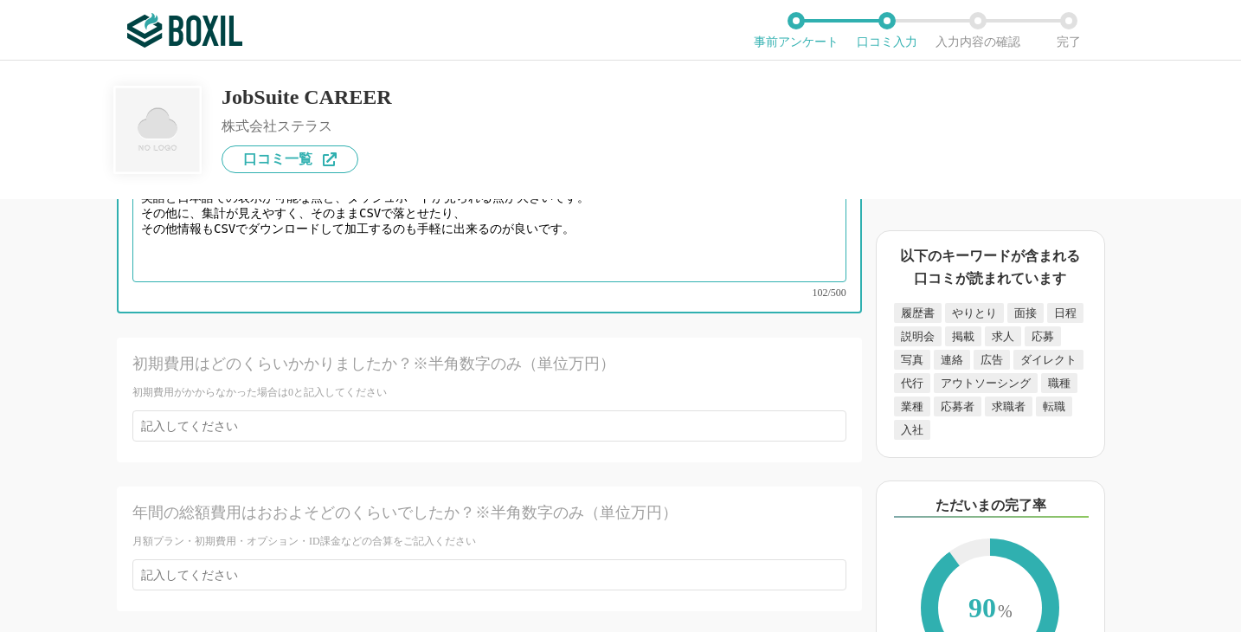
type textarea "英語と日本語での表示が可能な点と、ダッシュボードが見られる点が大きいです。 その他に、集計が見えやすく、そのままCSVで落とせたり、 その他情報もCSVでダウ…"
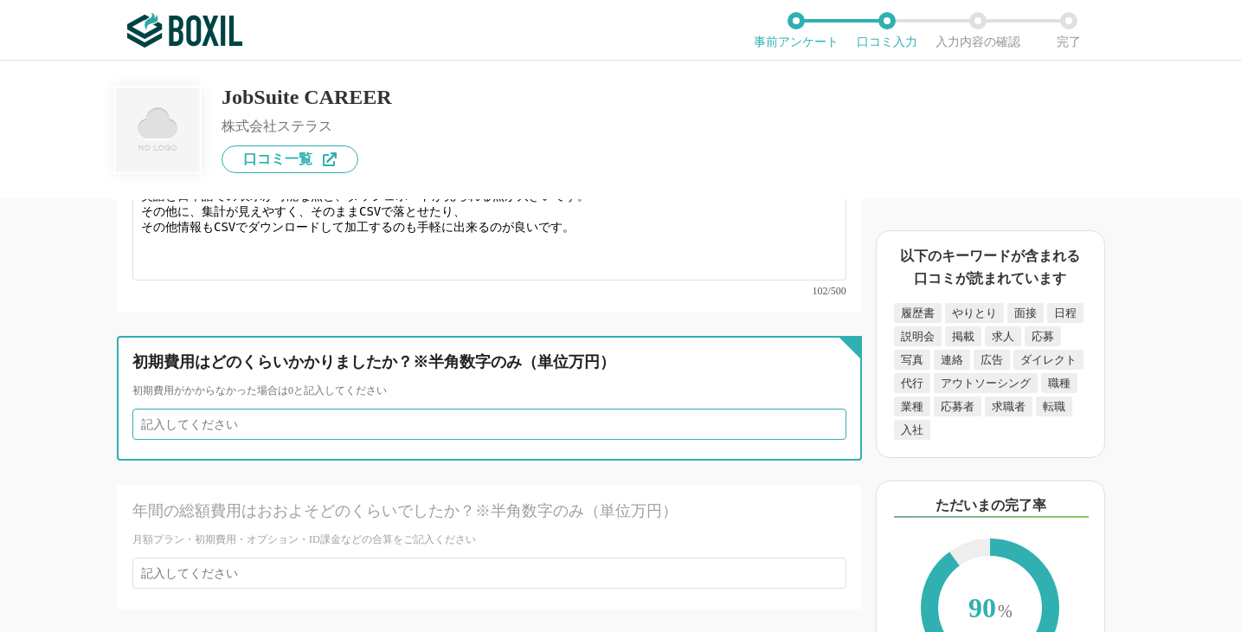
click at [259, 440] on input "number" at bounding box center [489, 423] width 714 height 31
click at [253, 440] on input "number" at bounding box center [489, 423] width 714 height 31
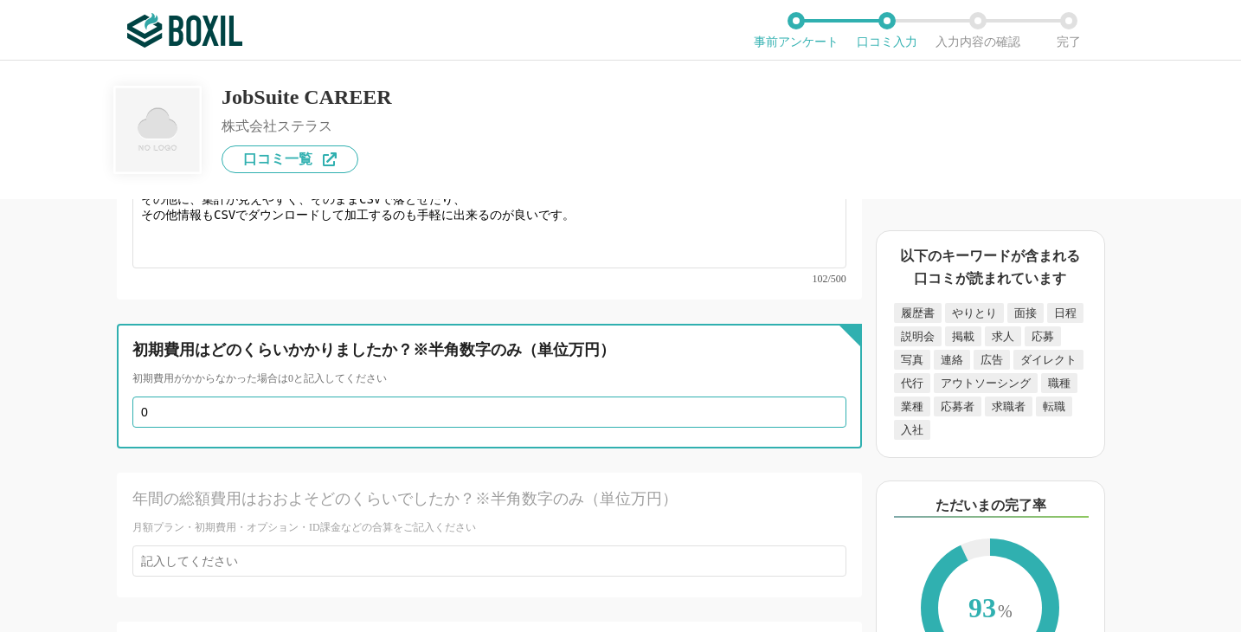
type input "1"
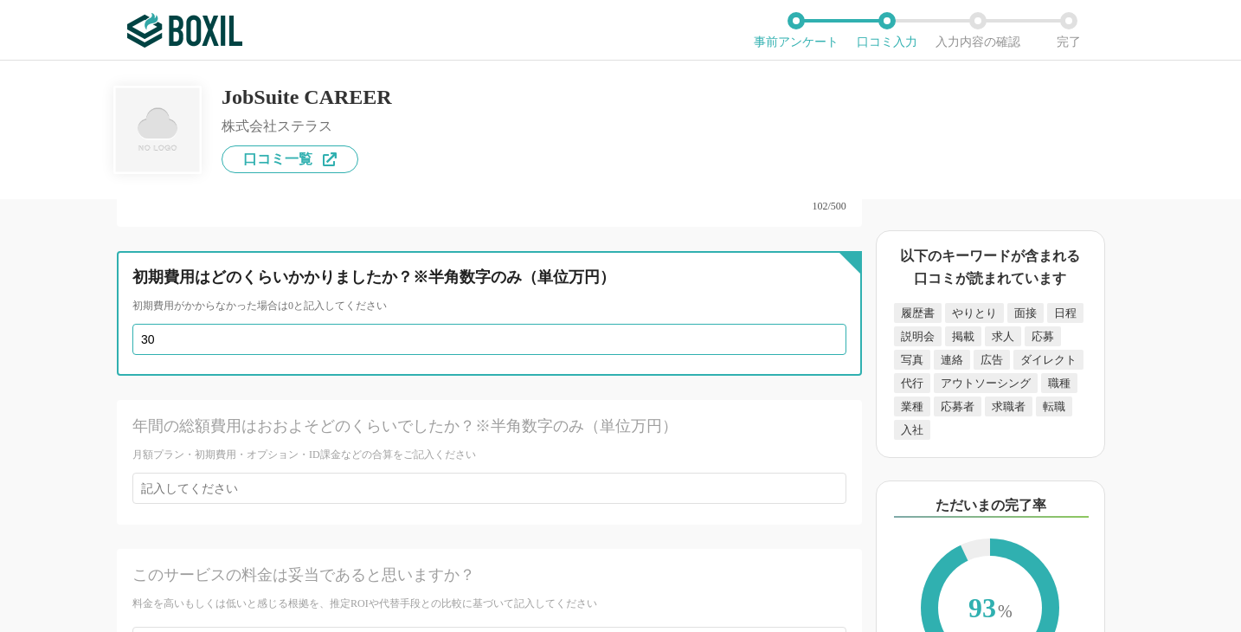
scroll to position [6724, 0]
type input "3"
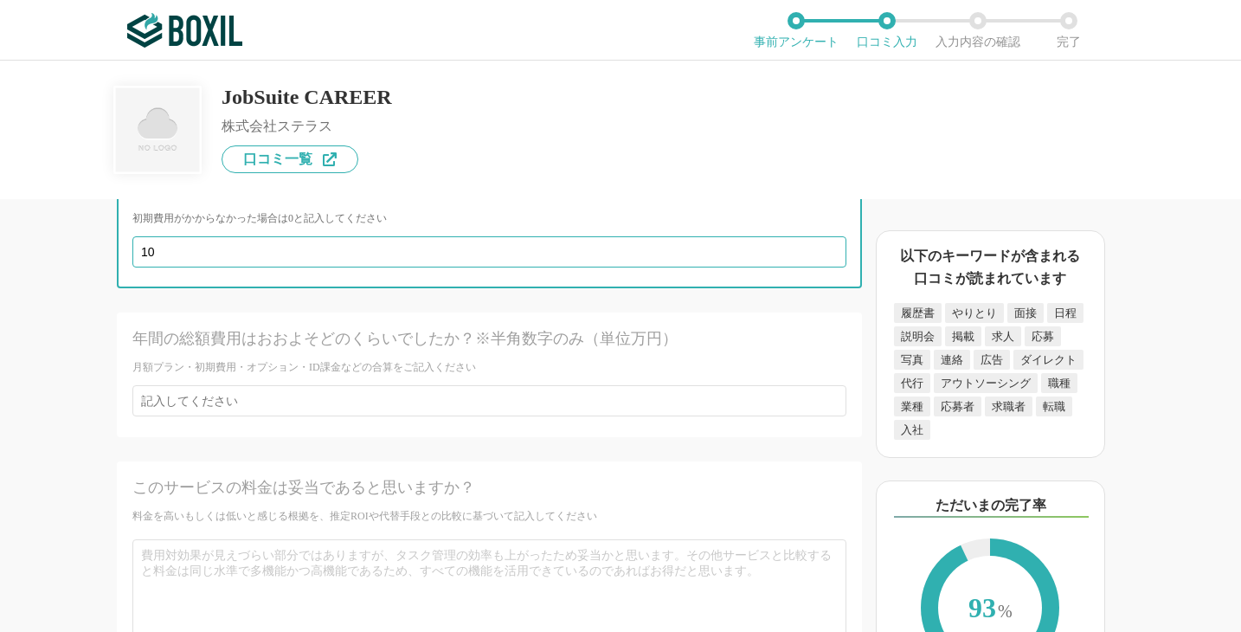
scroll to position [6813, 0]
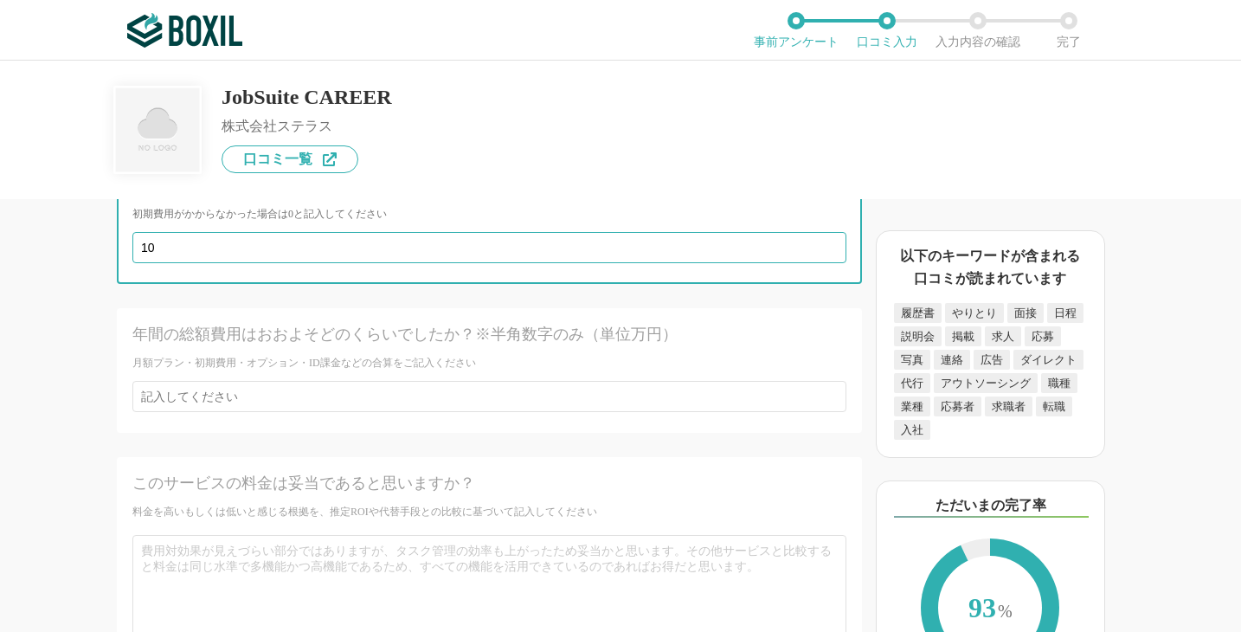
type input "10"
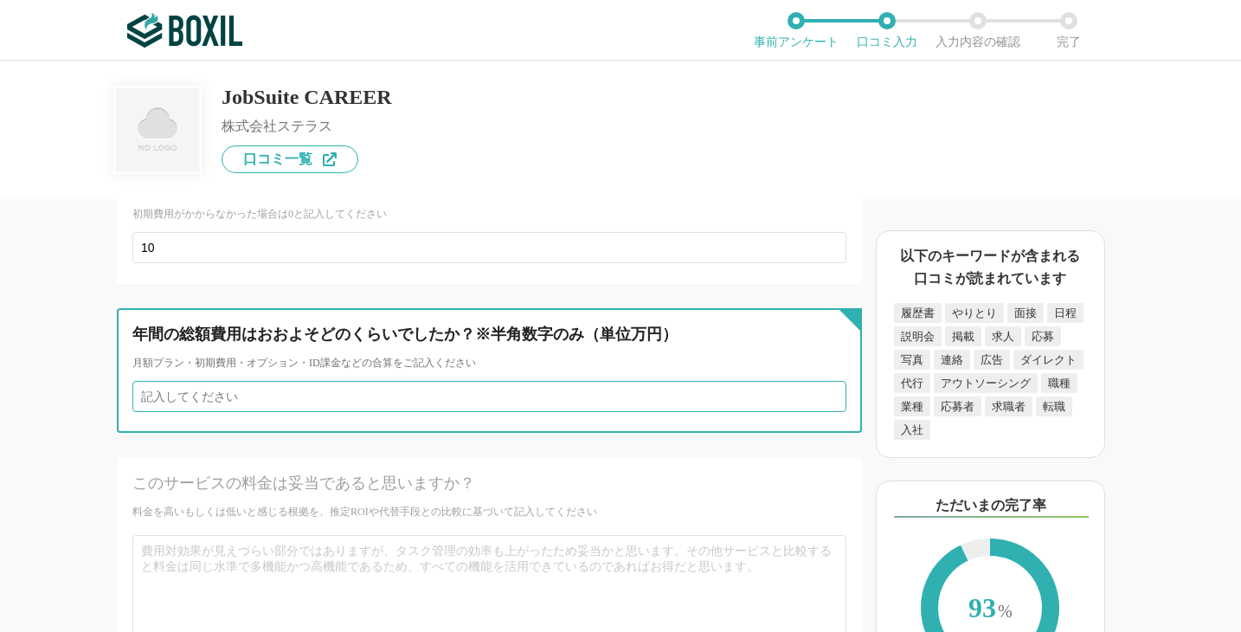
click at [208, 412] on input "number" at bounding box center [489, 396] width 714 height 31
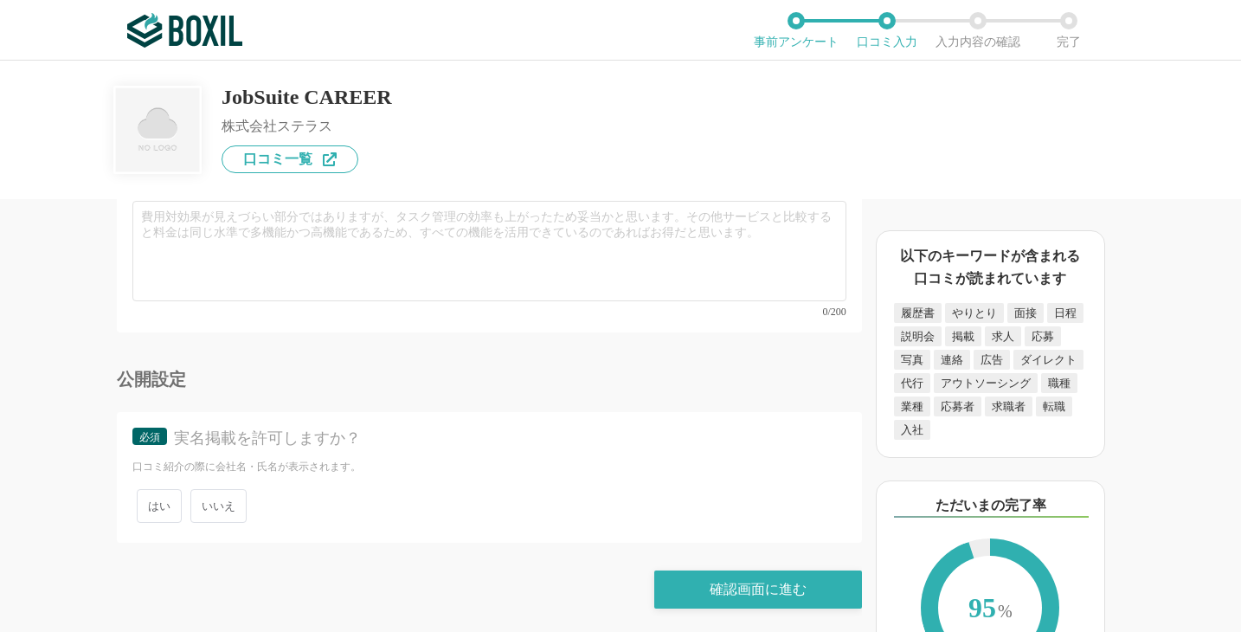
scroll to position [7160, 0]
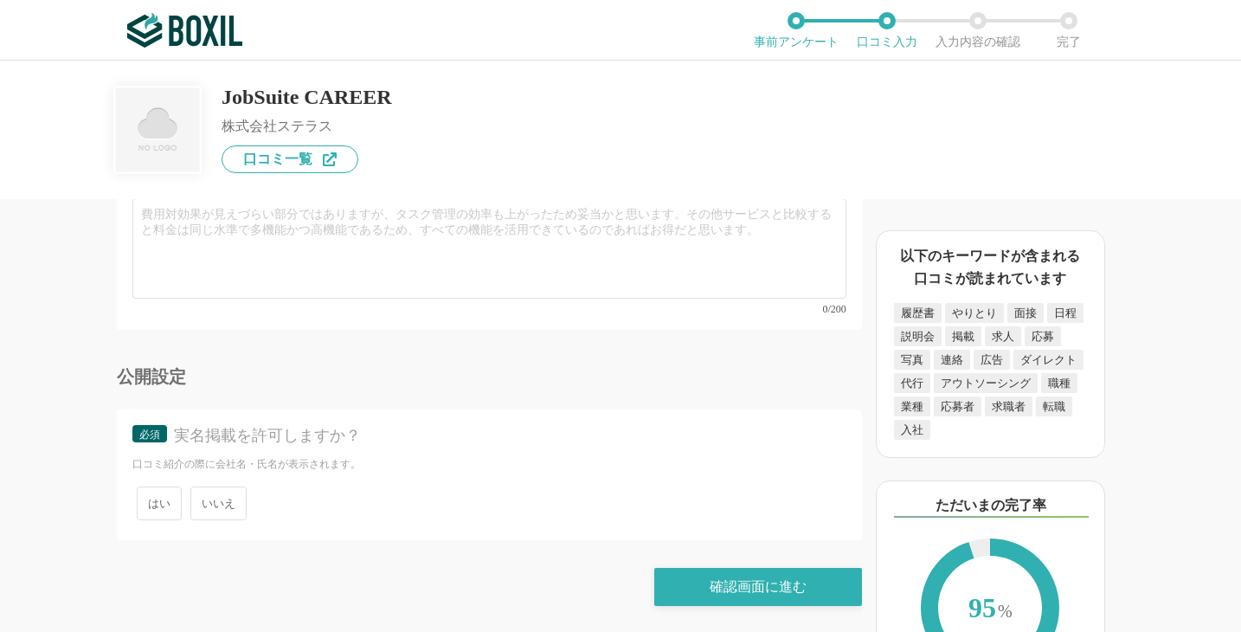
type input "115"
click at [206, 494] on span "いいえ" at bounding box center [218, 503] width 56 height 34
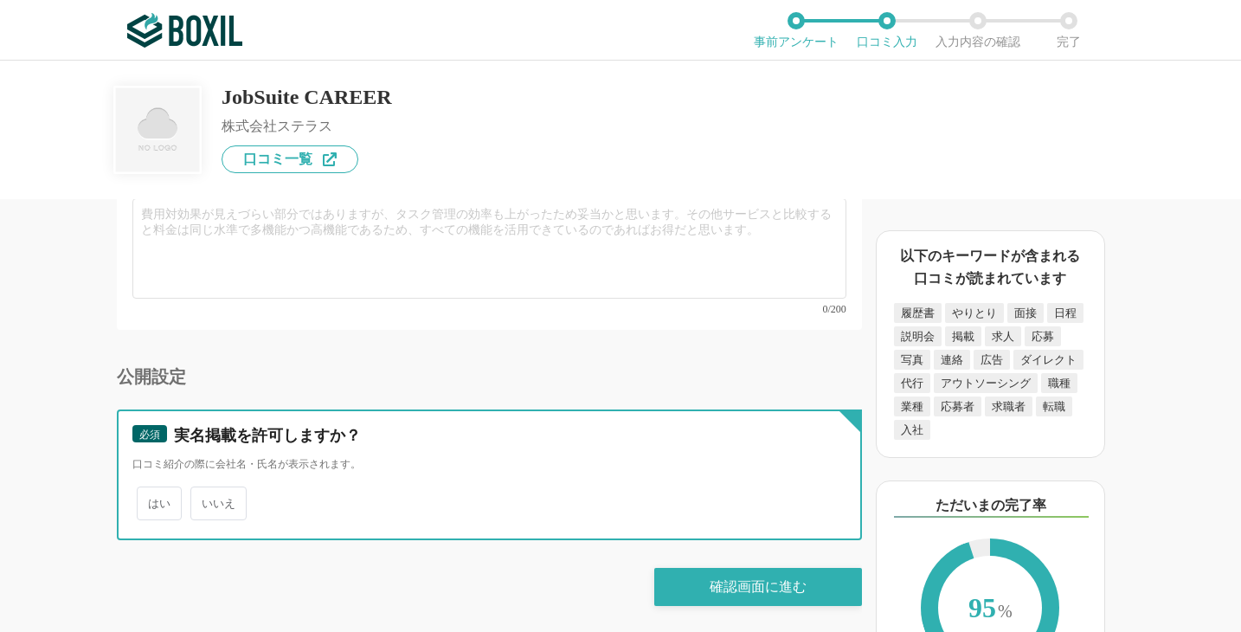
click at [206, 494] on input "いいえ" at bounding box center [200, 494] width 11 height 11
radio input "true"
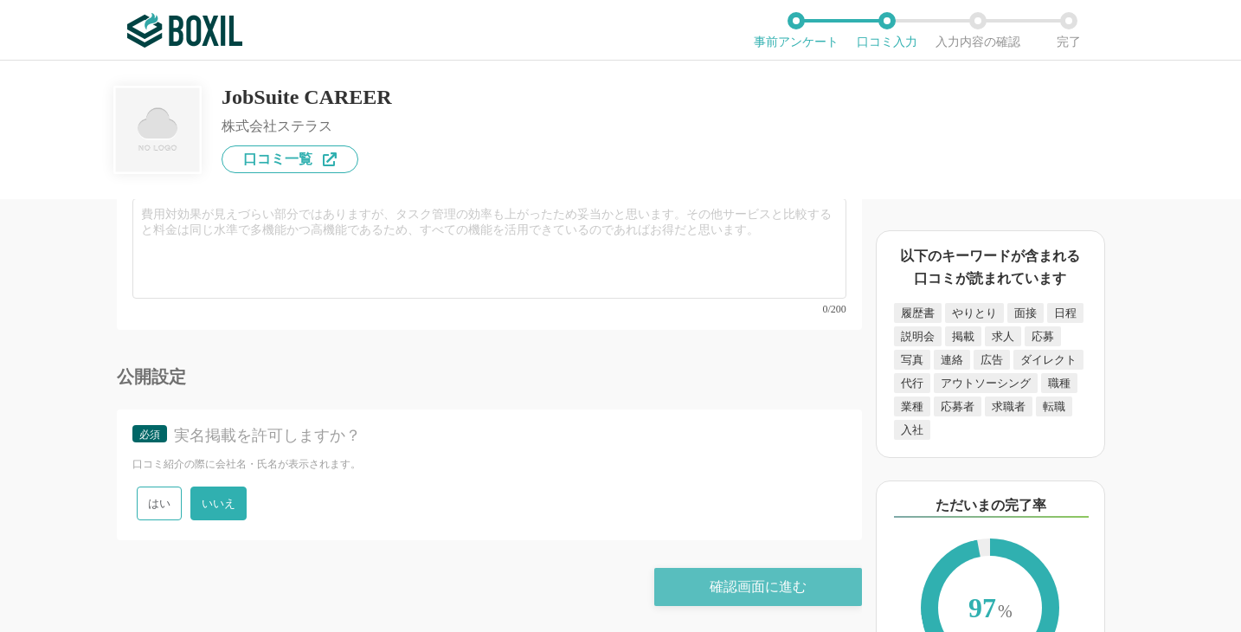
click at [709, 582] on div "確認画面に進む" at bounding box center [758, 587] width 208 height 38
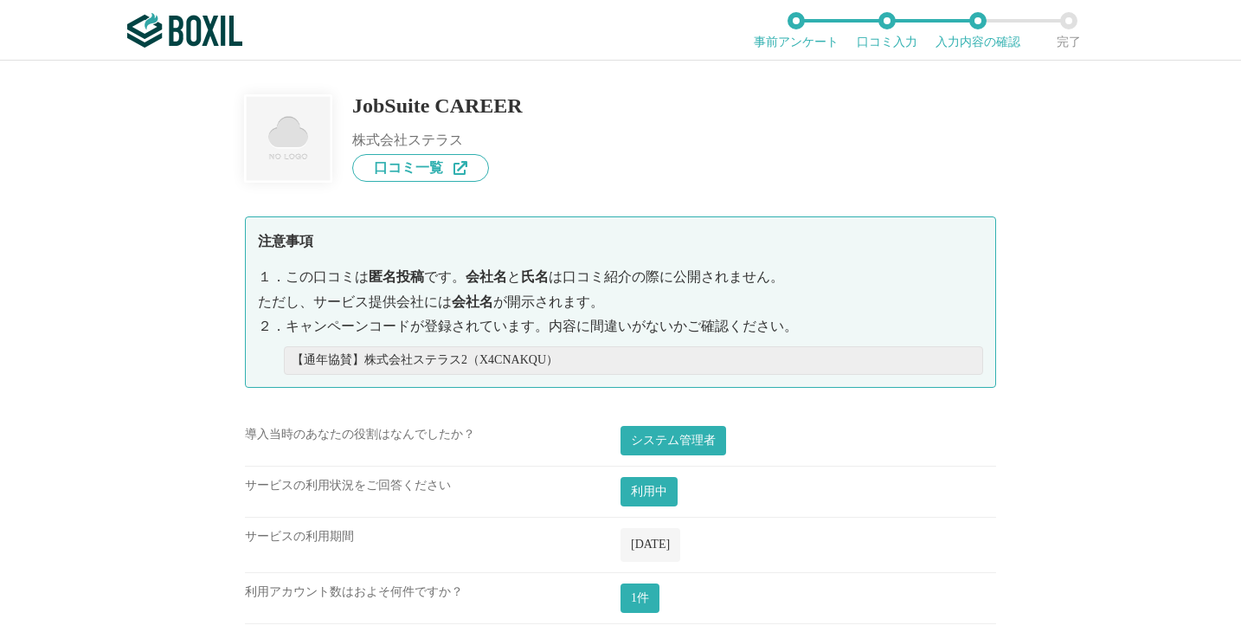
click at [657, 541] on span "[DATE]" at bounding box center [650, 543] width 39 height 13
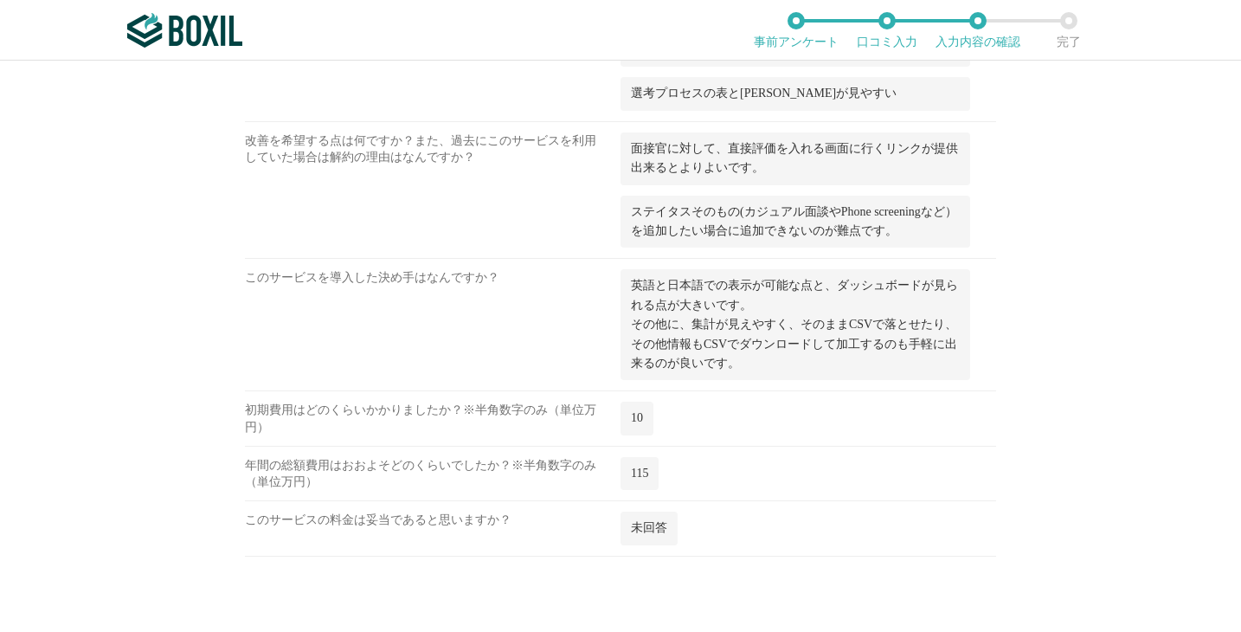
scroll to position [2932, 0]
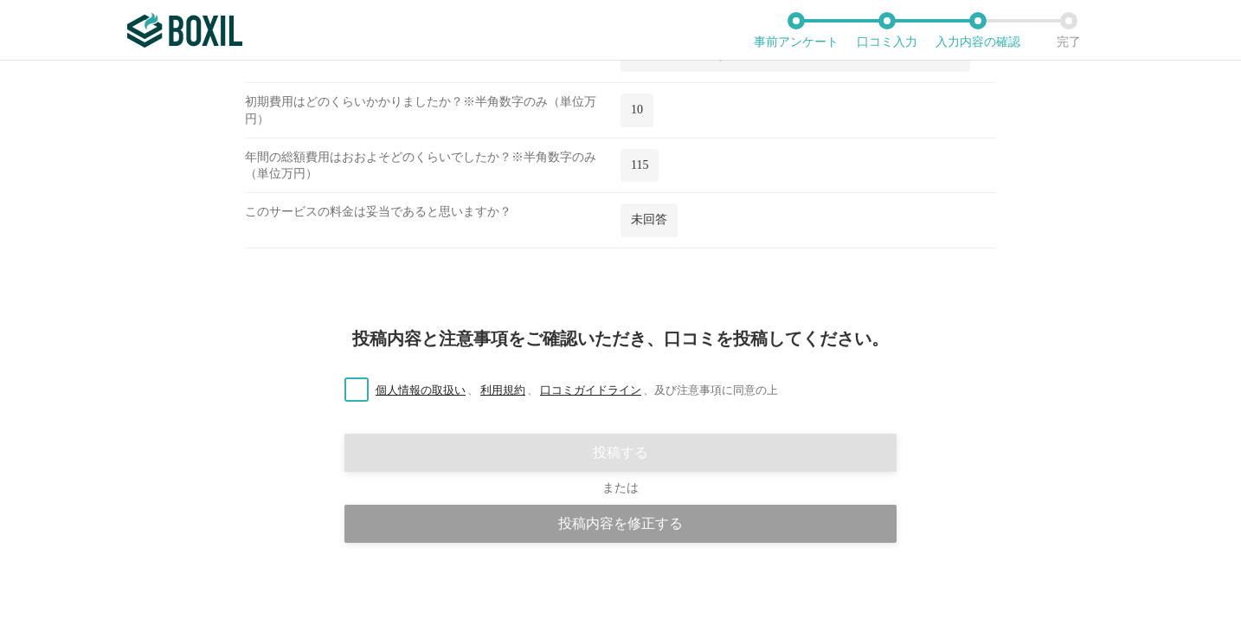
click at [351, 389] on label "個人情報の取扱い 、 利用規約 、 口コミガイドライン 、 及び注意事項に同意の上" at bounding box center [554, 391] width 447 height 18
click at [0, 0] on input "個人情報の取扱い 、 利用規約 、 口コミガイドライン 、 及び注意事項に同意の上" at bounding box center [0, 0] width 0 height 0
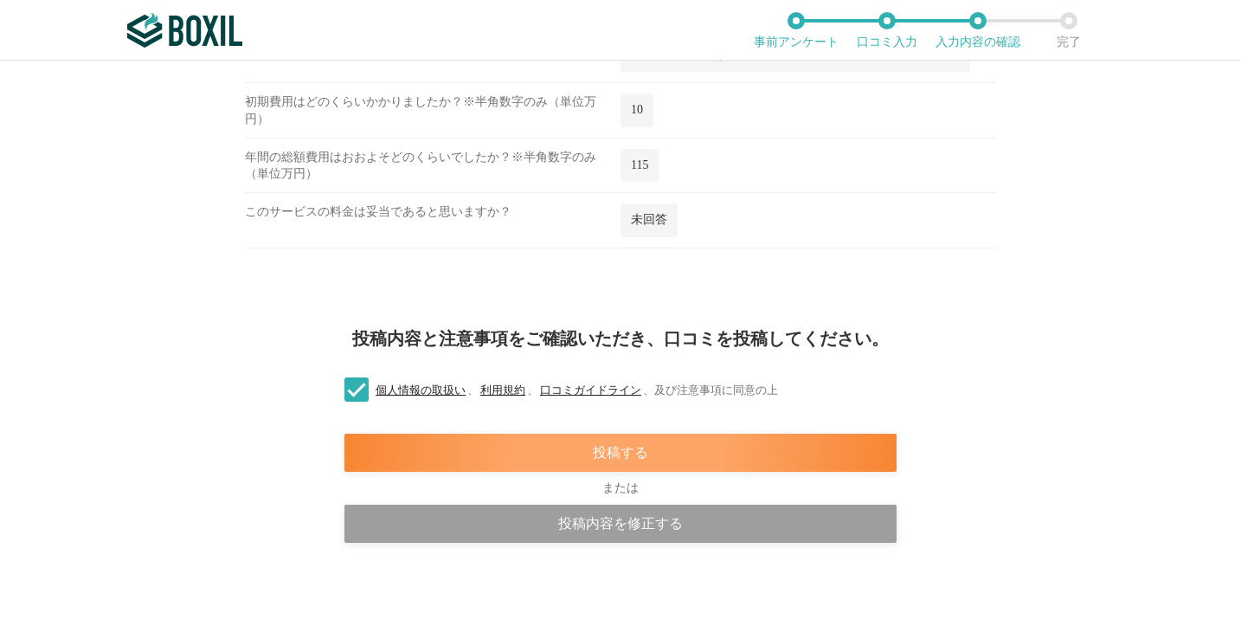
click at [575, 459] on div "投稿する" at bounding box center [620, 452] width 552 height 38
